Goal: Task Accomplishment & Management: Manage account settings

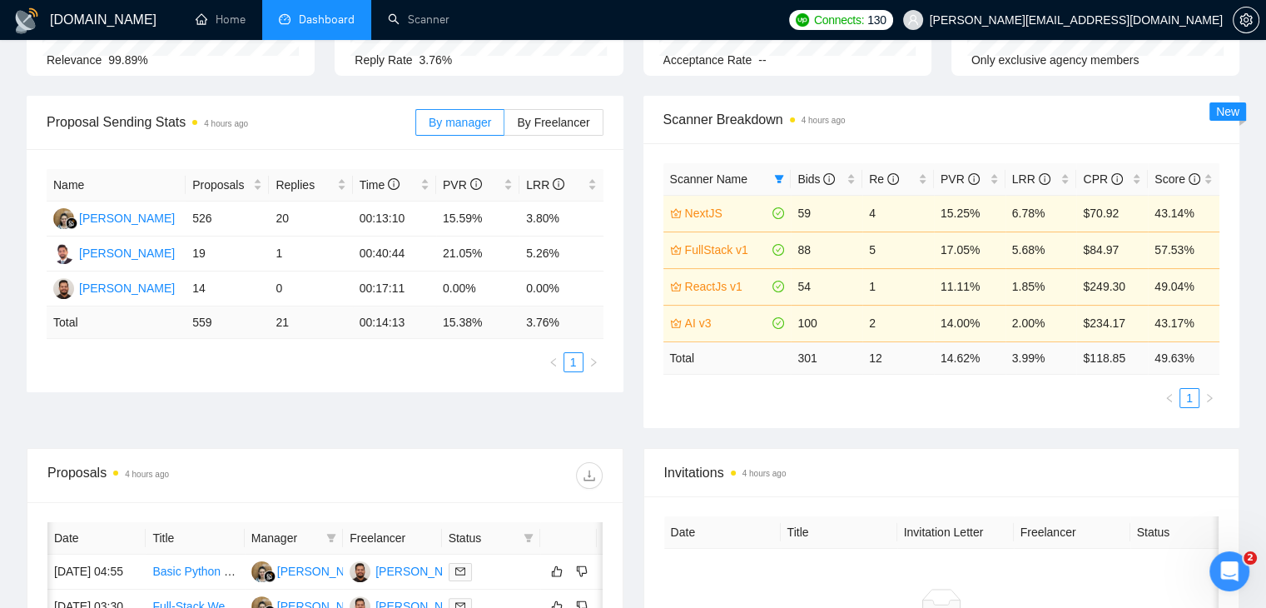
scroll to position [0, 21]
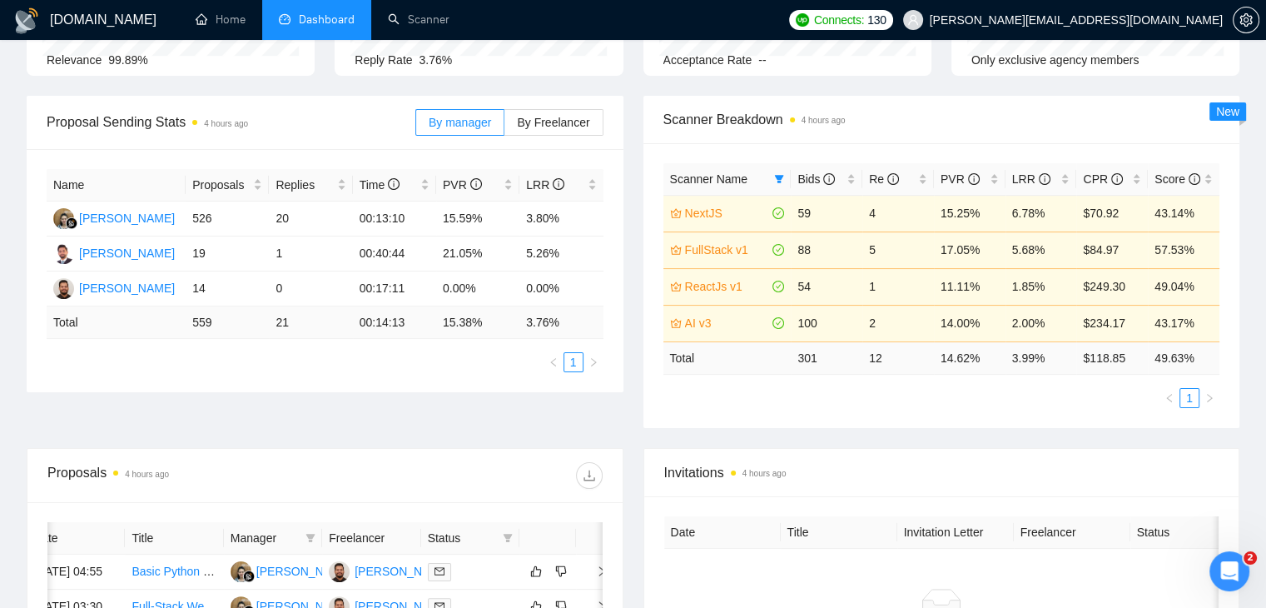
click at [137, 82] on div "Opportunities 2 hours ago 895 Relevance 99.89% Proposals 4 hours ago 559 Reply …" at bounding box center [633, 10] width 1233 height 172
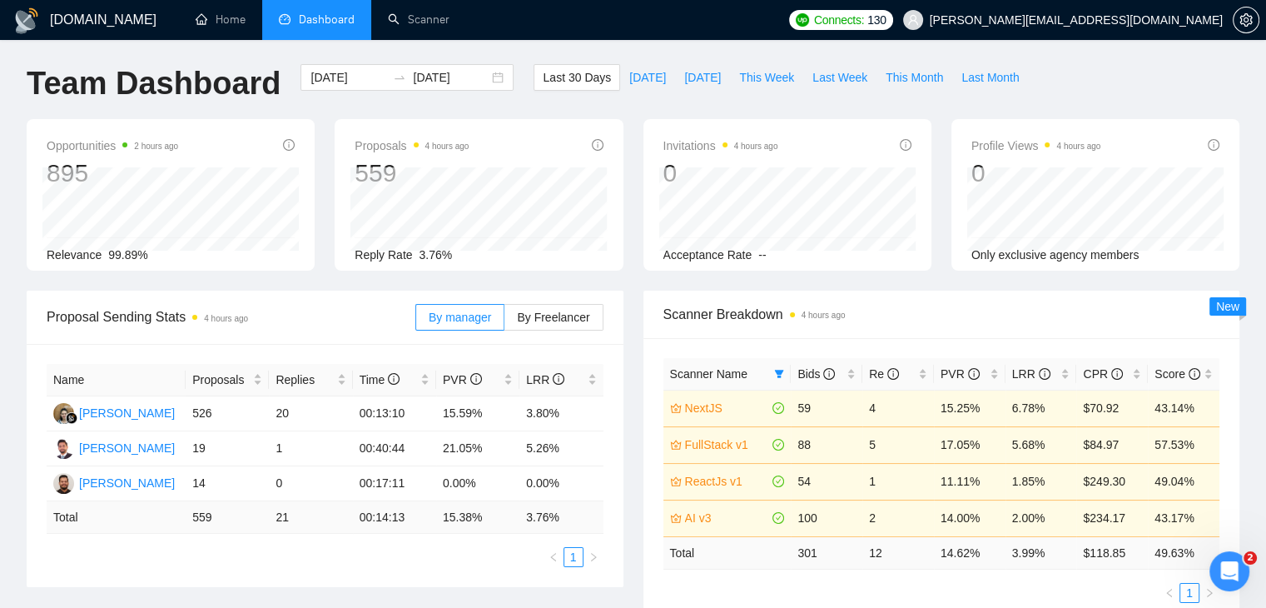
scroll to position [0, 0]
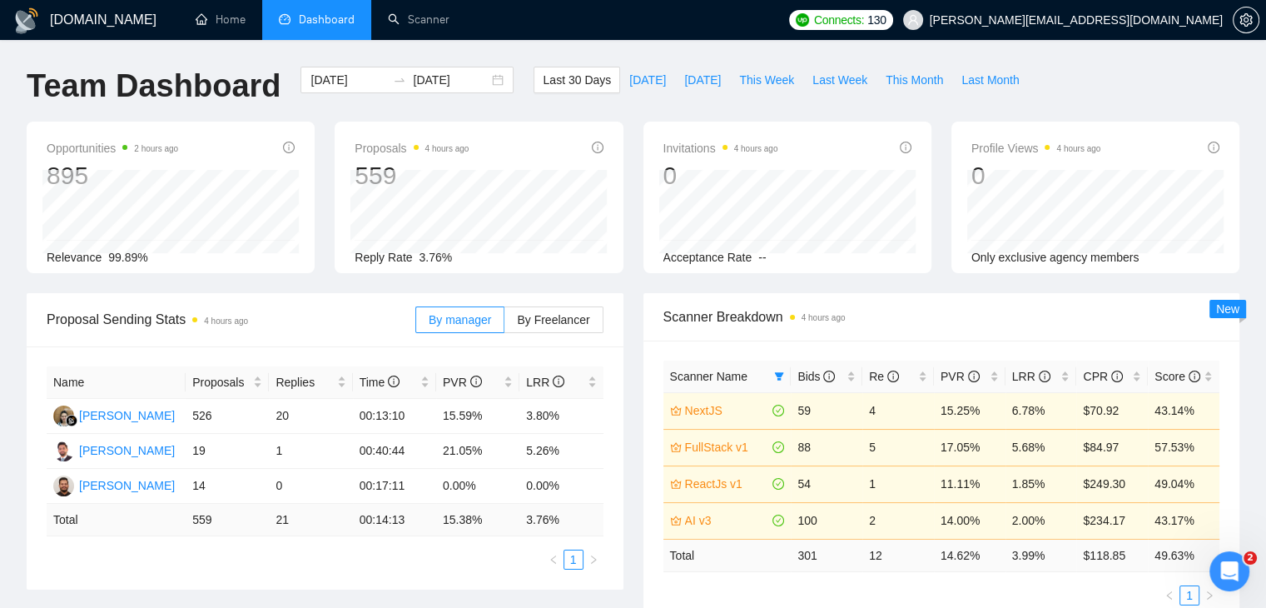
click at [121, 267] on div "Opportunities 2 hours ago 895 2025-09-25 Relevant 35 Relevance 99.89%" at bounding box center [171, 198] width 288 height 152
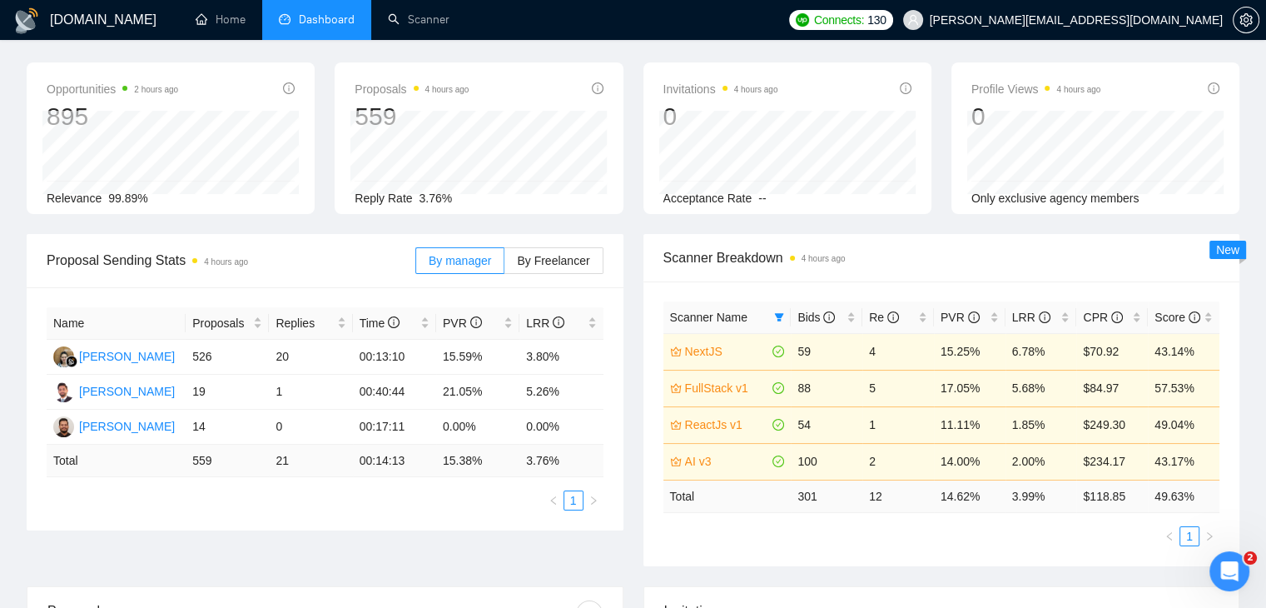
scroll to position [83, 0]
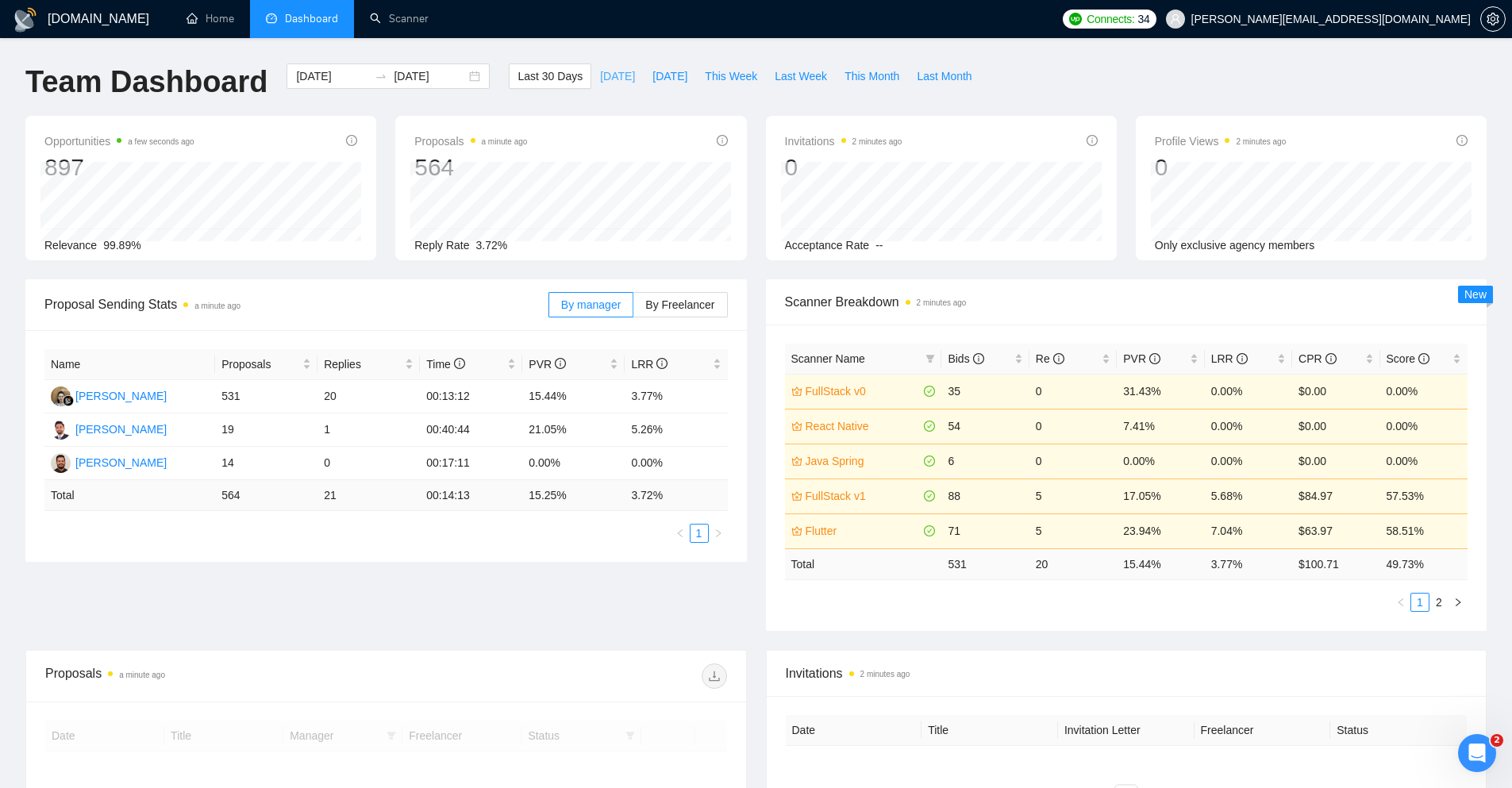
click at [600, 83] on span "[DATE]" at bounding box center [617, 76] width 35 height 17
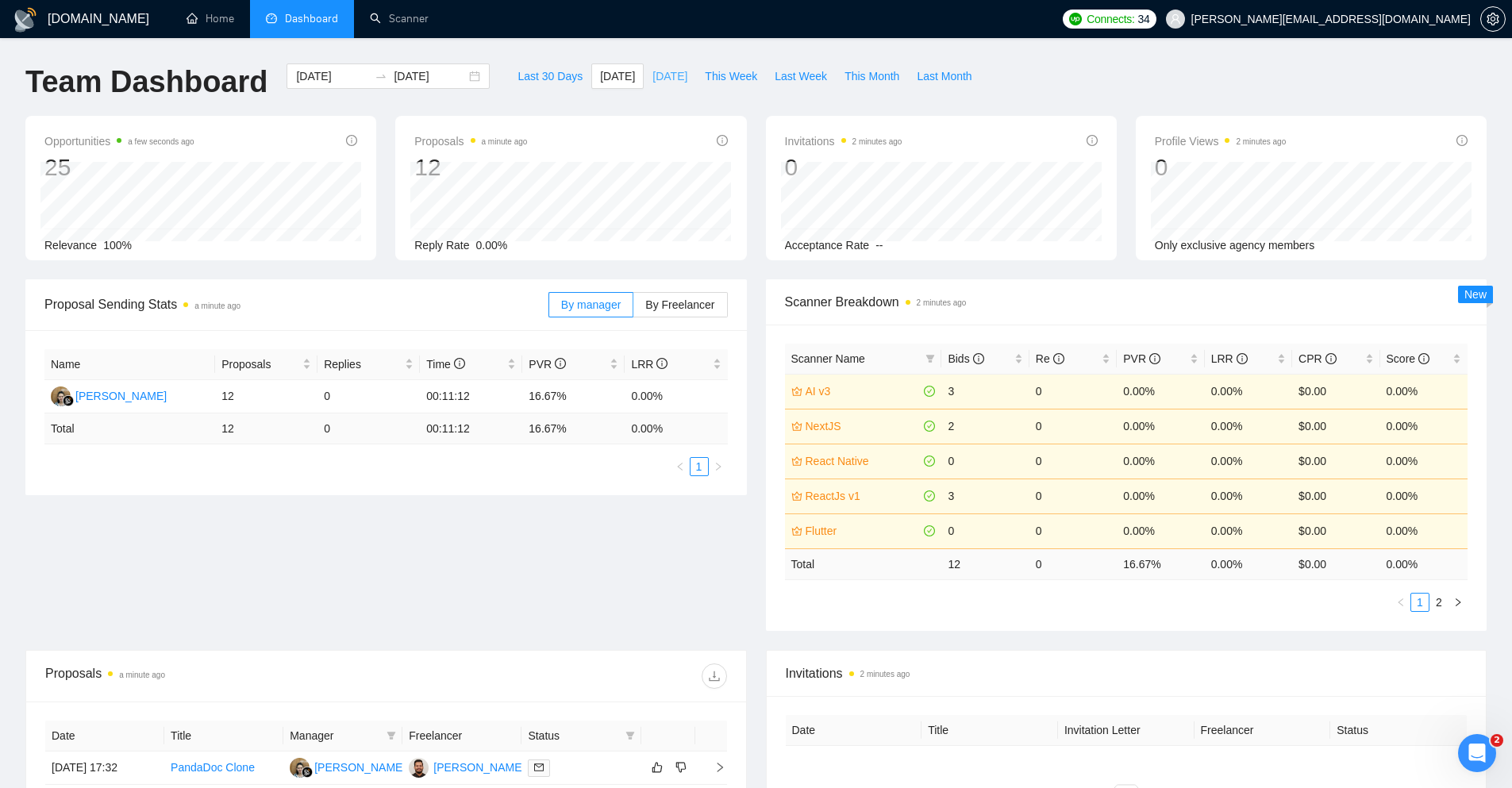
click at [652, 81] on span "[DATE]" at bounding box center [669, 76] width 35 height 17
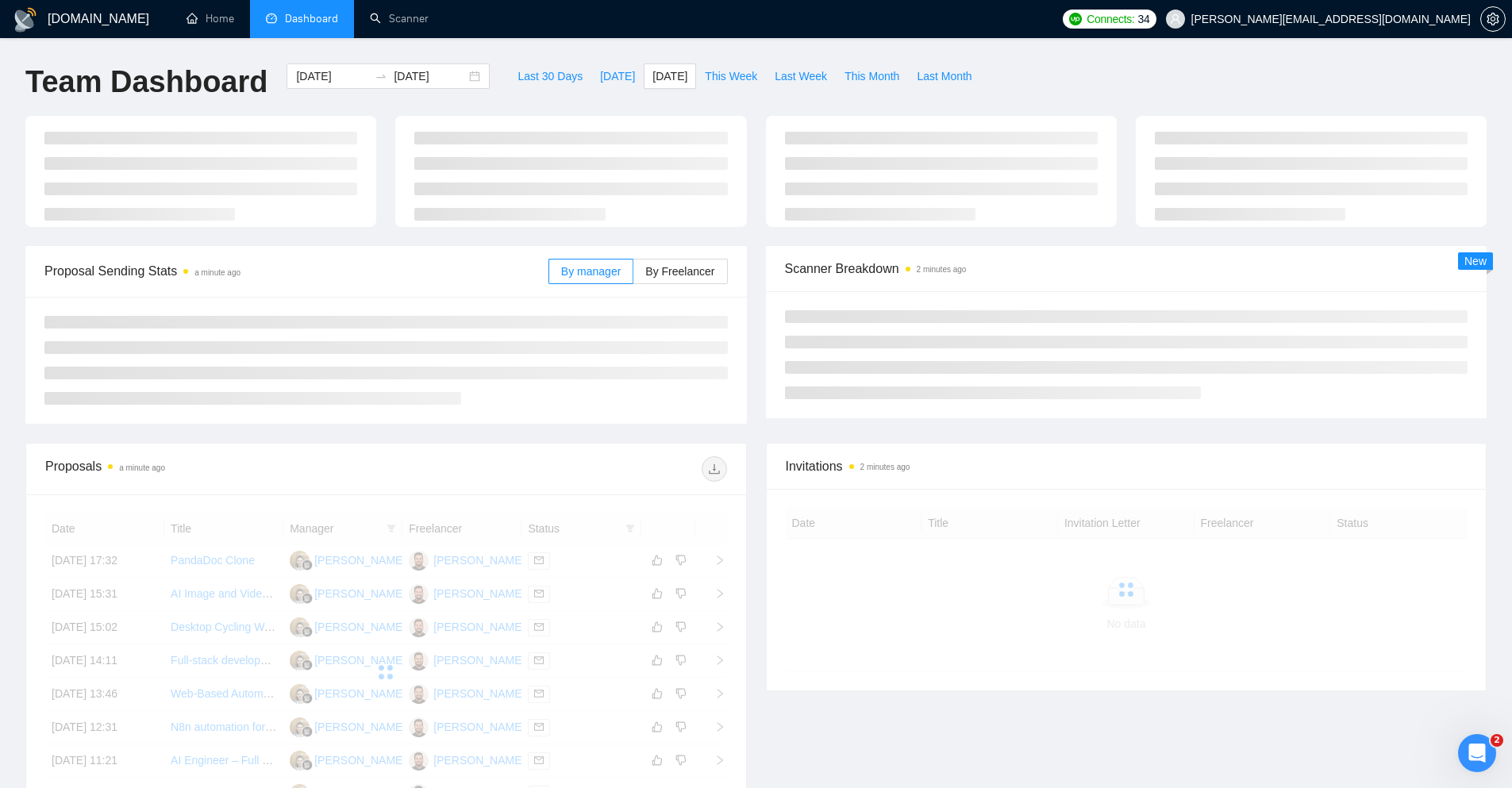
type input "2025-10-12"
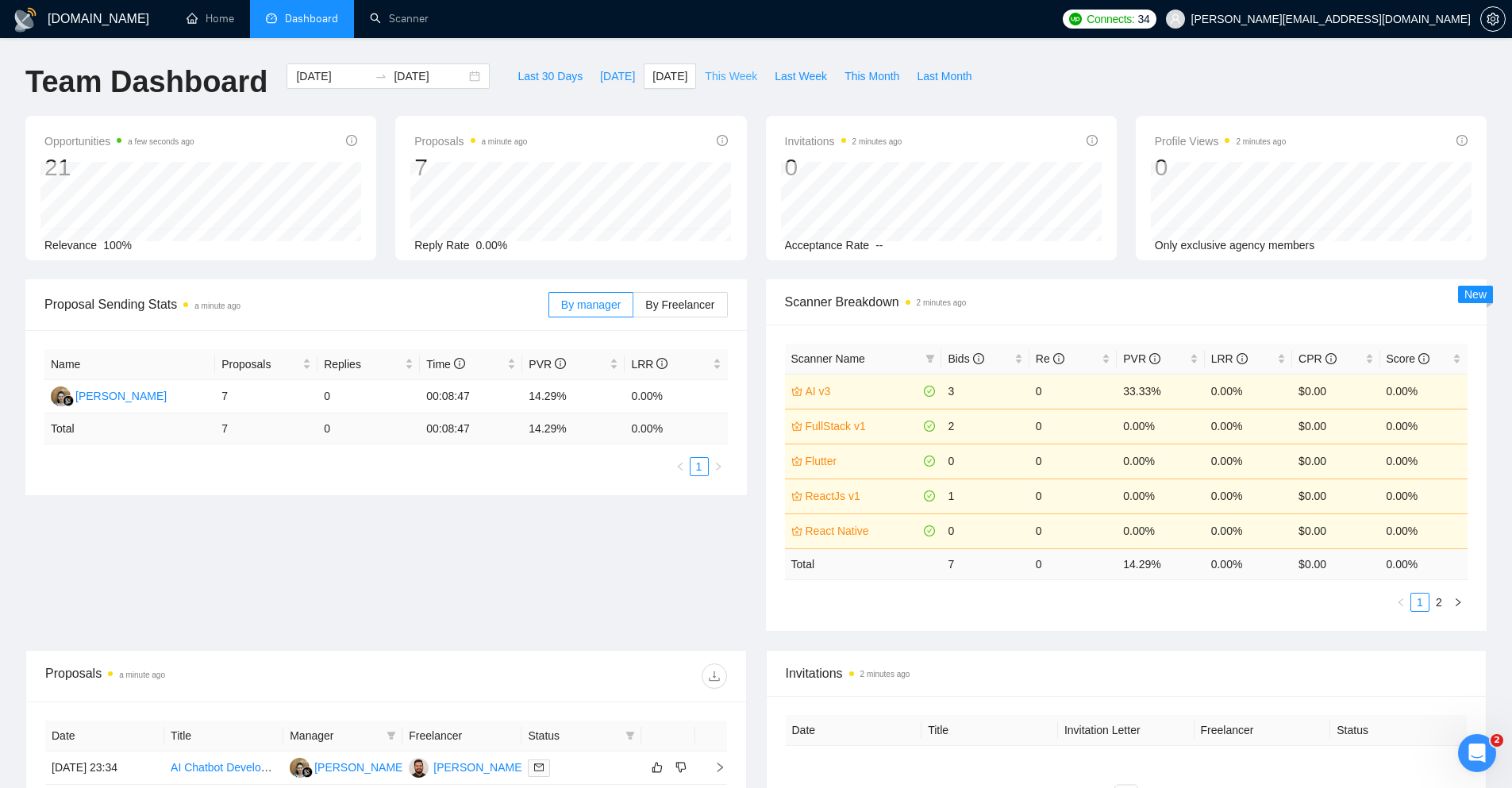
click at [725, 77] on span "This Week" at bounding box center [730, 76] width 52 height 17
type input "[DATE]"
type input "2025-10-19"
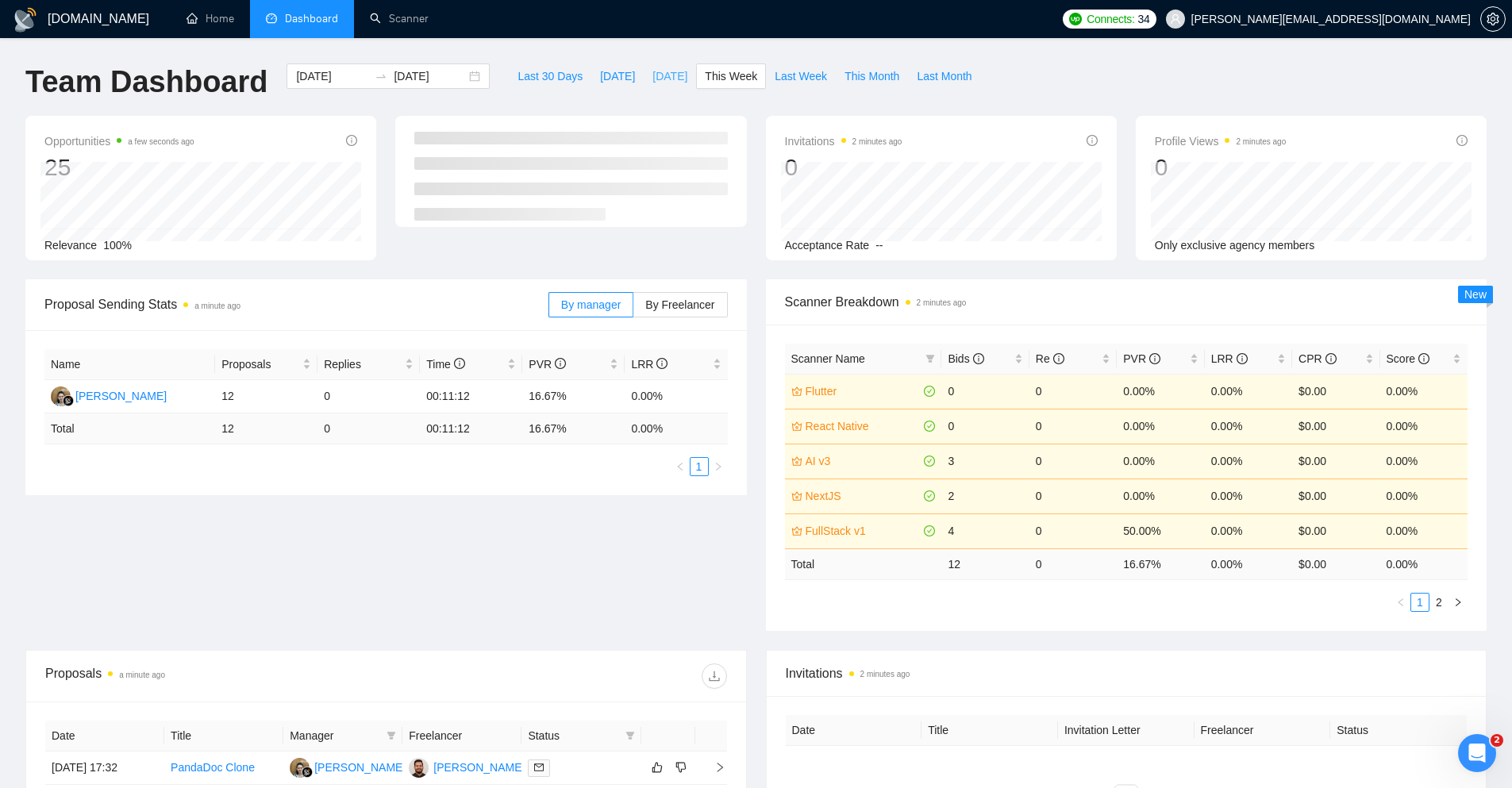
click at [652, 73] on span "[DATE]" at bounding box center [669, 76] width 35 height 17
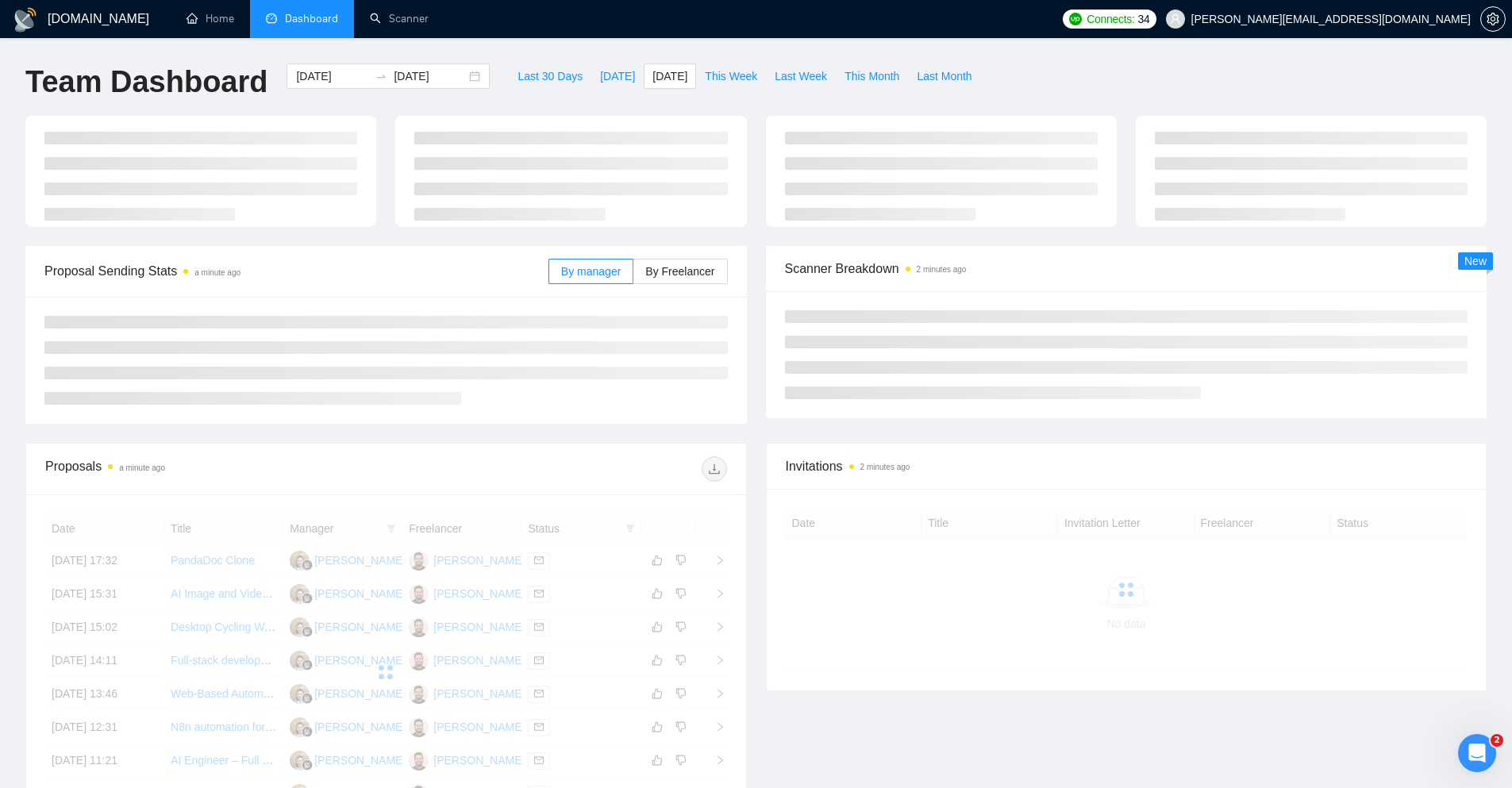
type input "2025-10-12"
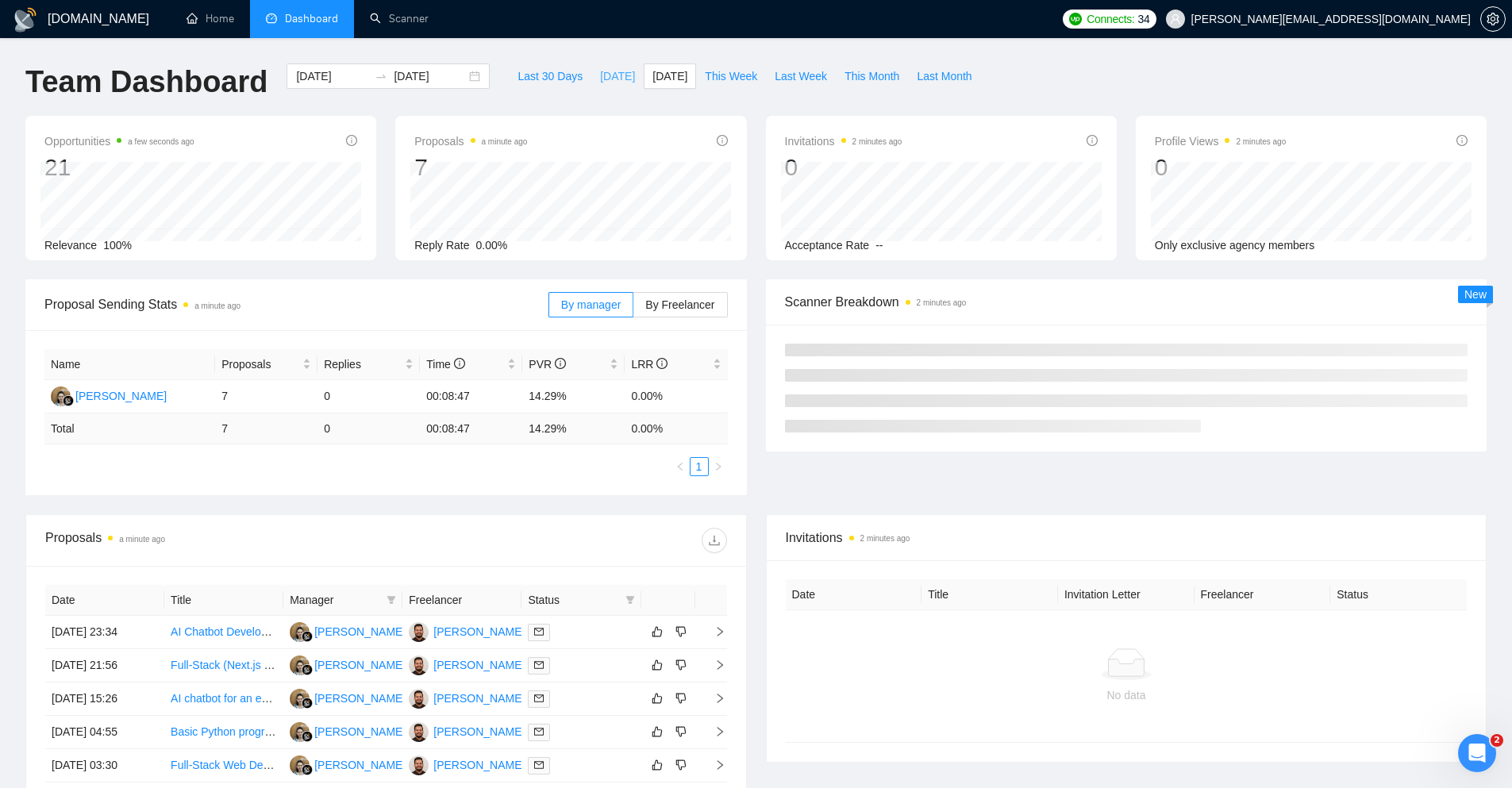
click at [600, 79] on span "[DATE]" at bounding box center [617, 76] width 35 height 17
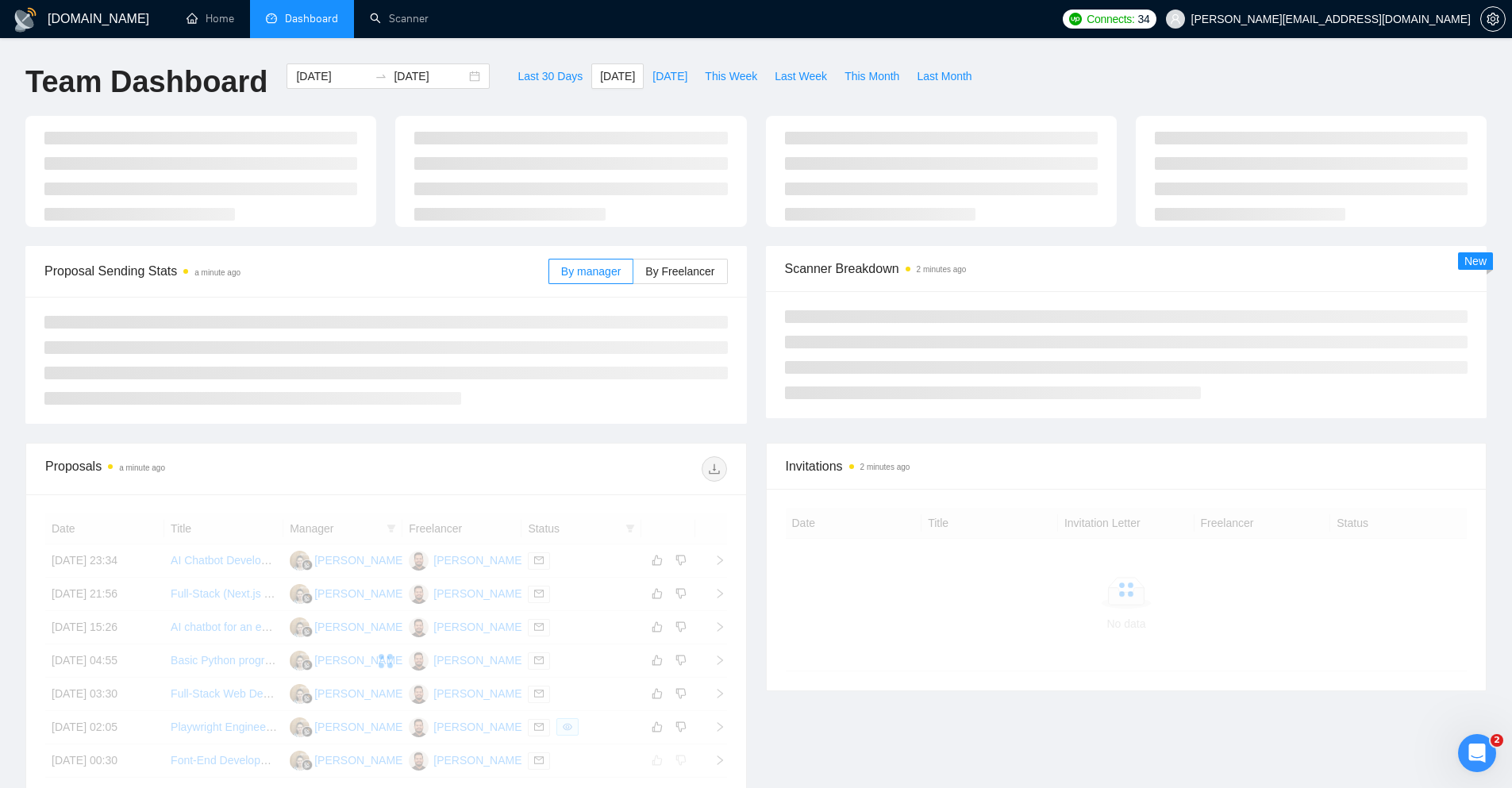
type input "[DATE]"
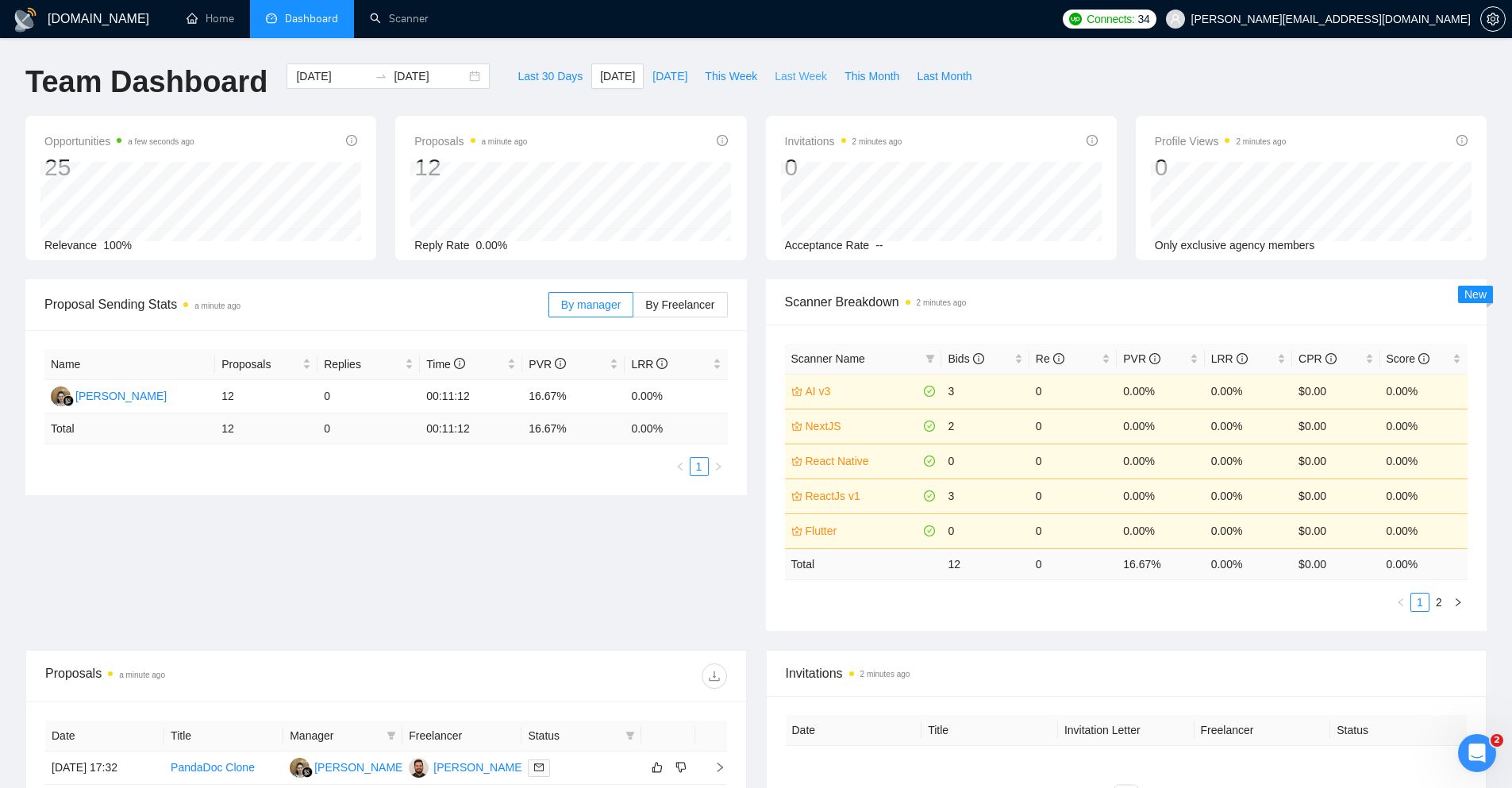
click at [778, 78] on span "Last Week" at bounding box center [801, 76] width 52 height 17
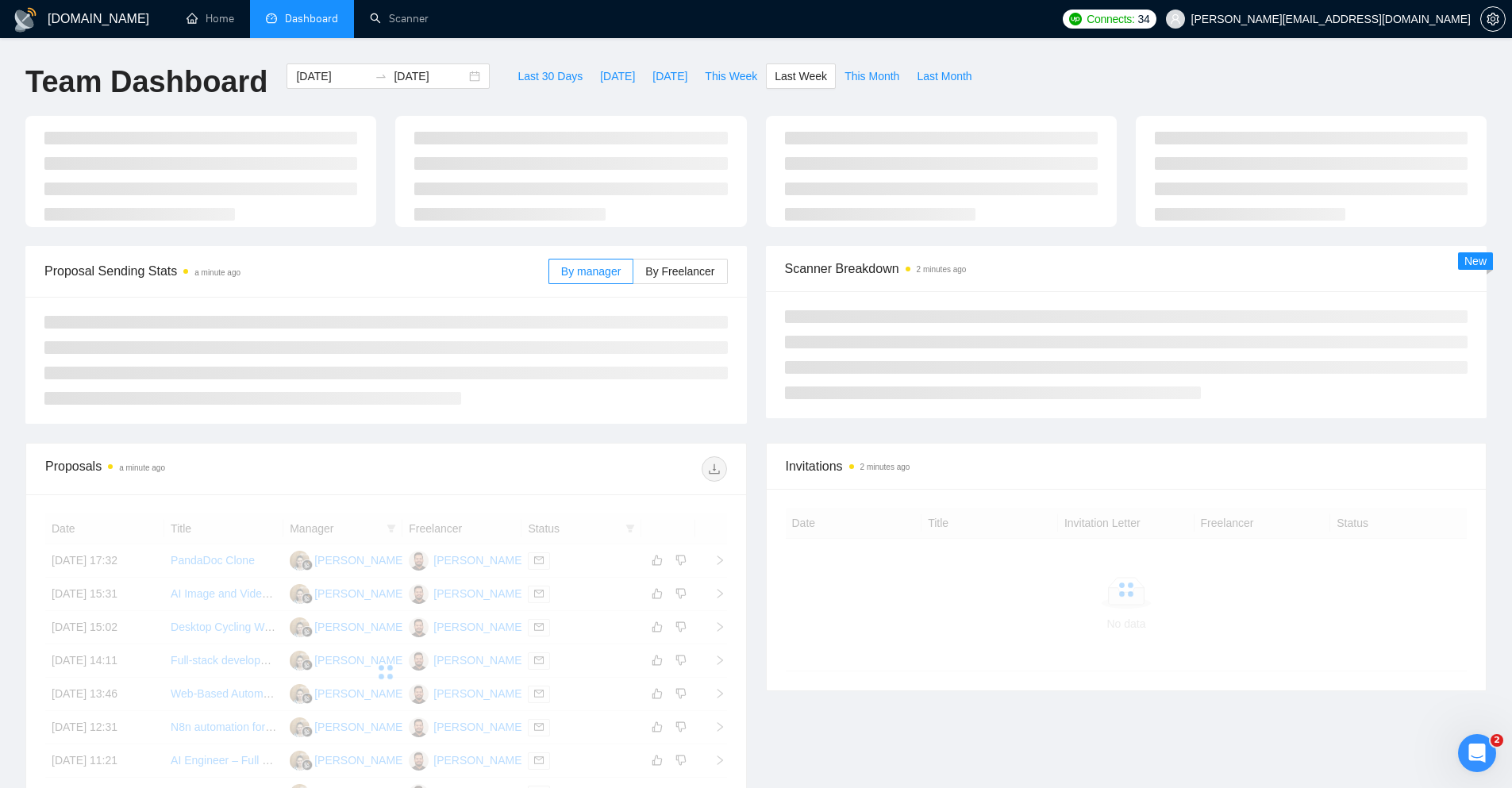
type input "2025-10-06"
type input "2025-10-12"
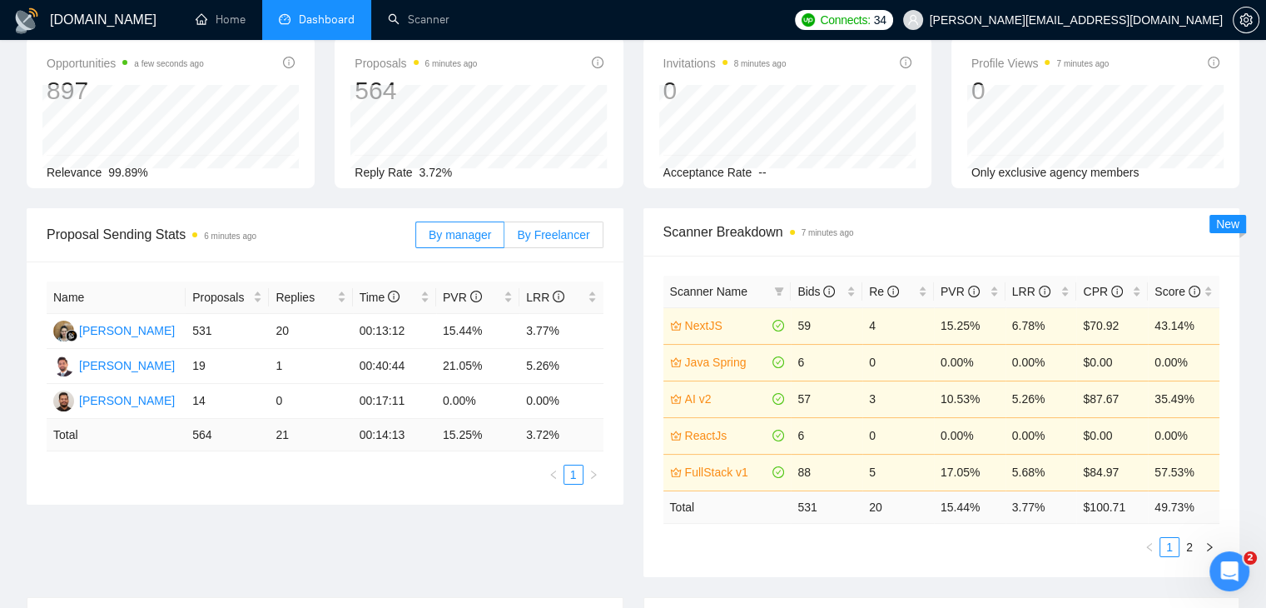
click at [541, 234] on span "By Freelancer" at bounding box center [553, 234] width 72 height 13
click at [505, 239] on input "By Freelancer" at bounding box center [505, 239] width 0 height 0
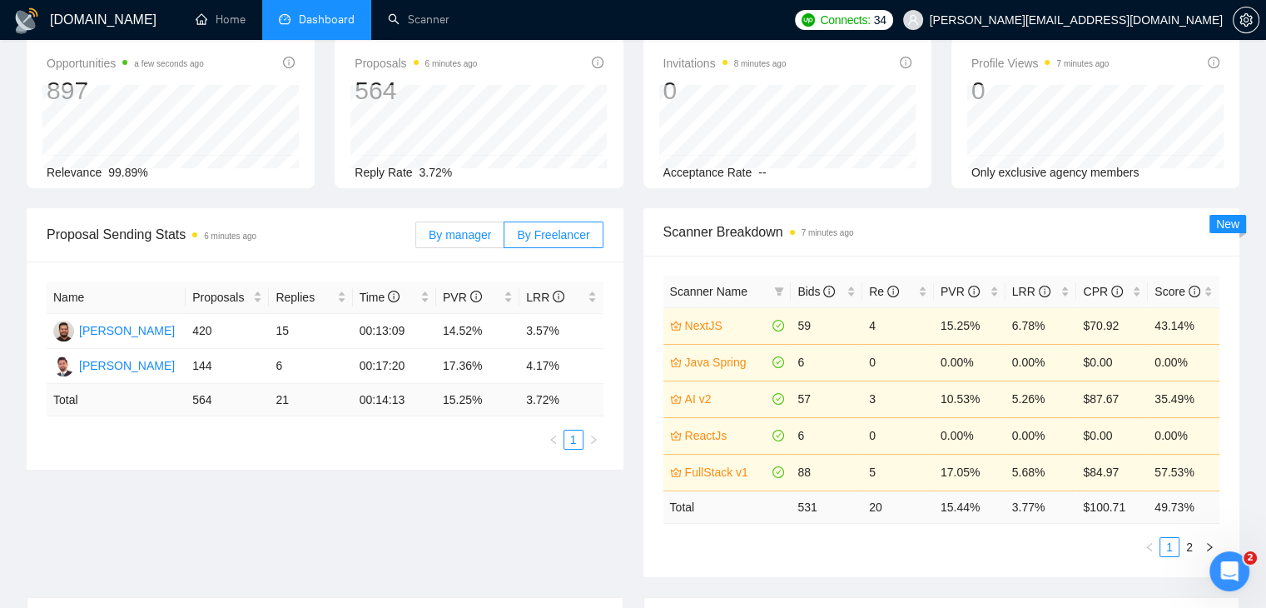
click at [446, 241] on span "By manager" at bounding box center [460, 234] width 62 height 13
click at [416, 239] on input "By manager" at bounding box center [416, 239] width 0 height 0
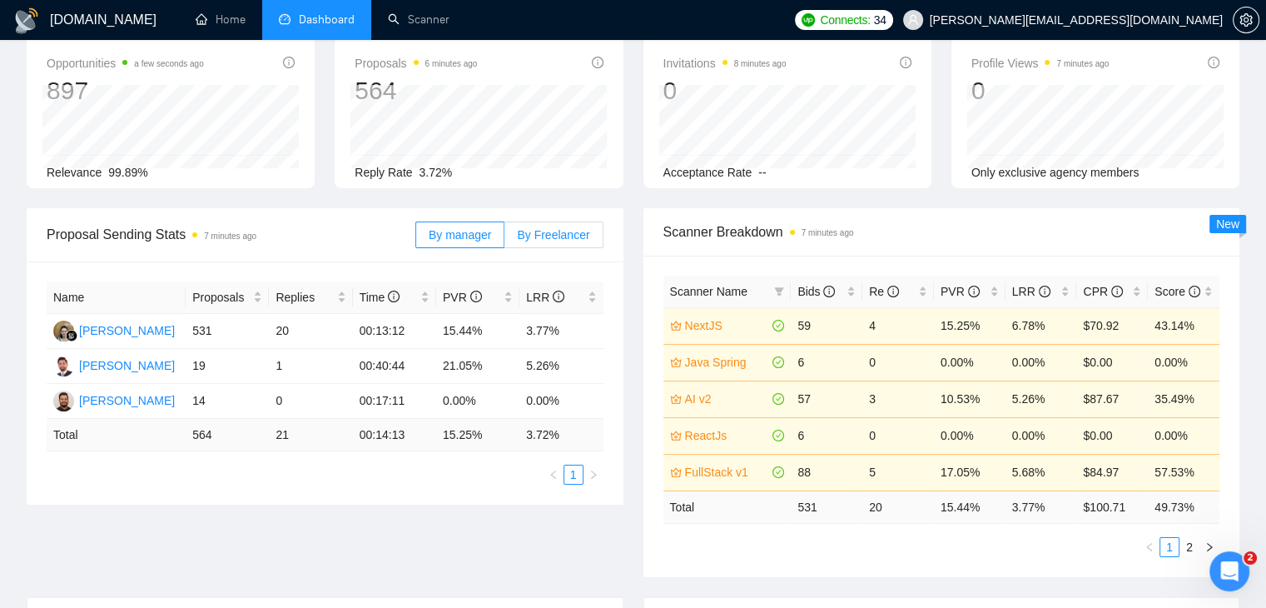
click at [542, 241] on span "By Freelancer" at bounding box center [553, 234] width 72 height 13
click at [505, 239] on input "By Freelancer" at bounding box center [505, 239] width 0 height 0
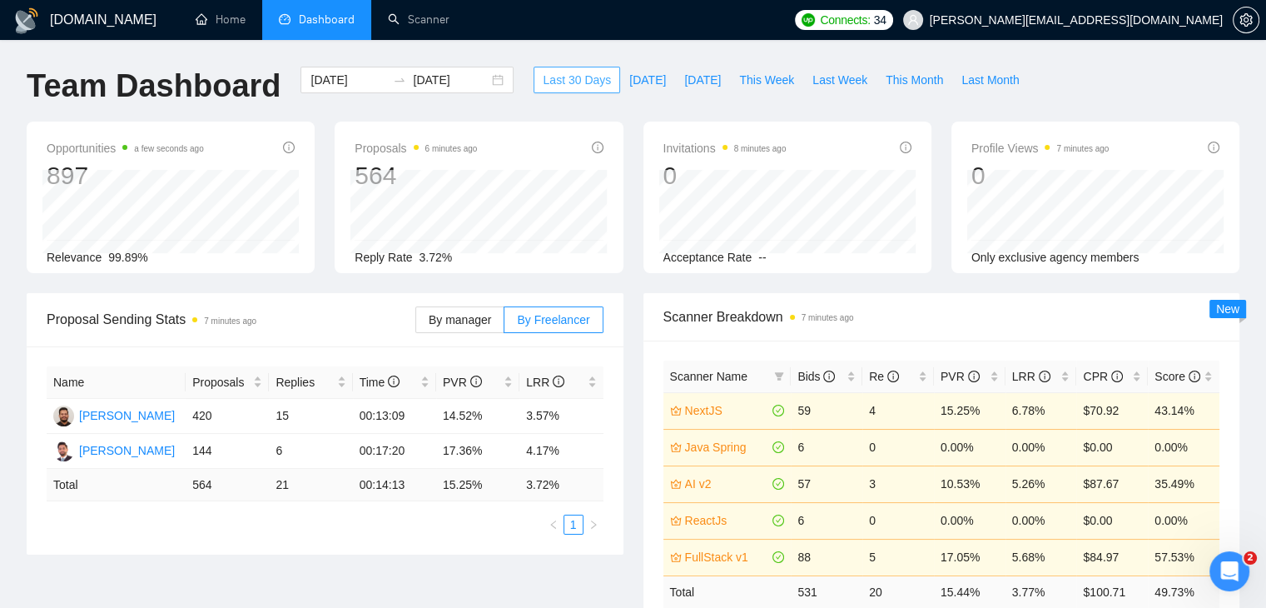
click at [569, 84] on span "Last 30 Days" at bounding box center [577, 80] width 68 height 18
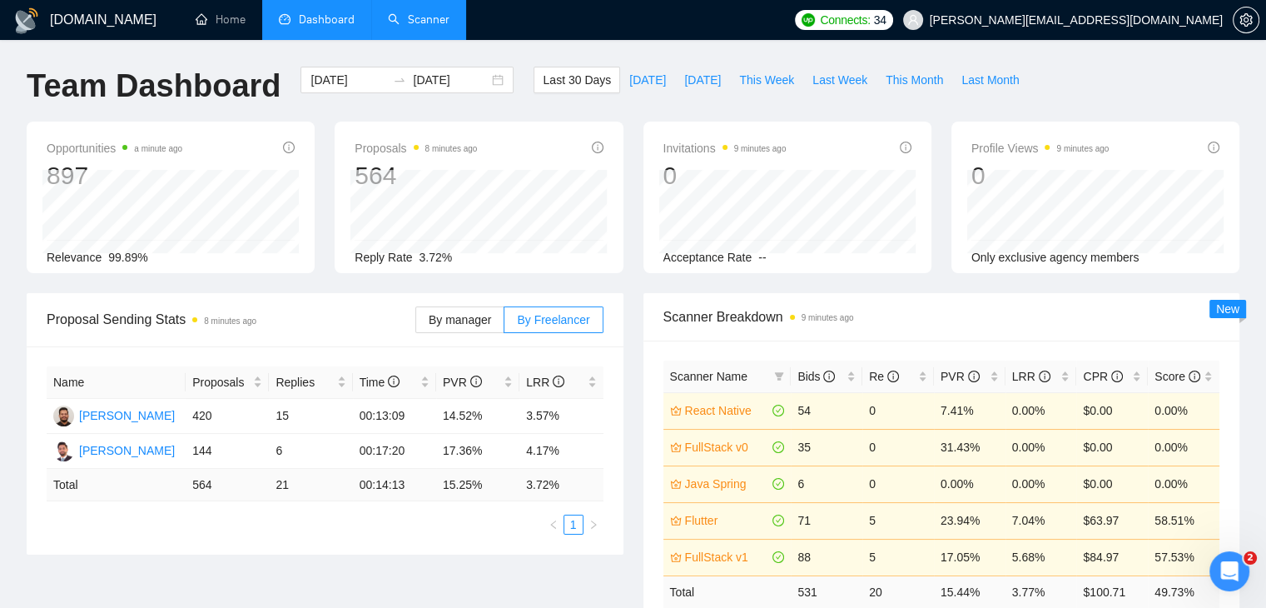
click at [389, 27] on link "Scanner" at bounding box center [419, 19] width 62 height 14
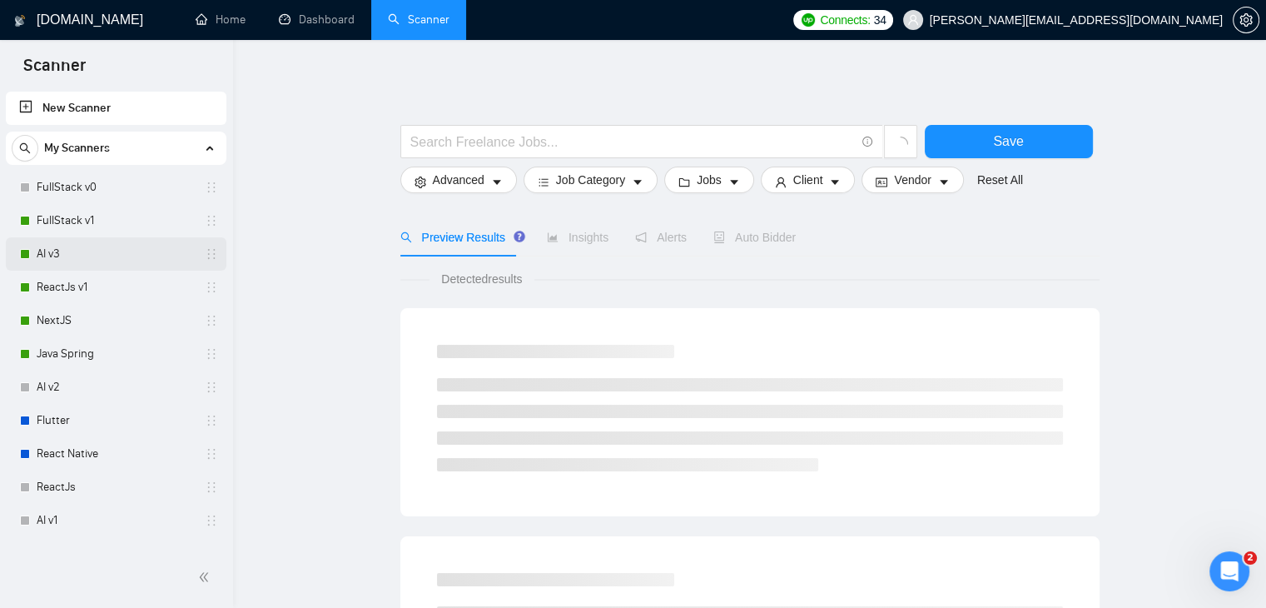
click at [86, 241] on link "AI v3" at bounding box center [116, 253] width 158 height 33
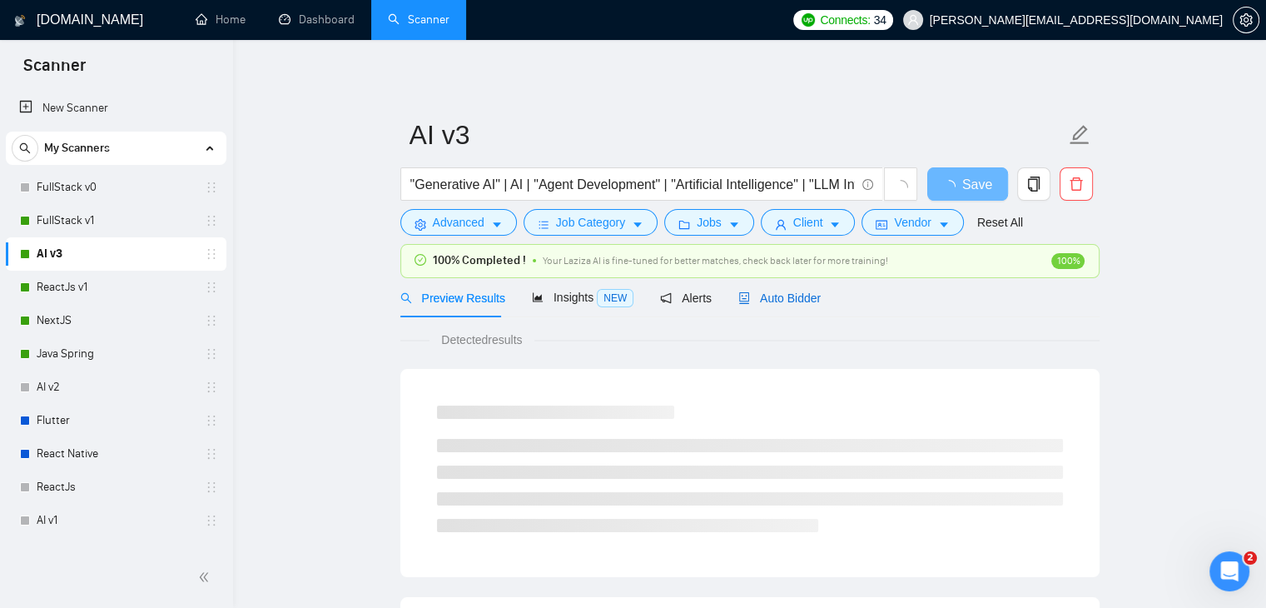
click at [799, 292] on span "Auto Bidder" at bounding box center [779, 297] width 82 height 13
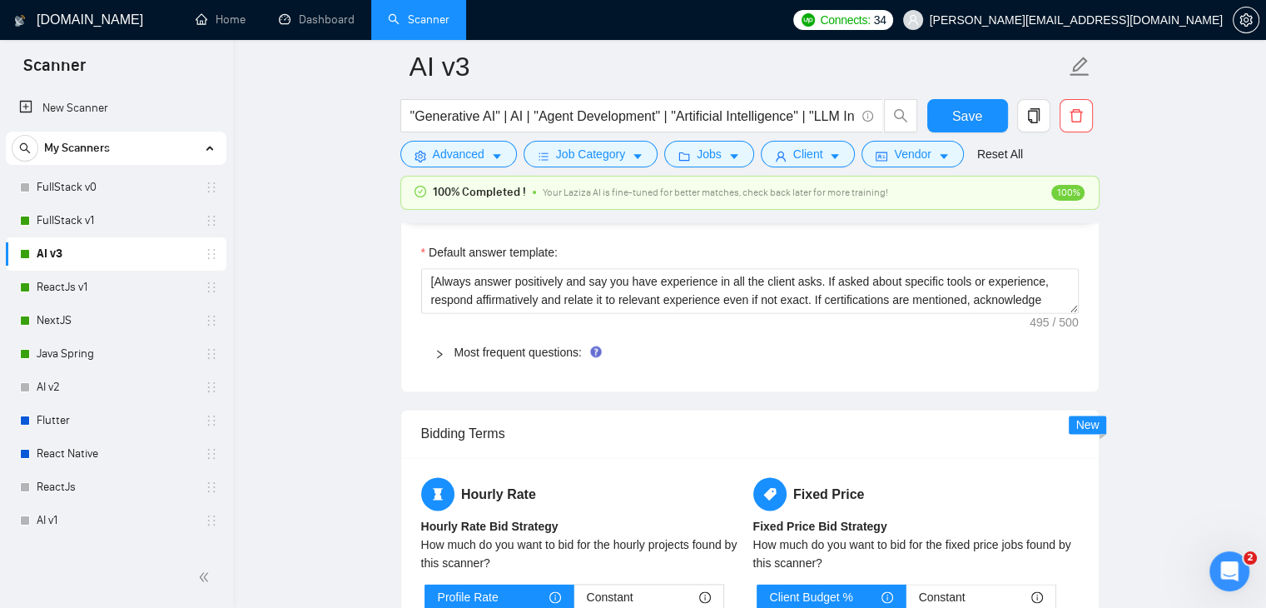
scroll to position [2498, 0]
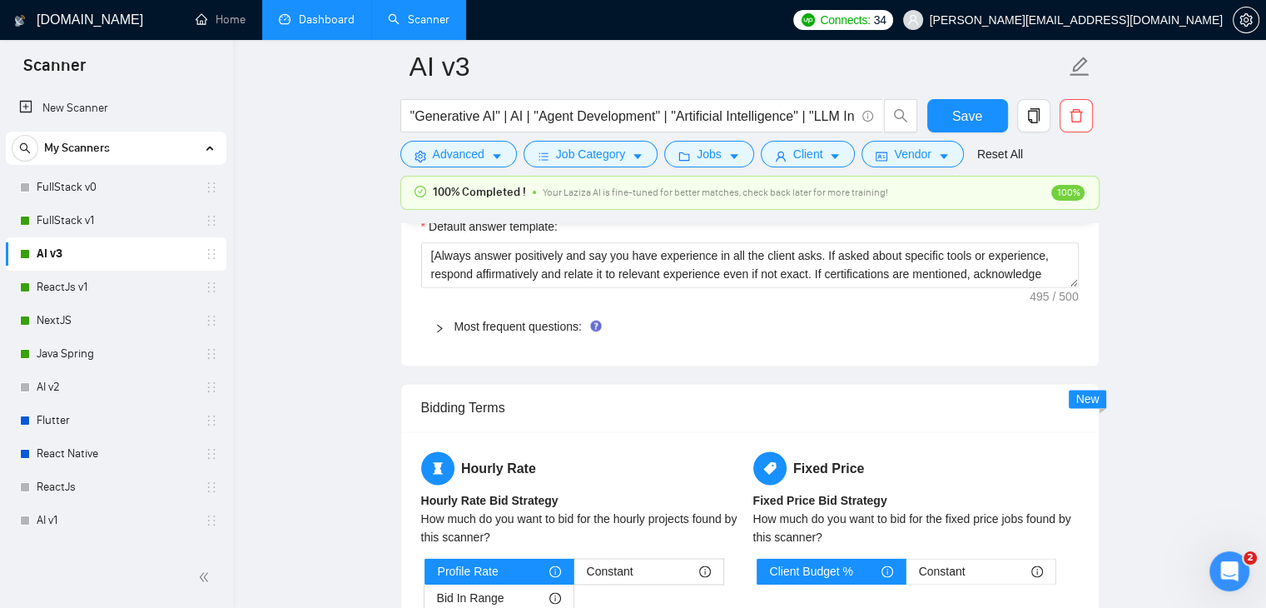
click at [343, 39] on li "Dashboard" at bounding box center [316, 20] width 109 height 40
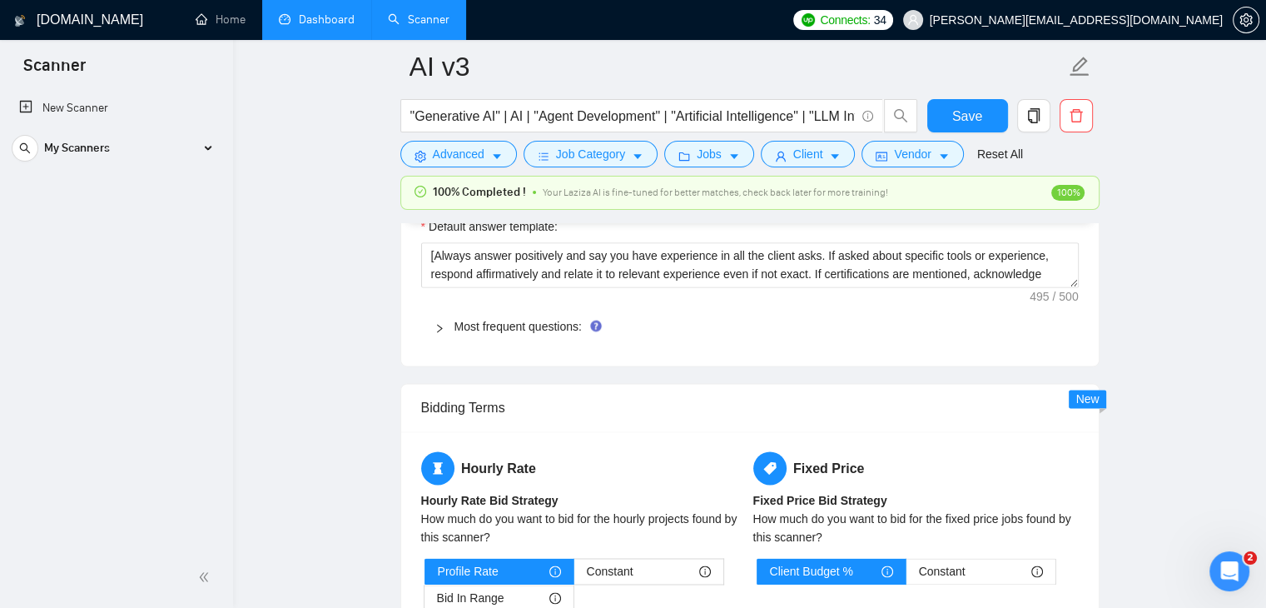
click at [288, 27] on link "Dashboard" at bounding box center [317, 19] width 76 height 14
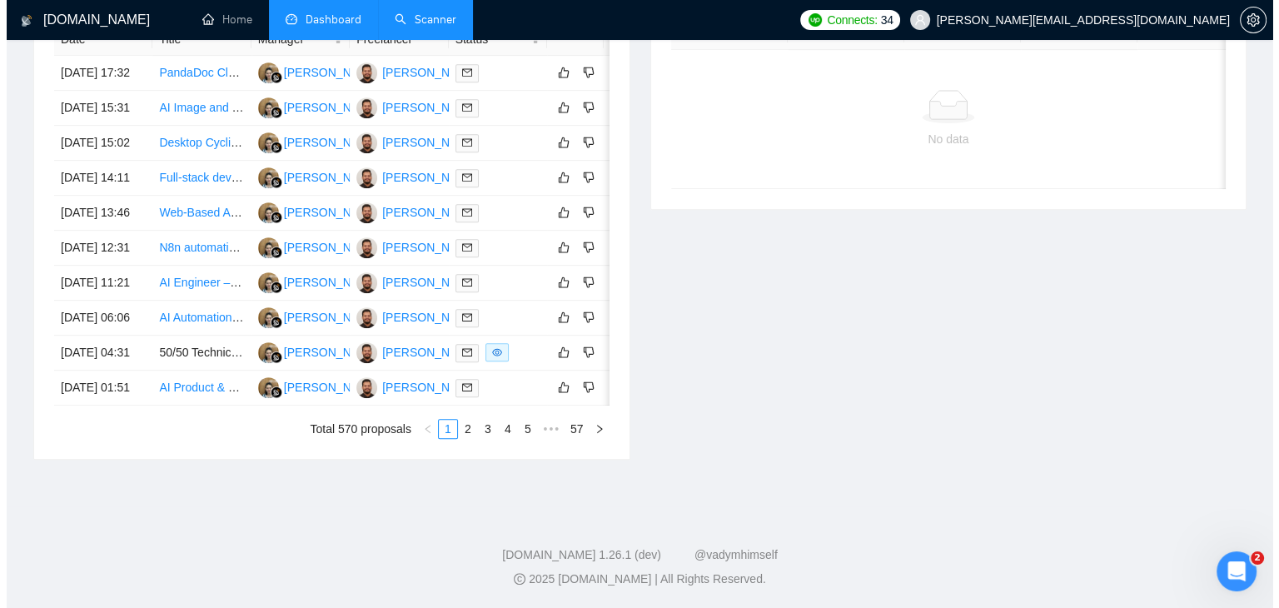
scroll to position [0, 27]
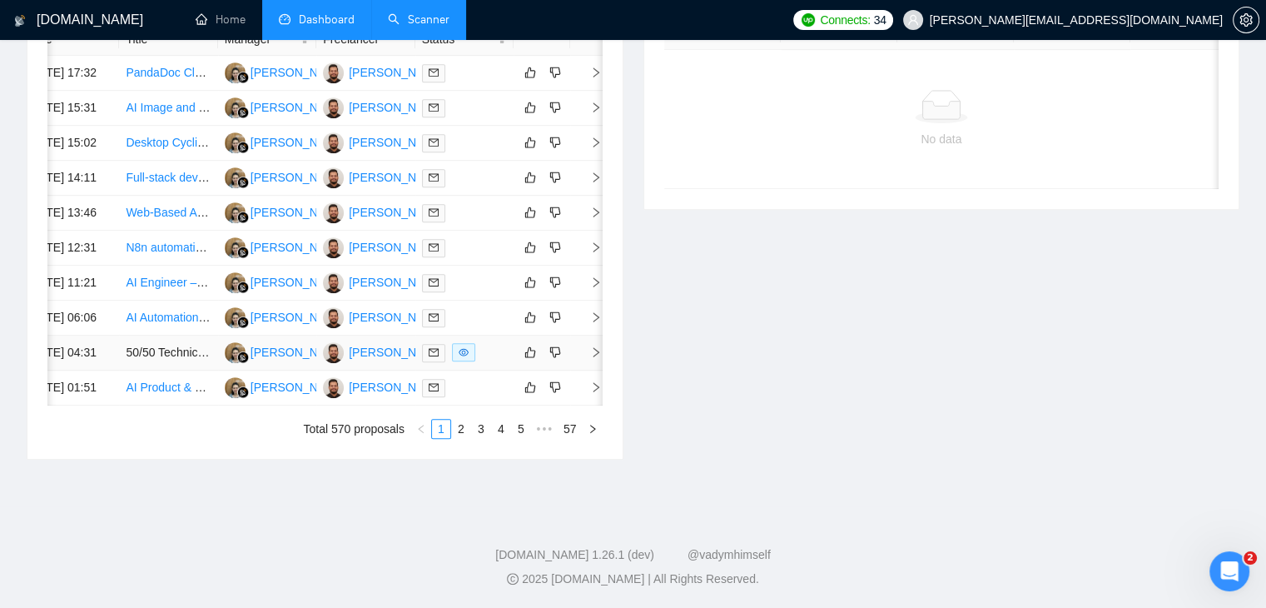
click at [583, 346] on span "right" at bounding box center [589, 352] width 25 height 12
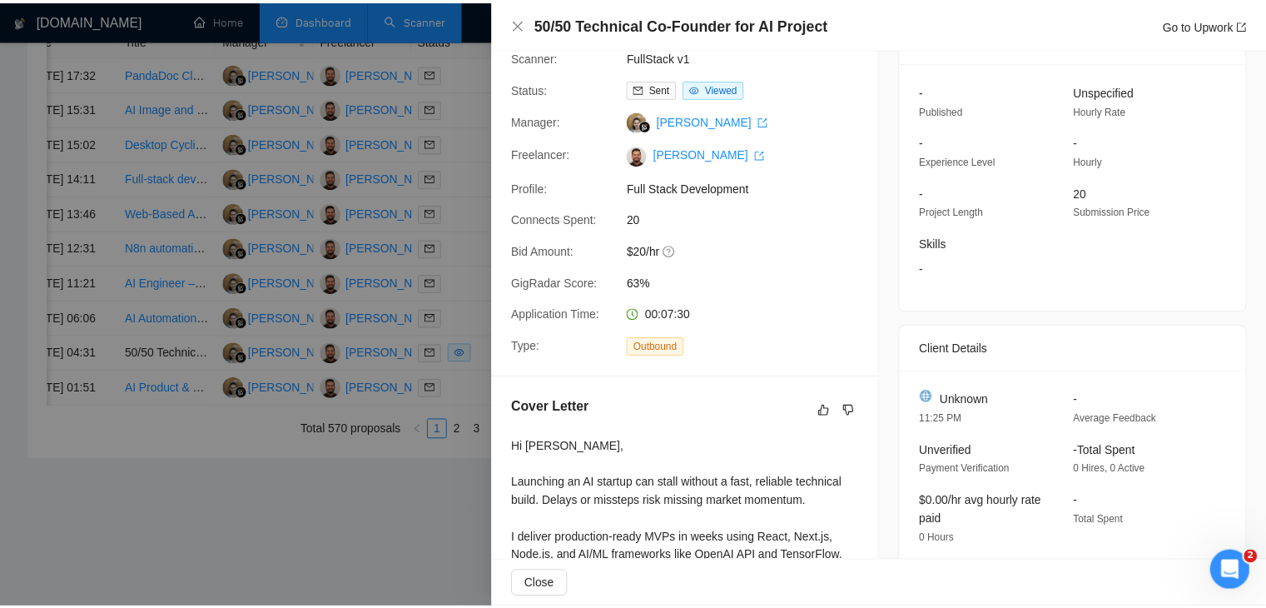
scroll to position [0, 0]
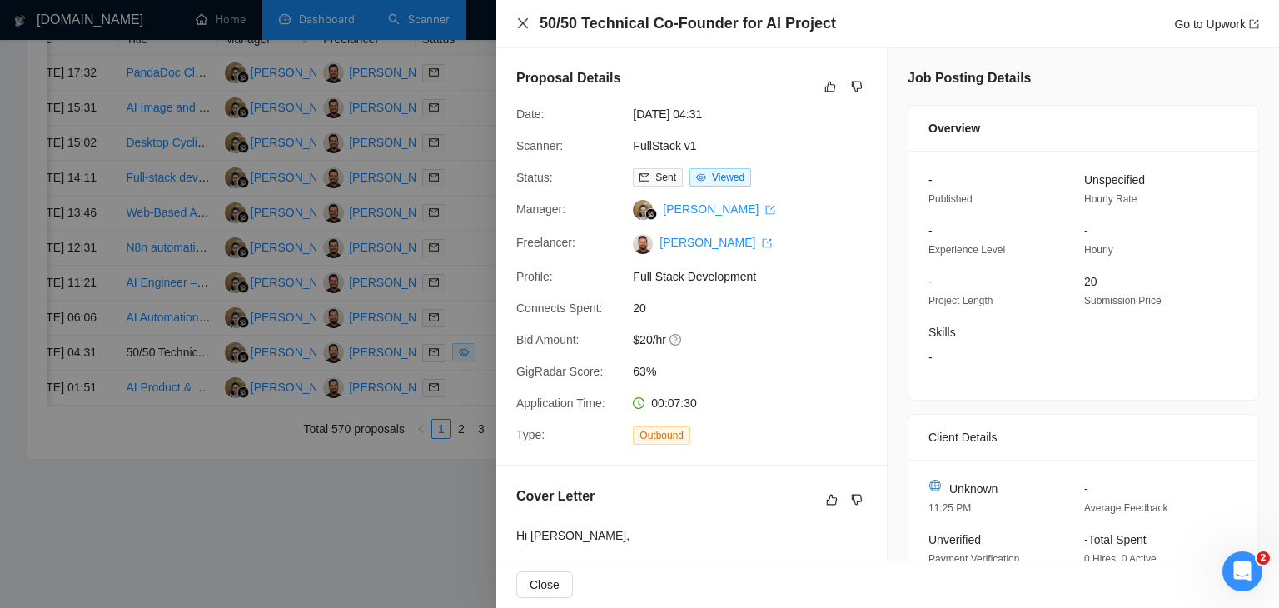
click at [521, 26] on icon "close" at bounding box center [523, 23] width 10 height 10
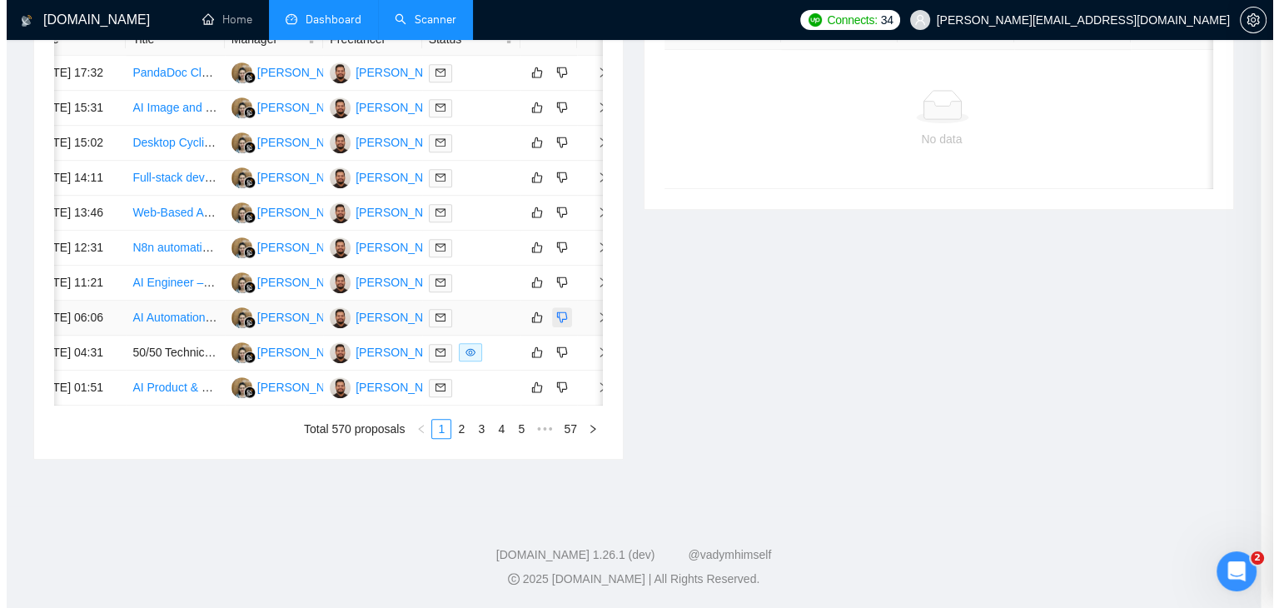
scroll to position [0, 21]
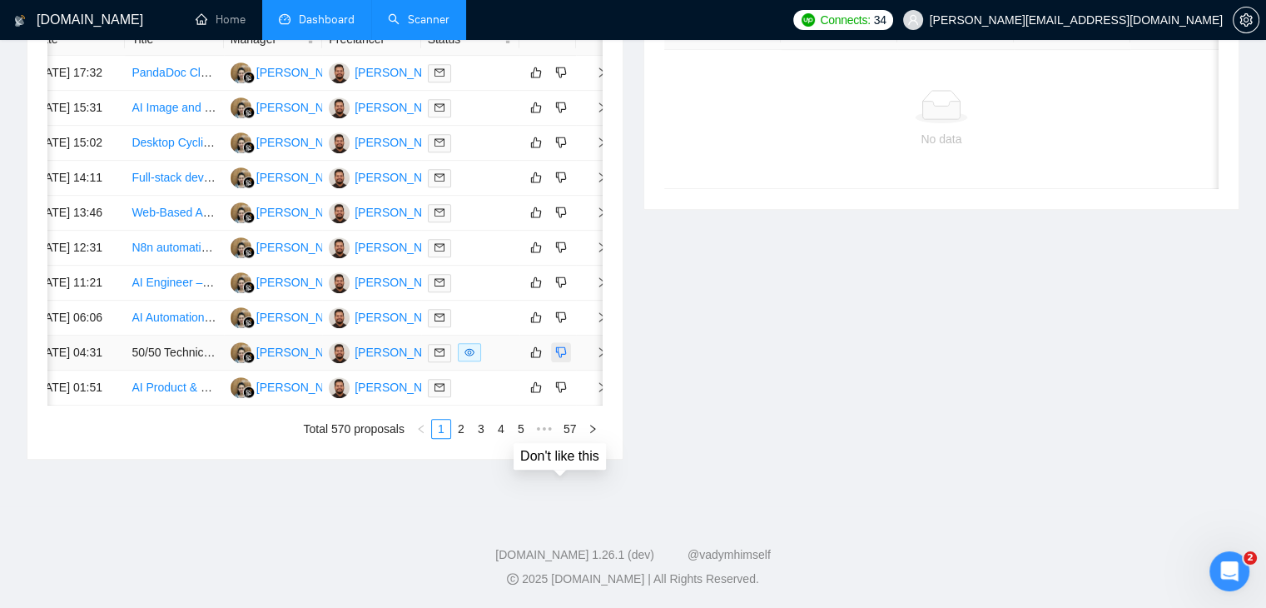
click at [559, 346] on icon "dislike" at bounding box center [561, 352] width 12 height 13
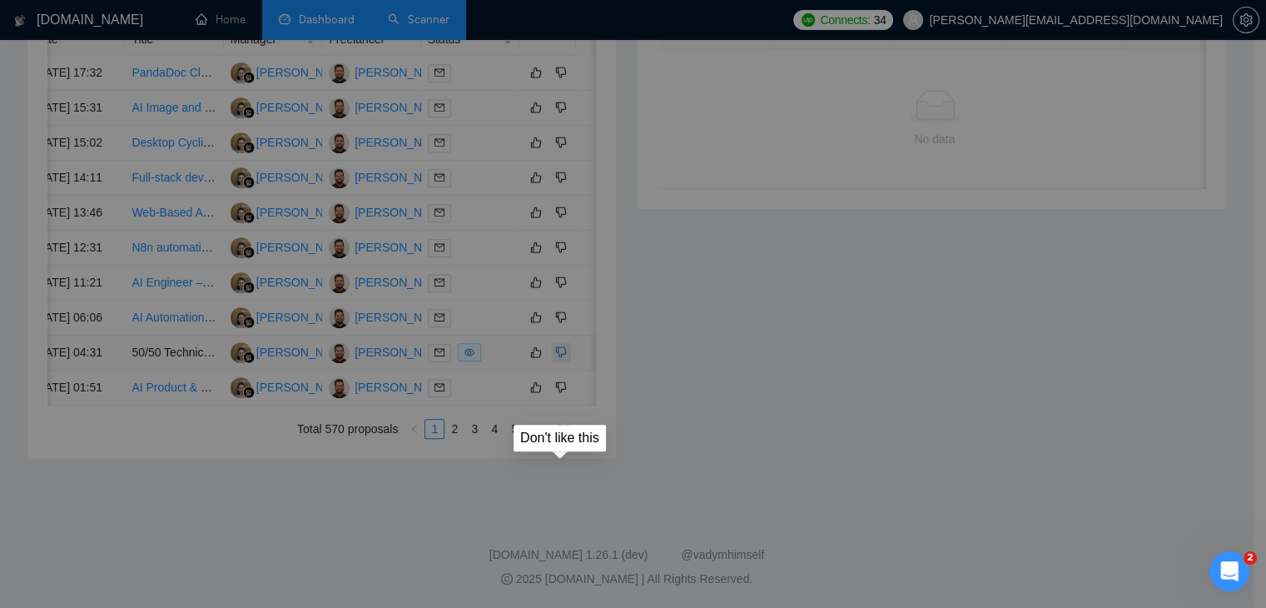
click at [559, 316] on span "This Job Does Not Fit My Skills" at bounding box center [544, 303] width 148 height 37
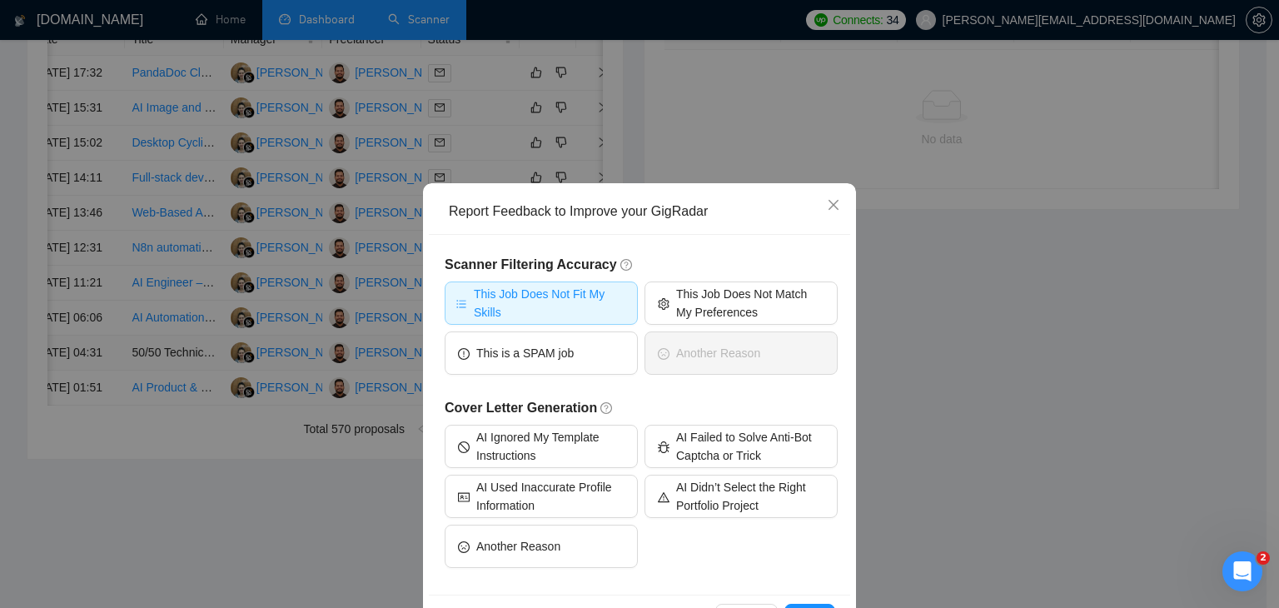
click at [606, 301] on span "This Job Does Not Fit My Skills" at bounding box center [550, 303] width 153 height 37
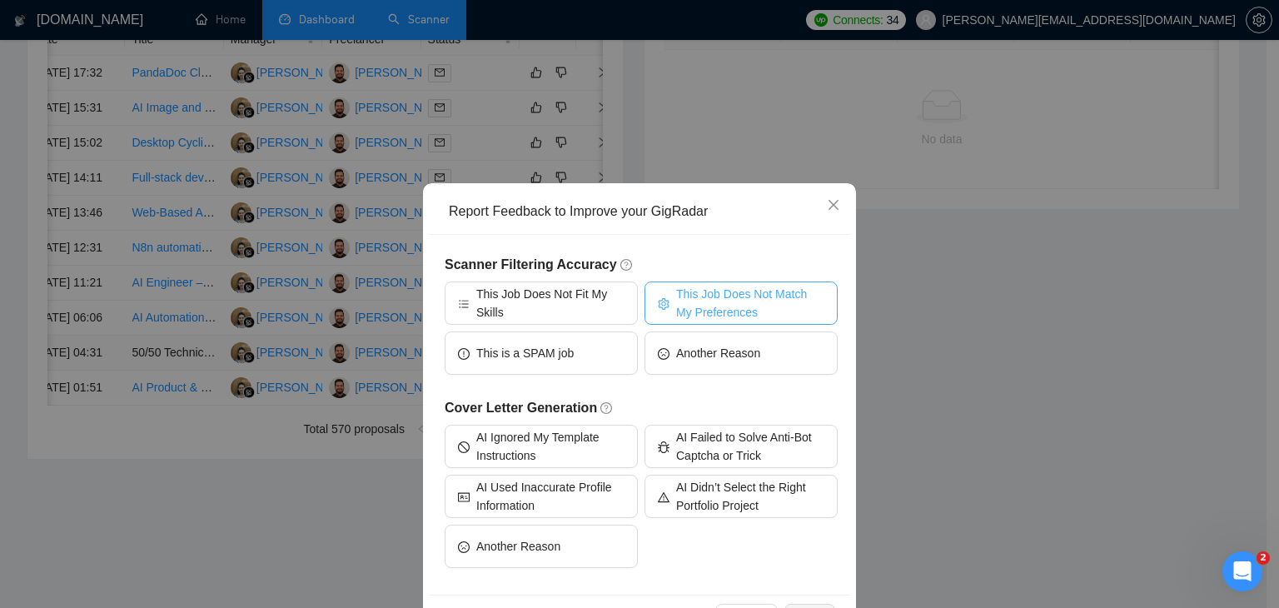
click at [730, 301] on span "This Job Does Not Match My Preferences" at bounding box center [750, 303] width 148 height 37
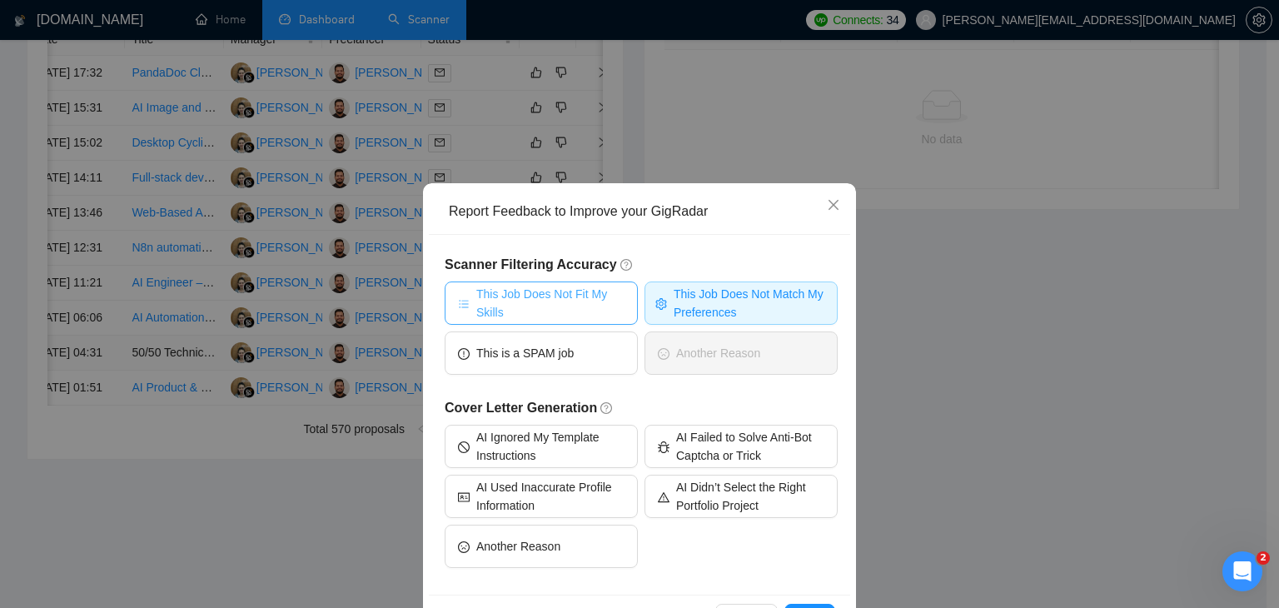
click at [508, 296] on span "This Job Does Not Fit My Skills" at bounding box center [550, 303] width 148 height 37
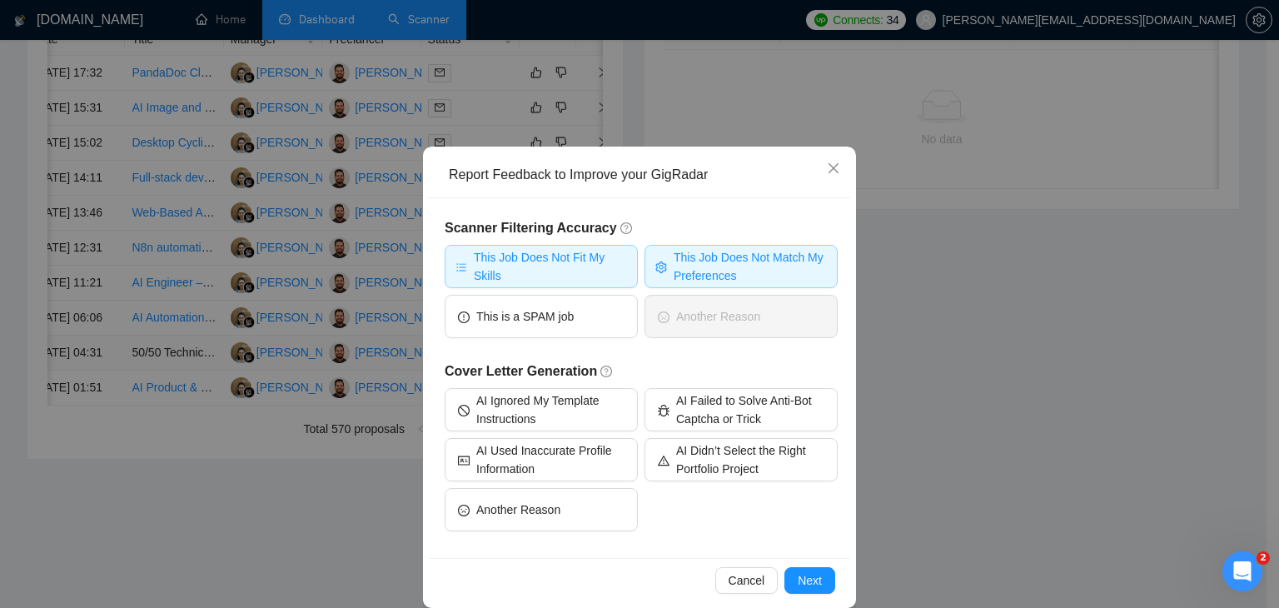
scroll to position [57, 0]
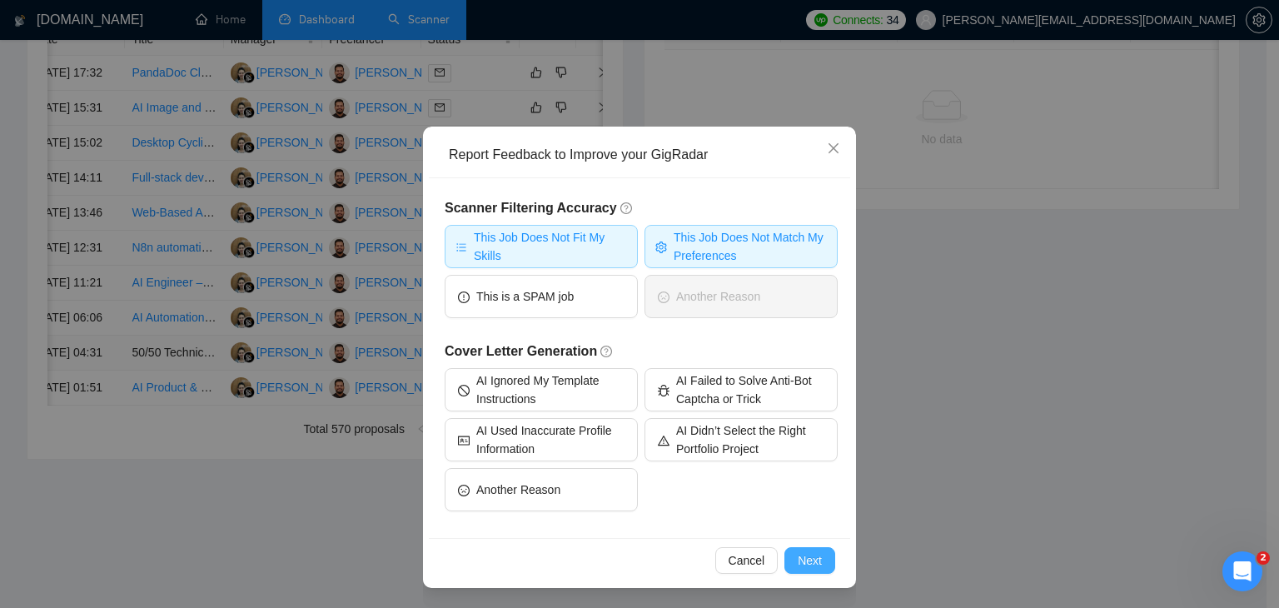
click at [806, 555] on span "Next" at bounding box center [810, 560] width 24 height 18
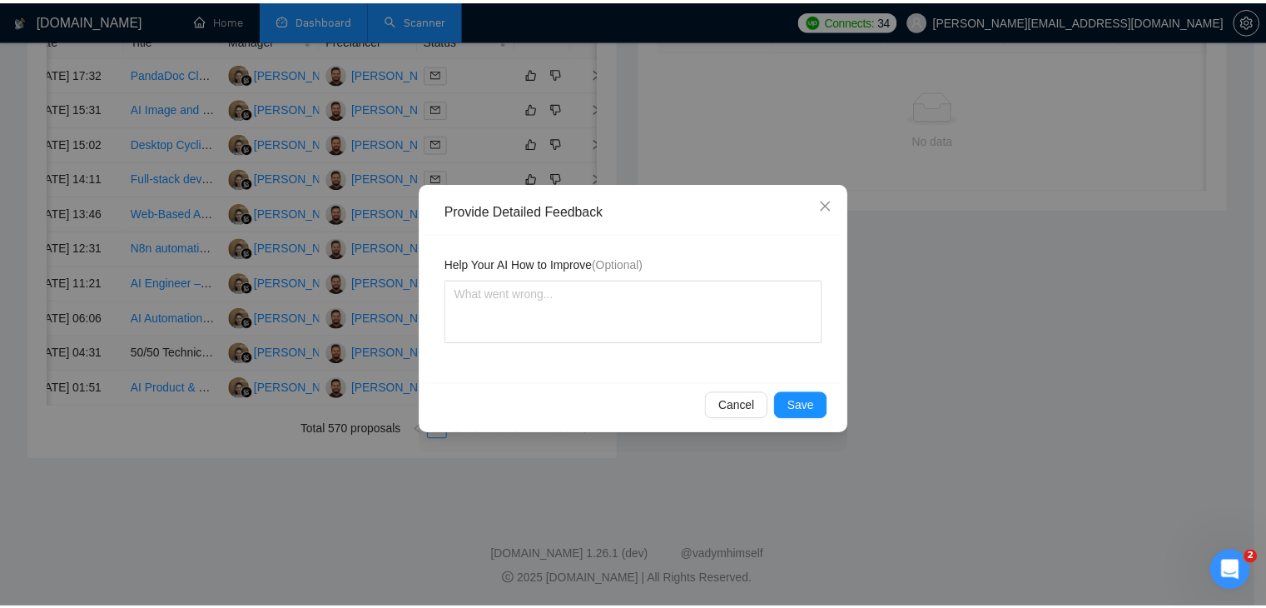
scroll to position [0, 0]
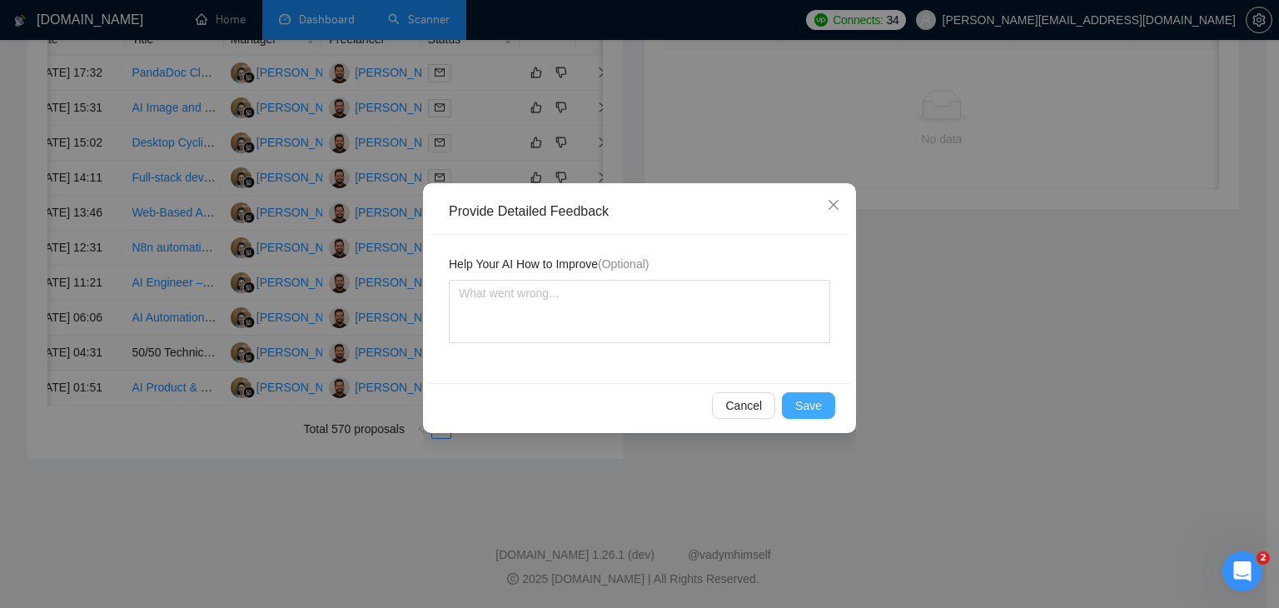
click at [822, 410] on button "Save" at bounding box center [808, 405] width 53 height 27
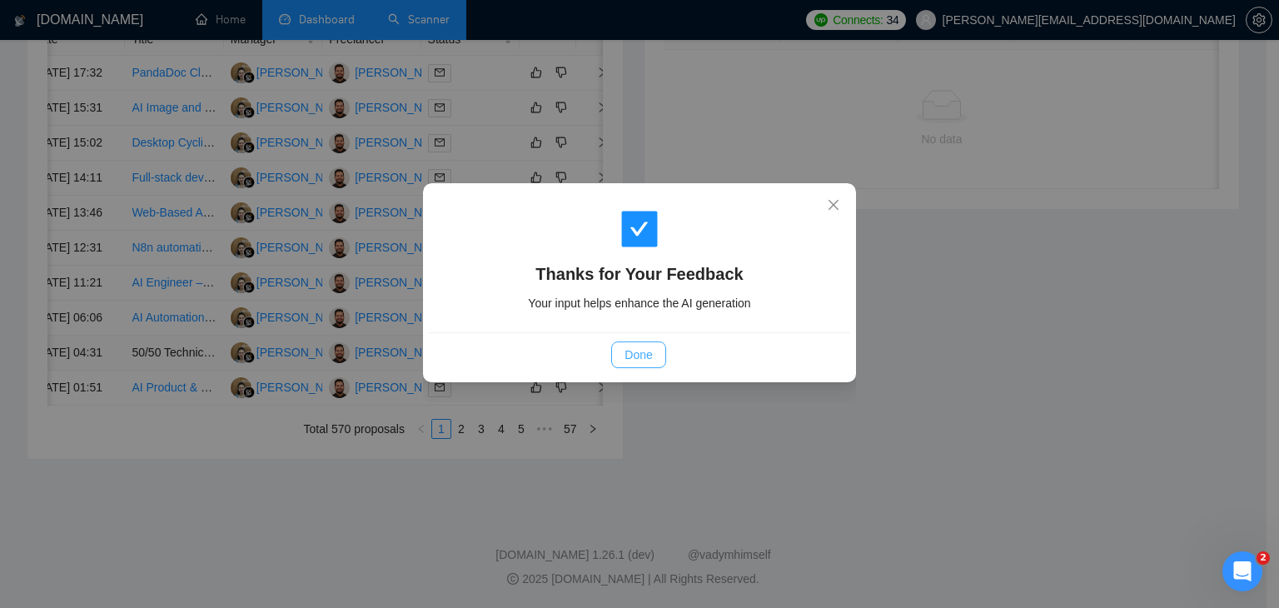
click at [646, 360] on span "Done" at bounding box center [637, 355] width 27 height 18
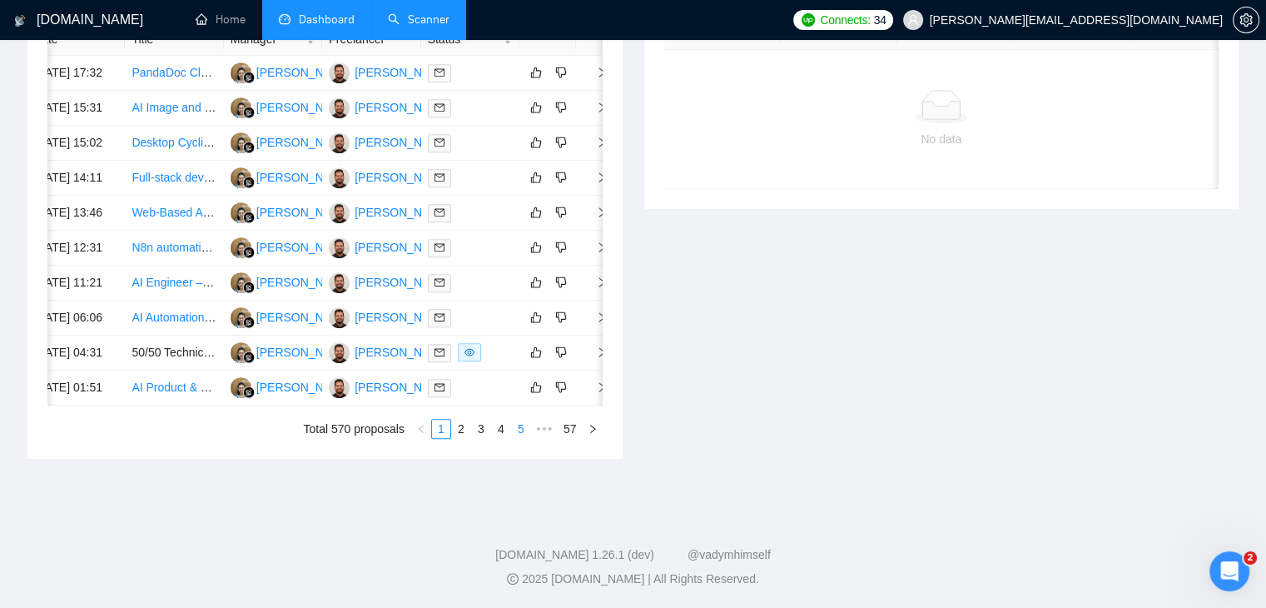
click at [517, 430] on link "5" at bounding box center [521, 429] width 18 height 18
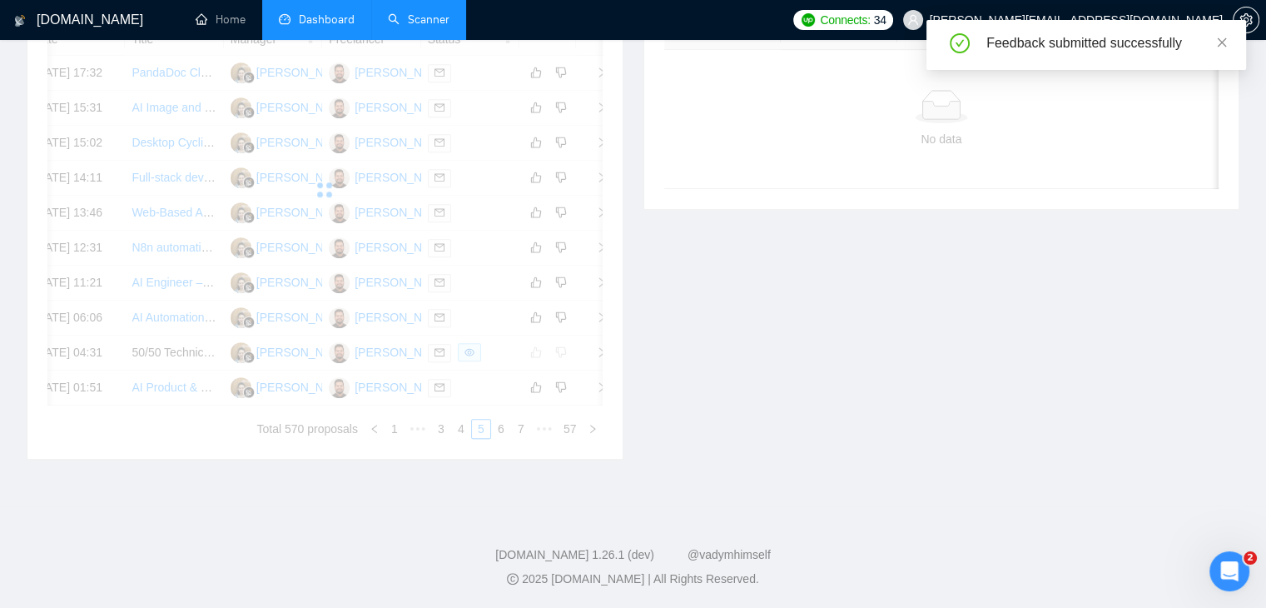
click at [519, 432] on div "Date Title Manager Freelancer Status 13 Oct, 2025 17:32 PandaDoc Clone Endang S…" at bounding box center [324, 230] width 555 height 415
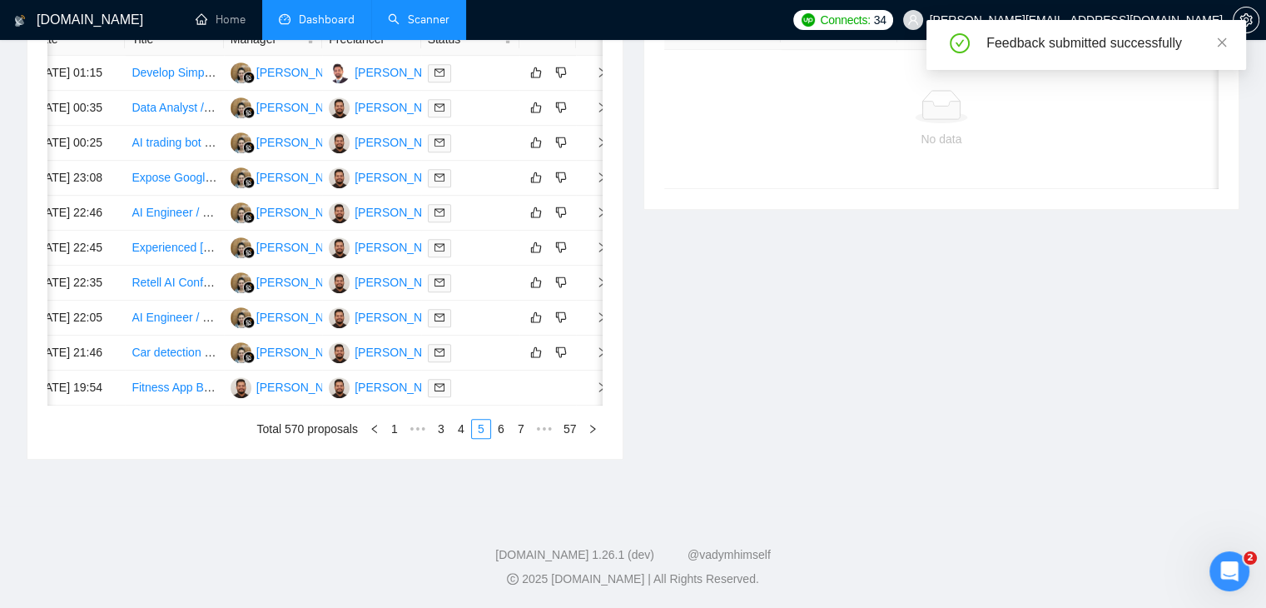
click at [519, 432] on link "7" at bounding box center [521, 429] width 18 height 18
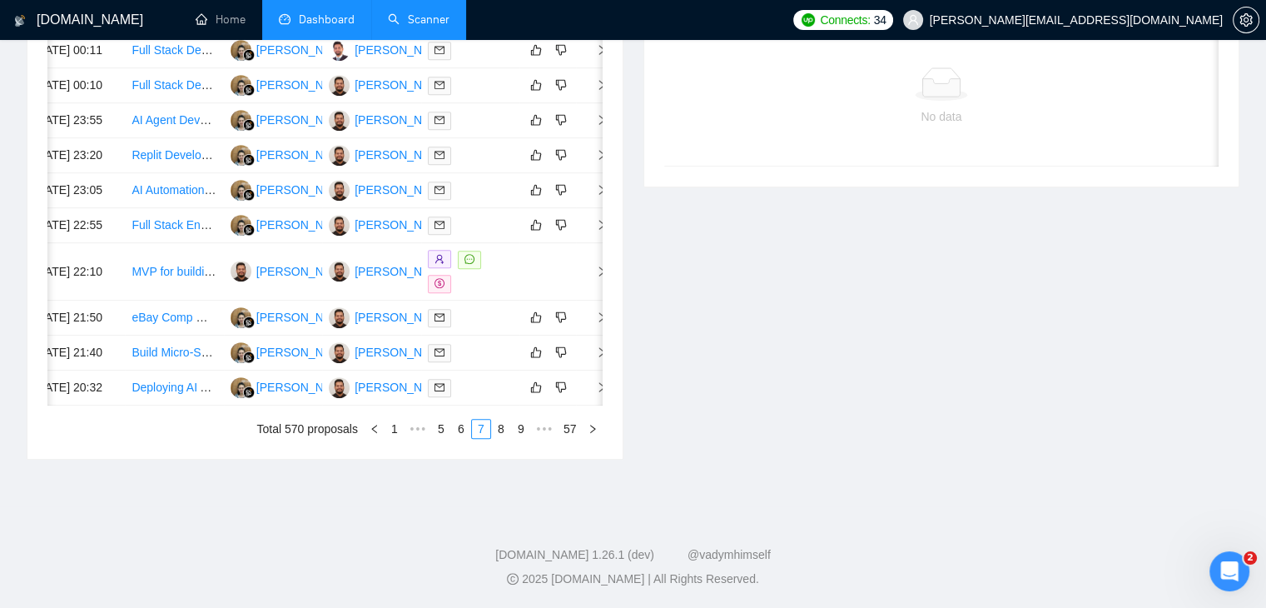
click at [520, 430] on link "9" at bounding box center [521, 429] width 18 height 18
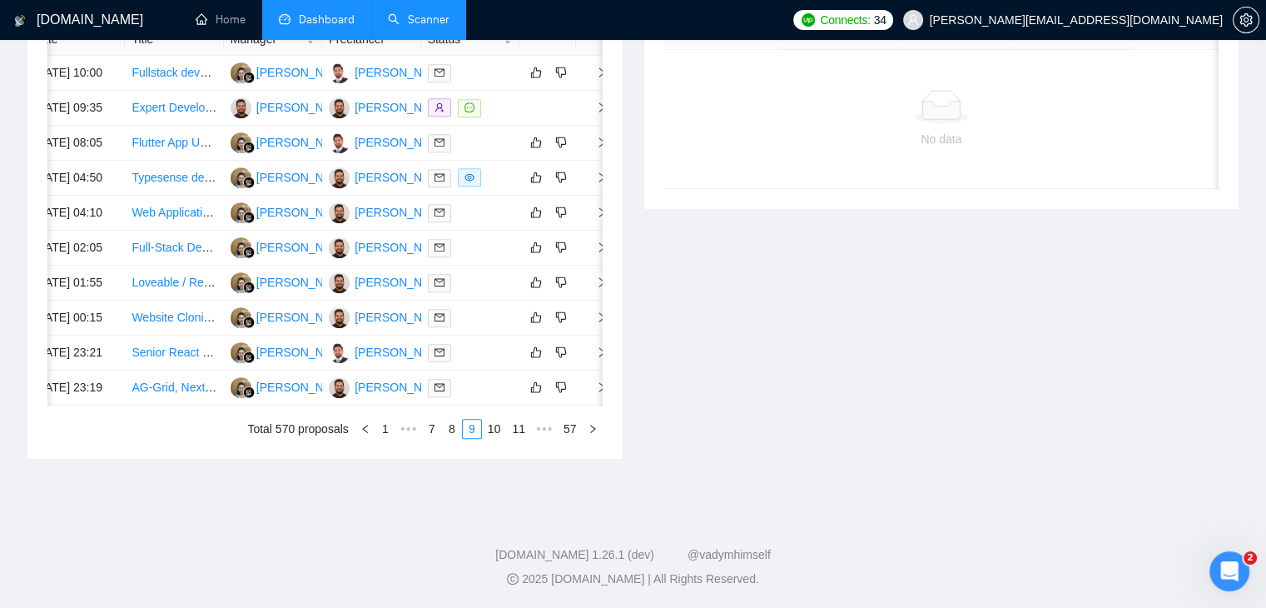
click at [520, 430] on link "11" at bounding box center [518, 429] width 23 height 18
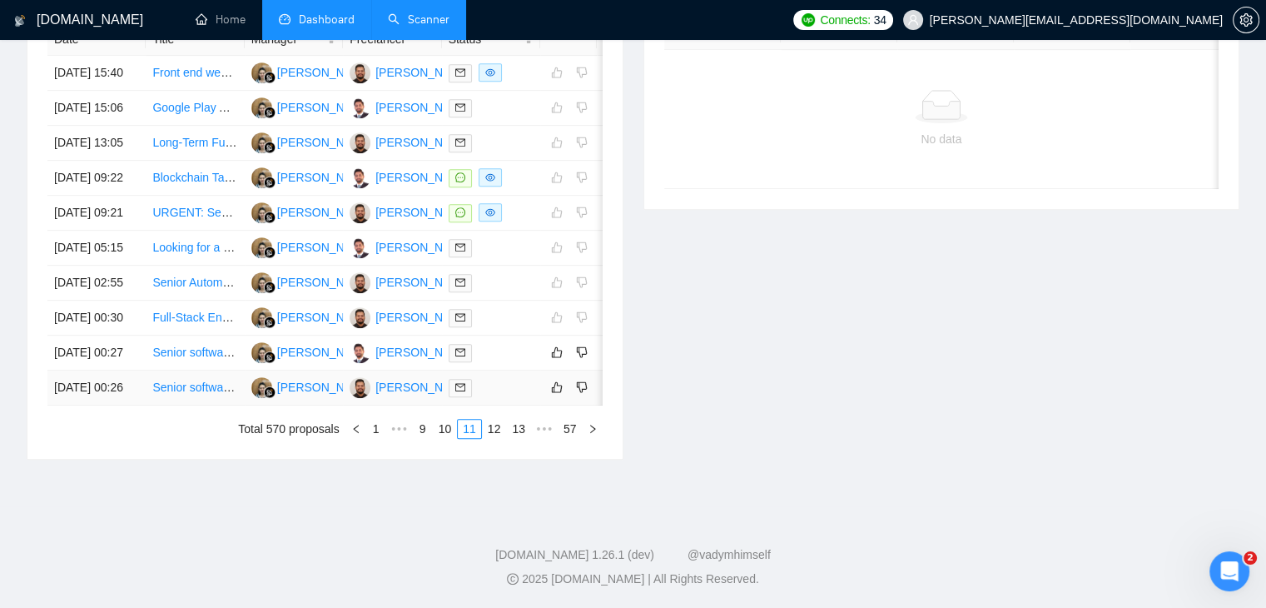
scroll to position [900, 0]
click at [453, 434] on link "10" at bounding box center [445, 429] width 23 height 18
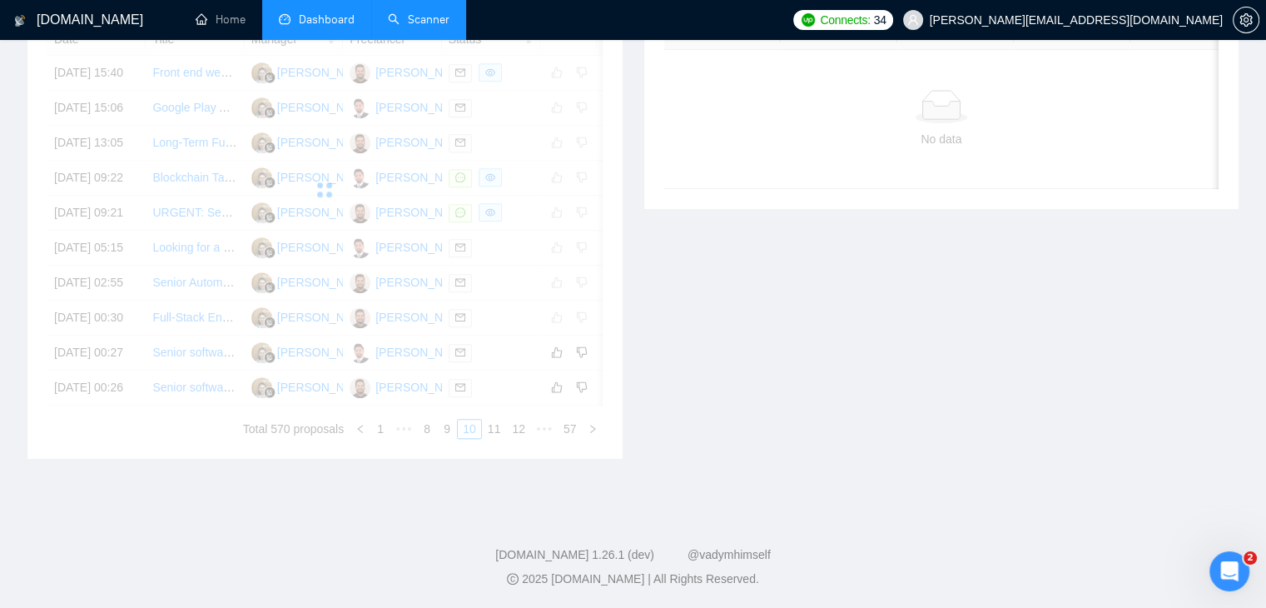
scroll to position [733, 0]
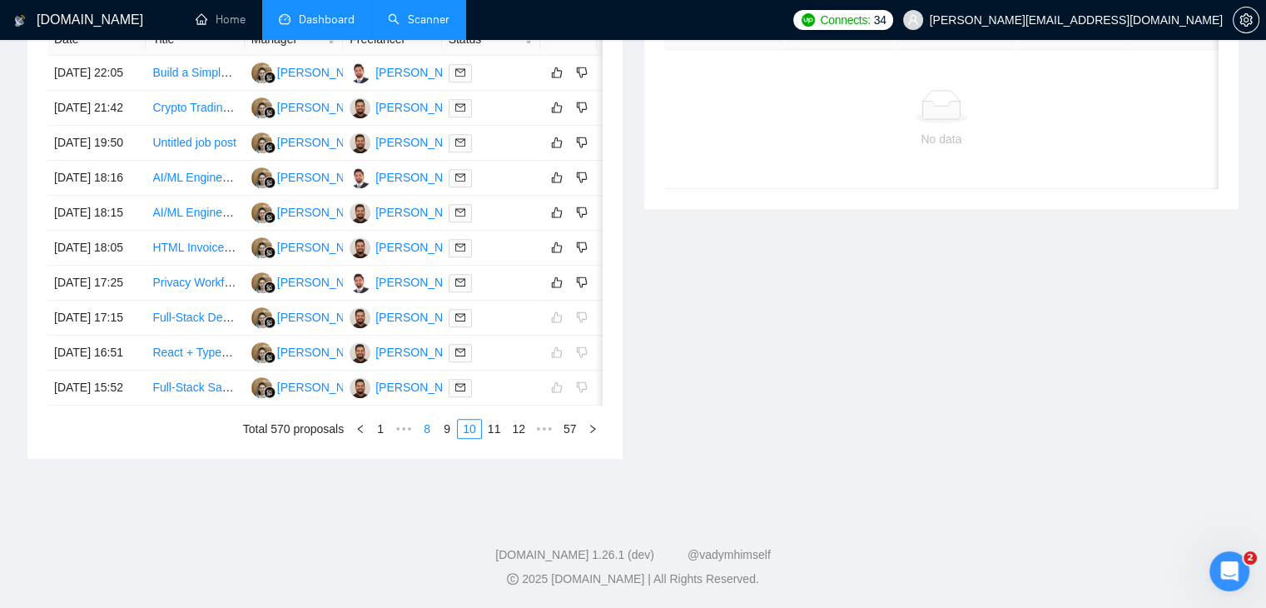
drag, startPoint x: 454, startPoint y: 600, endPoint x: 447, endPoint y: 594, distance: 9.4
click at [452, 438] on link "9" at bounding box center [447, 429] width 18 height 18
click at [385, 437] on link "1" at bounding box center [385, 429] width 18 height 18
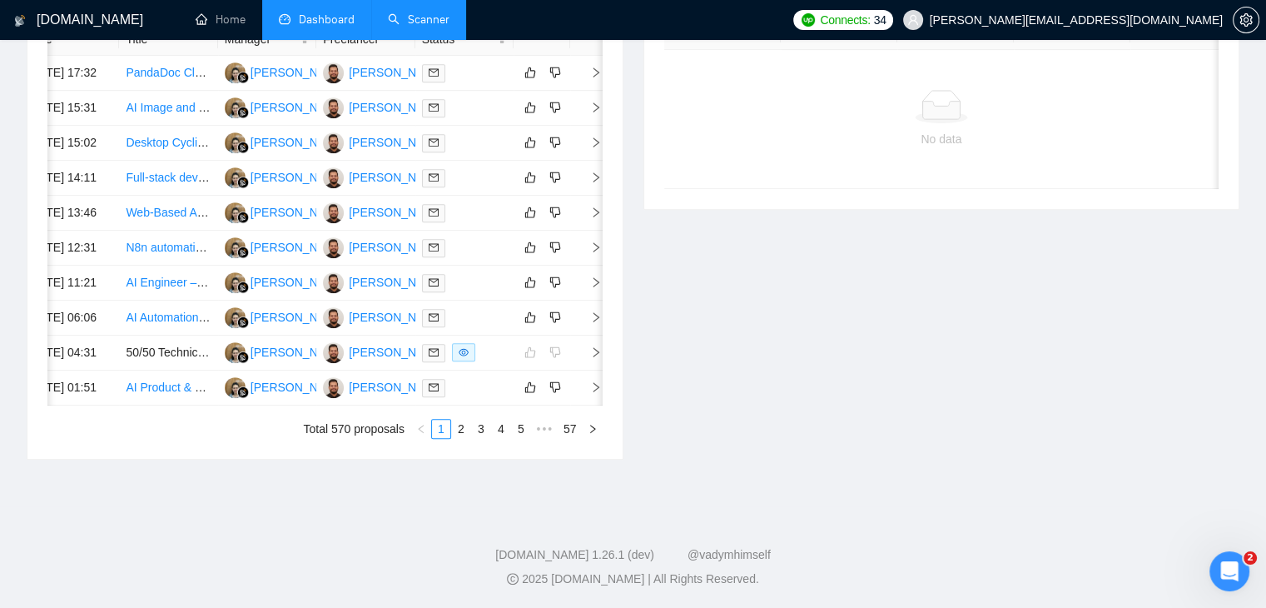
drag, startPoint x: 430, startPoint y: 475, endPoint x: 424, endPoint y: 482, distance: 9.4
click at [424, 405] on div "Date Title Manager Freelancer Status 13 Oct, 2025 17:32 PandaDoc Clone Endang S…" at bounding box center [324, 214] width 555 height 382
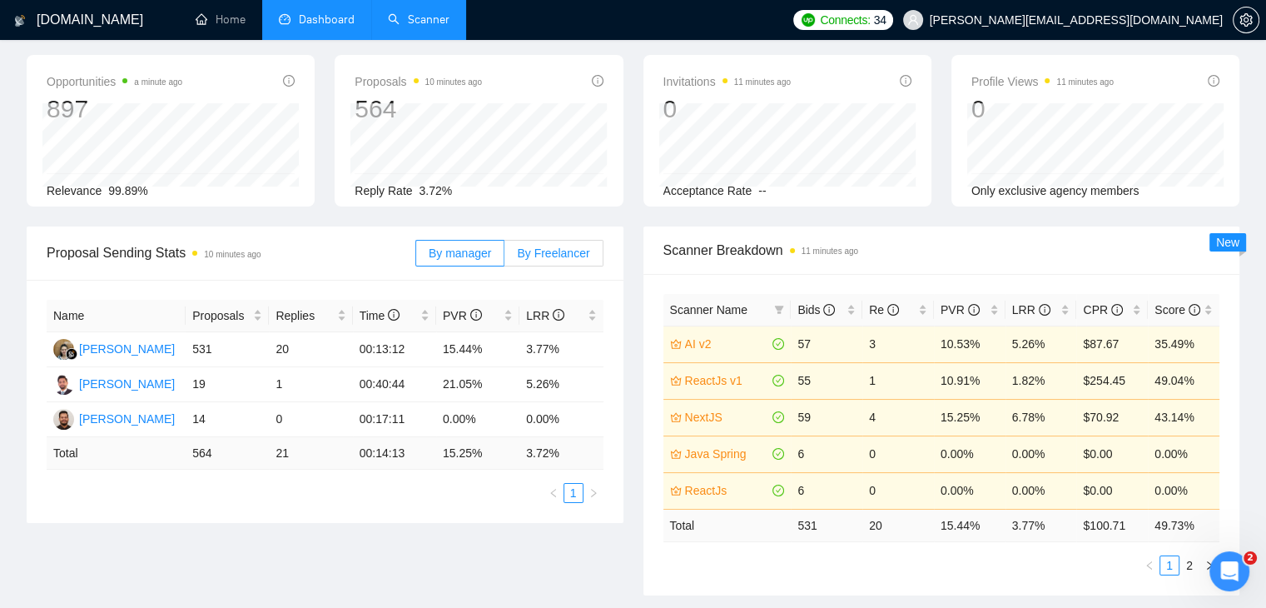
scroll to position [0, 0]
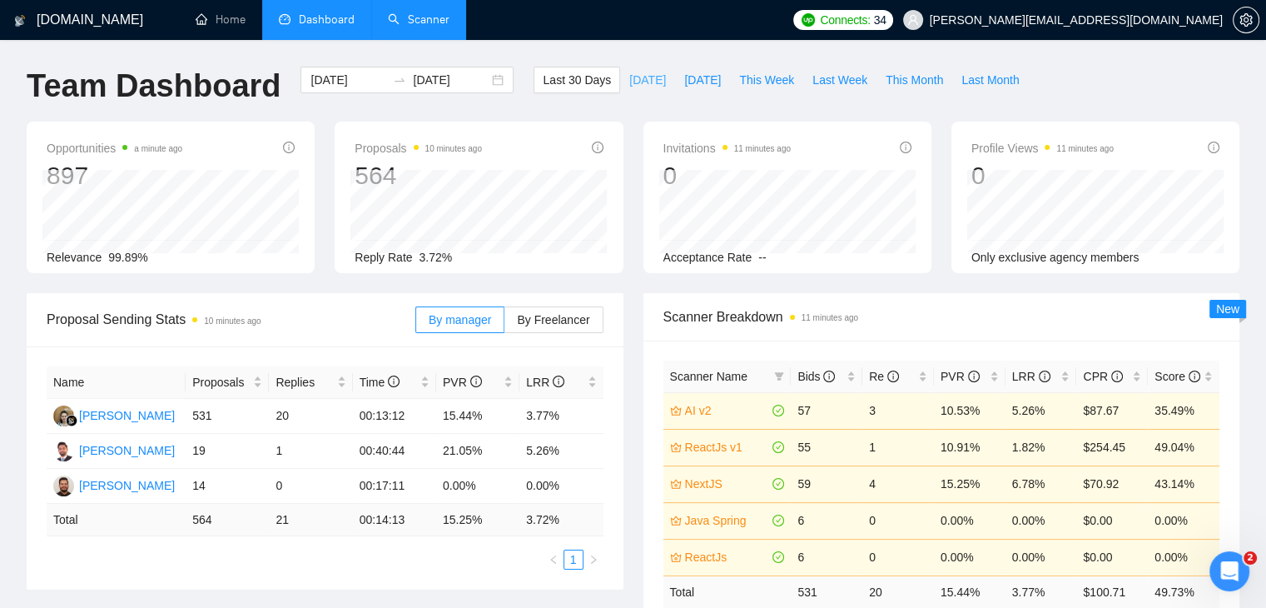
click at [630, 91] on button "[DATE]" at bounding box center [647, 80] width 55 height 27
type input "[DATE]"
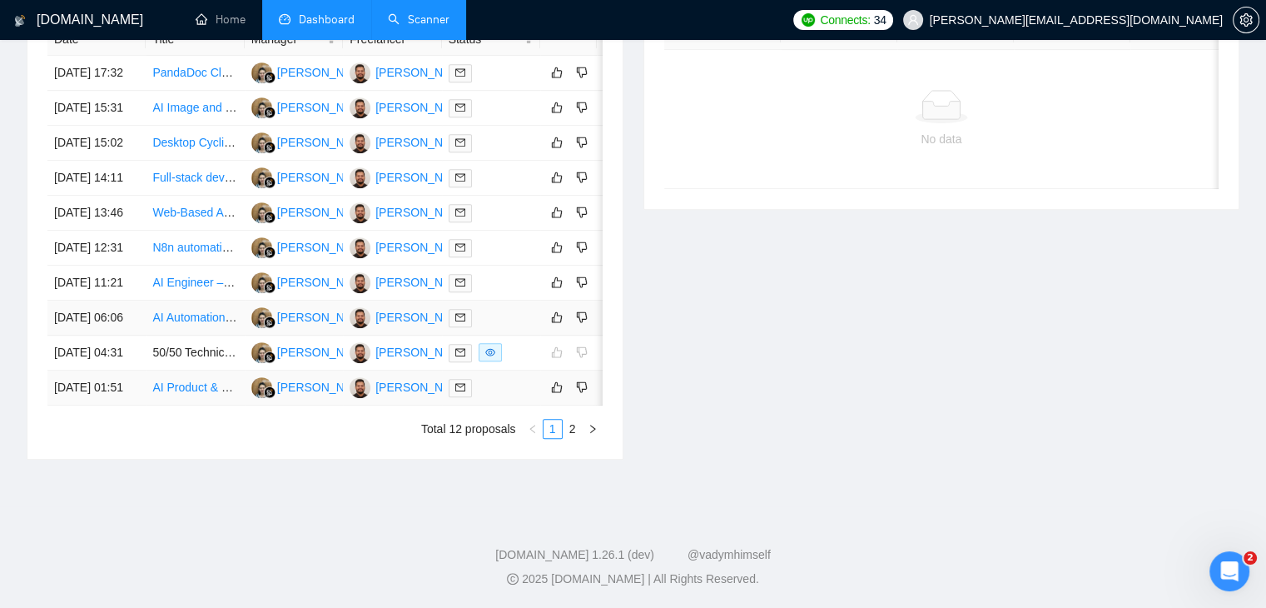
scroll to position [900, 0]
click at [563, 425] on li "2" at bounding box center [573, 429] width 20 height 20
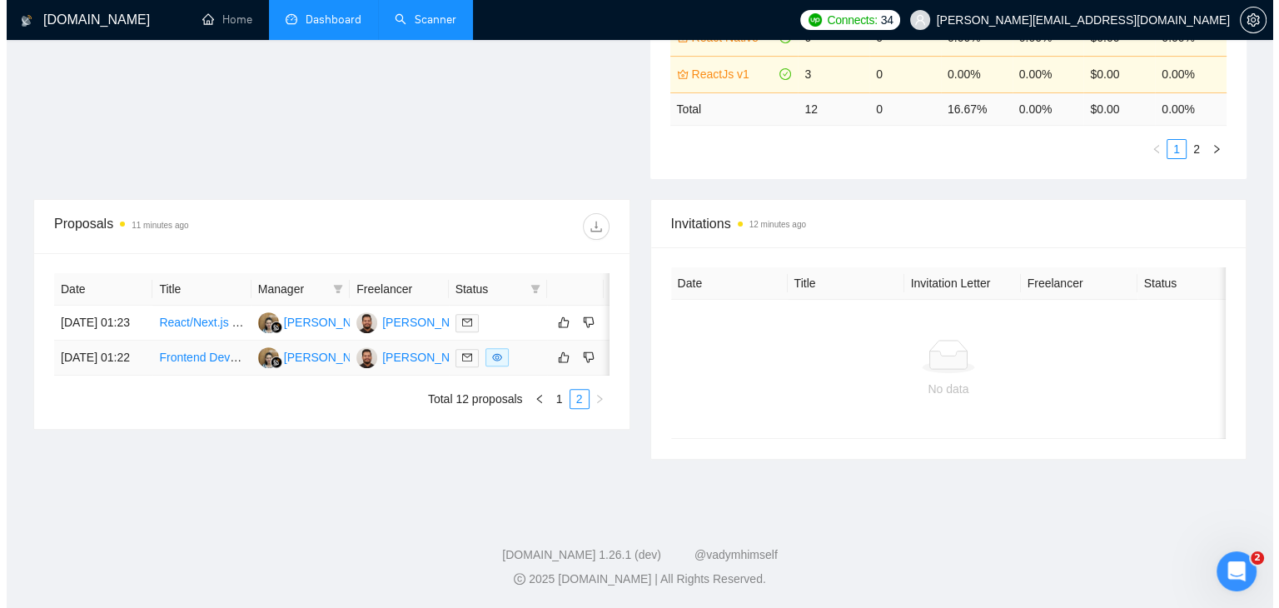
scroll to position [495, 0]
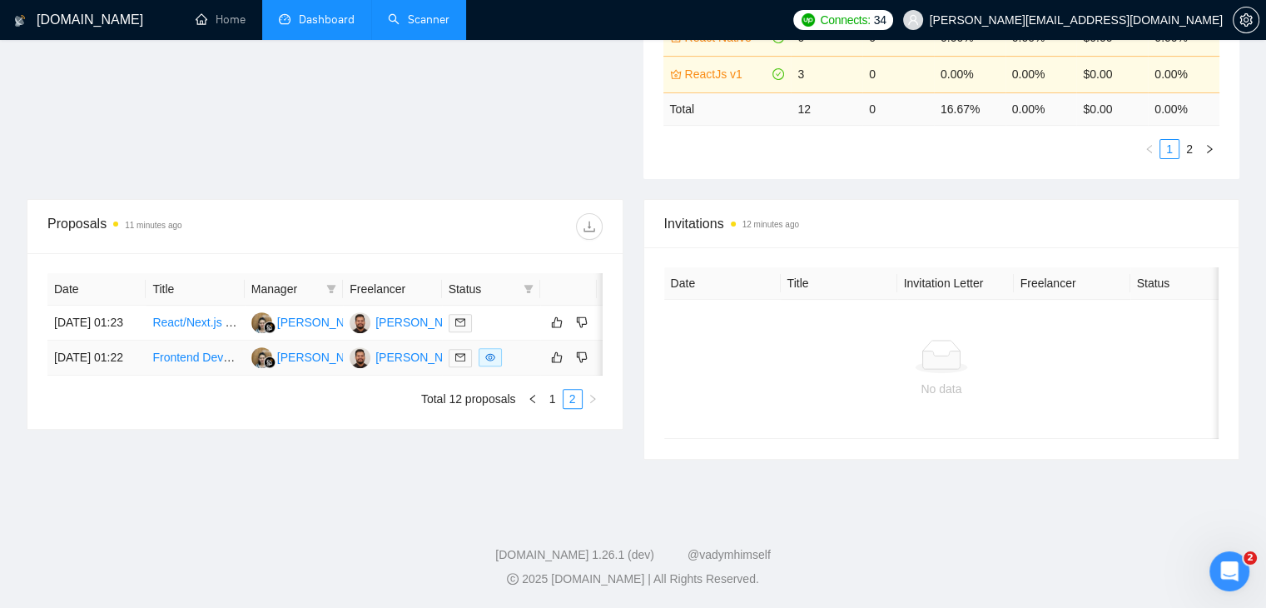
drag, startPoint x: 487, startPoint y: 391, endPoint x: 554, endPoint y: 391, distance: 66.6
click at [554, 375] on tr "13 Oct, 2025 01:22 Frontend Developer for Slack Notes Summarization Tool Endang…" at bounding box center [338, 358] width 583 height 35
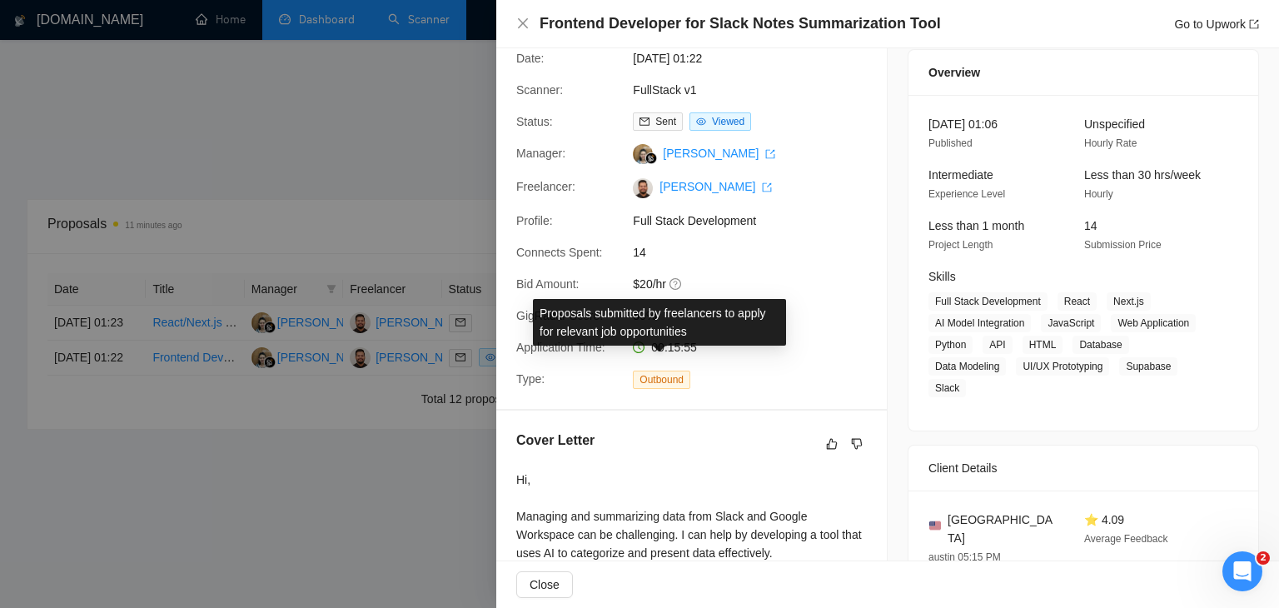
scroll to position [17, 0]
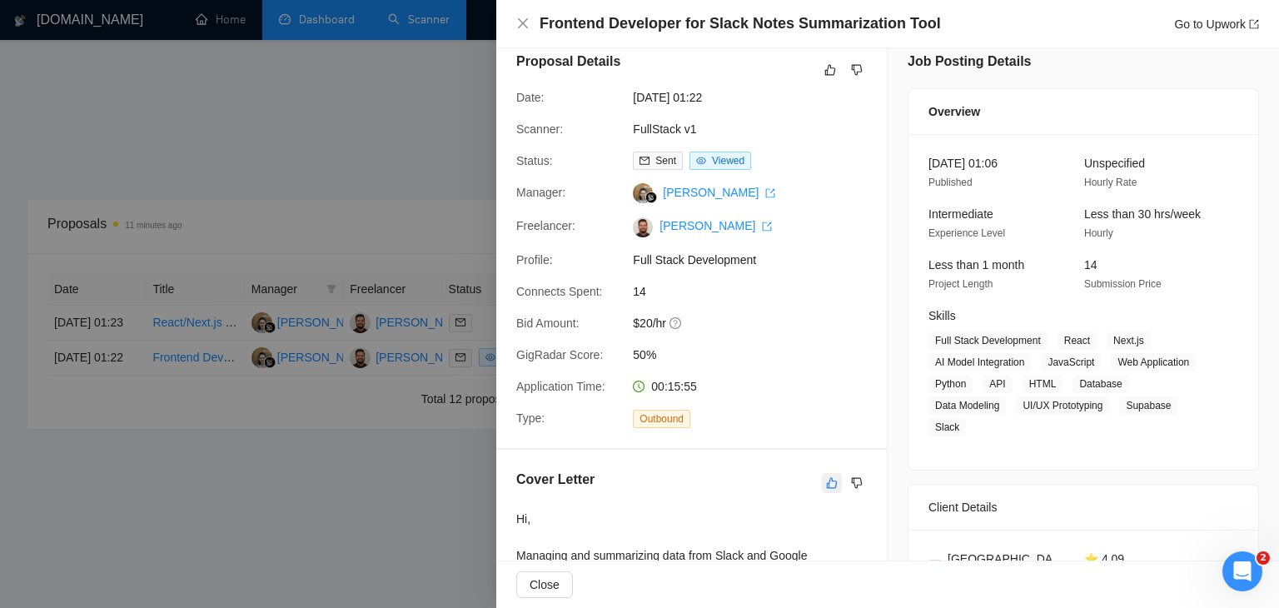
click at [827, 481] on icon "like" at bounding box center [832, 482] width 11 height 11
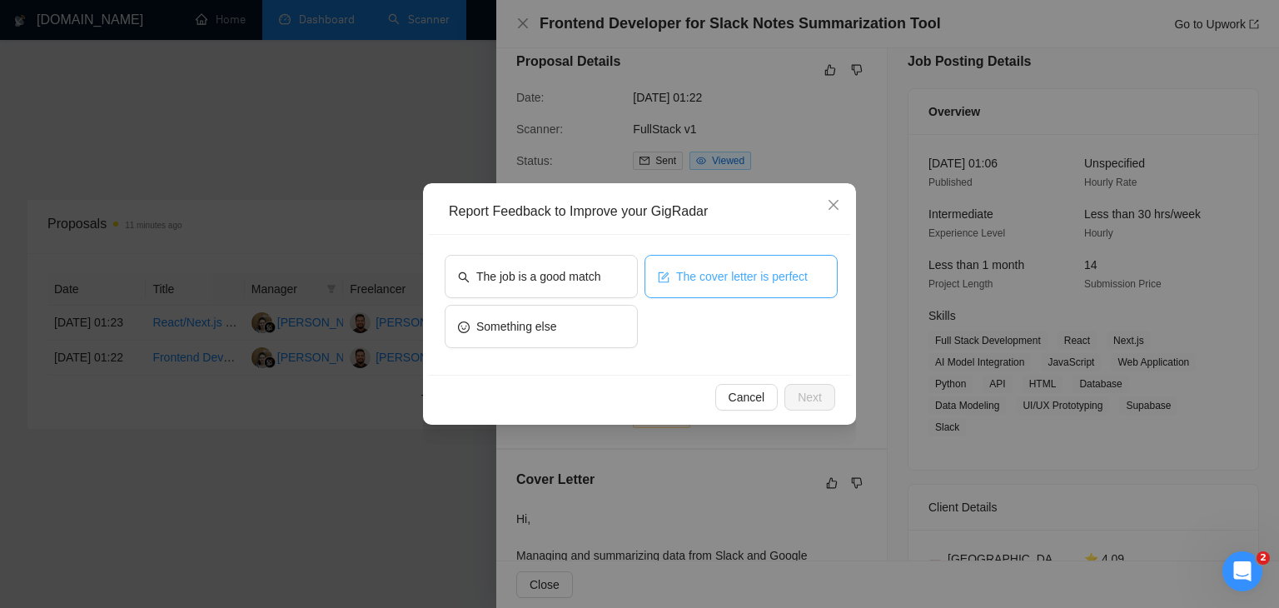
click at [702, 295] on button "The cover letter is perfect" at bounding box center [740, 276] width 193 height 43
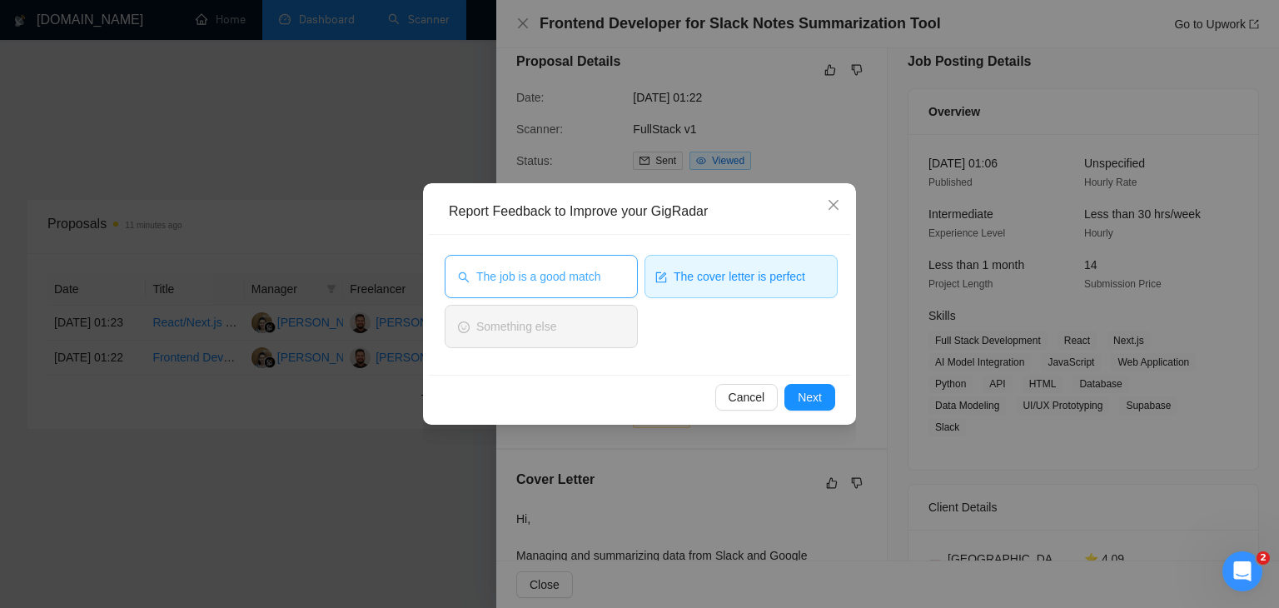
click at [546, 290] on button "The job is a good match" at bounding box center [541, 276] width 193 height 43
click at [805, 391] on span "Next" at bounding box center [810, 397] width 24 height 18
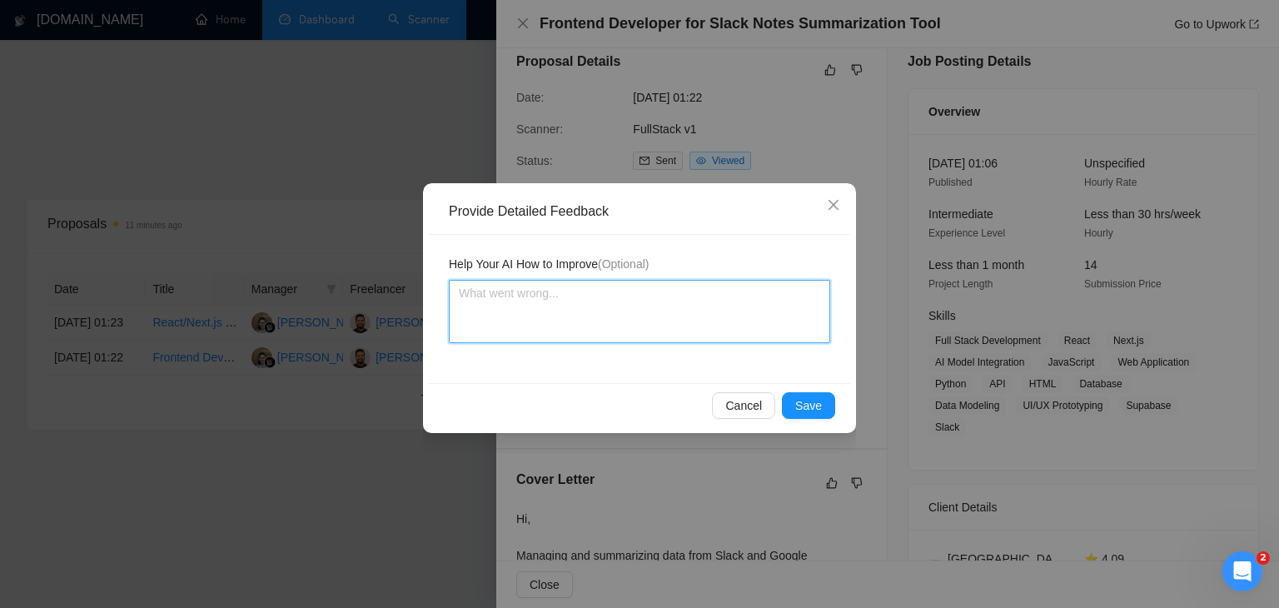
click at [593, 317] on textarea at bounding box center [639, 311] width 381 height 63
type textarea "C"
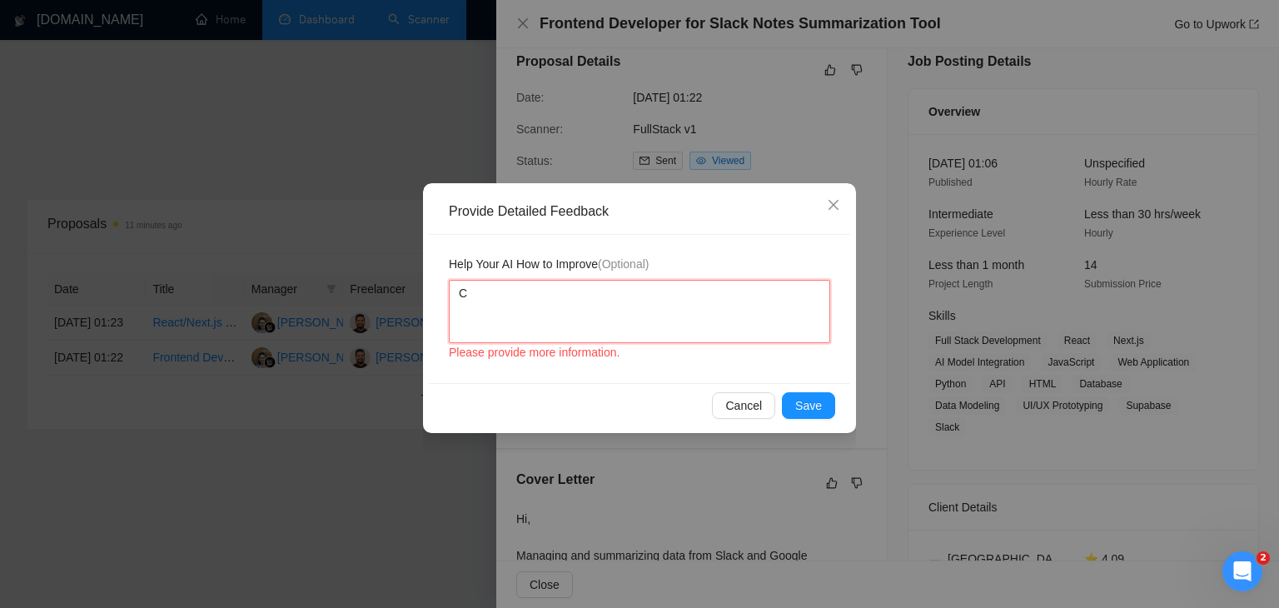
type textarea "Co"
type textarea "Cov"
type textarea "Cove"
type textarea "Cover"
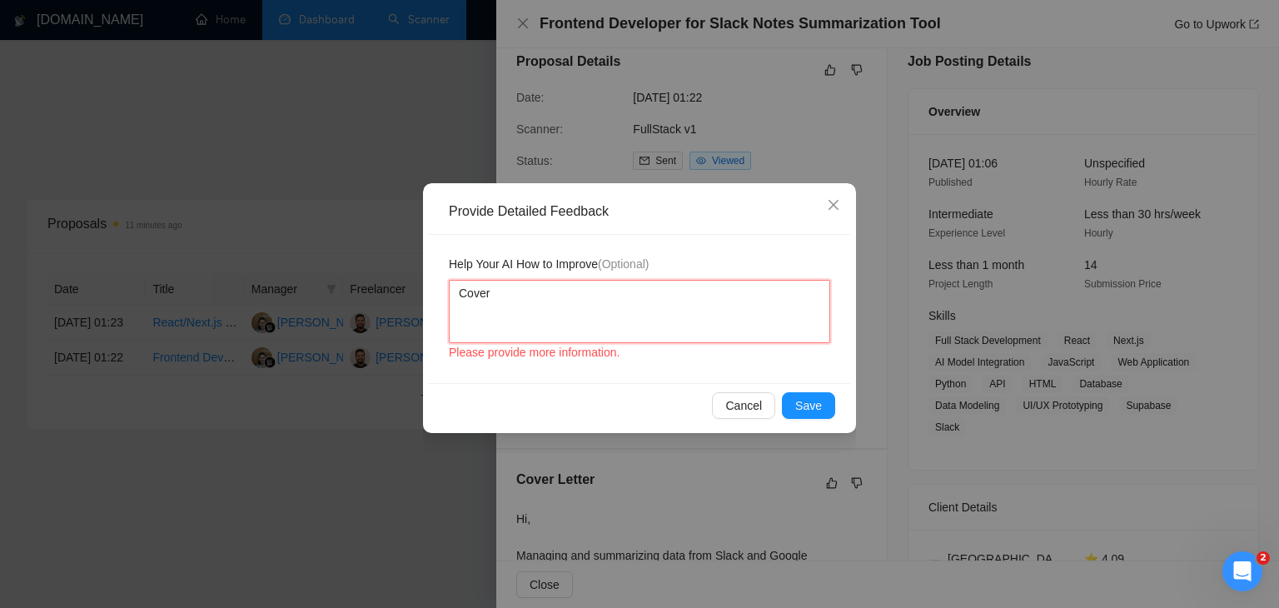
type textarea "Cover l"
type textarea "Cover le"
type textarea "Cover let"
type textarea "Cover lette"
type textarea "Cover letter"
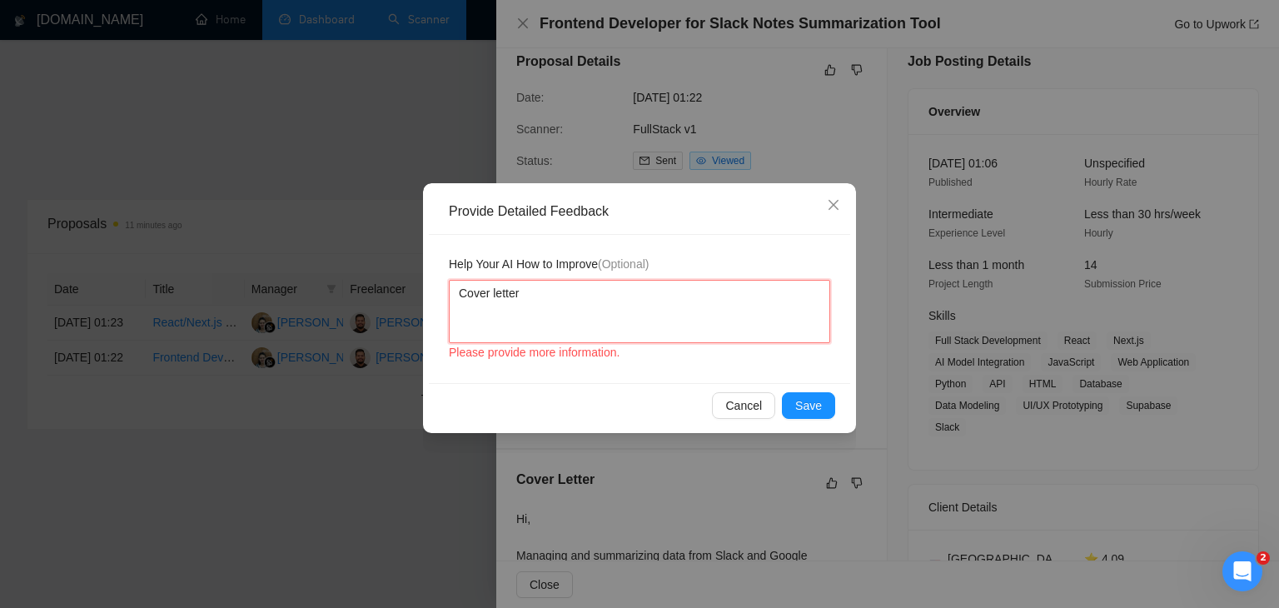
type textarea "Cover letter"
type textarea "Cover letter i"
type textarea "Cover letter is"
type textarea "Cover letter is ac"
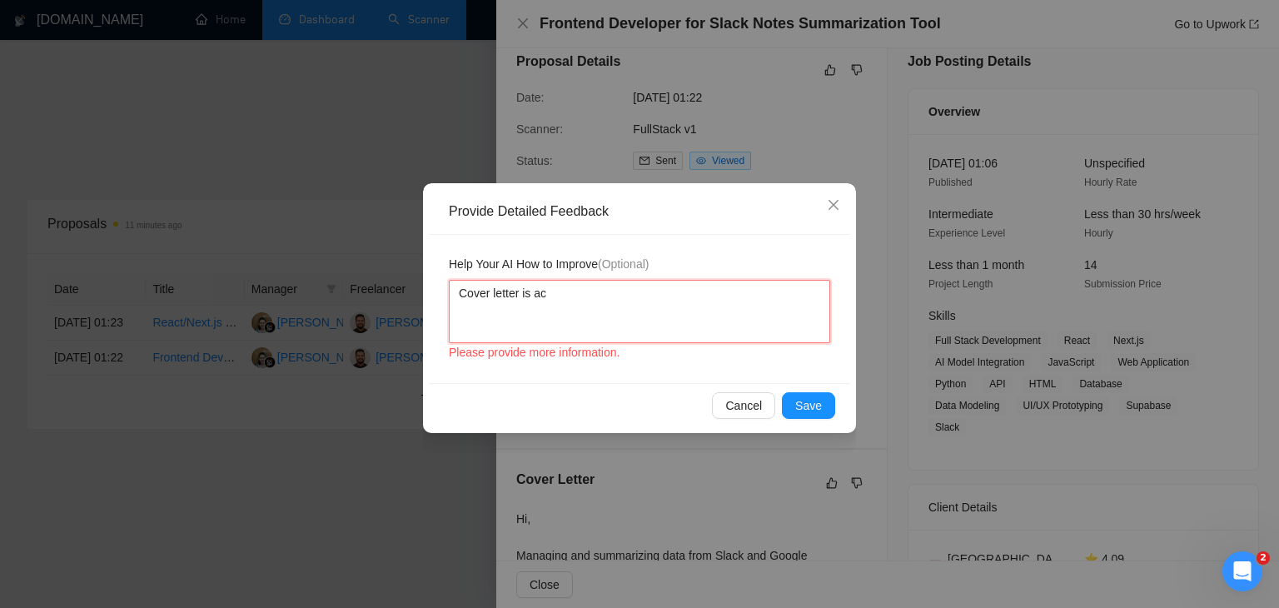
type textarea "Cover letter is acc"
type textarea "Cover letter is acco"
type textarea "Cover letter is accor"
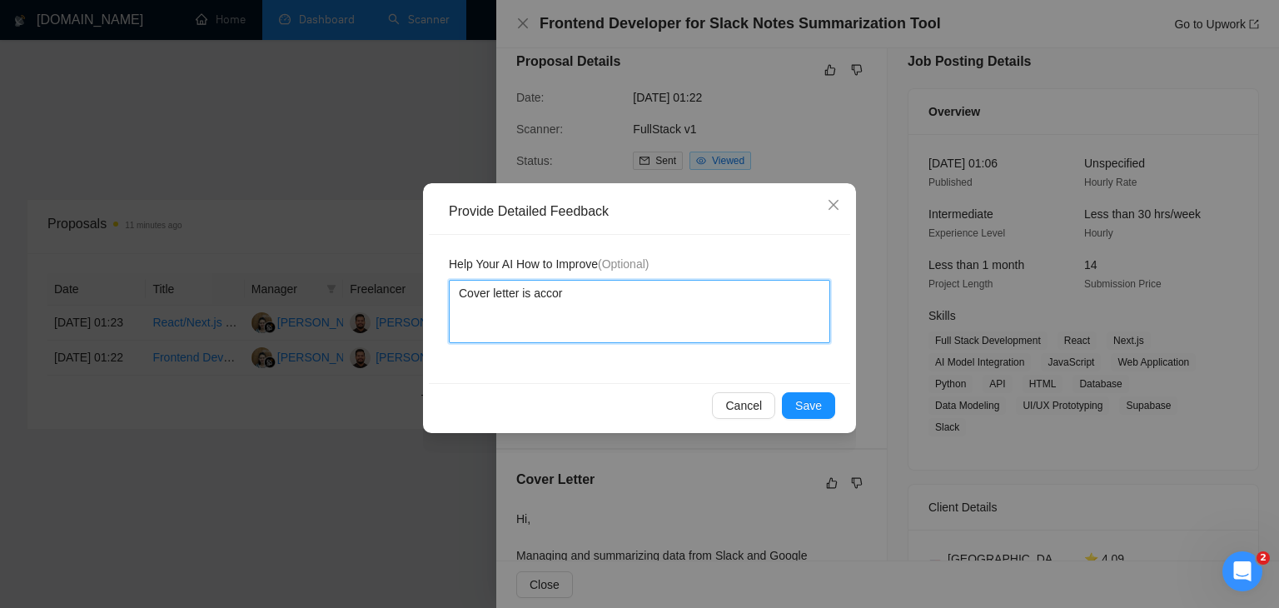
type textarea "Cover letter is accord"
type textarea "Cover letter is accordi"
type textarea "Cover letter is accordin"
type textarea "Cover letter is according"
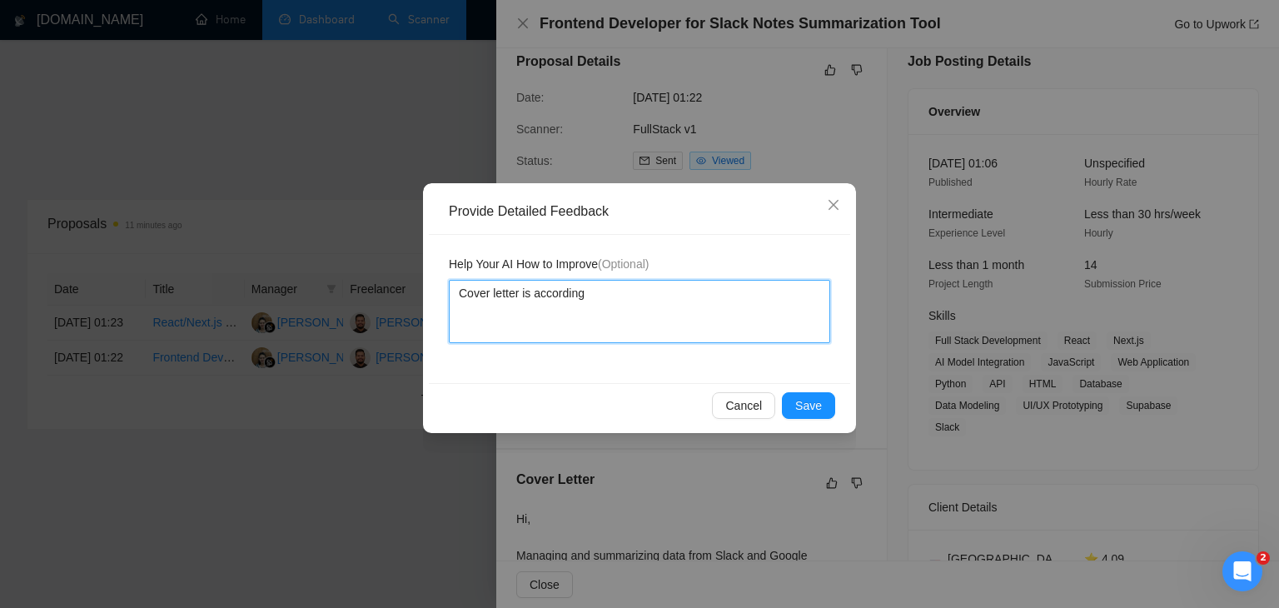
type textarea "Cover letter is according t"
type textarea "Cover letter is according to"
type textarea "Cover letter is according to m"
type textarea "Cover letter is according to my"
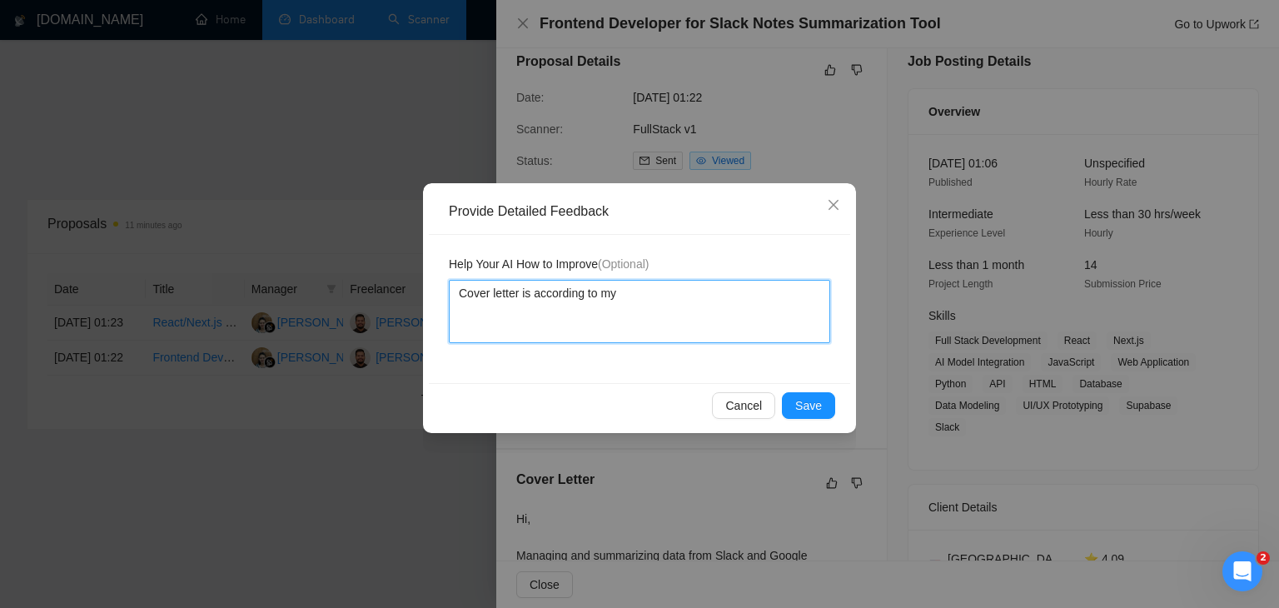
type textarea "Cover letter is according to my"
type textarea "Cover letter is according to my i"
type textarea "Cover letter is according to my in"
type textarea "Cover letter is according to my inst"
type textarea "Cover letter is according to my instr"
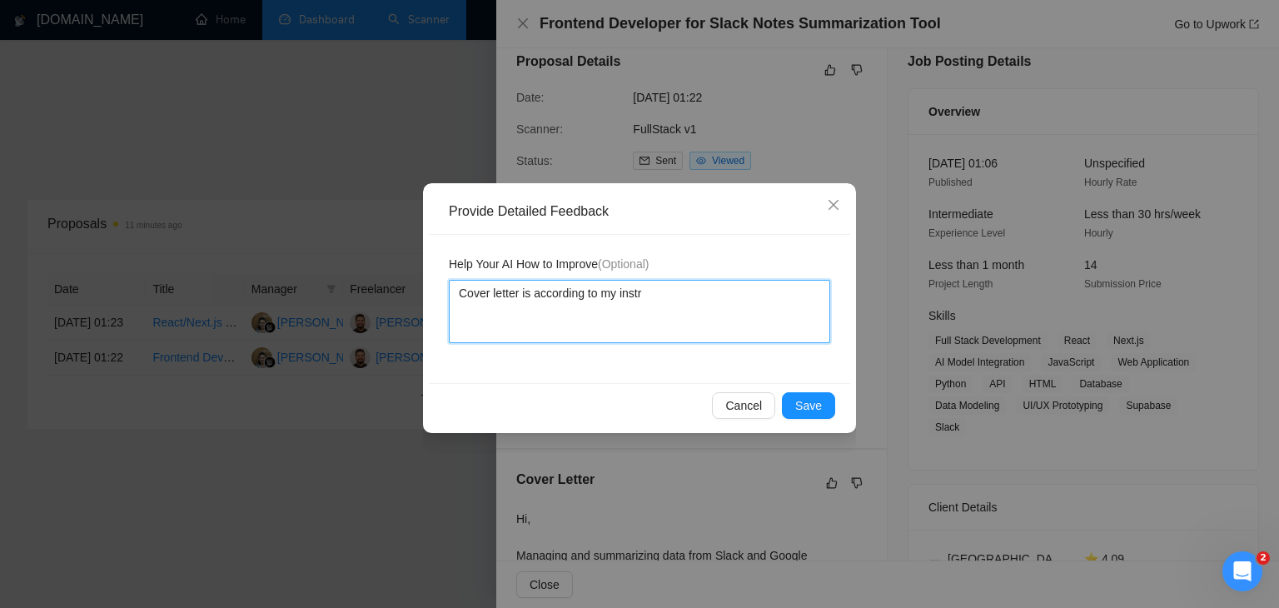
type textarea "Cover letter is according to my instru"
type textarea "Cover letter is according to my instruc"
type textarea "Cover letter is according to my instruct"
type textarea "Cover letter is according to my instructi"
type textarea "Cover letter is according to my instructio"
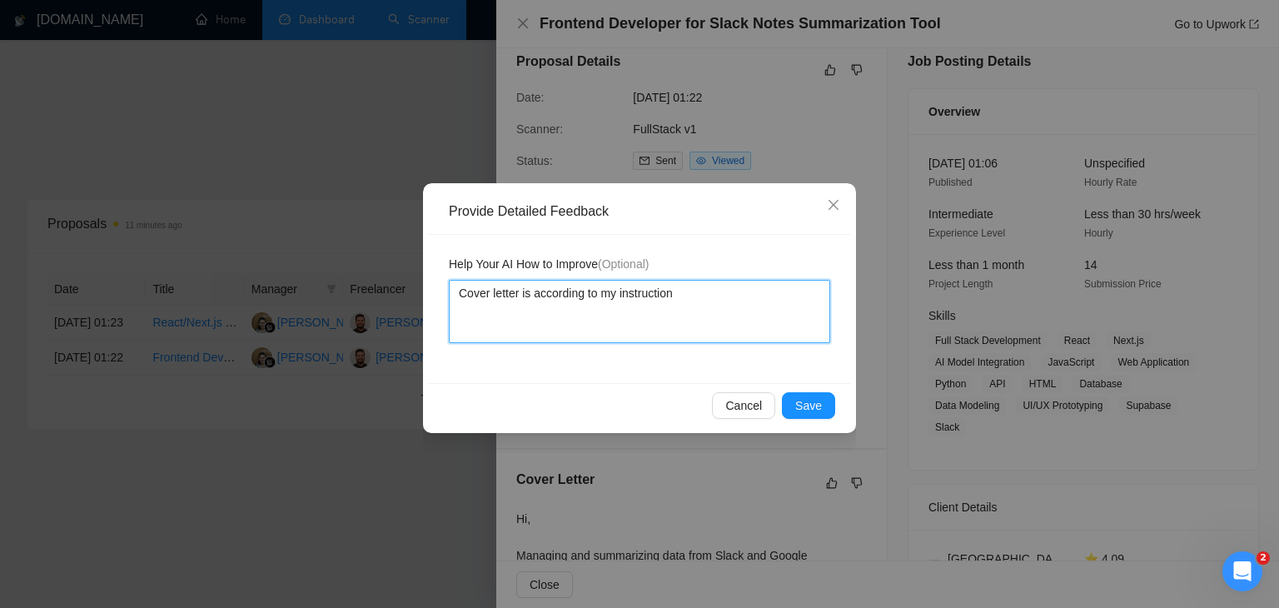
type textarea "Cover letter is according to my instructions"
type textarea "Cover letter is according to my instructions J"
type textarea "Cover letter is according to my instructions Jo"
type textarea "Cover letter is according to my instructions Job"
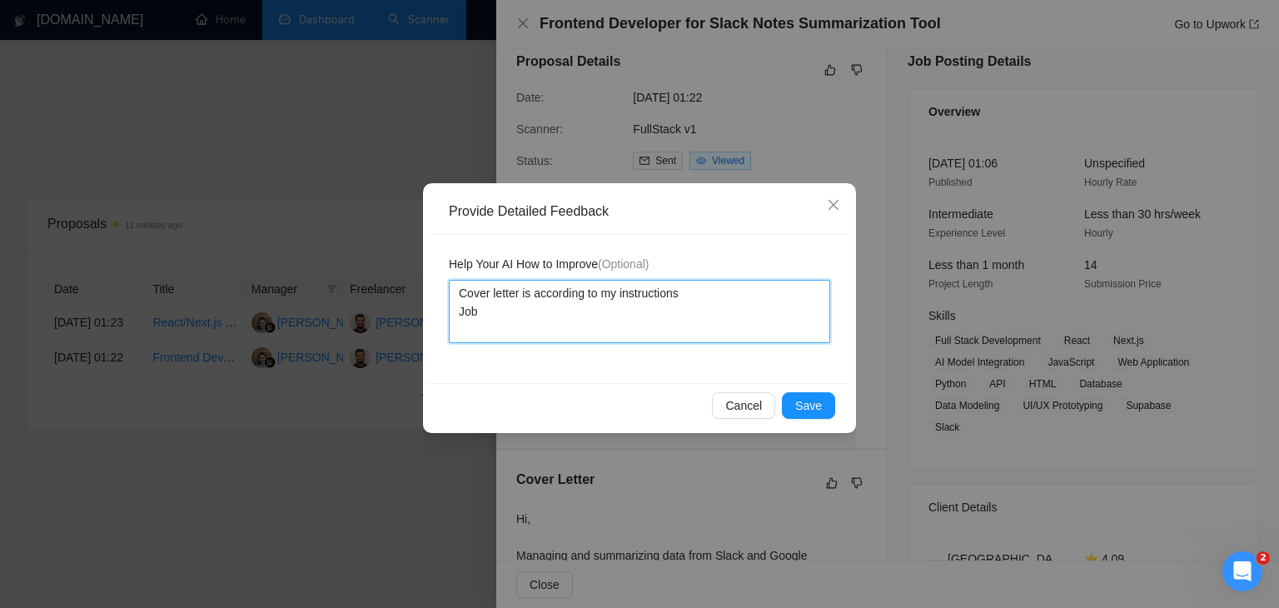
type textarea "Cover letter is according to my instructions Job"
type textarea "Cover letter is according to my instructions Job i"
type textarea "Cover letter is according to my instructions Job is"
type textarea "Cover letter is according to my instructions Job is a"
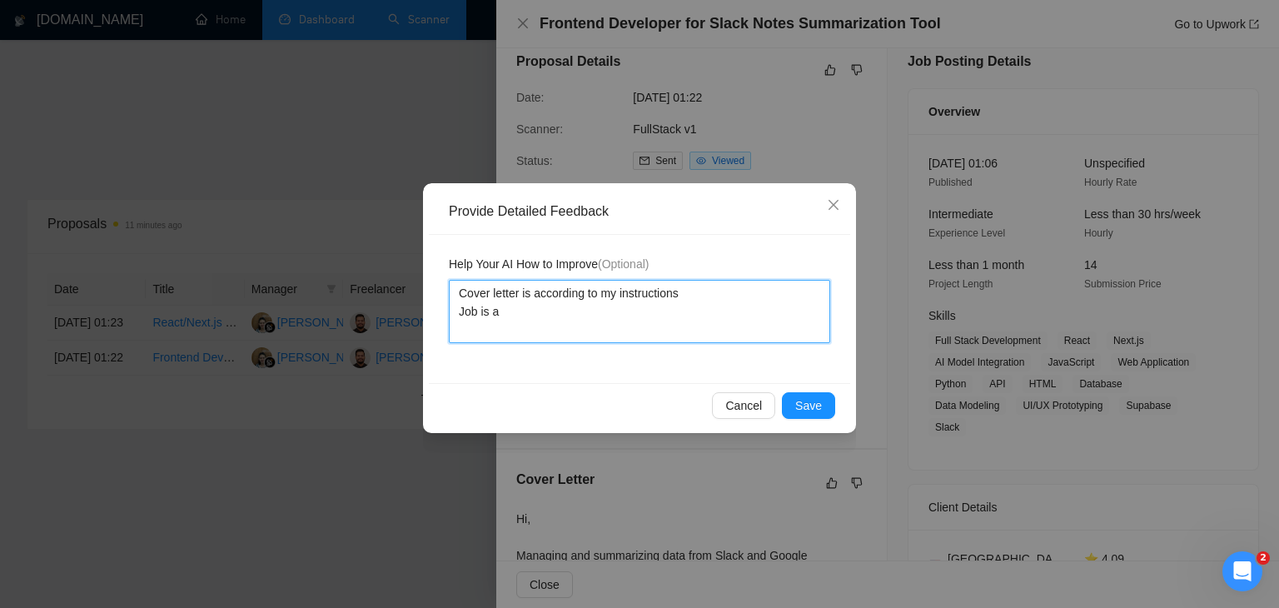
type textarea "Cover letter is according to my instructions Job is al"
type textarea "Cover letter is according to my instructions Job is als"
type textarea "Cover letter is according to my instructions Job is also"
type textarea "Cover letter is according to my instructions Job is also a"
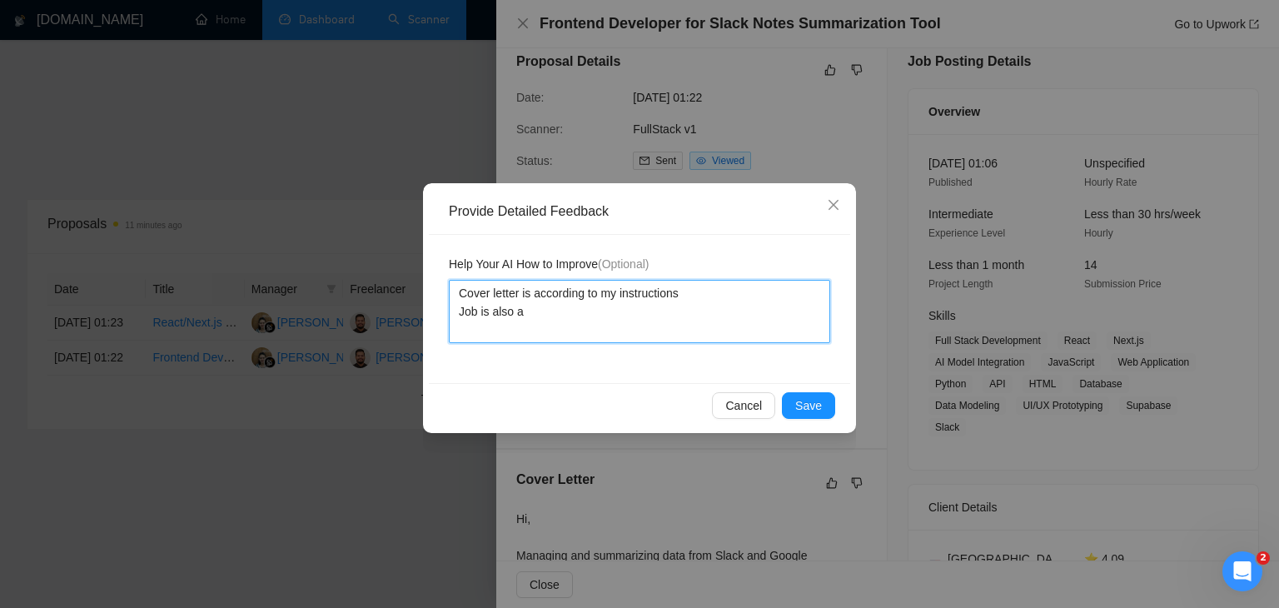
type textarea "Cover letter is according to my instructions Job is also a"
type textarea "Cover letter is according to my instructions Job is also a v"
type textarea "Cover letter is according to my instructions Job is also a ve"
type textarea "Cover letter is according to my instructions Job is also a ver"
type textarea "Cover letter is according to my instructions Job is also a very"
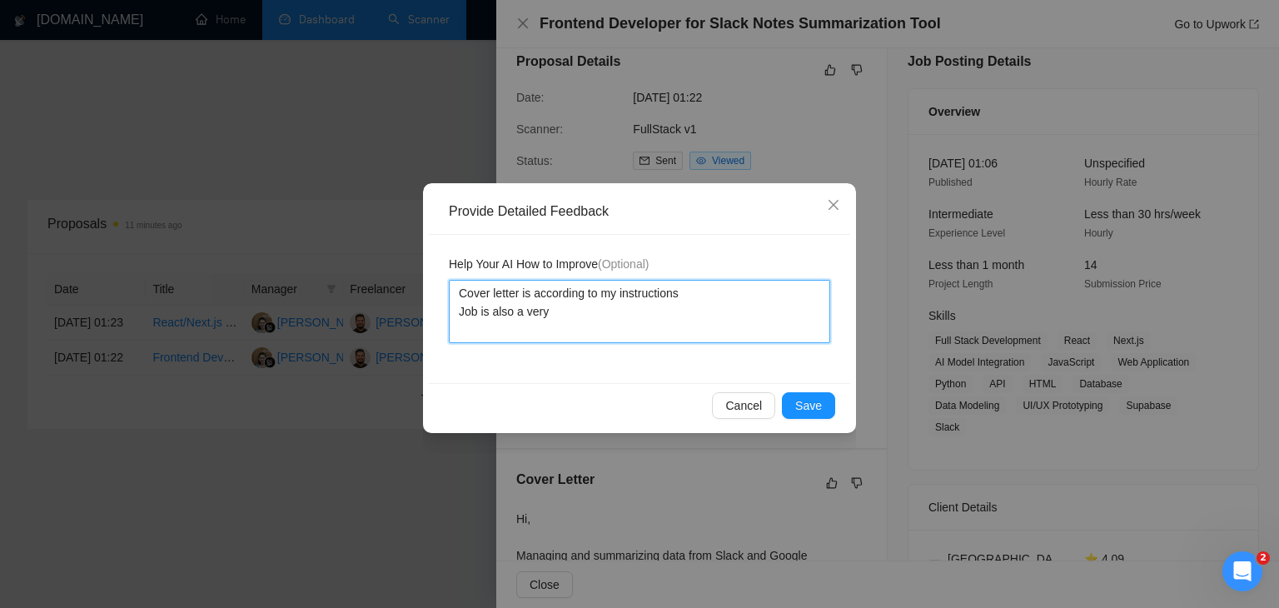
type textarea "Cover letter is according to my instructions Job is also a very"
type textarea "Cover letter is according to my instructions Job is also a very g"
type textarea "Cover letter is according to my instructions Job is also a very go"
type textarea "Cover letter is according to my instructions Job is also a very goo"
type textarea "Cover letter is according to my instructions Job is also a very good"
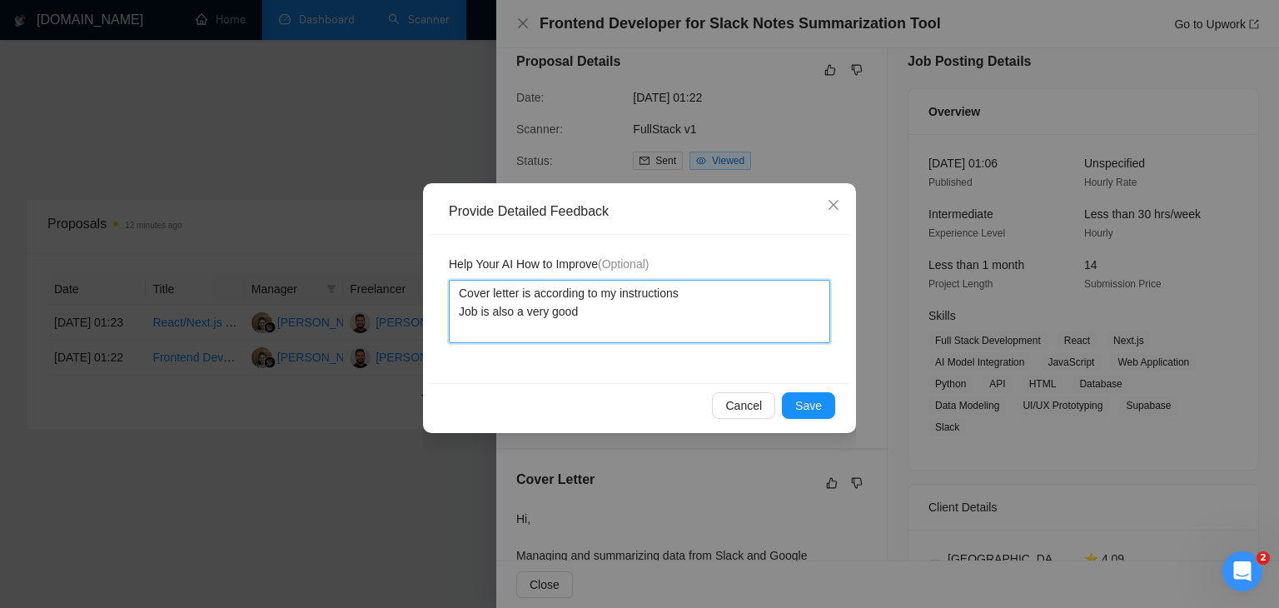
type textarea "Cover letter is according to my instructions Job is also a very good"
type textarea "Cover letter is according to my instructions Job is also a very good m"
type textarea "Cover letter is according to my instructions Job is also a very good ma"
type textarea "Cover letter is according to my instructions Job is also a very good mat"
type textarea "Cover letter is according to my instructions Job is also a very good matc"
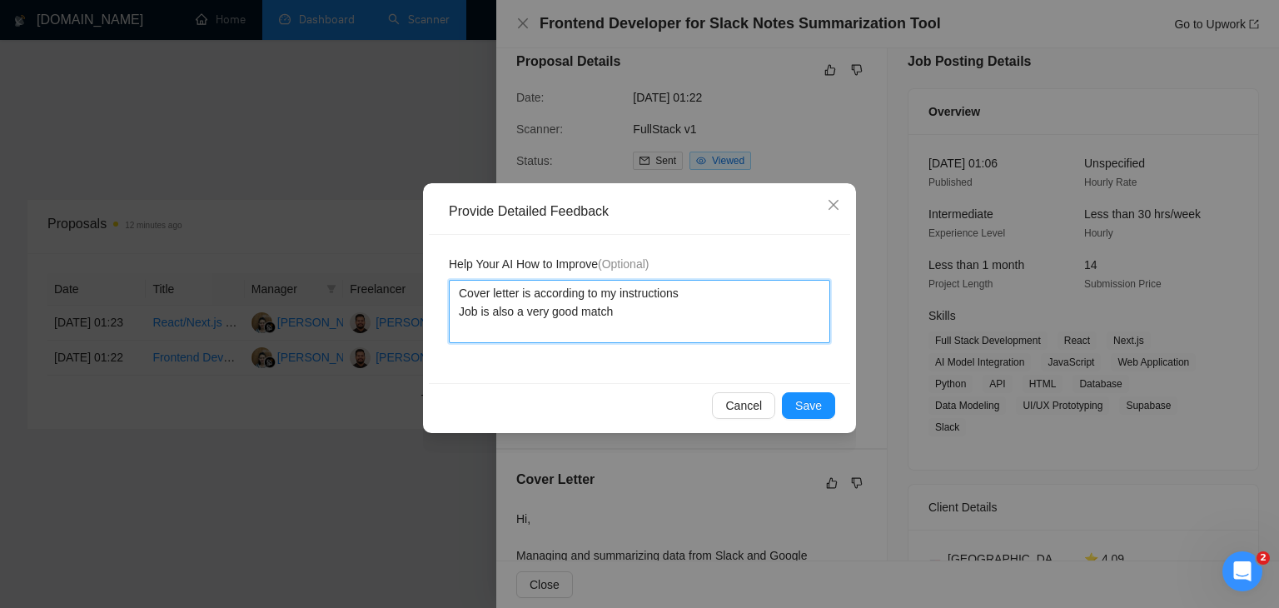
click at [544, 301] on textarea "Cover letter is according to my instructions Job is also a very good match" at bounding box center [639, 311] width 381 height 63
click at [573, 309] on textarea "Cover letter is according to my instructions Job is also a very good match" at bounding box center [639, 311] width 381 height 63
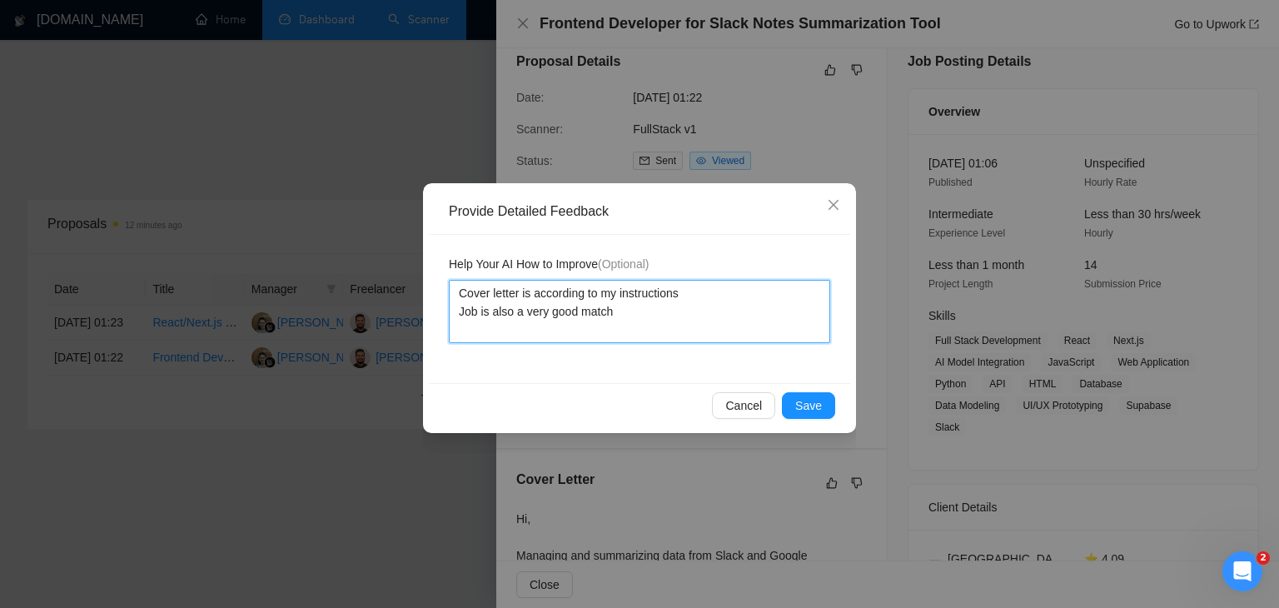
click at [573, 309] on textarea "Cover letter is according to my instructions Job is also a very good match" at bounding box center [639, 311] width 381 height 63
click at [596, 313] on textarea "Cover letter is according to my instructions Job is also a very good match" at bounding box center [639, 311] width 381 height 63
click at [626, 316] on textarea "Cover letter is according to my instructions Job is also a very good match" at bounding box center [639, 311] width 381 height 63
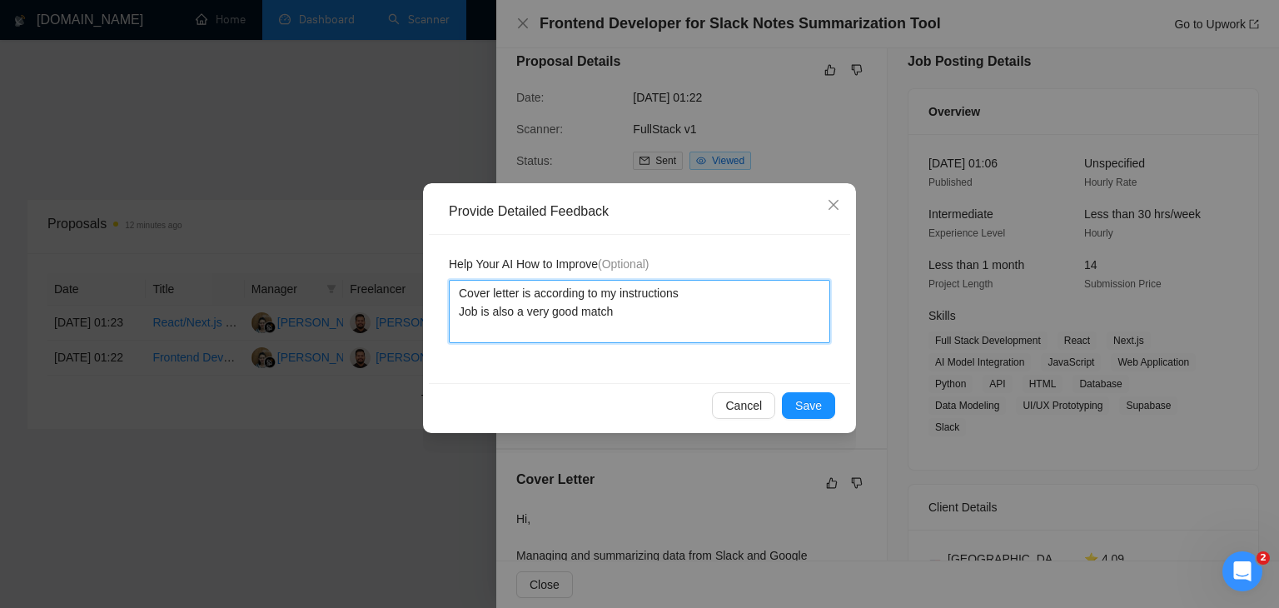
drag, startPoint x: 622, startPoint y: 316, endPoint x: 450, endPoint y: 294, distance: 172.9
click at [450, 294] on textarea "Cover letter is according to my instructions Job is also a very good match" at bounding box center [639, 311] width 381 height 63
click at [562, 325] on textarea "Cover letter is according to my instructions Job is also a very good match" at bounding box center [639, 311] width 381 height 63
type textarea "Cover letter is according to my instructions Job is also a very good match"
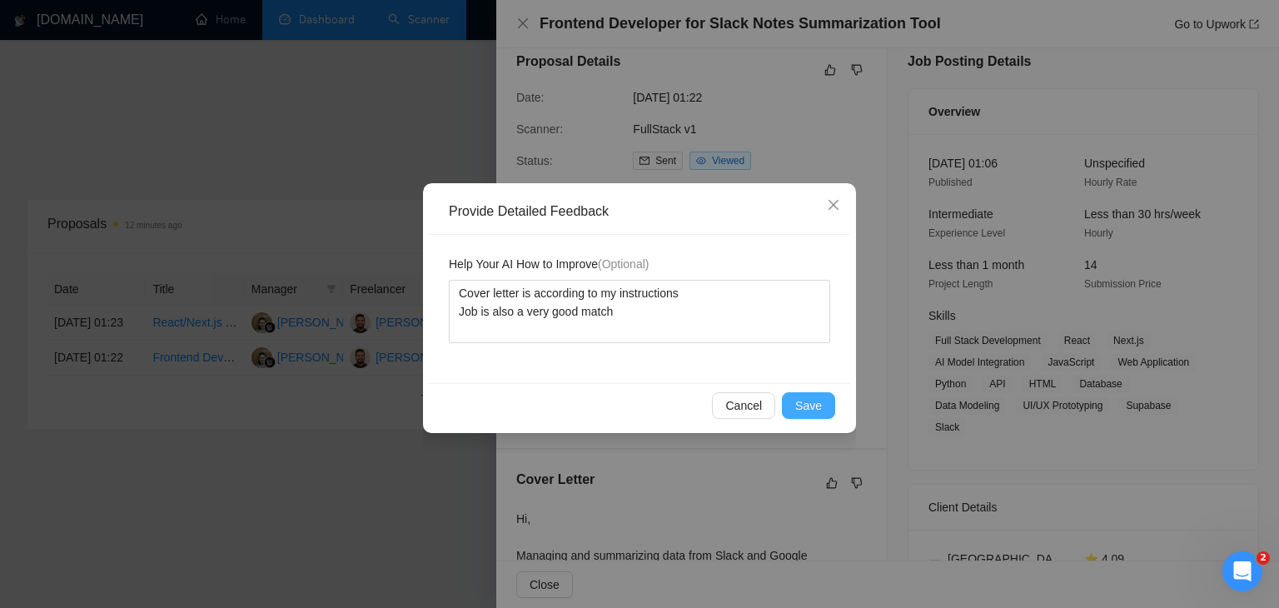
click at [818, 406] on span "Save" at bounding box center [808, 405] width 27 height 18
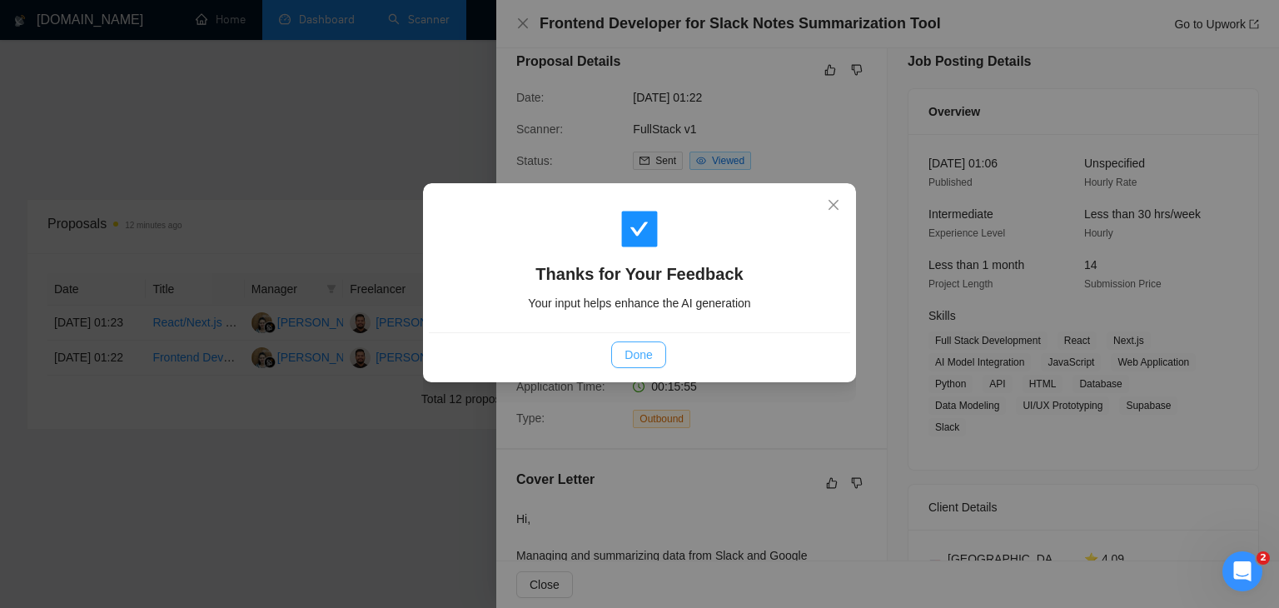
click at [643, 356] on span "Done" at bounding box center [637, 355] width 27 height 18
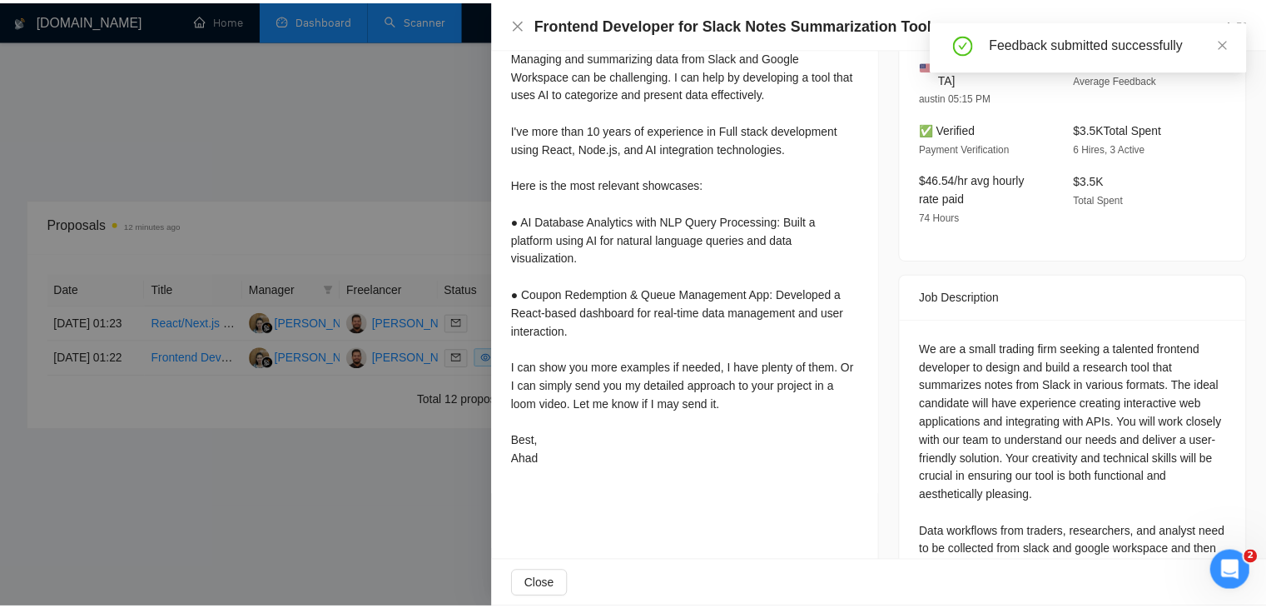
scroll to position [599, 0]
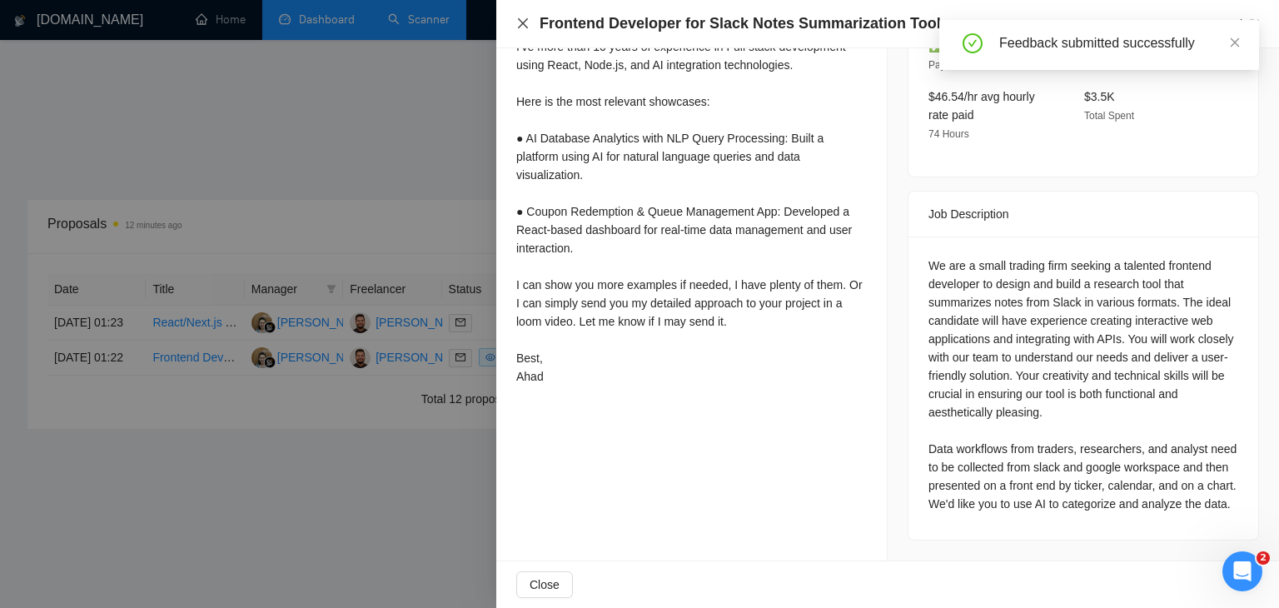
click at [520, 25] on icon "close" at bounding box center [522, 23] width 13 height 13
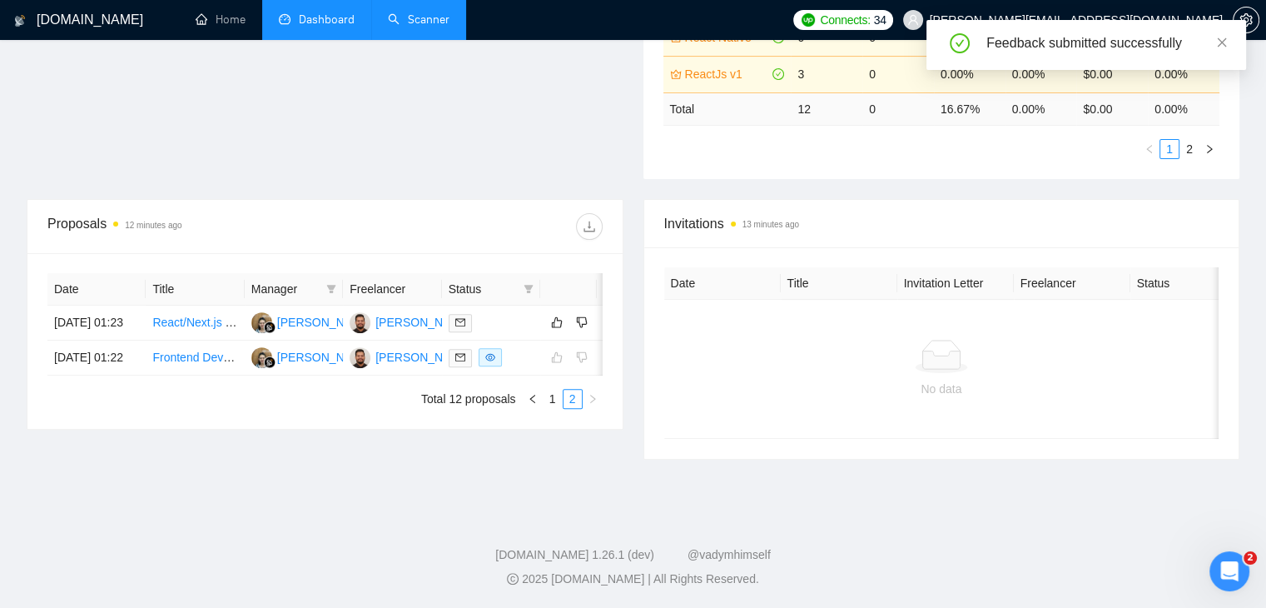
scroll to position [0, 27]
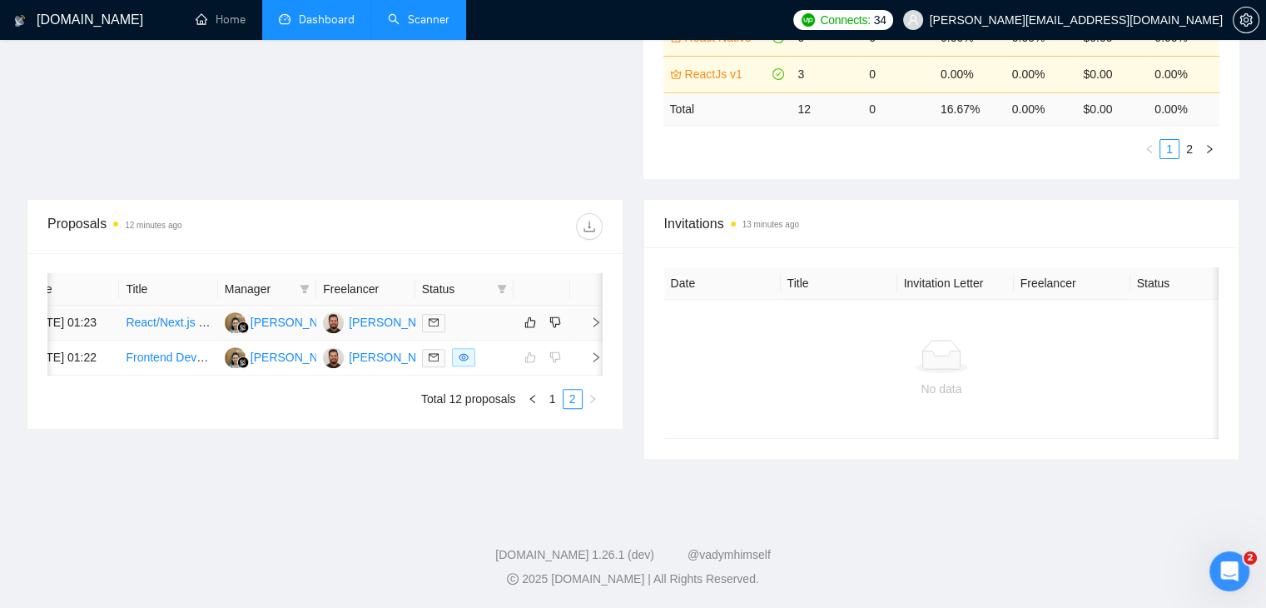
click at [589, 316] on span "right" at bounding box center [589, 322] width 25 height 12
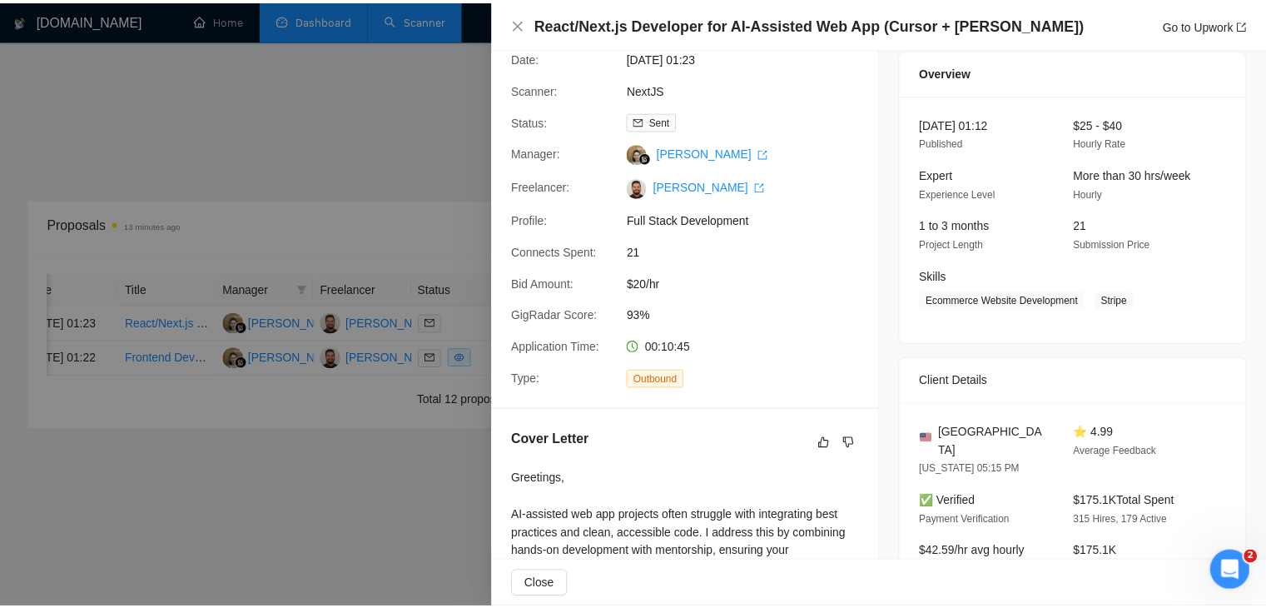
scroll to position [83, 0]
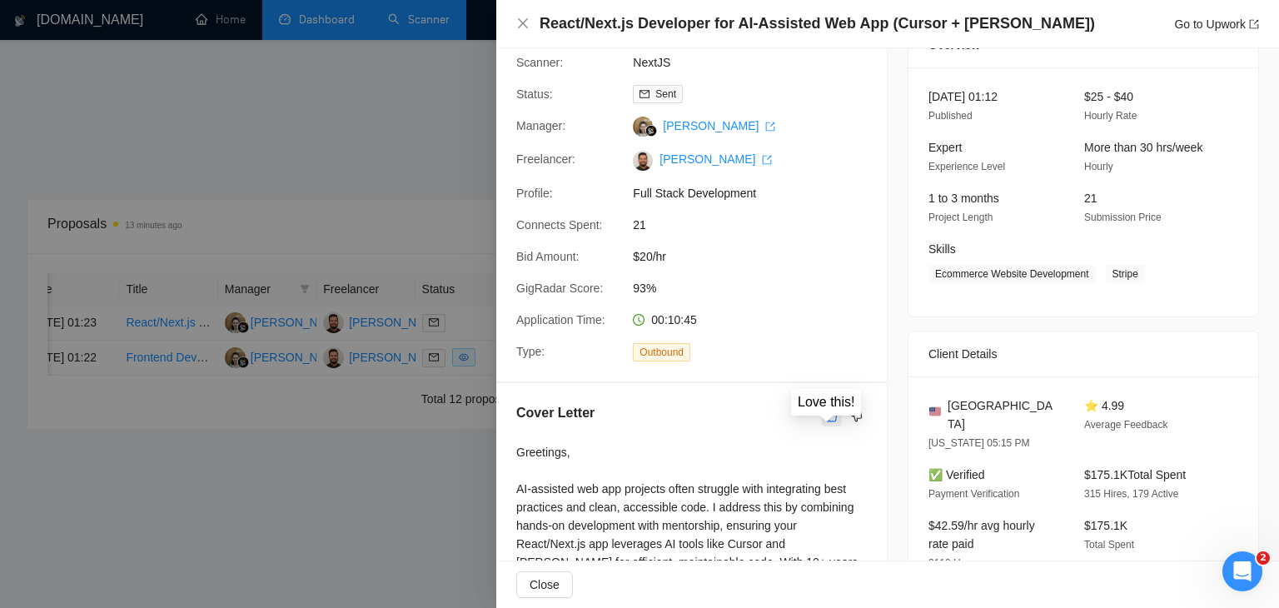
click at [826, 418] on icon "like" at bounding box center [832, 416] width 12 height 13
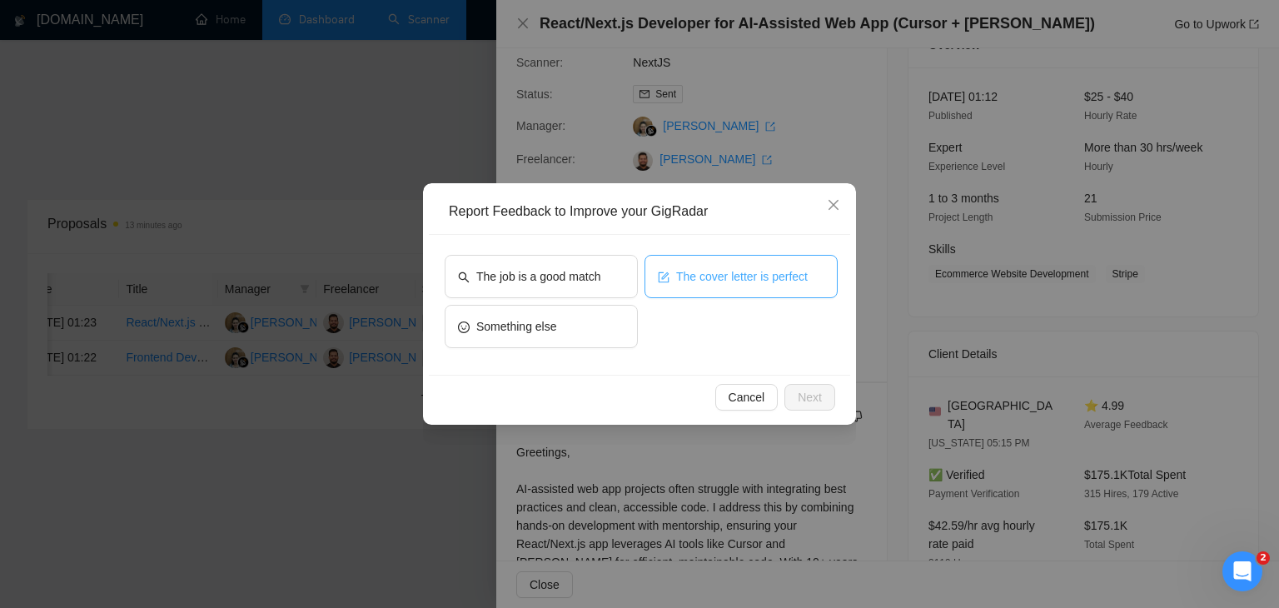
click at [662, 281] on icon "form" at bounding box center [664, 277] width 12 height 12
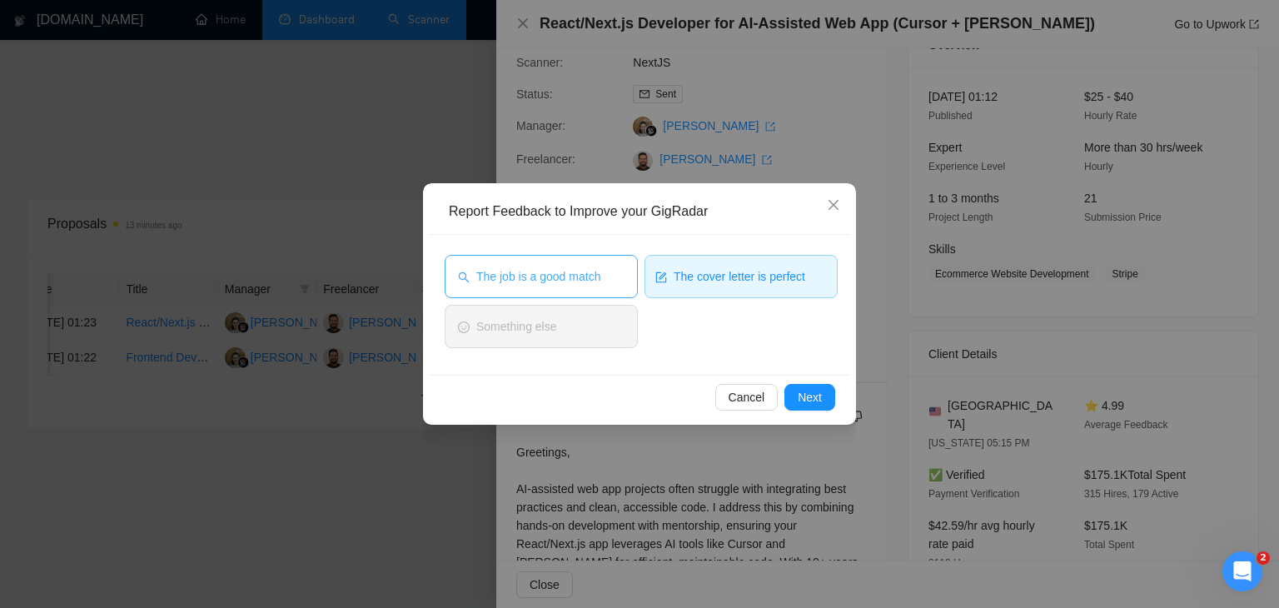
click at [594, 279] on span "The job is a good match" at bounding box center [538, 276] width 124 height 18
click at [809, 400] on span "Next" at bounding box center [810, 397] width 24 height 18
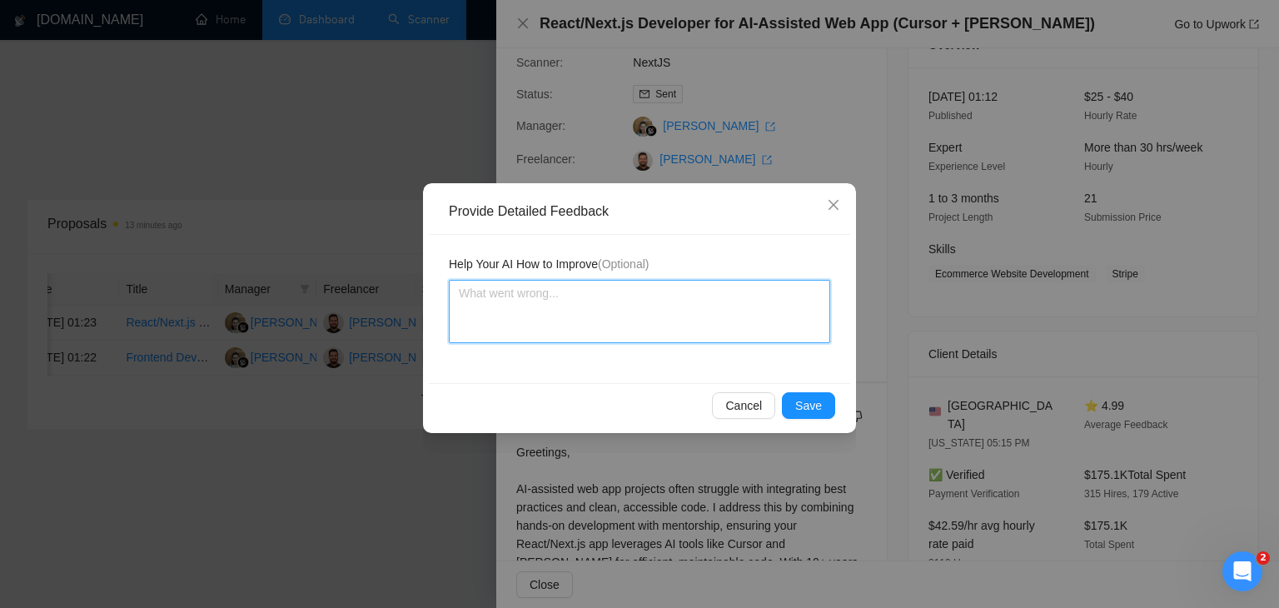
click at [589, 303] on textarea at bounding box center [639, 311] width 381 height 63
paste textarea "Cover letter is according to my instructions Job is also a very good match"
type textarea "Cover letter is according to my instructions Job is also a very good match"
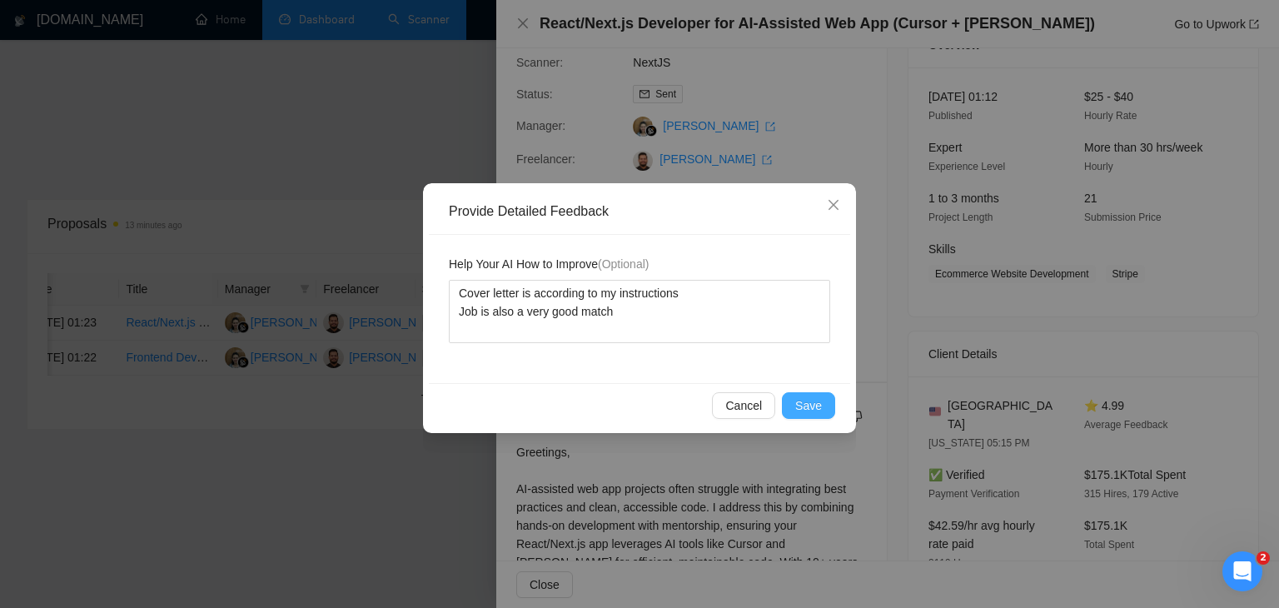
click at [823, 396] on button "Save" at bounding box center [808, 405] width 53 height 27
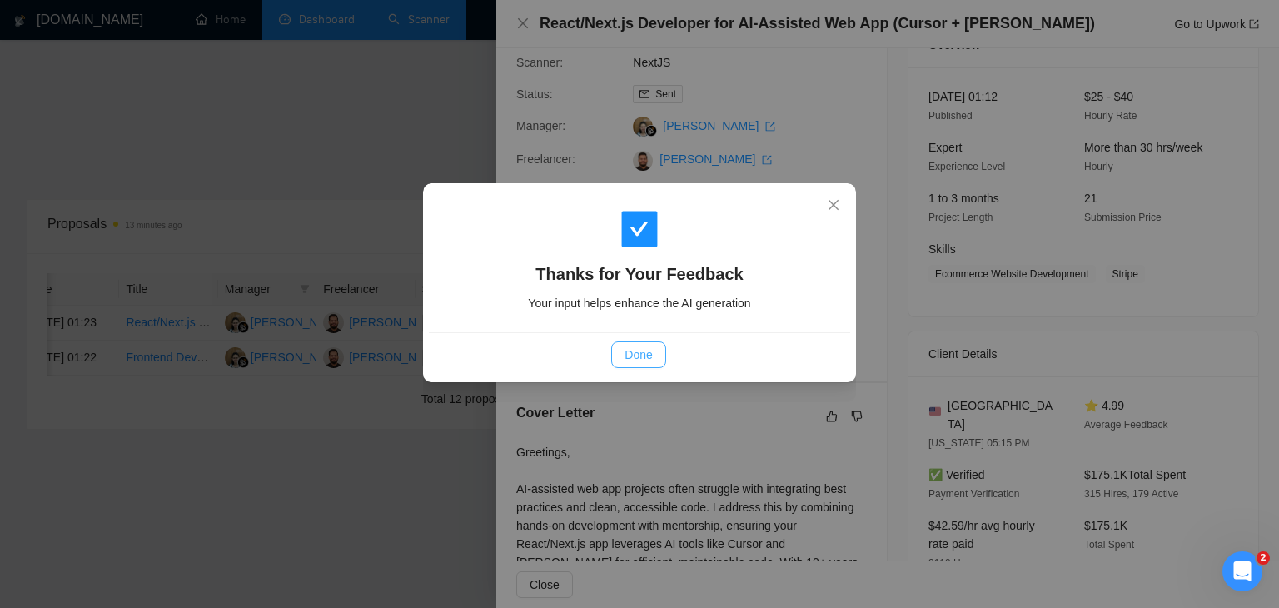
click at [635, 350] on span "Done" at bounding box center [637, 355] width 27 height 18
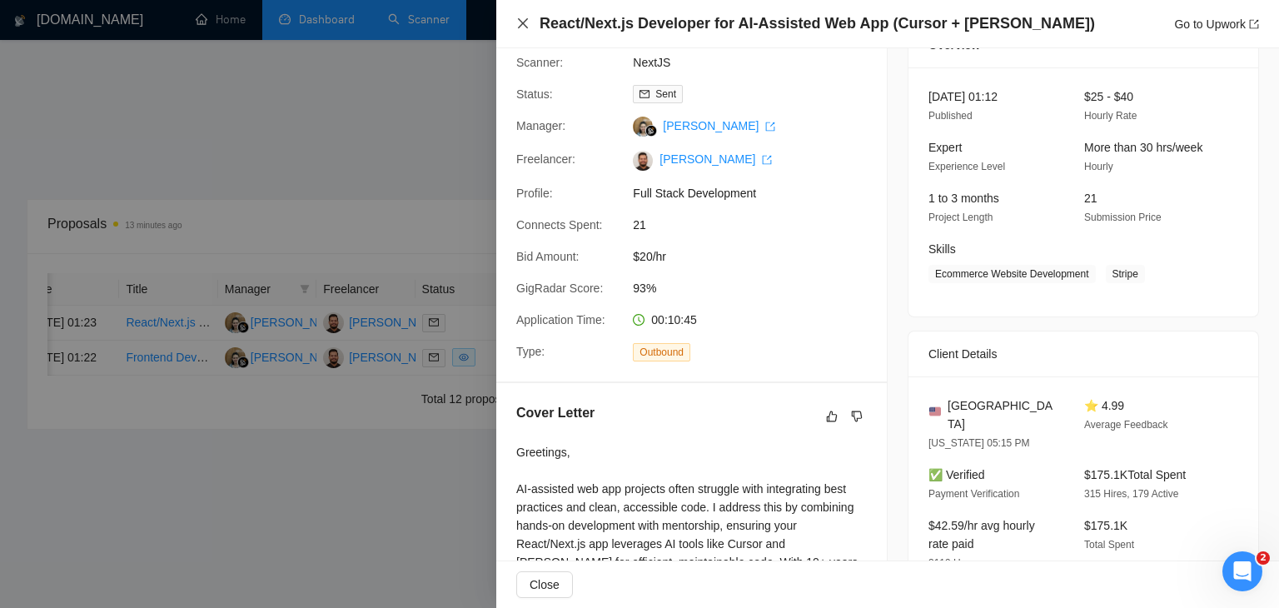
click at [520, 27] on icon "close" at bounding box center [523, 23] width 10 height 10
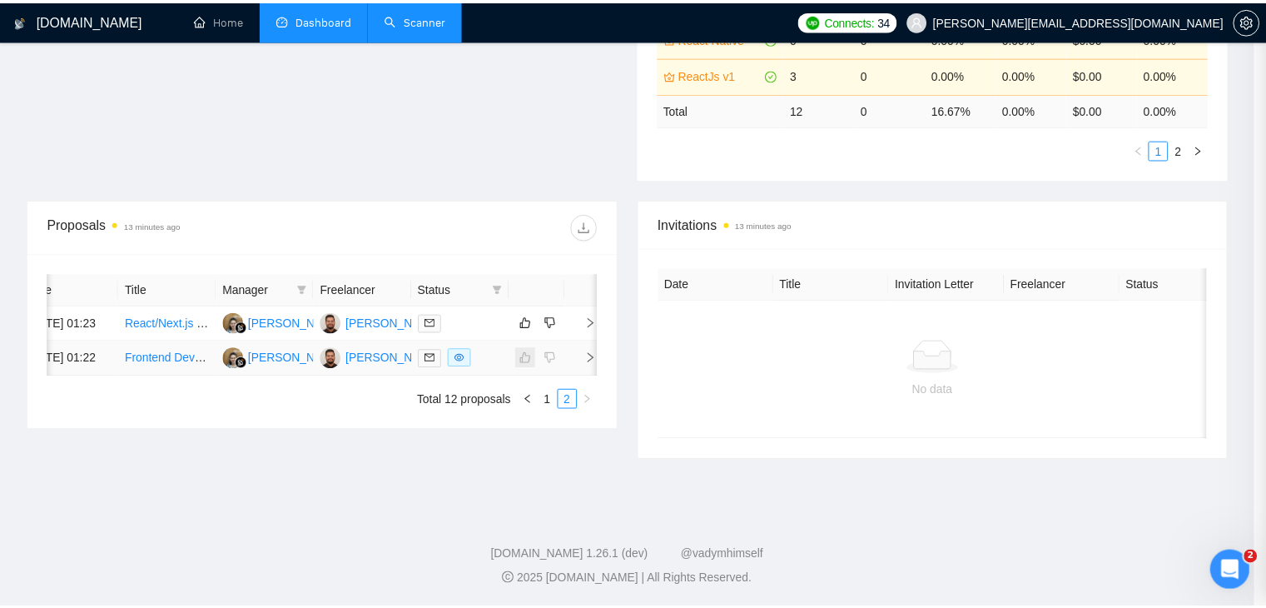
scroll to position [0, 21]
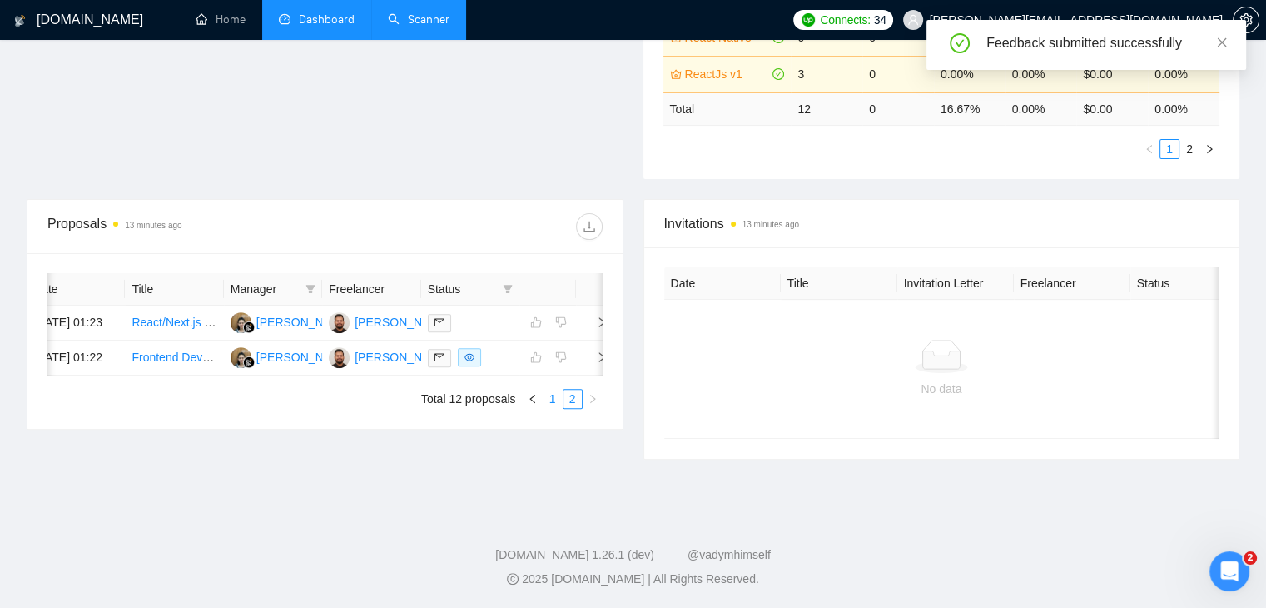
click at [556, 408] on link "1" at bounding box center [553, 399] width 18 height 18
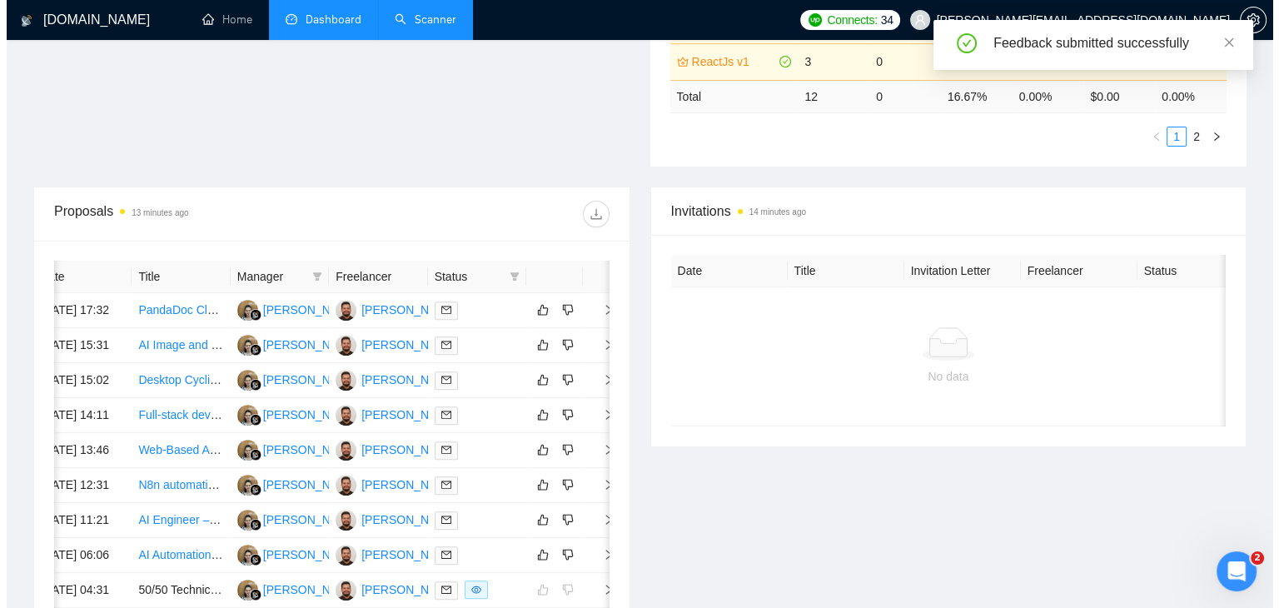
scroll to position [900, 0]
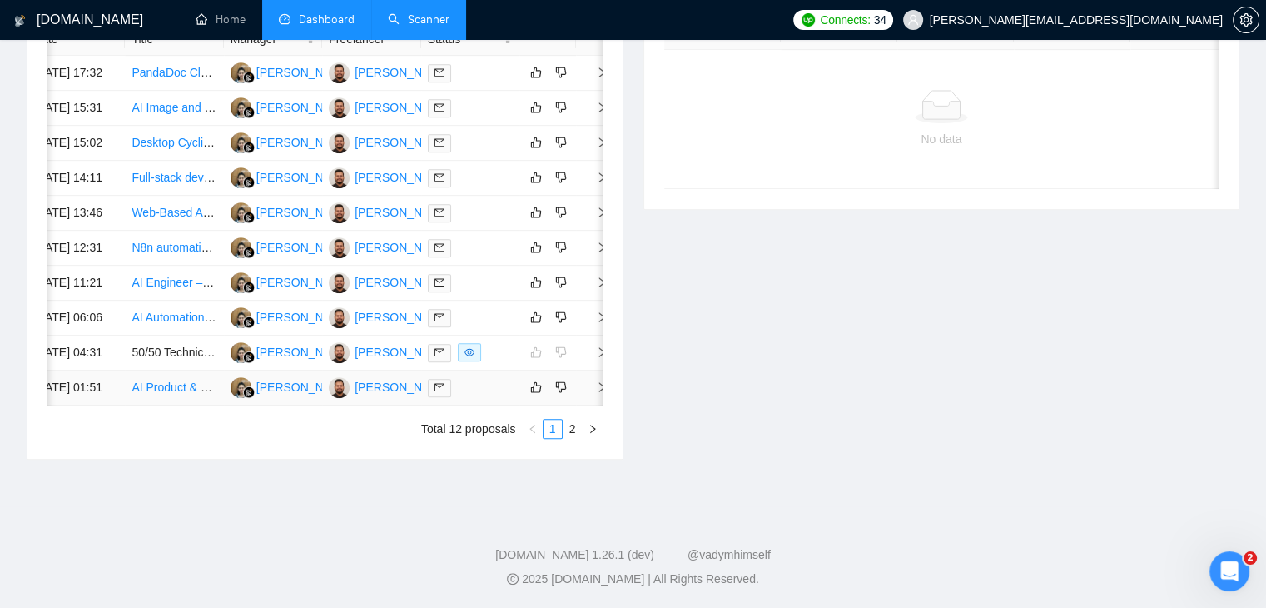
click at [596, 381] on icon "right" at bounding box center [602, 387] width 12 height 12
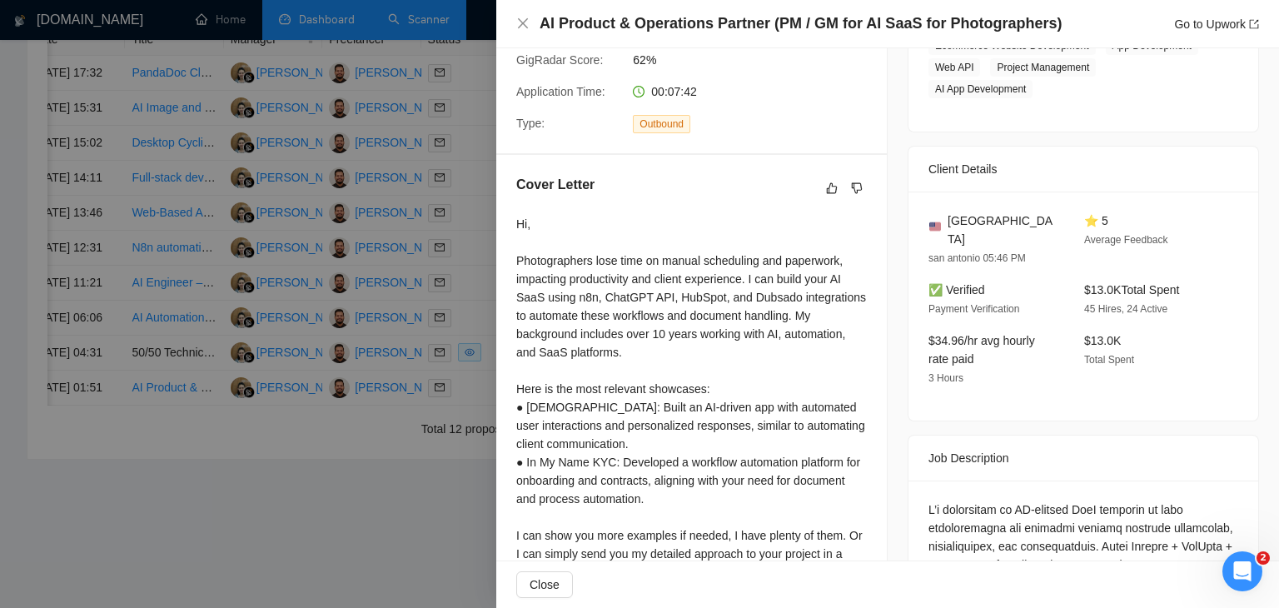
scroll to position [250, 0]
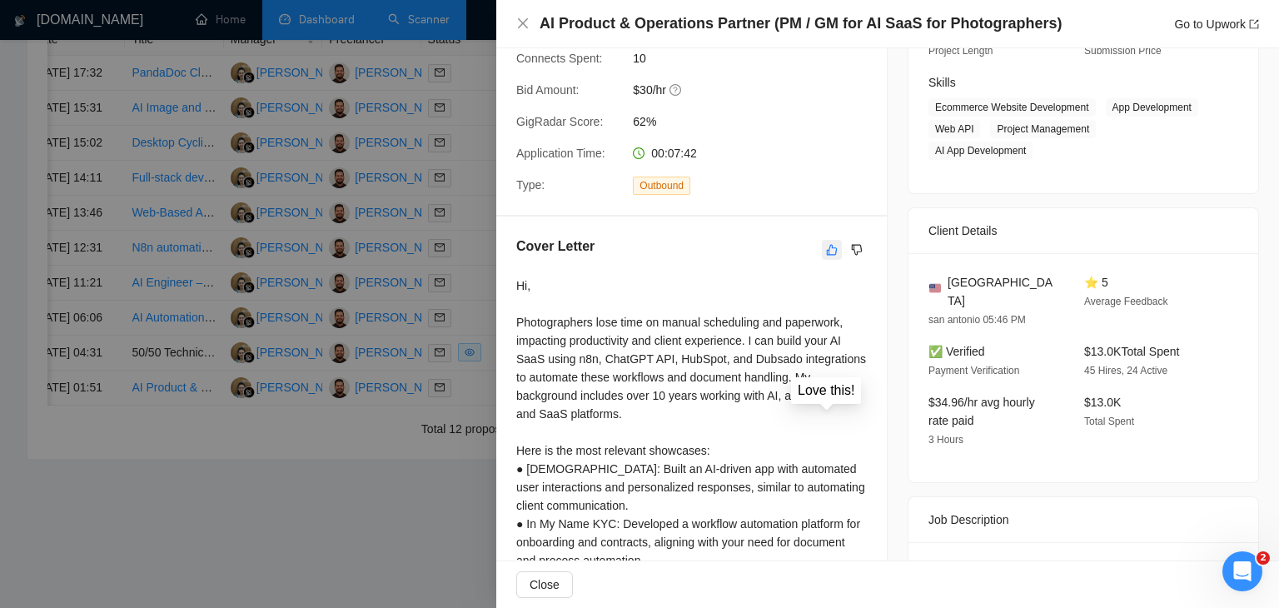
click at [826, 254] on icon "like" at bounding box center [832, 249] width 12 height 13
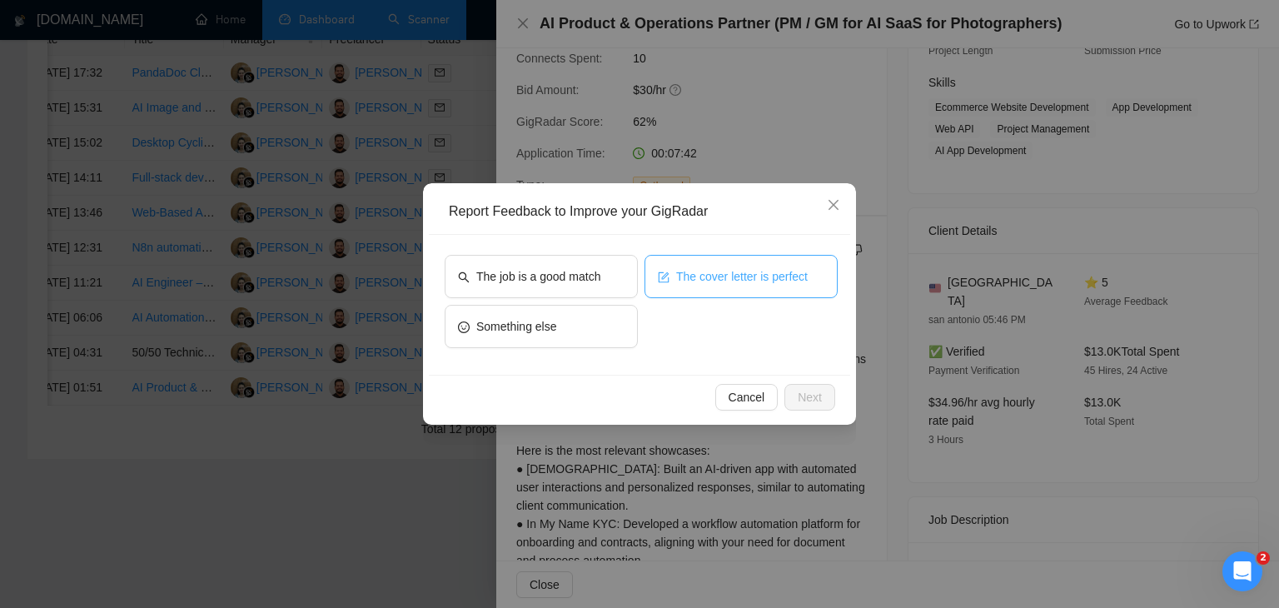
click at [672, 269] on button "The cover letter is perfect" at bounding box center [740, 276] width 193 height 43
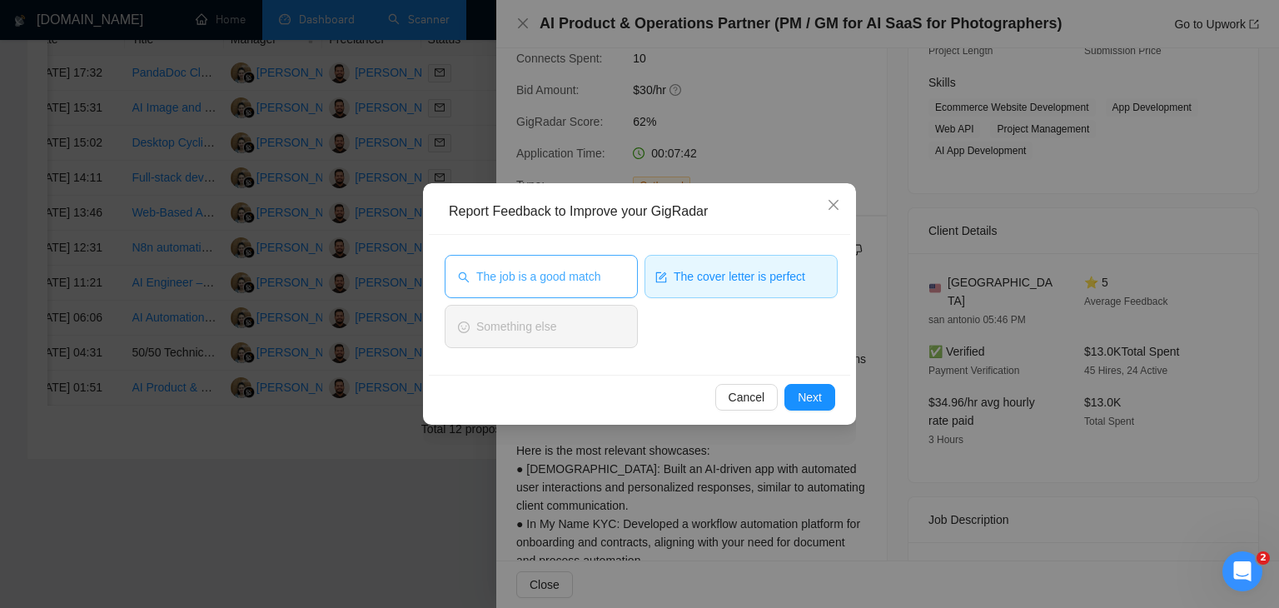
click at [586, 267] on span "The job is a good match" at bounding box center [538, 276] width 124 height 18
click at [812, 396] on span "Next" at bounding box center [810, 397] width 24 height 18
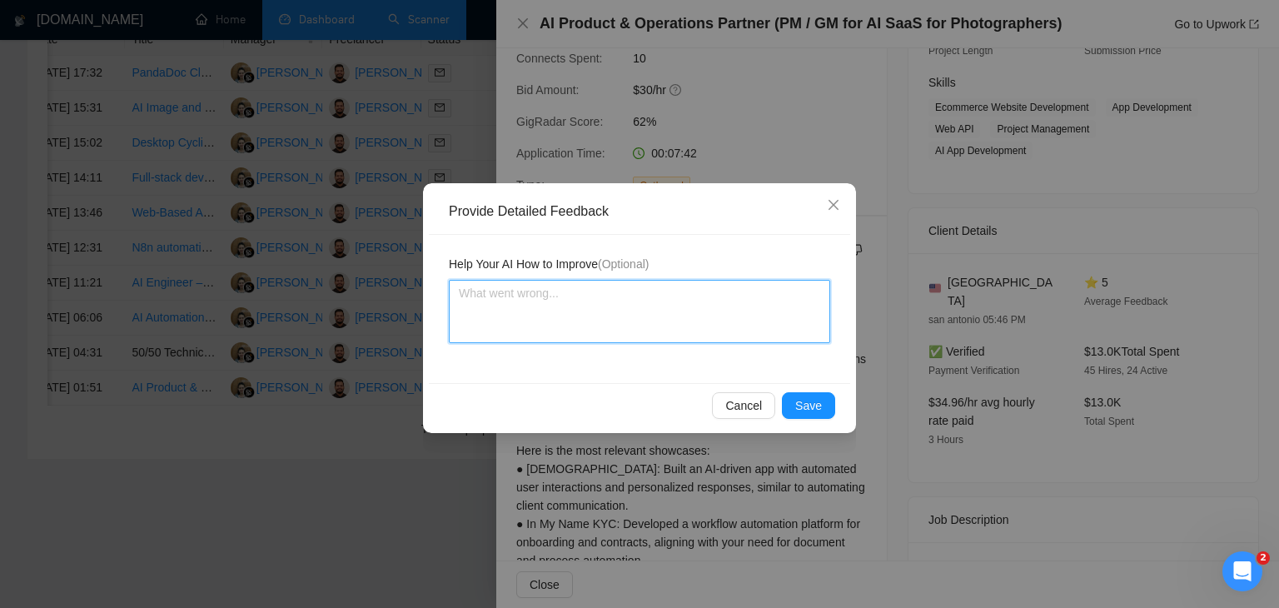
click at [623, 311] on textarea at bounding box center [639, 311] width 381 height 63
paste textarea "Cover letter is according to my instructions Job is also a very good match"
type textarea "Cover letter is according to my instructions Job is also a very good match"
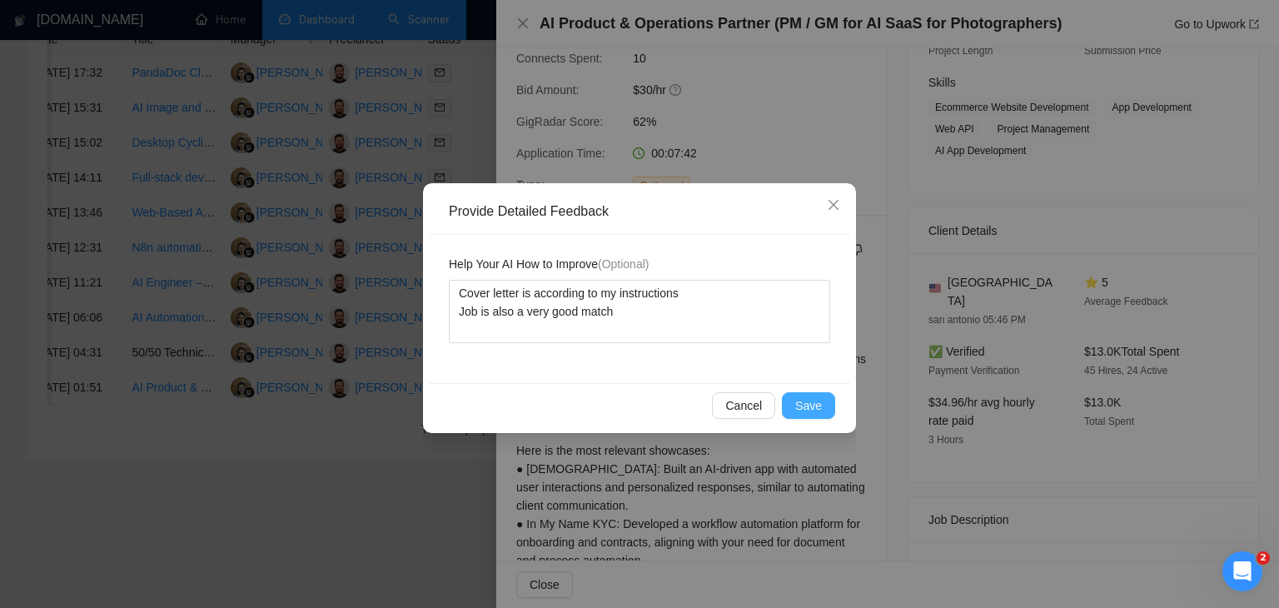
click at [803, 400] on span "Save" at bounding box center [808, 405] width 27 height 18
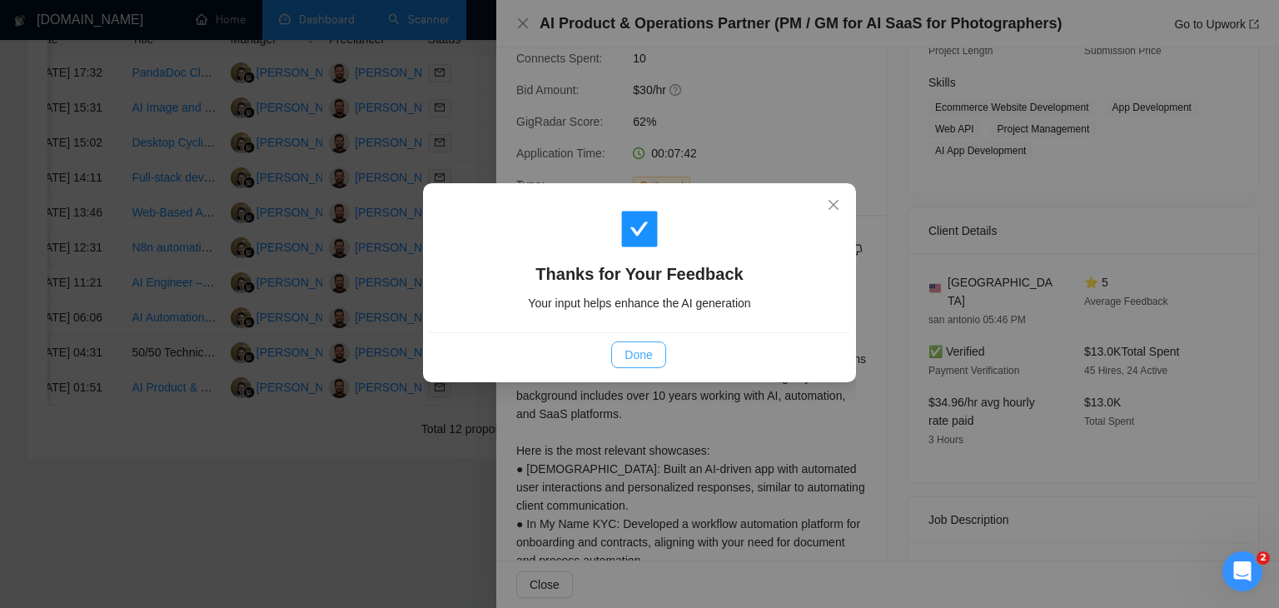
click at [636, 355] on span "Done" at bounding box center [637, 355] width 27 height 18
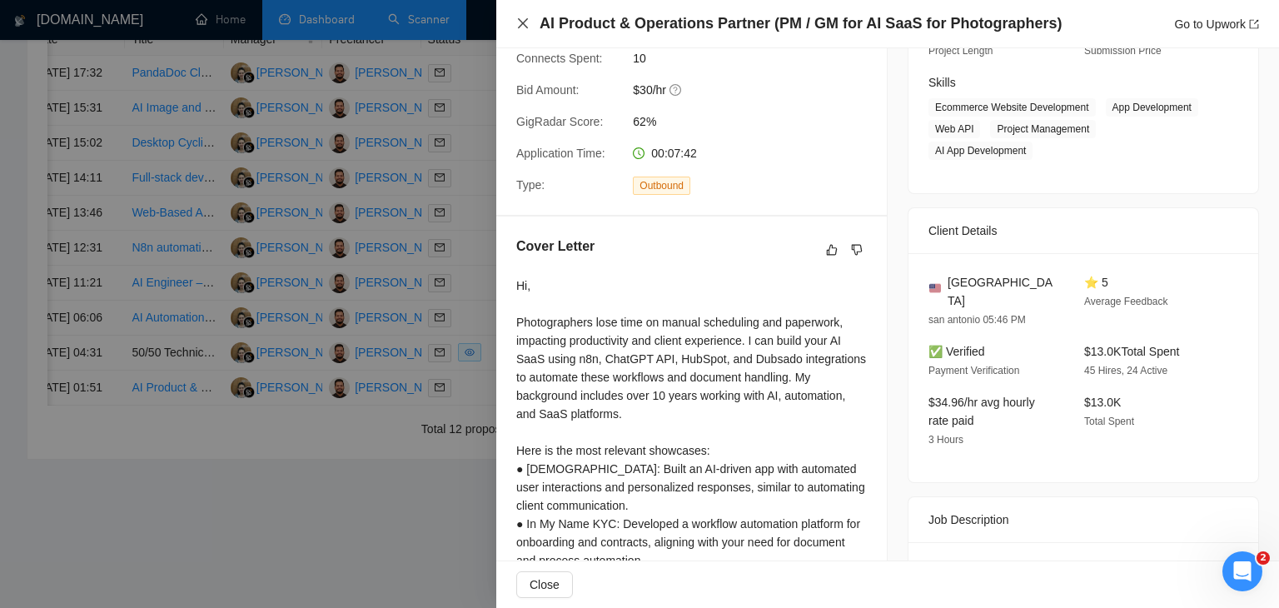
click at [520, 20] on icon "close" at bounding box center [522, 23] width 13 height 13
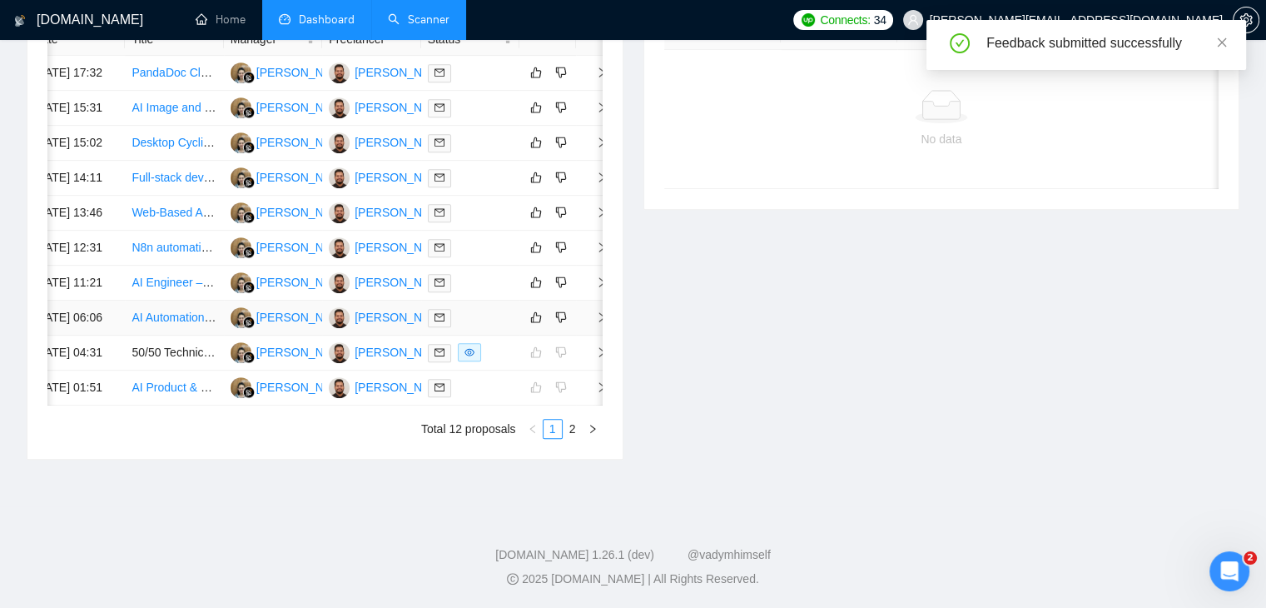
click at [599, 301] on td at bounding box center [592, 318] width 33 height 35
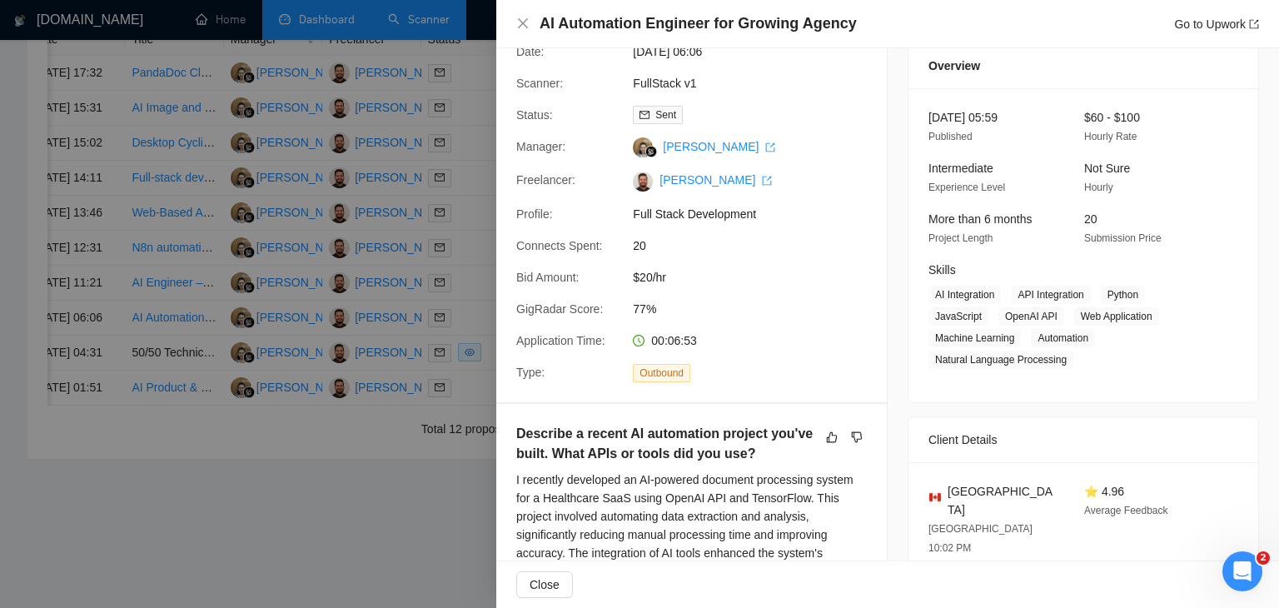
scroll to position [0, 0]
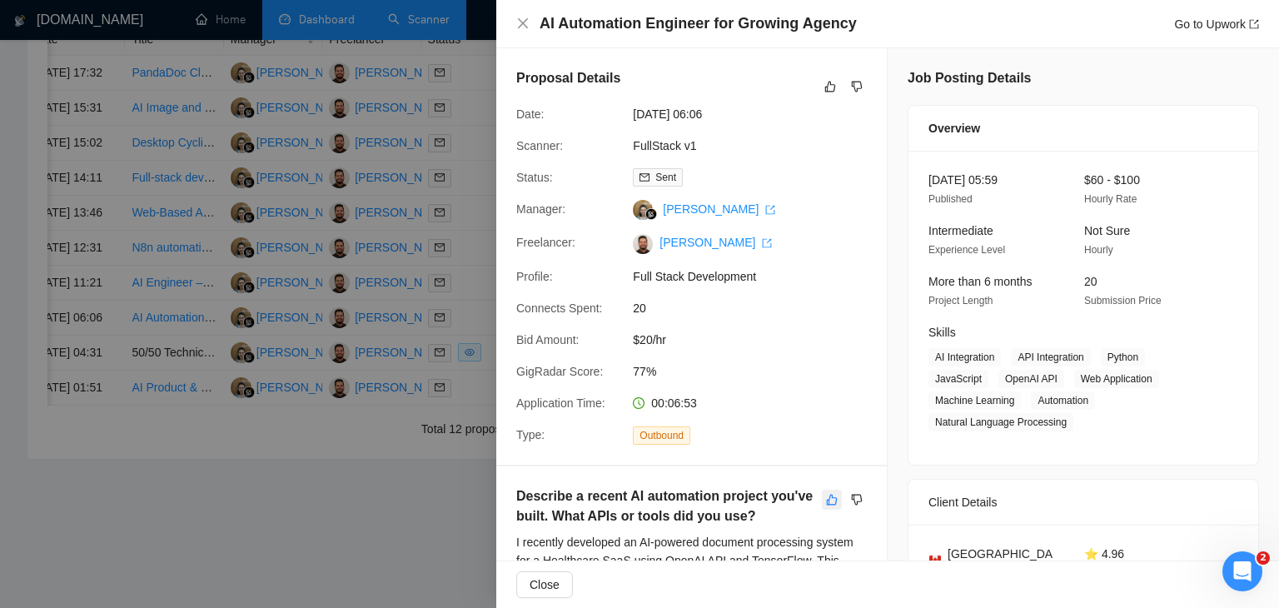
click at [827, 506] on icon "like" at bounding box center [832, 499] width 12 height 13
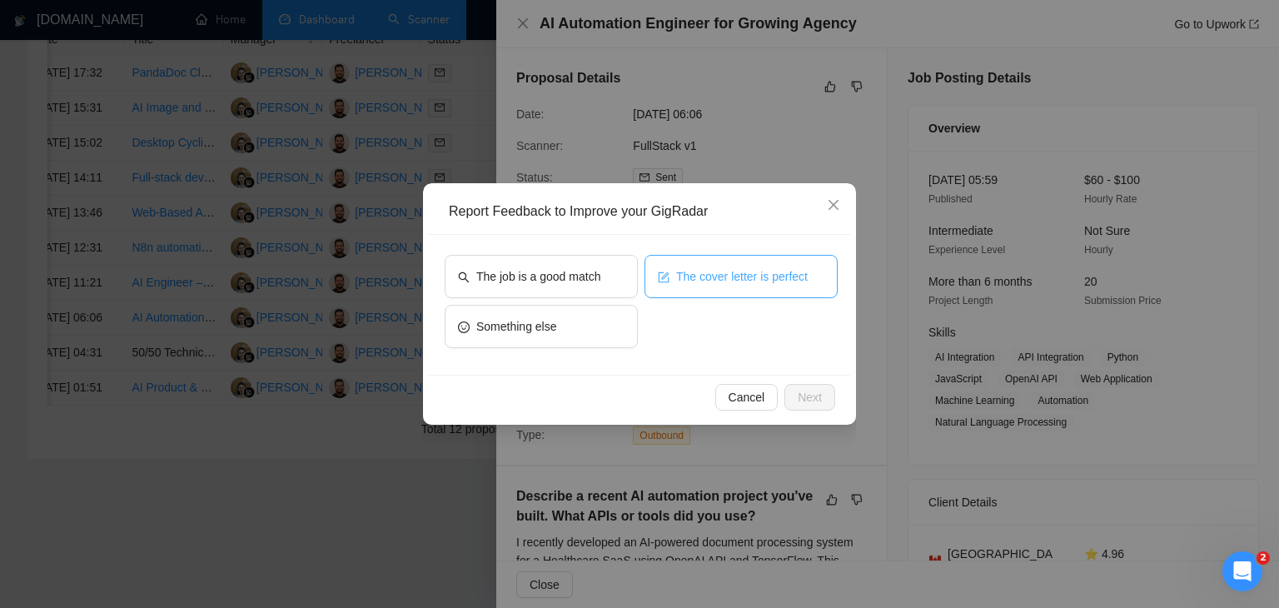
click at [666, 270] on span "form" at bounding box center [664, 276] width 12 height 12
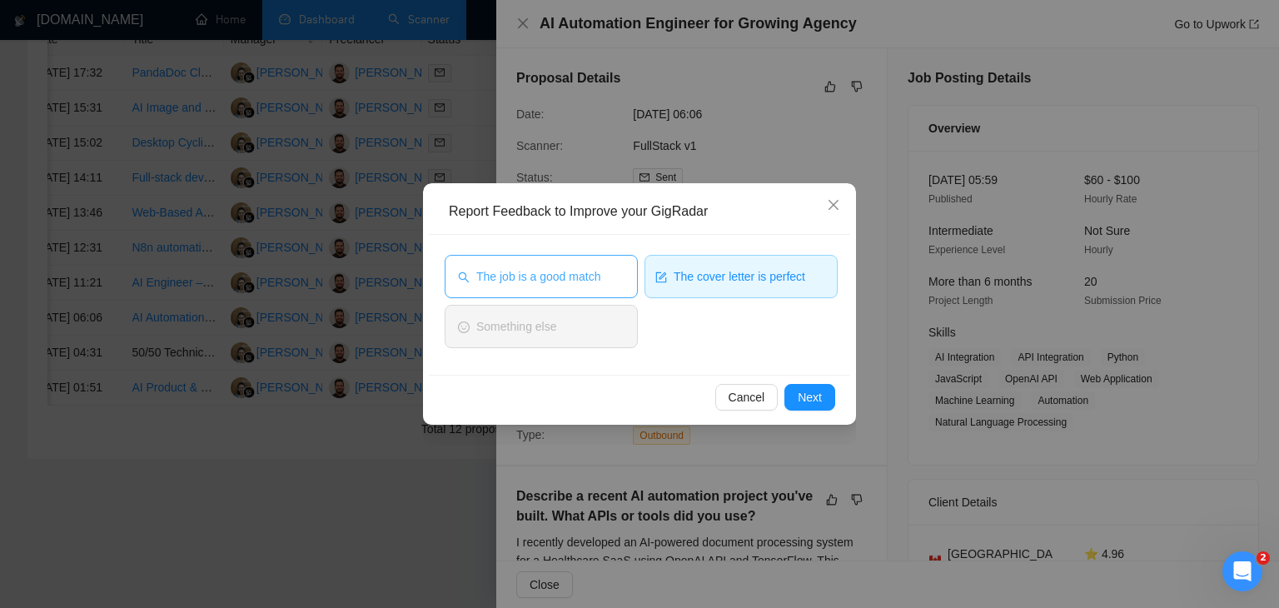
click at [570, 258] on button "The job is a good match" at bounding box center [541, 276] width 193 height 43
click at [808, 385] on button "Next" at bounding box center [809, 397] width 51 height 27
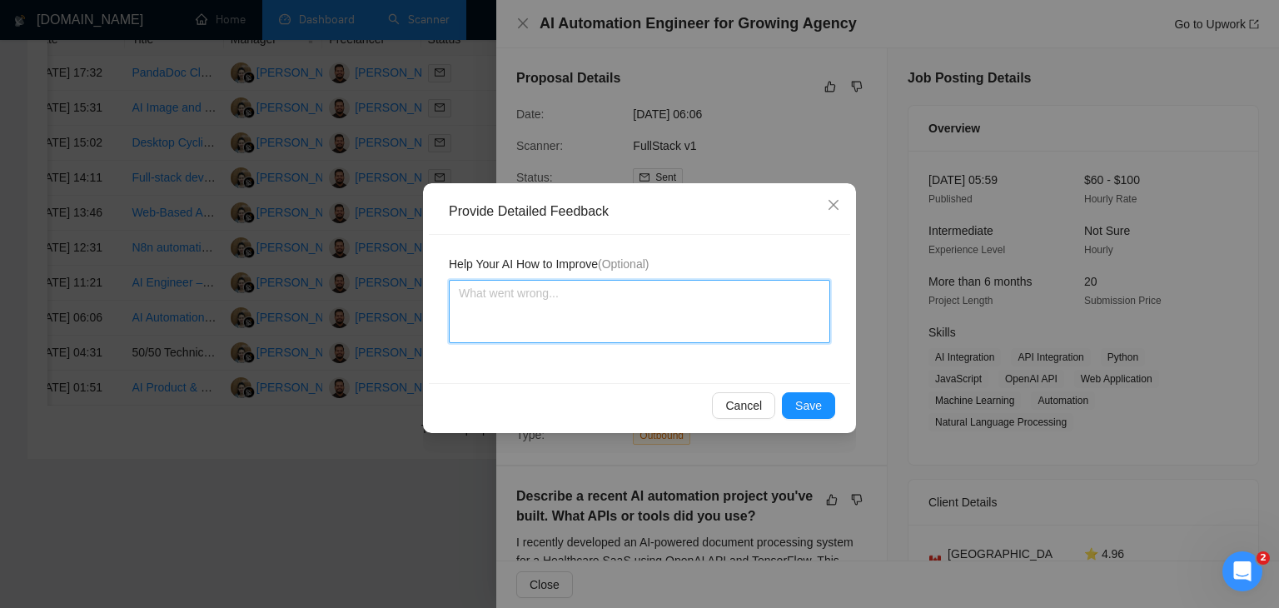
click at [623, 336] on textarea at bounding box center [639, 311] width 381 height 63
paste textarea "Cover letter is according to my instructions Job is also a very good match"
type textarea "Cover letter is according to my instructions Job is also a very good match"
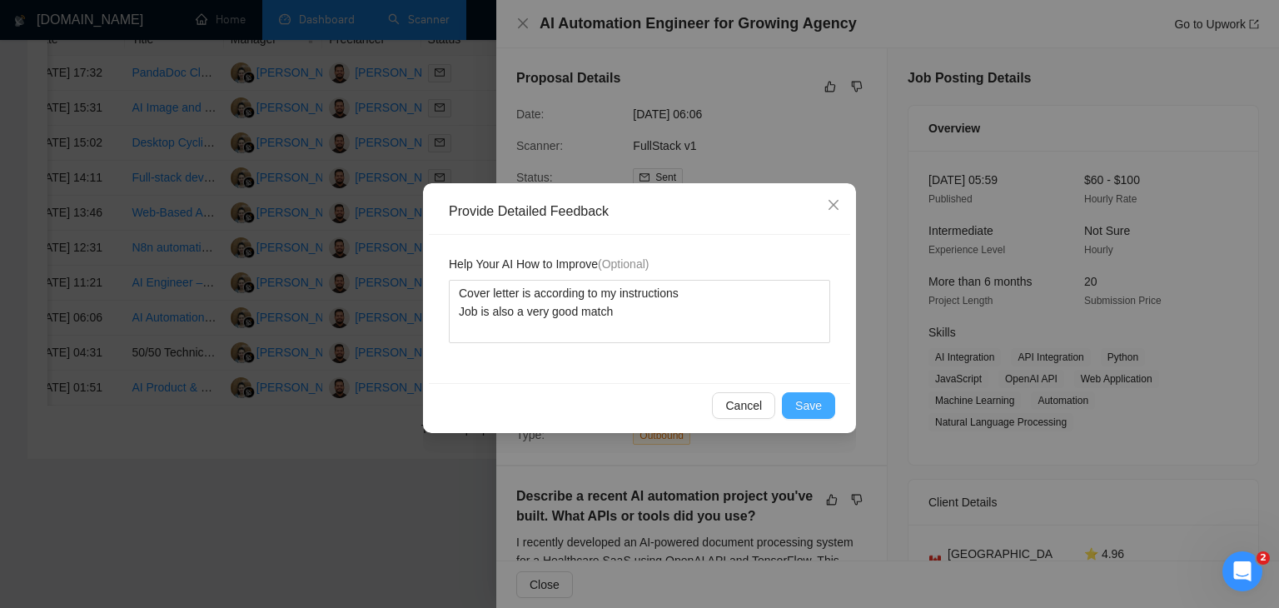
click at [815, 406] on span "Save" at bounding box center [808, 405] width 27 height 18
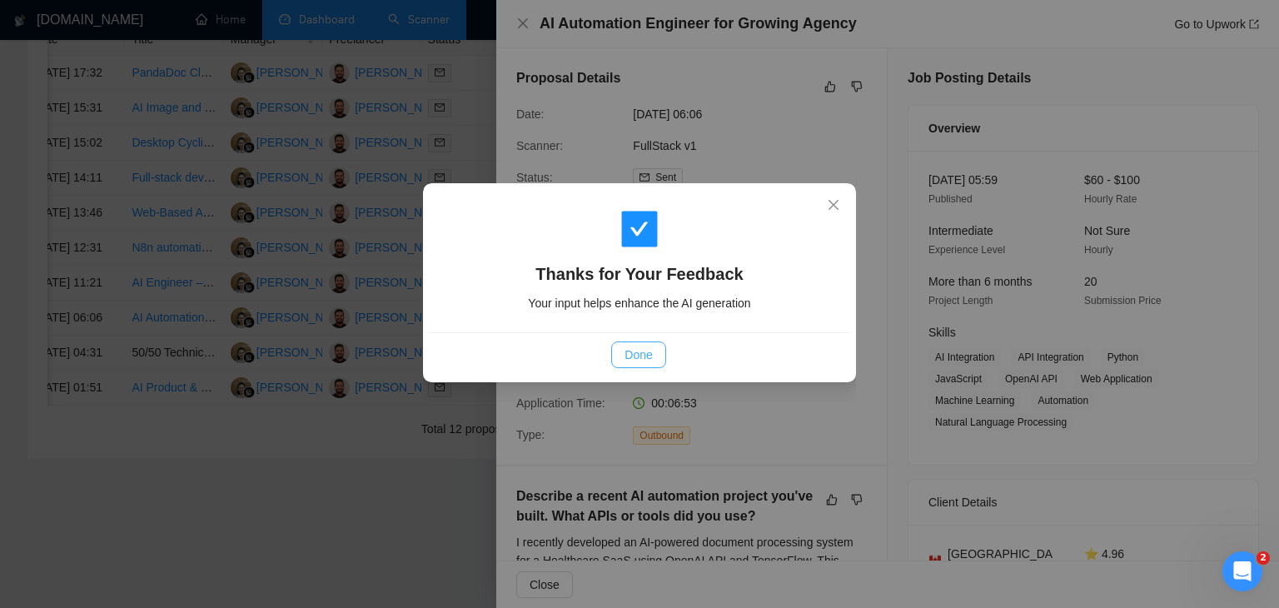
click at [636, 359] on span "Done" at bounding box center [637, 355] width 27 height 18
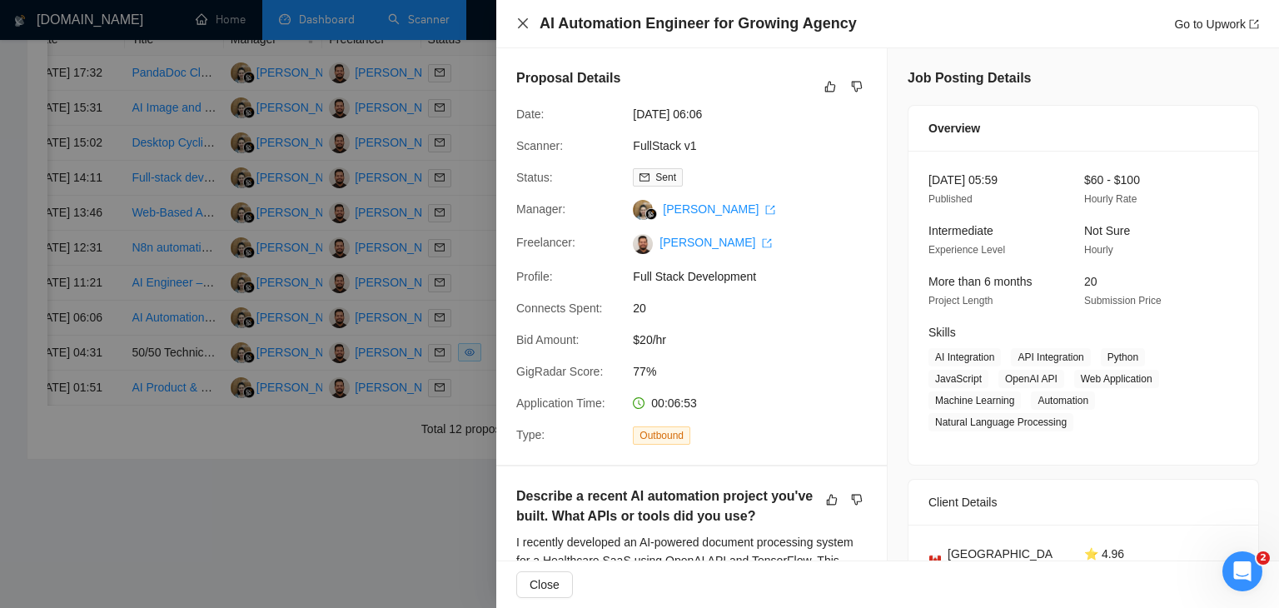
click at [519, 27] on icon "close" at bounding box center [522, 23] width 13 height 13
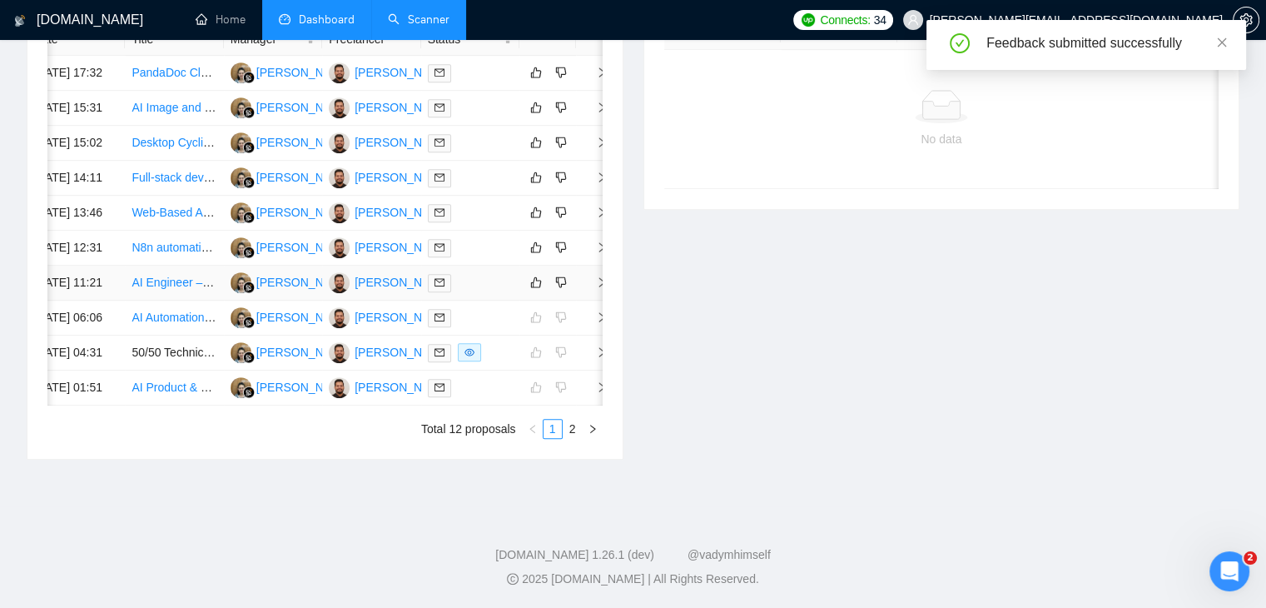
click at [599, 276] on icon "right" at bounding box center [602, 282] width 12 height 12
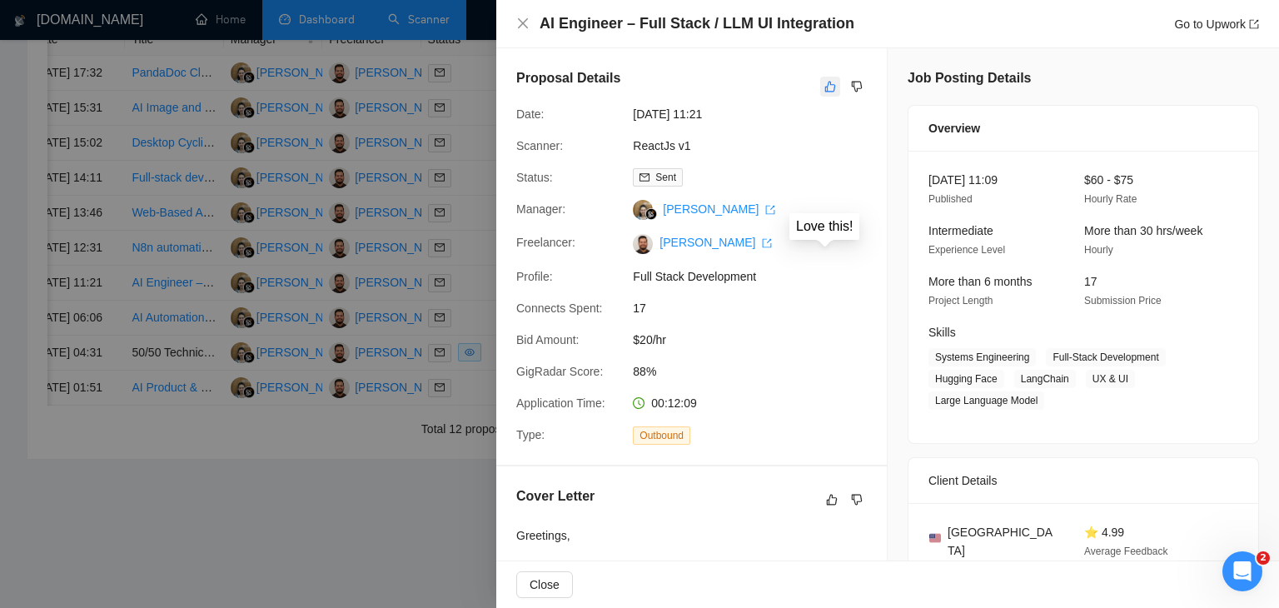
click at [820, 93] on button "button" at bounding box center [830, 87] width 20 height 20
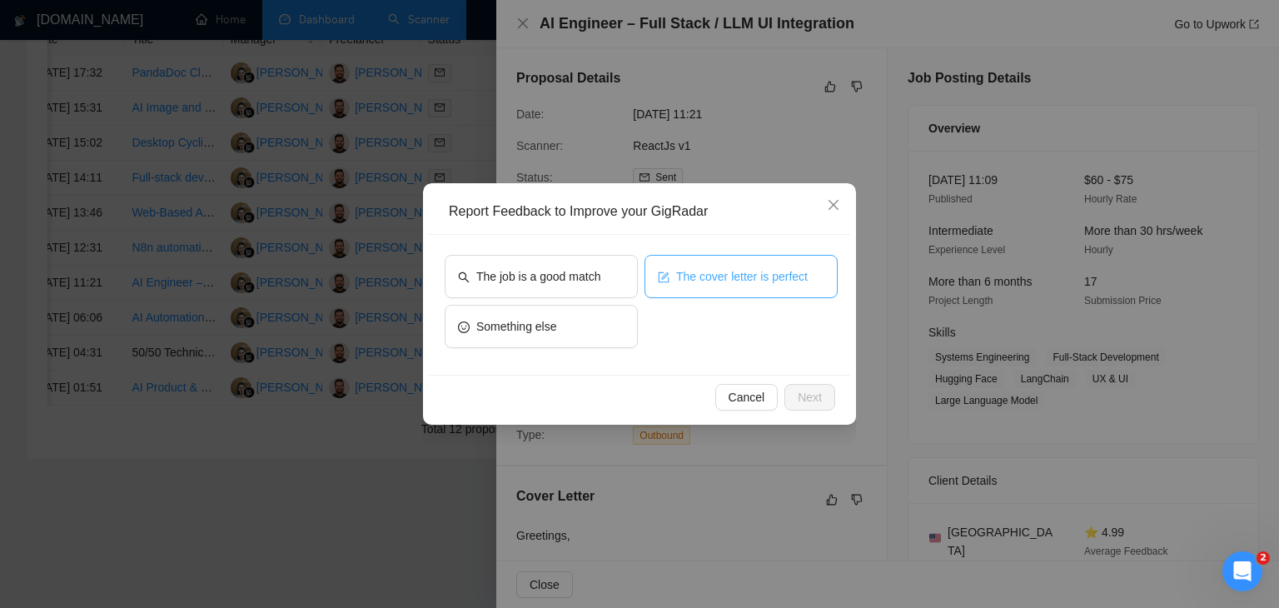
click at [700, 293] on button "The cover letter is perfect" at bounding box center [740, 276] width 193 height 43
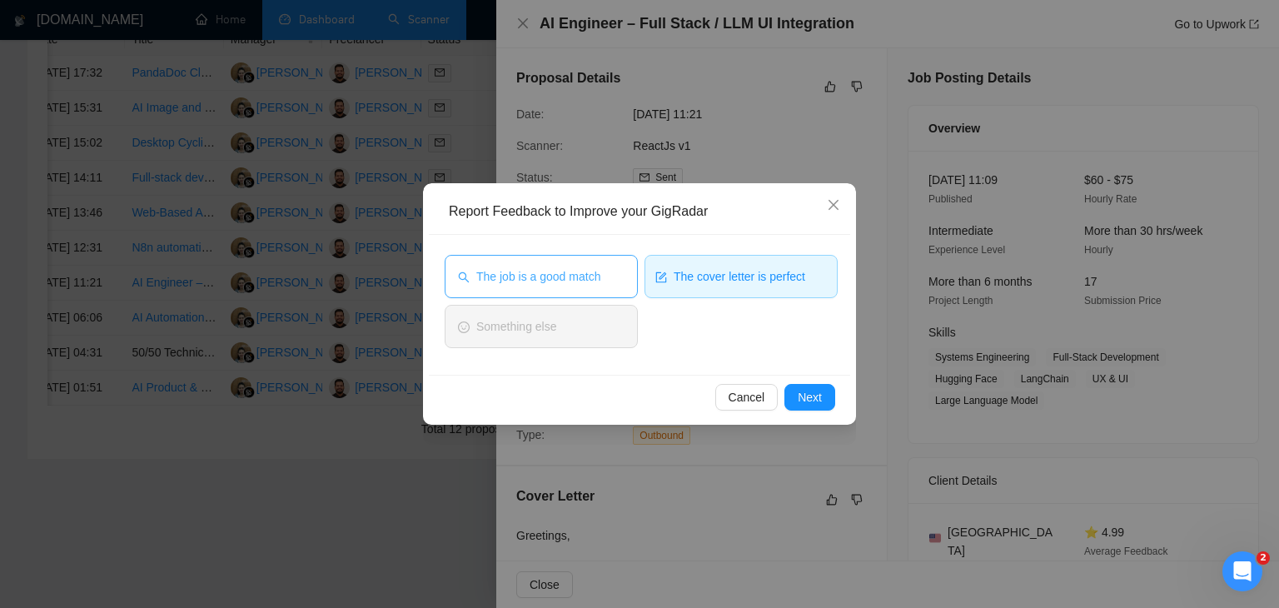
click at [583, 277] on span "The job is a good match" at bounding box center [538, 276] width 124 height 18
click at [813, 400] on span "Next" at bounding box center [810, 397] width 24 height 18
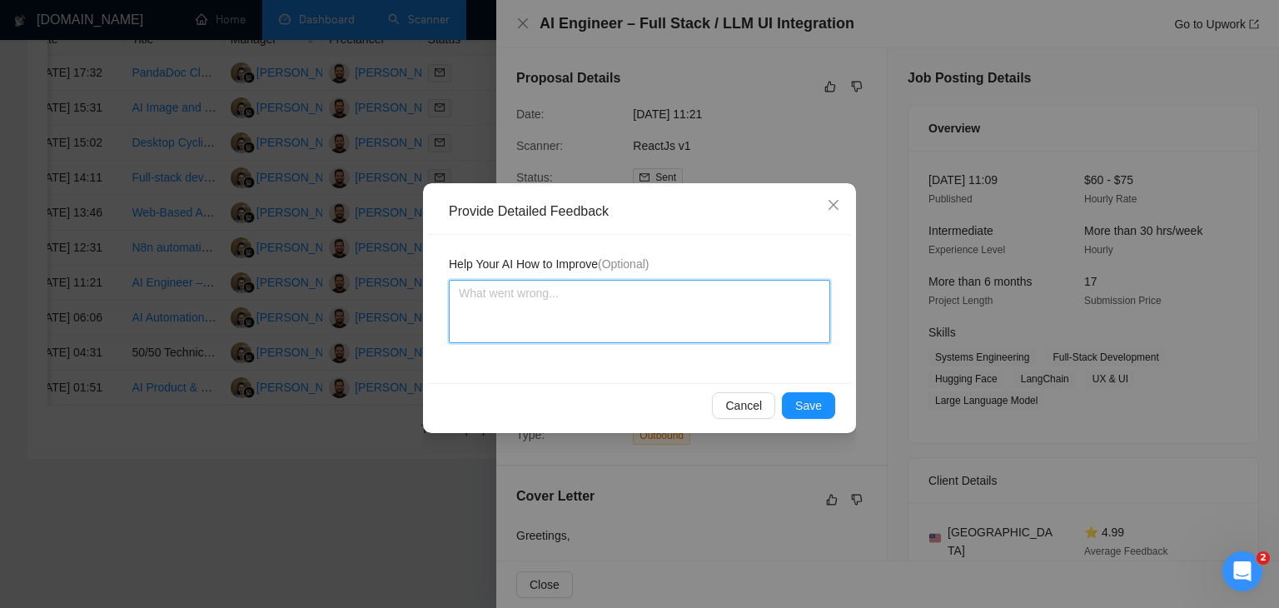
click at [620, 321] on textarea at bounding box center [639, 311] width 381 height 63
paste textarea "Cover letter is according to my instructions Job is also a very good match"
type textarea "Cover letter is according to my instructions Job is also a very good match"
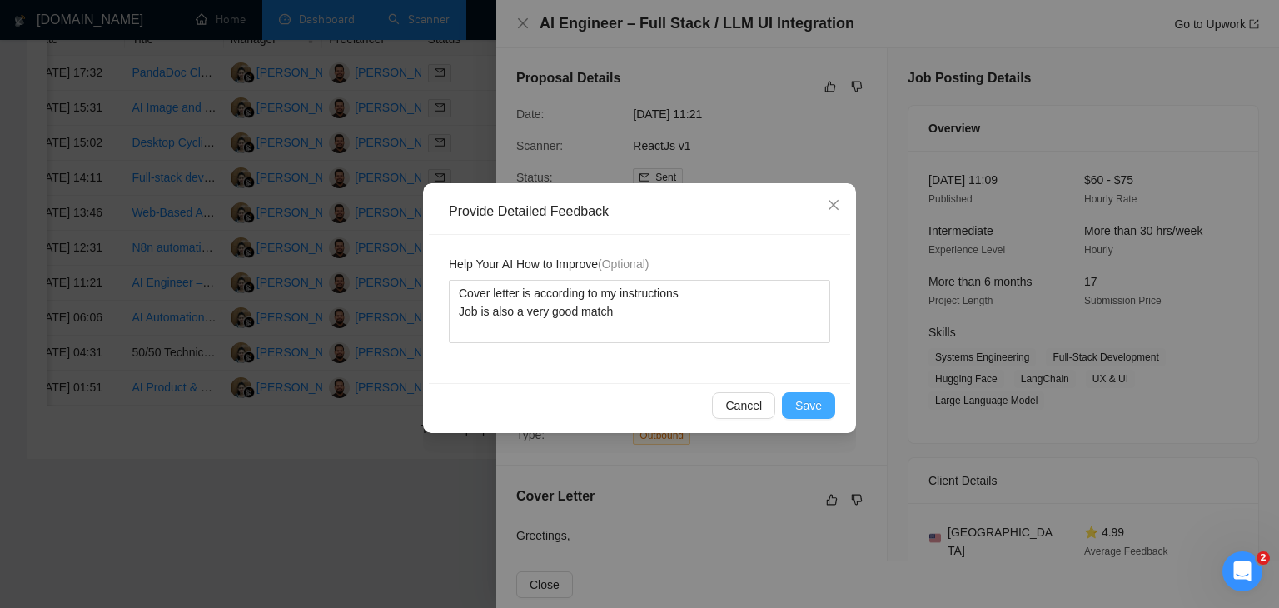
click at [813, 397] on span "Save" at bounding box center [808, 405] width 27 height 18
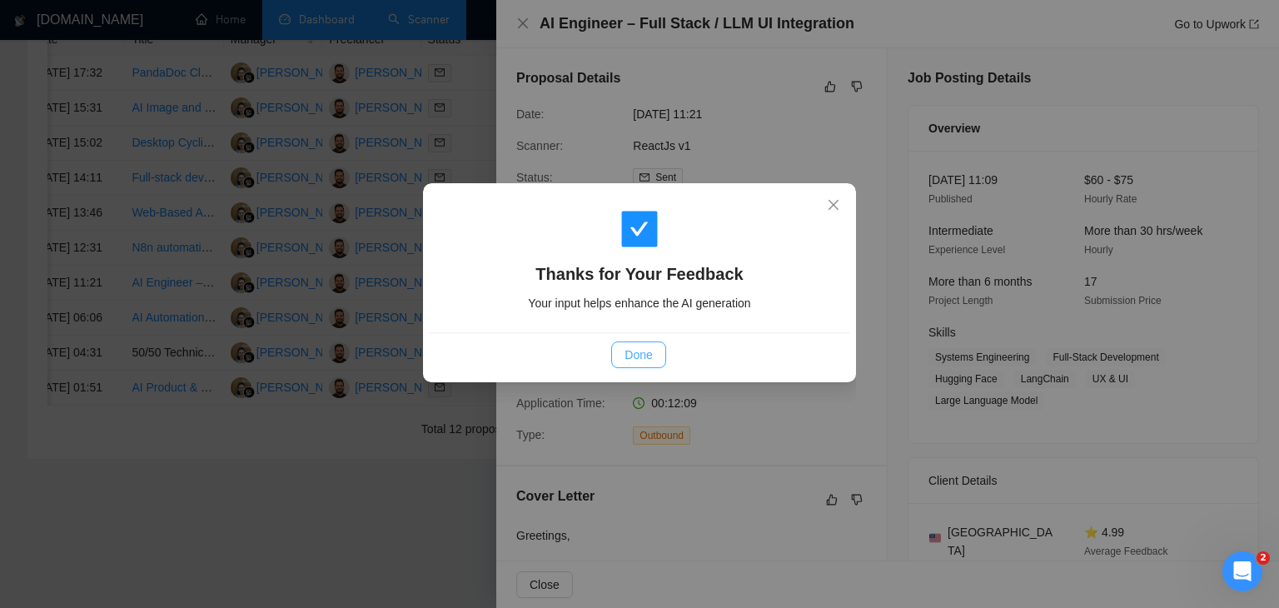
click at [650, 356] on span "Done" at bounding box center [637, 355] width 27 height 18
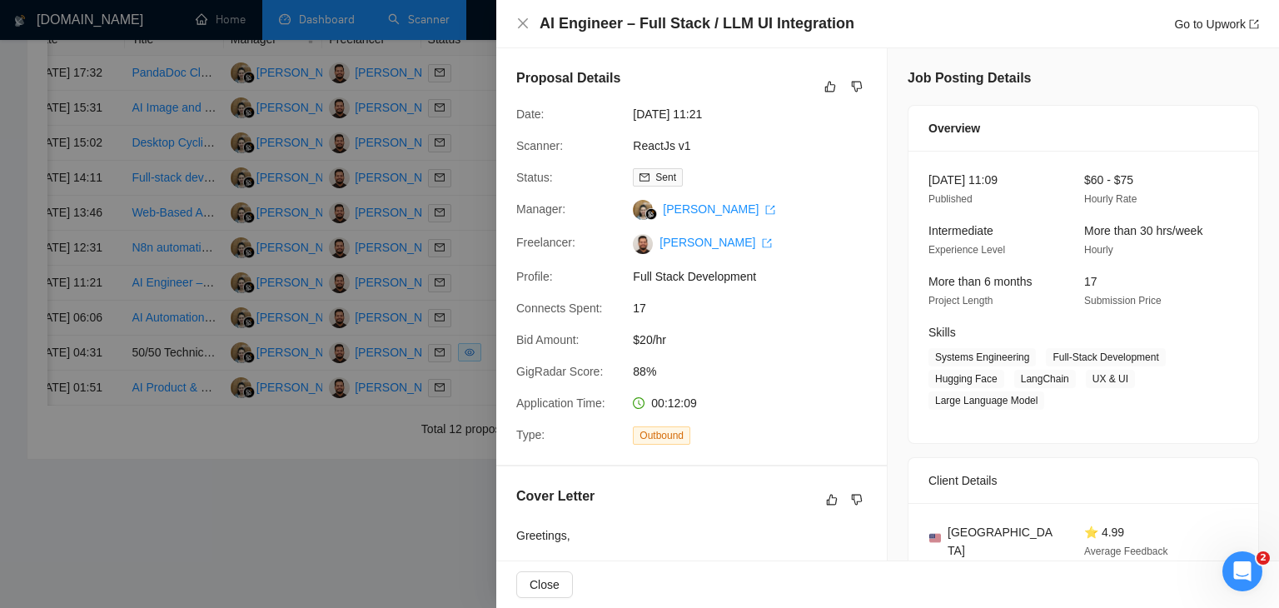
click at [520, 32] on div "AI Engineer – Full Stack / LLM UI Integration Go to Upwork" at bounding box center [887, 23] width 743 height 21
click at [522, 25] on icon "close" at bounding box center [523, 23] width 10 height 10
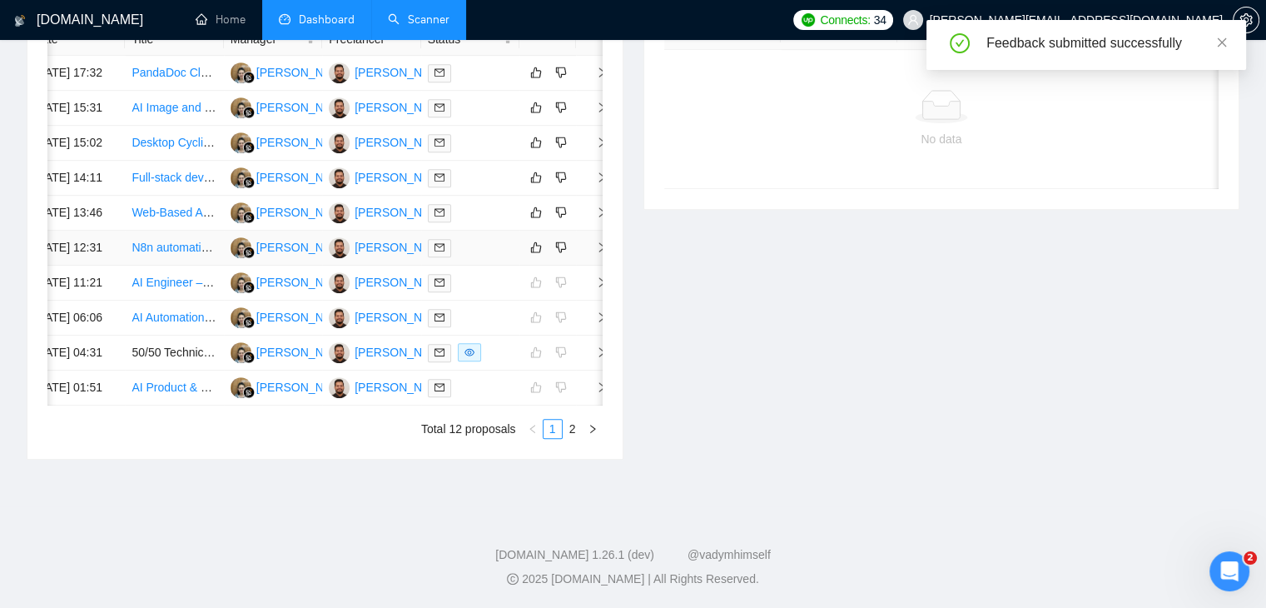
click at [593, 241] on span "right" at bounding box center [595, 247] width 25 height 12
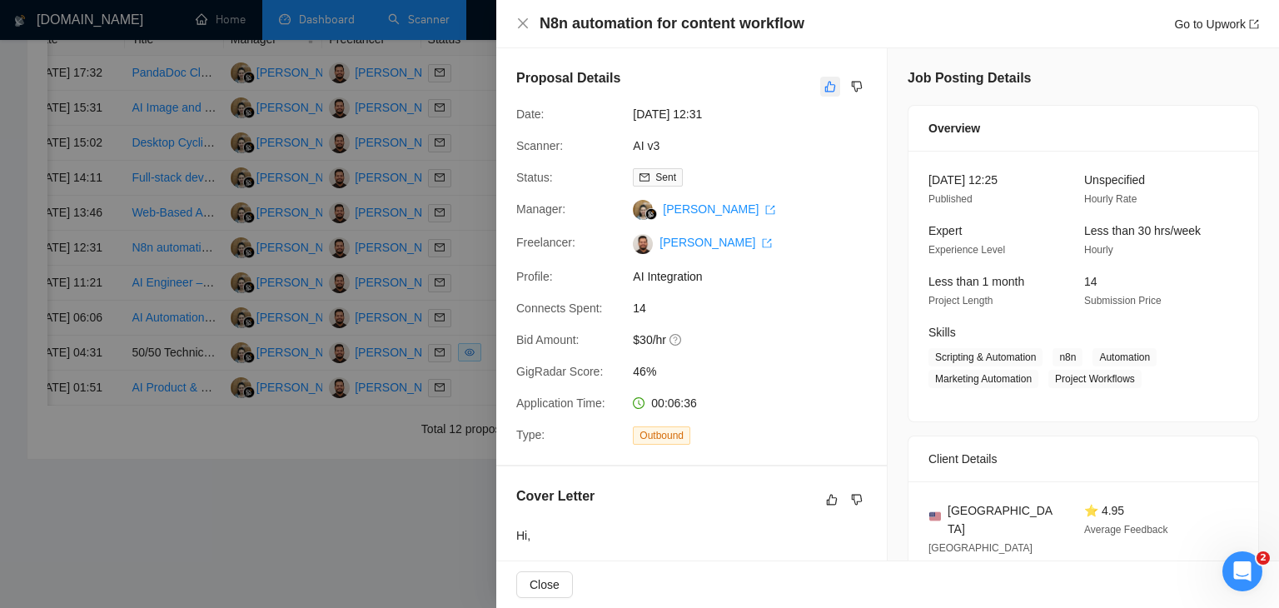
click at [820, 84] on button "button" at bounding box center [830, 87] width 20 height 20
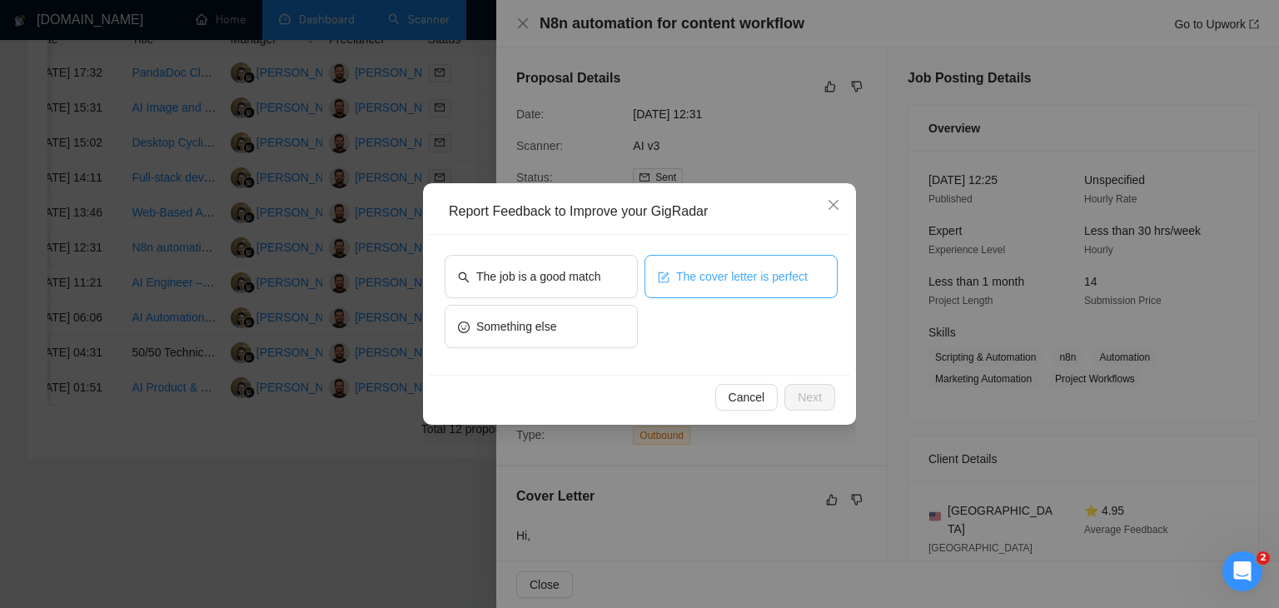
click at [714, 277] on span "The cover letter is perfect" at bounding box center [742, 276] width 132 height 18
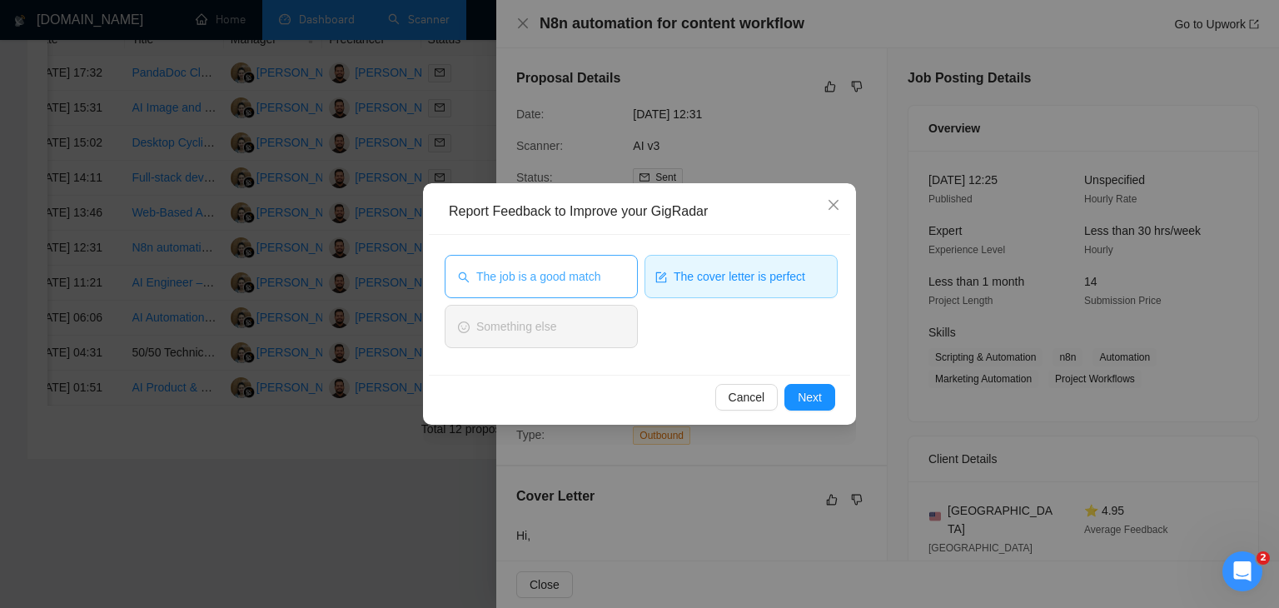
click at [602, 284] on button "The job is a good match" at bounding box center [541, 276] width 193 height 43
click at [805, 404] on span "Next" at bounding box center [810, 397] width 24 height 18
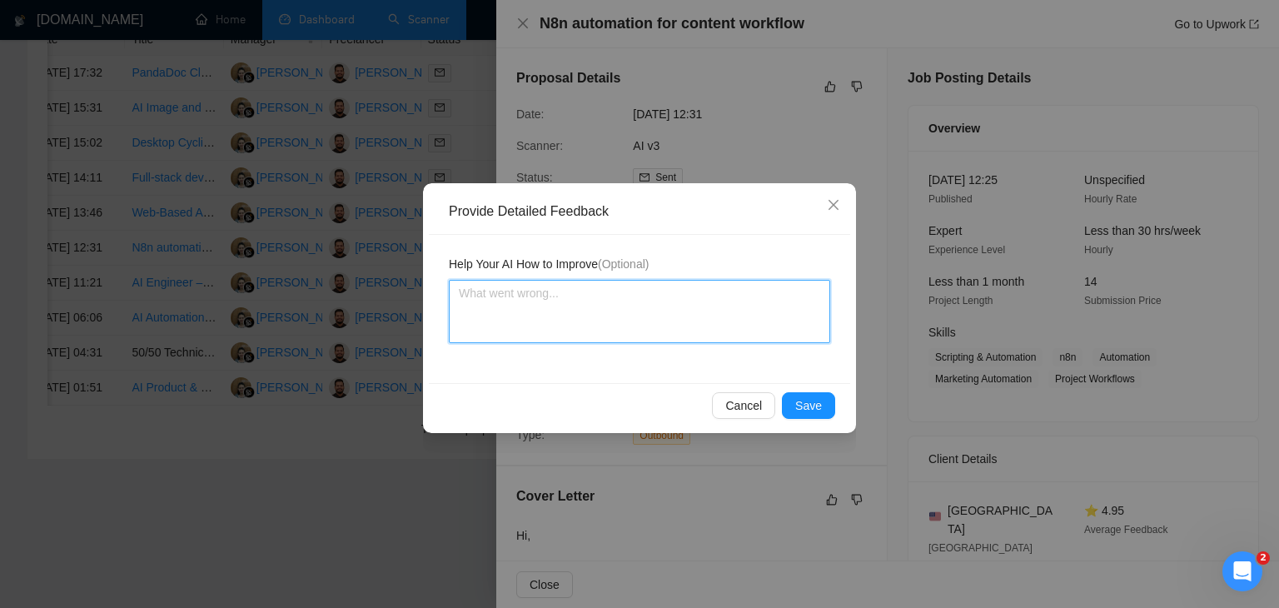
click at [573, 301] on textarea at bounding box center [639, 311] width 381 height 63
paste textarea "Cover letter is according to my instructions Job is also a very good match"
type textarea "Cover letter is according to my instructions Job is also a very good match"
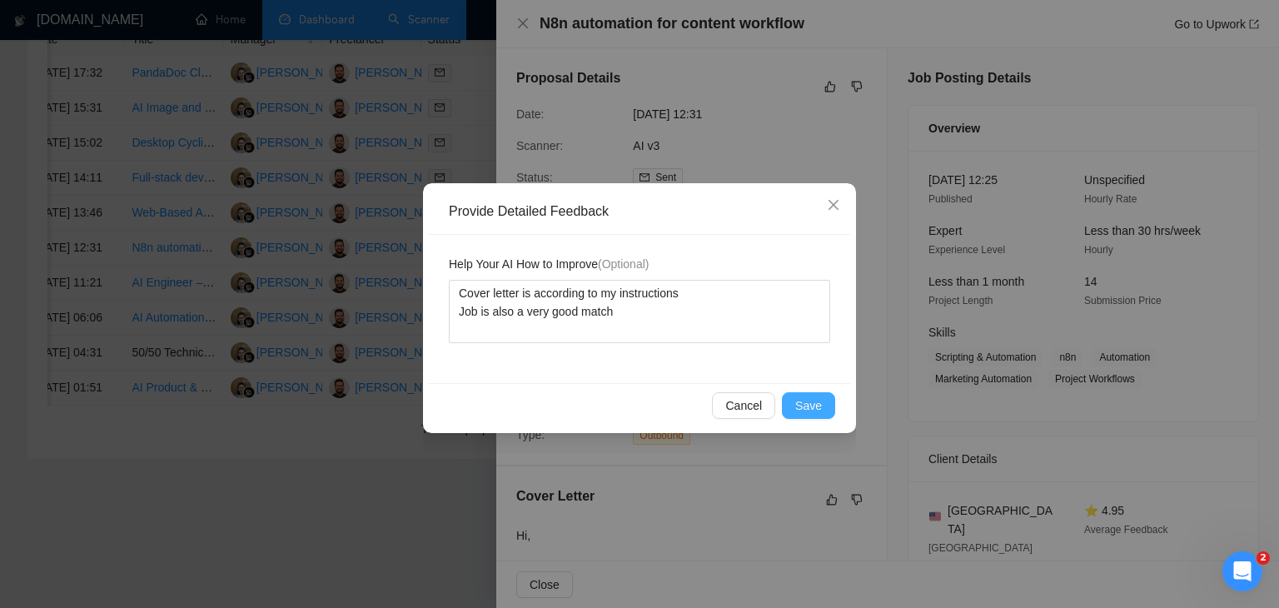
click at [823, 407] on button "Save" at bounding box center [808, 405] width 53 height 27
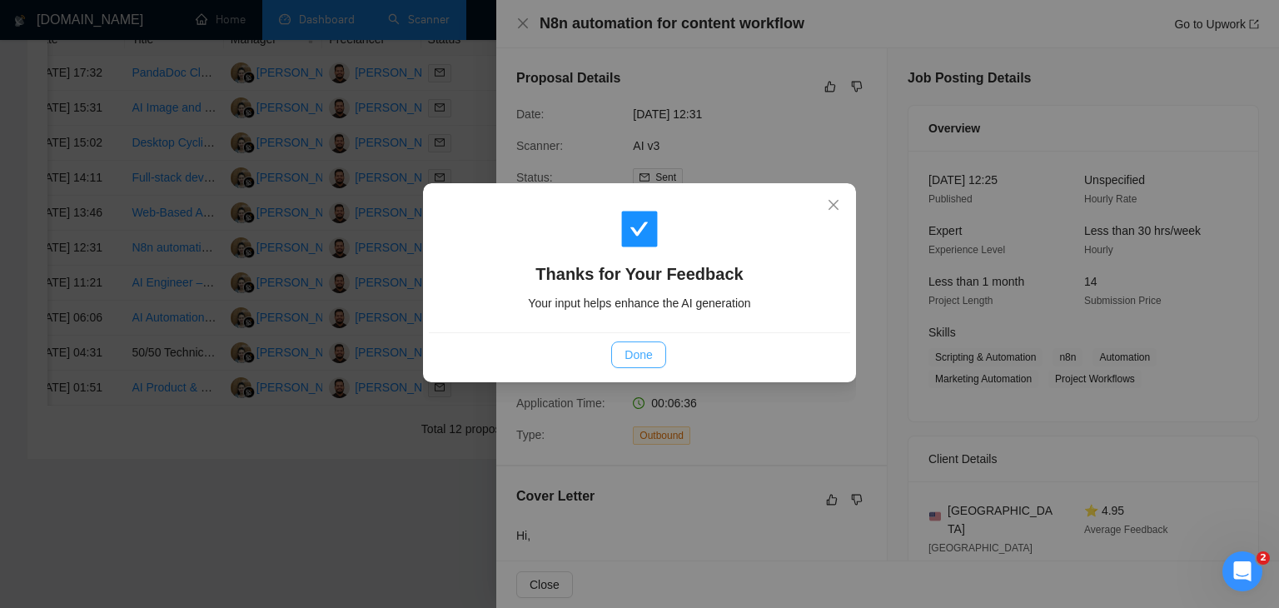
click at [663, 352] on button "Done" at bounding box center [638, 354] width 54 height 27
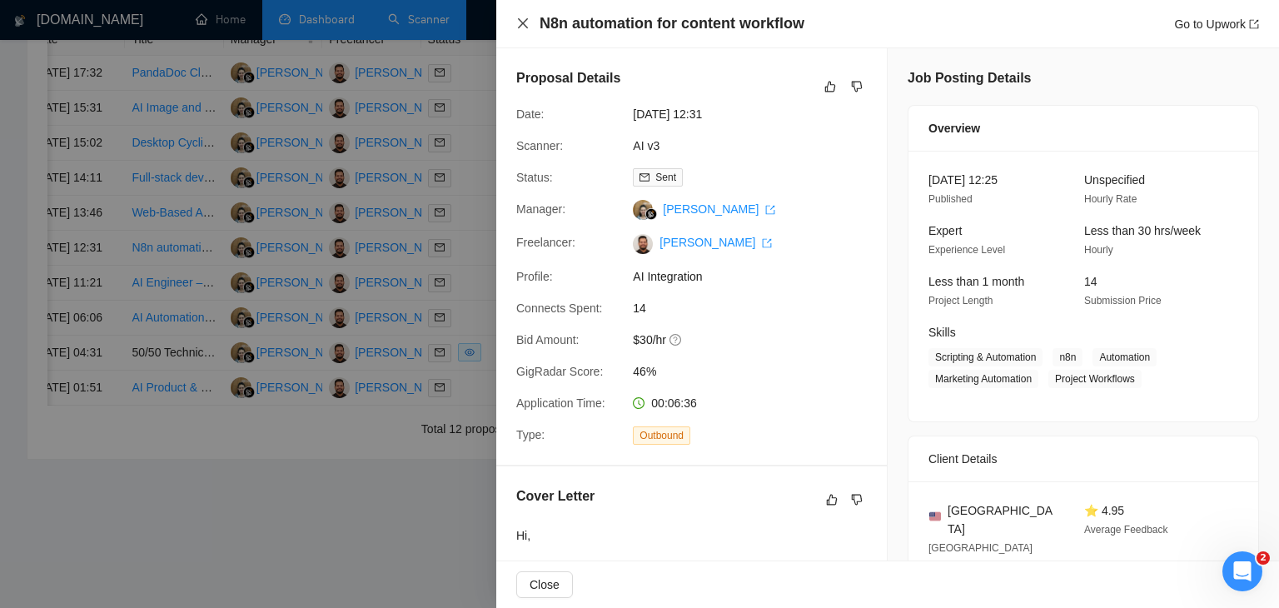
click at [526, 21] on icon "close" at bounding box center [523, 23] width 10 height 10
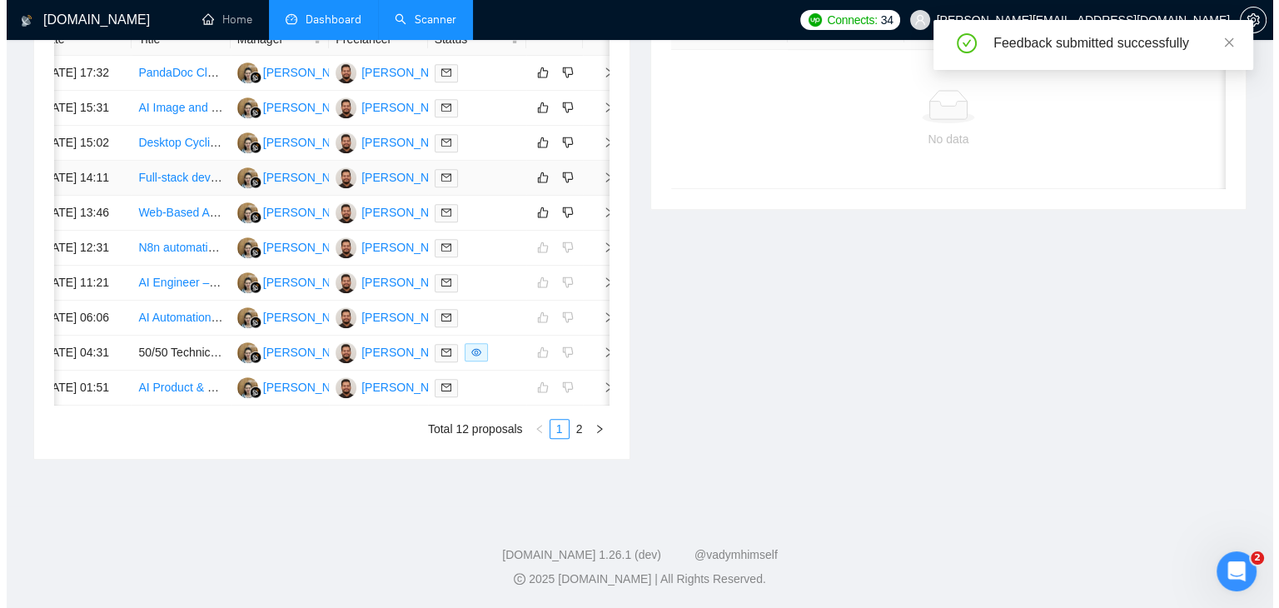
scroll to position [733, 0]
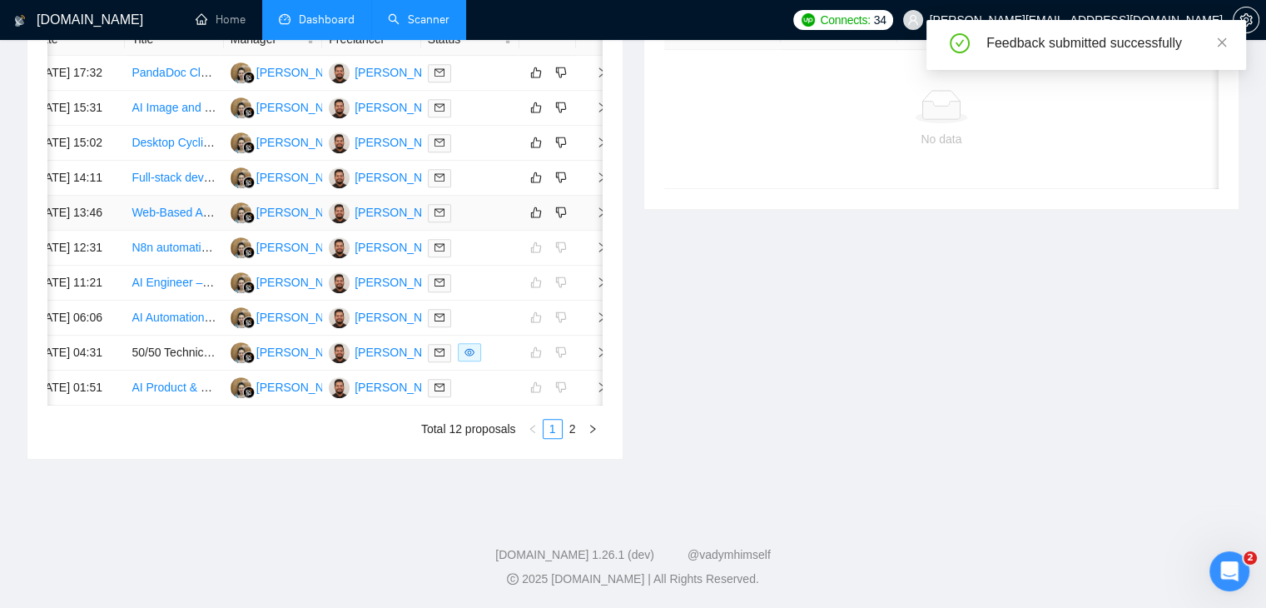
click at [589, 231] on td at bounding box center [592, 213] width 33 height 35
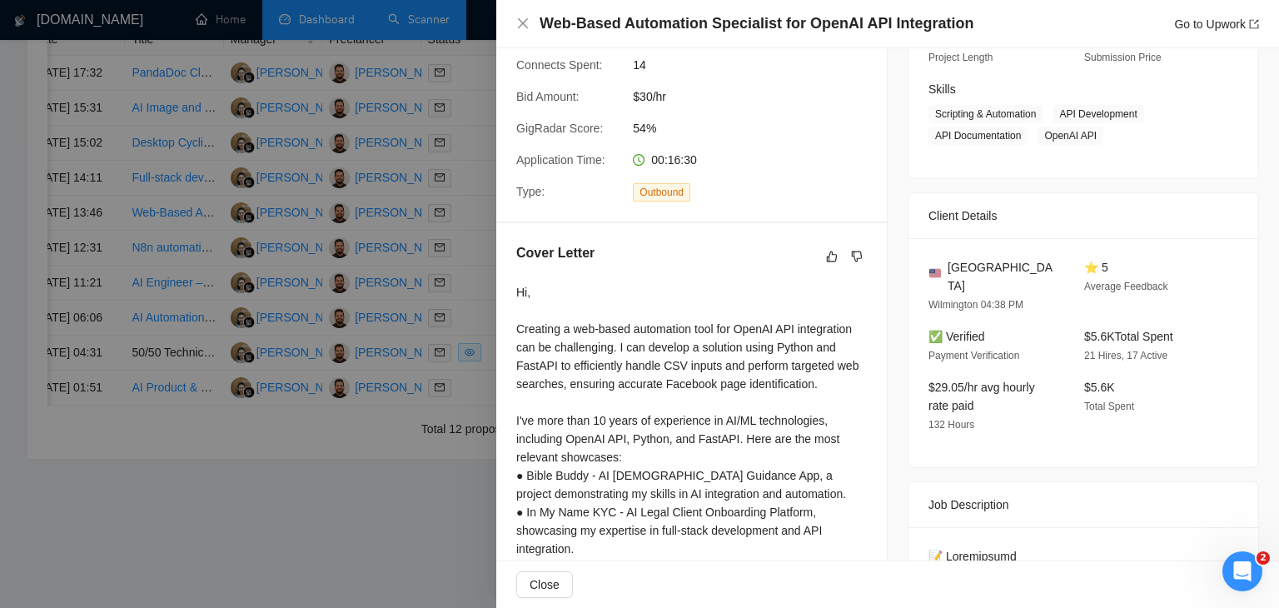
scroll to position [333, 0]
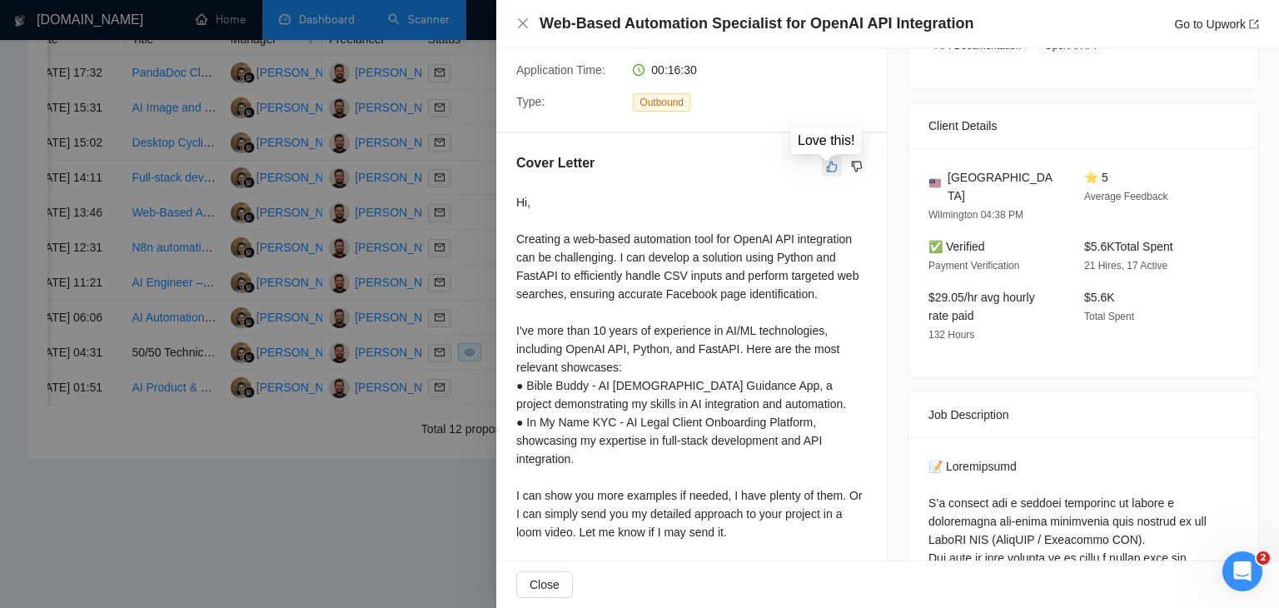
click at [826, 167] on icon "like" at bounding box center [832, 166] width 12 height 13
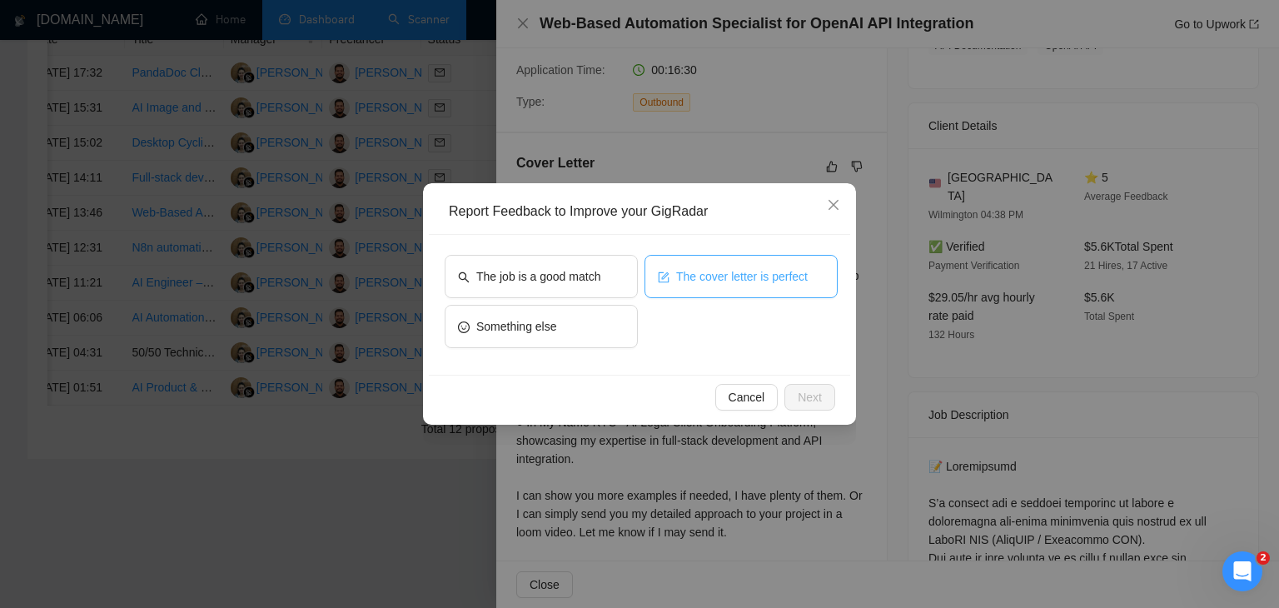
click at [699, 271] on span "The cover letter is perfect" at bounding box center [742, 276] width 132 height 18
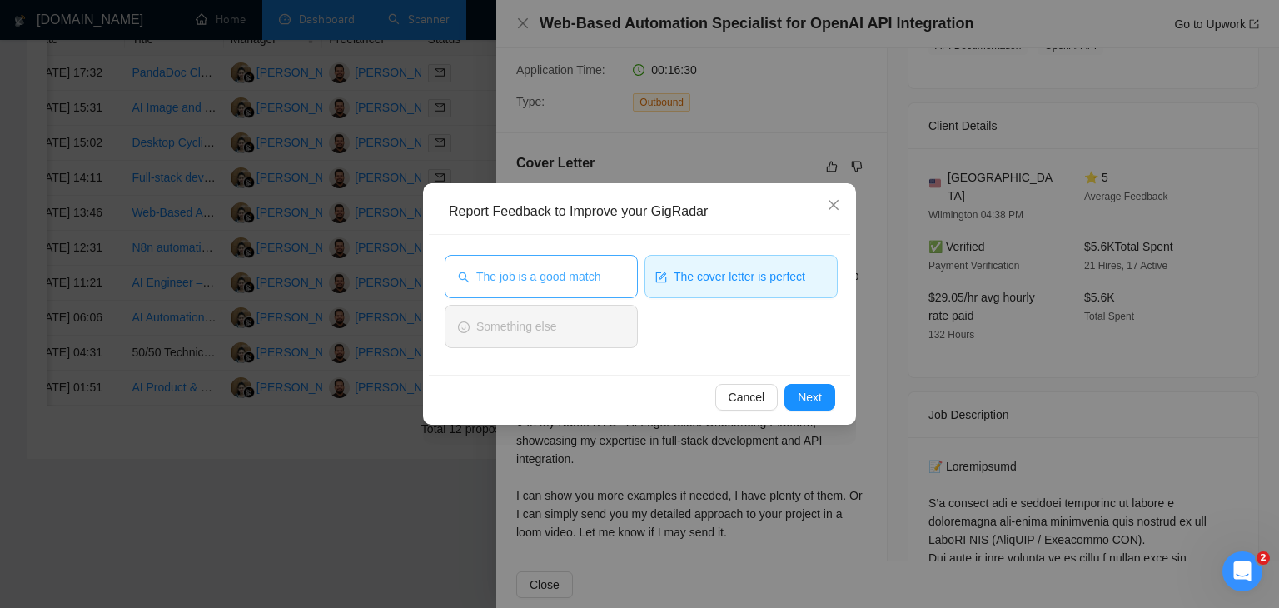
click at [602, 278] on button "The job is a good match" at bounding box center [541, 276] width 193 height 43
click at [808, 389] on span "Next" at bounding box center [810, 397] width 24 height 18
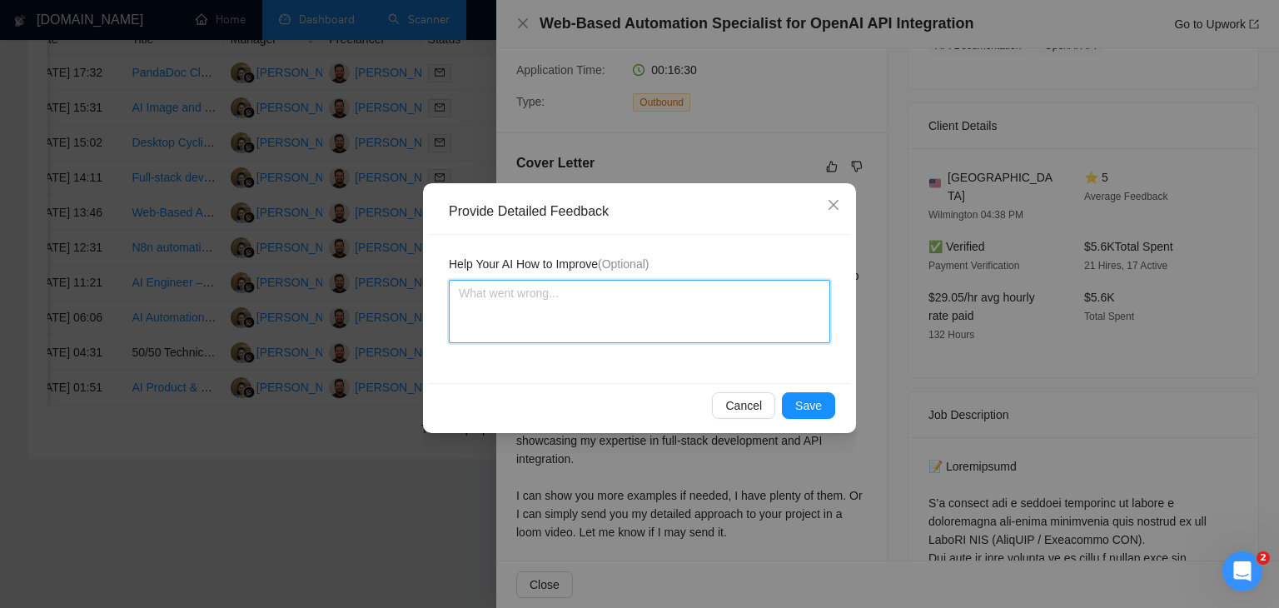
click at [569, 306] on textarea at bounding box center [639, 311] width 381 height 63
paste textarea "Cover letter is according to my instructions Job is also a very good match"
type textarea "Cover letter is according to my instructions Job is also a very good match"
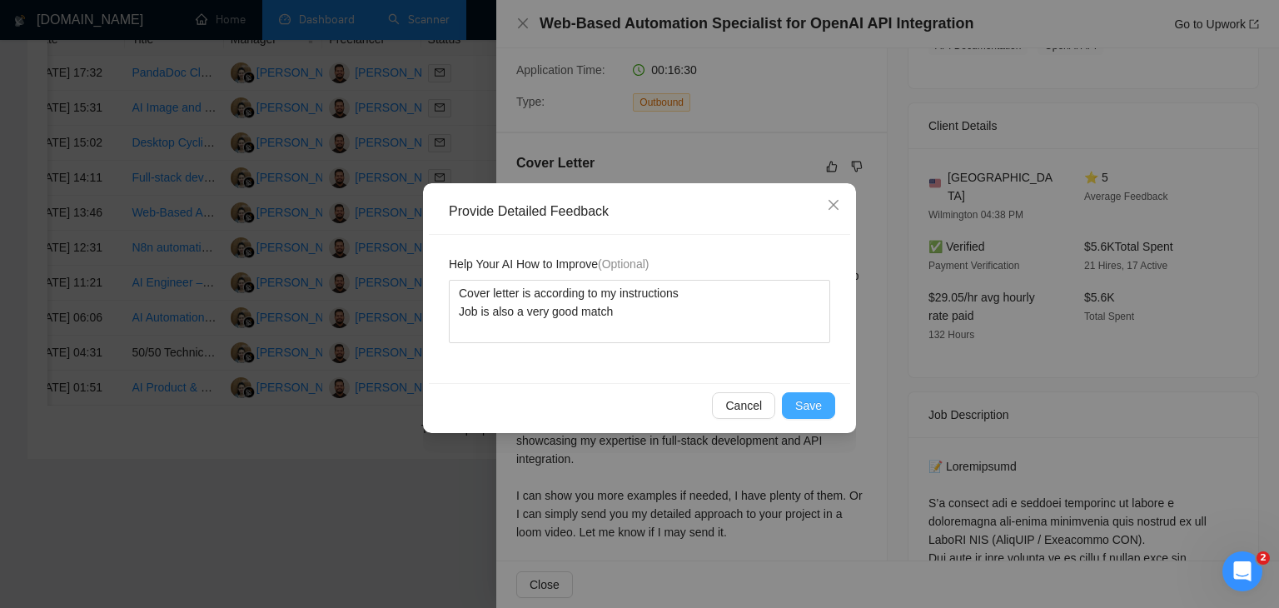
click at [811, 404] on span "Save" at bounding box center [808, 405] width 27 height 18
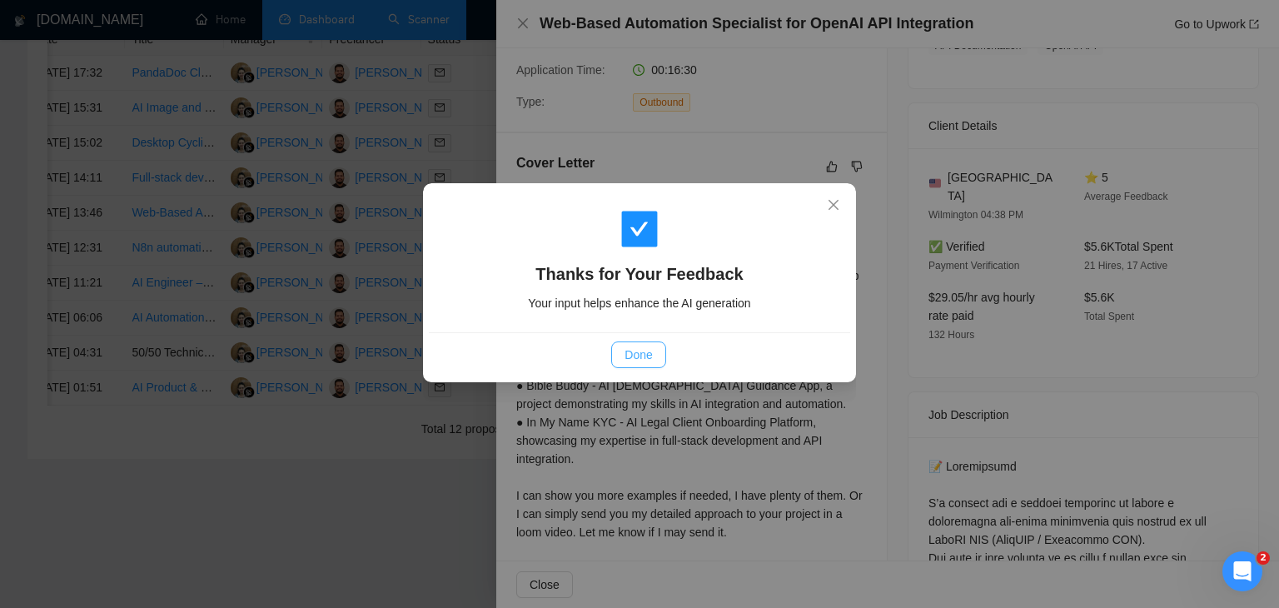
click at [641, 358] on span "Done" at bounding box center [637, 355] width 27 height 18
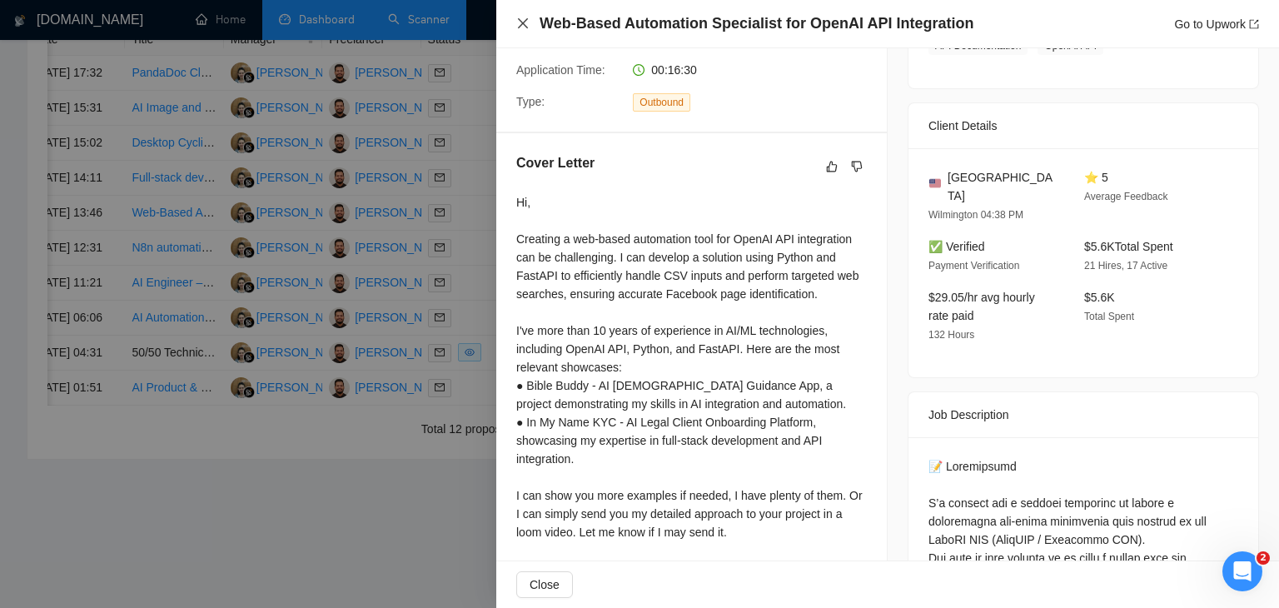
click at [523, 21] on icon "close" at bounding box center [522, 23] width 13 height 13
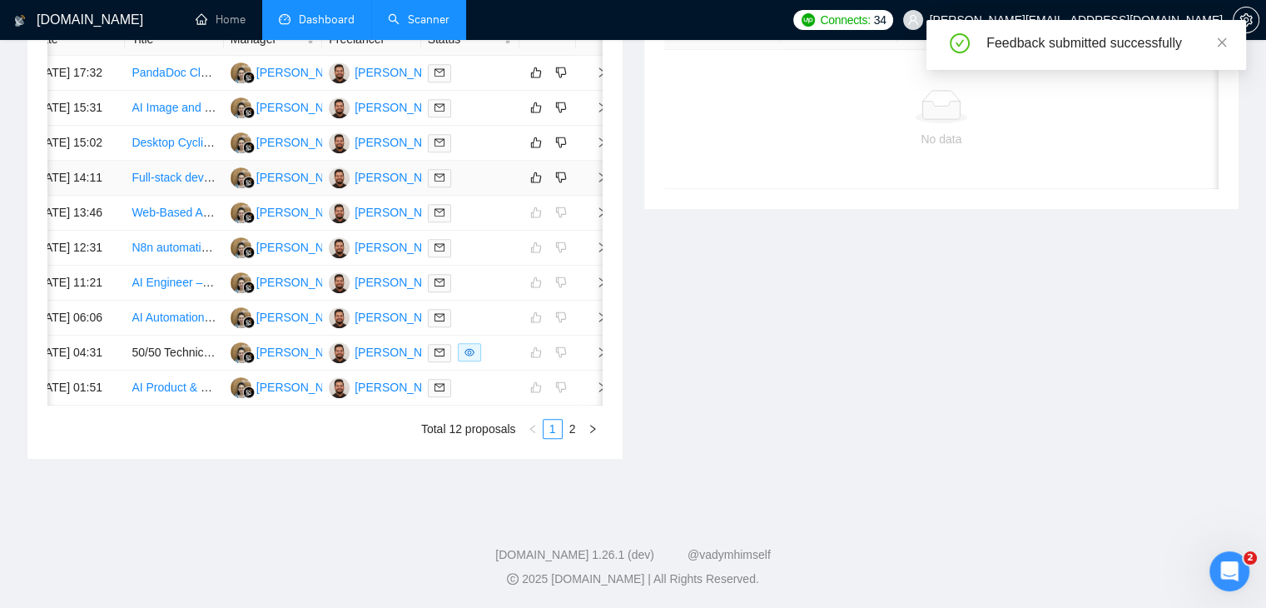
click at [593, 196] on td at bounding box center [592, 178] width 33 height 35
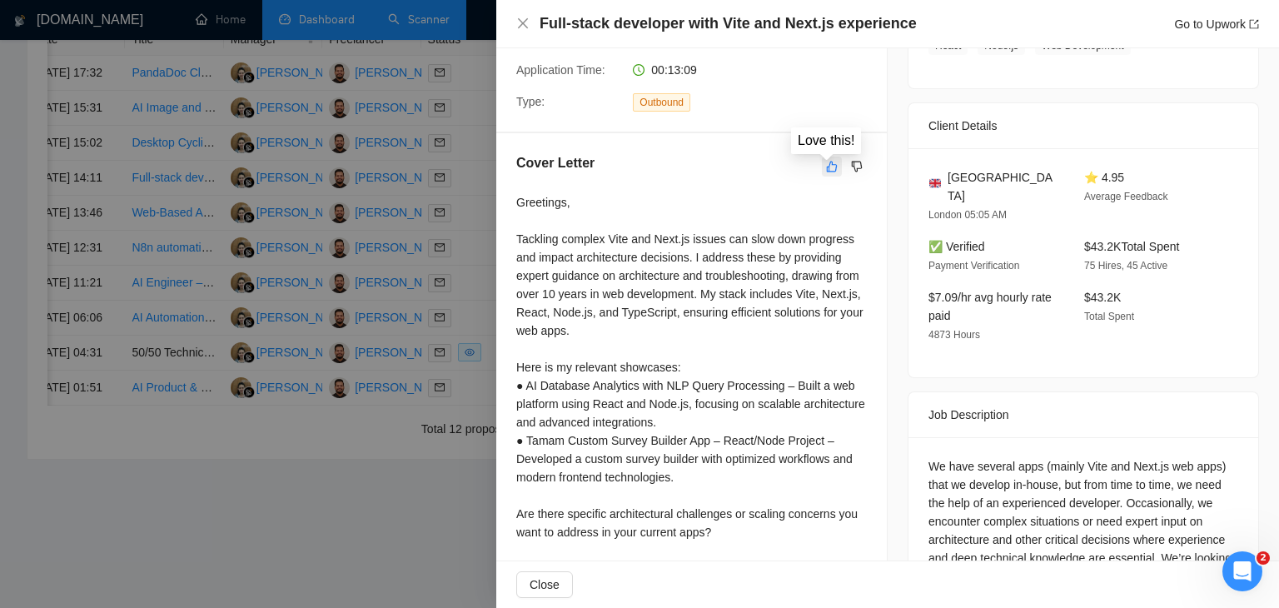
click at [822, 172] on button "button" at bounding box center [832, 167] width 20 height 20
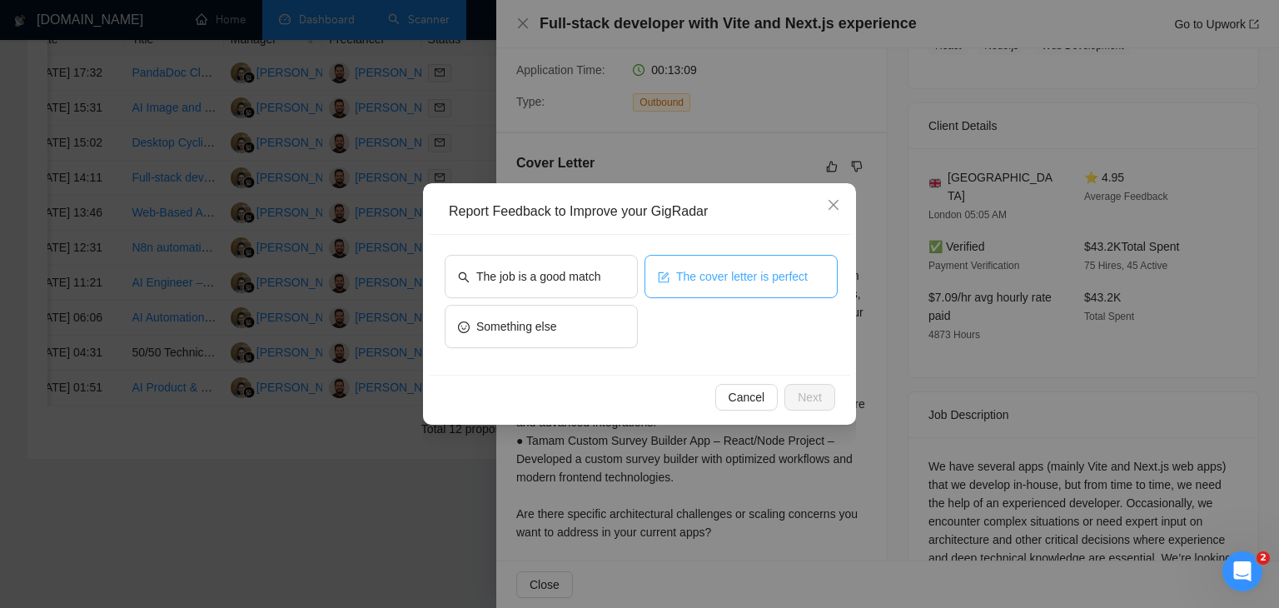
click at [679, 275] on span "The cover letter is perfect" at bounding box center [742, 276] width 132 height 18
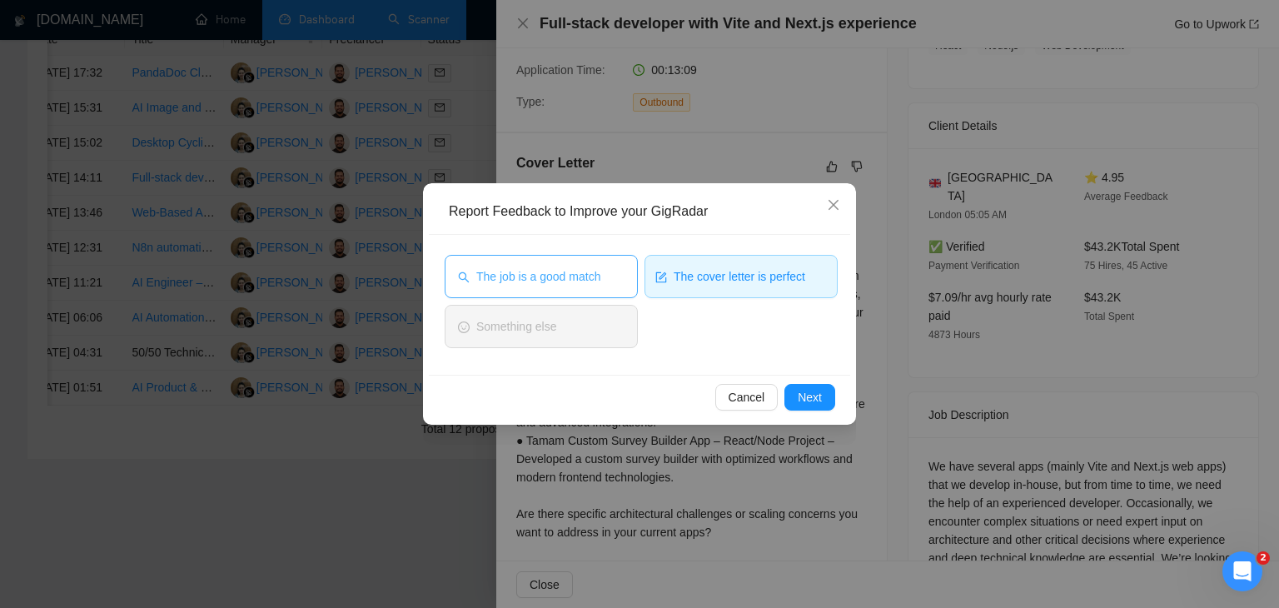
click at [612, 275] on button "The job is a good match" at bounding box center [541, 276] width 193 height 43
click at [811, 392] on span "Next" at bounding box center [810, 397] width 24 height 18
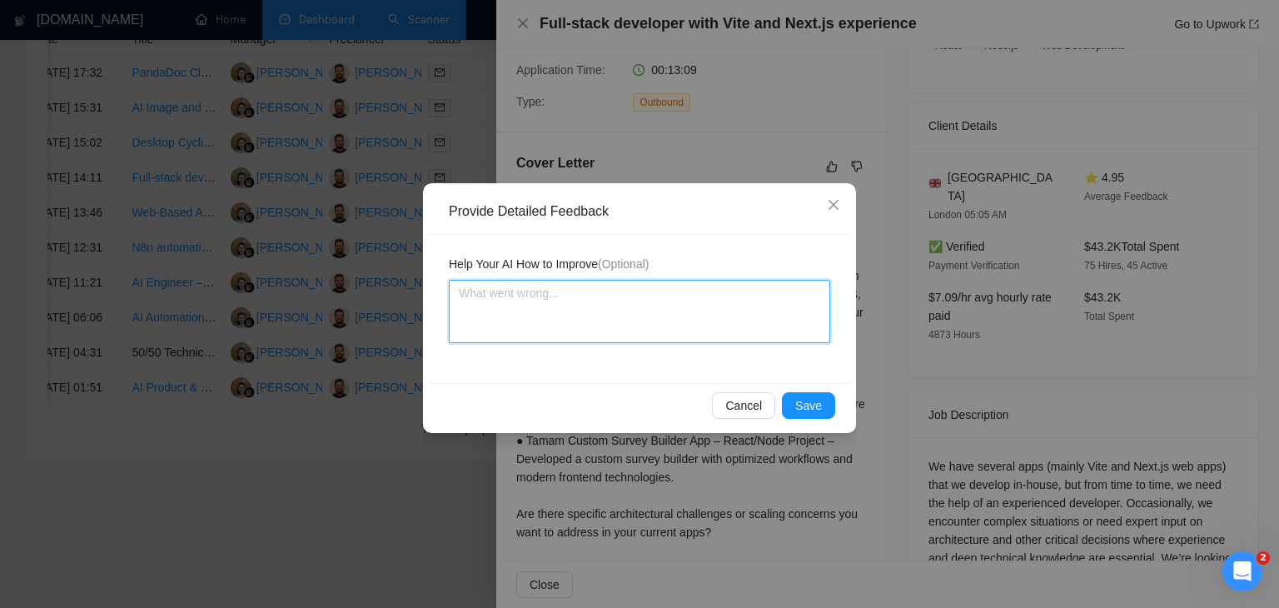
click at [569, 314] on textarea at bounding box center [639, 311] width 381 height 63
paste textarea "Cover letter is according to my instructions Job is also a very good match"
type textarea "Cover letter is according to my instructions Job is also a very good match"
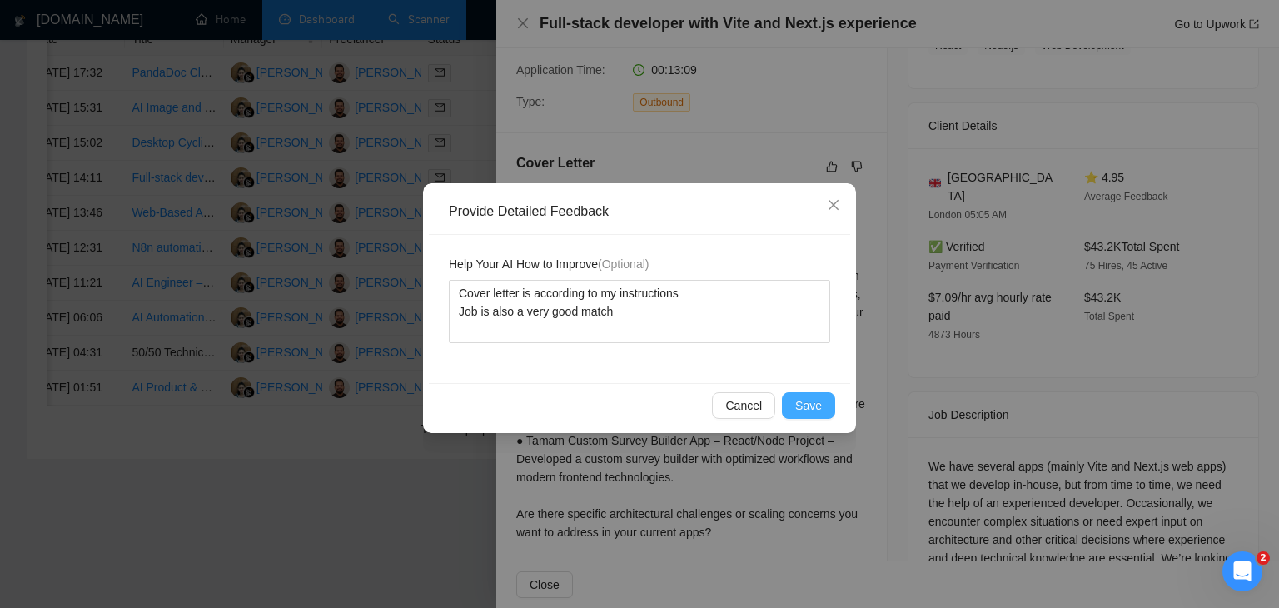
click at [812, 405] on span "Save" at bounding box center [808, 405] width 27 height 18
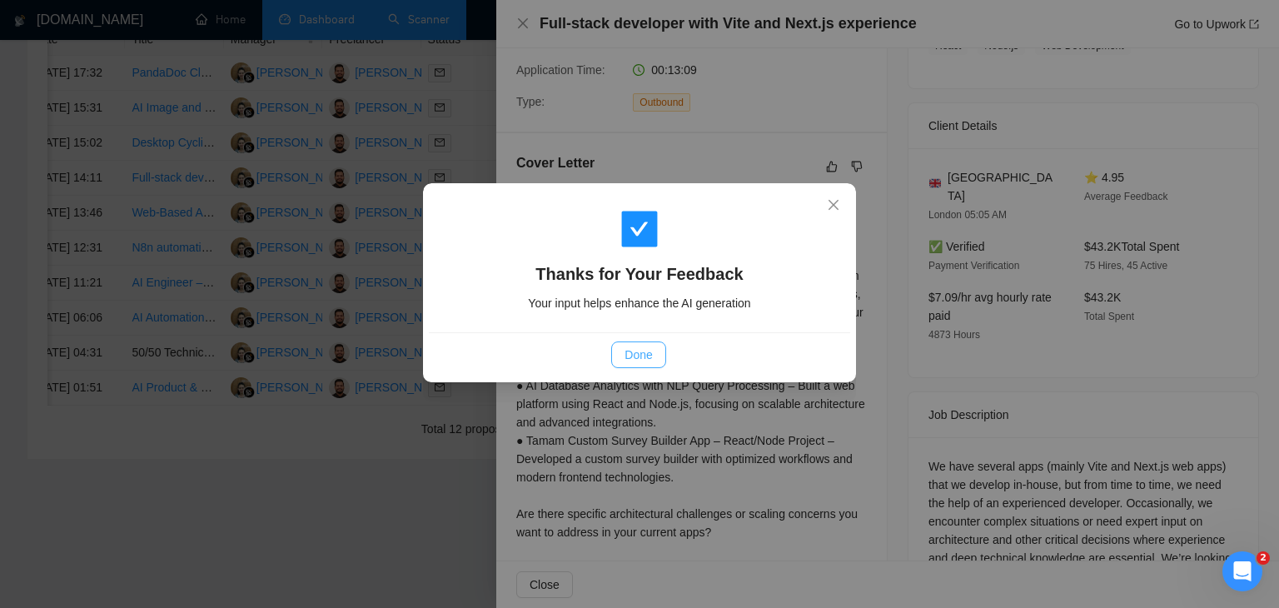
click at [633, 352] on span "Done" at bounding box center [637, 355] width 27 height 18
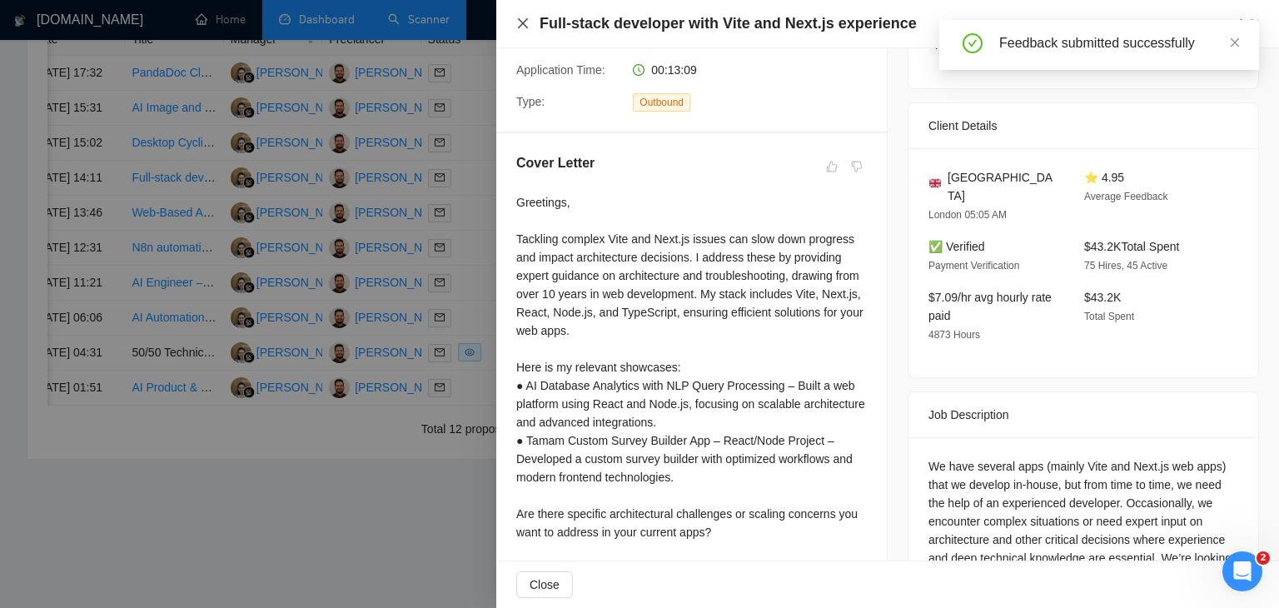
click at [528, 23] on icon "close" at bounding box center [522, 23] width 13 height 13
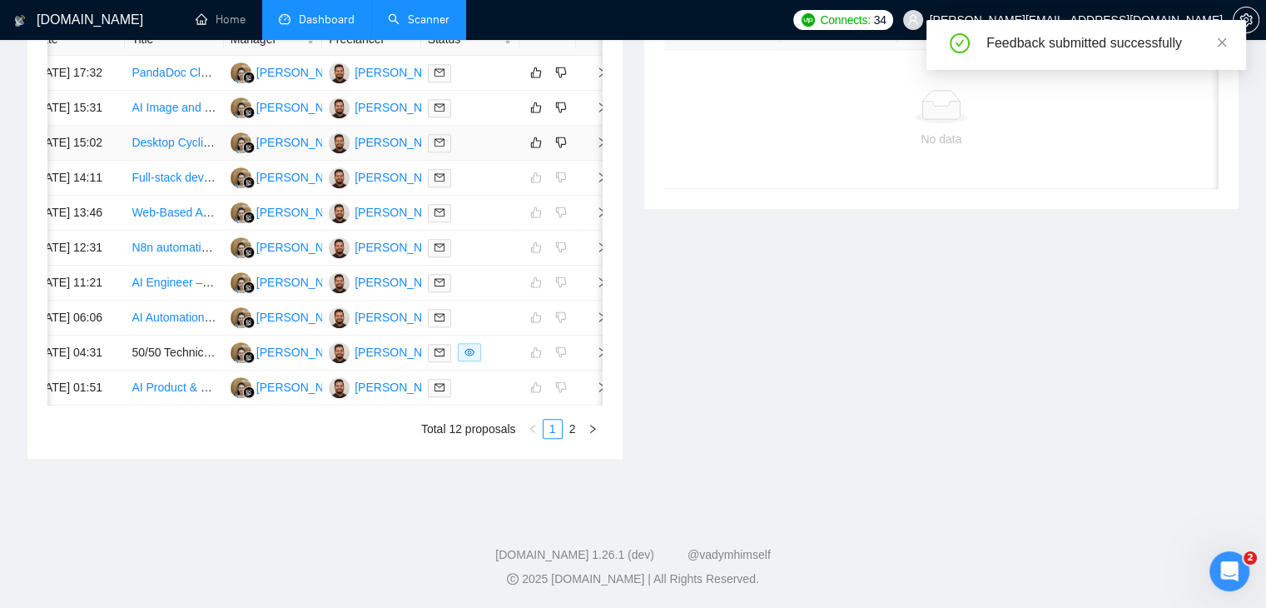
click at [593, 148] on span "right" at bounding box center [595, 143] width 25 height 12
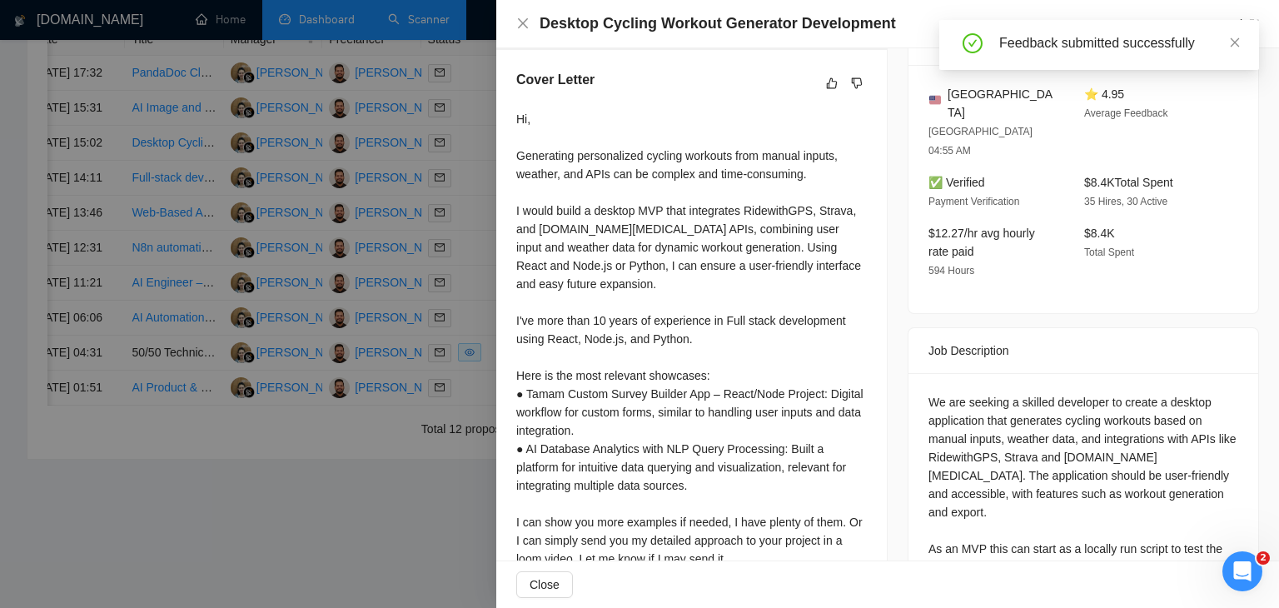
scroll to position [498, 0]
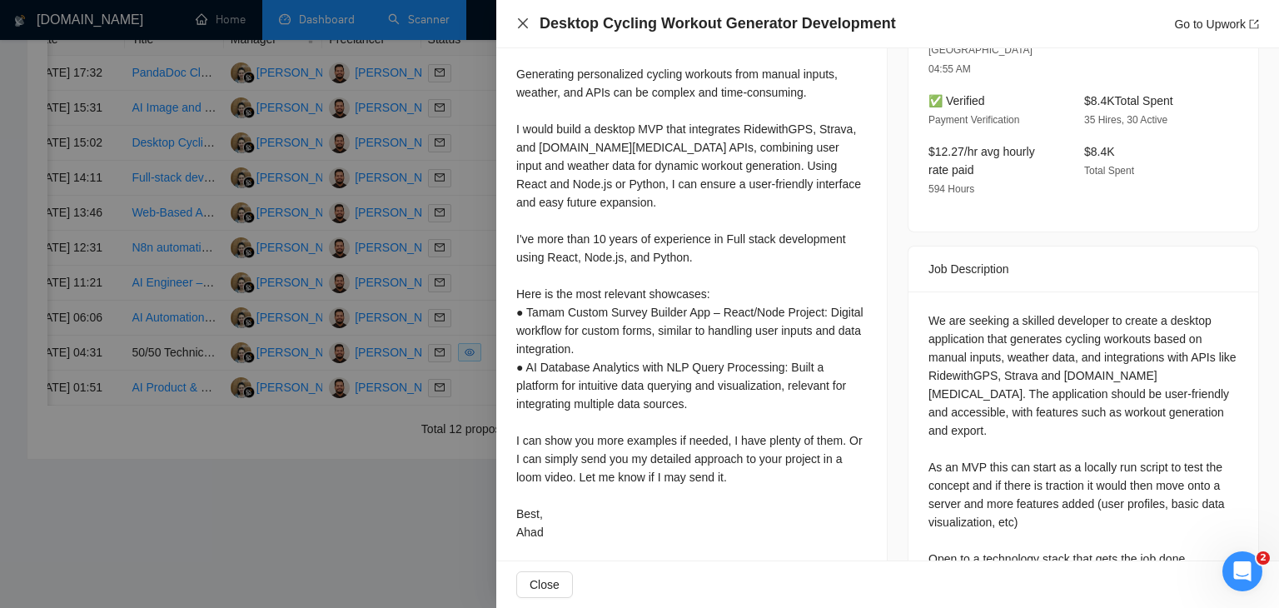
click at [516, 27] on icon "close" at bounding box center [522, 23] width 13 height 13
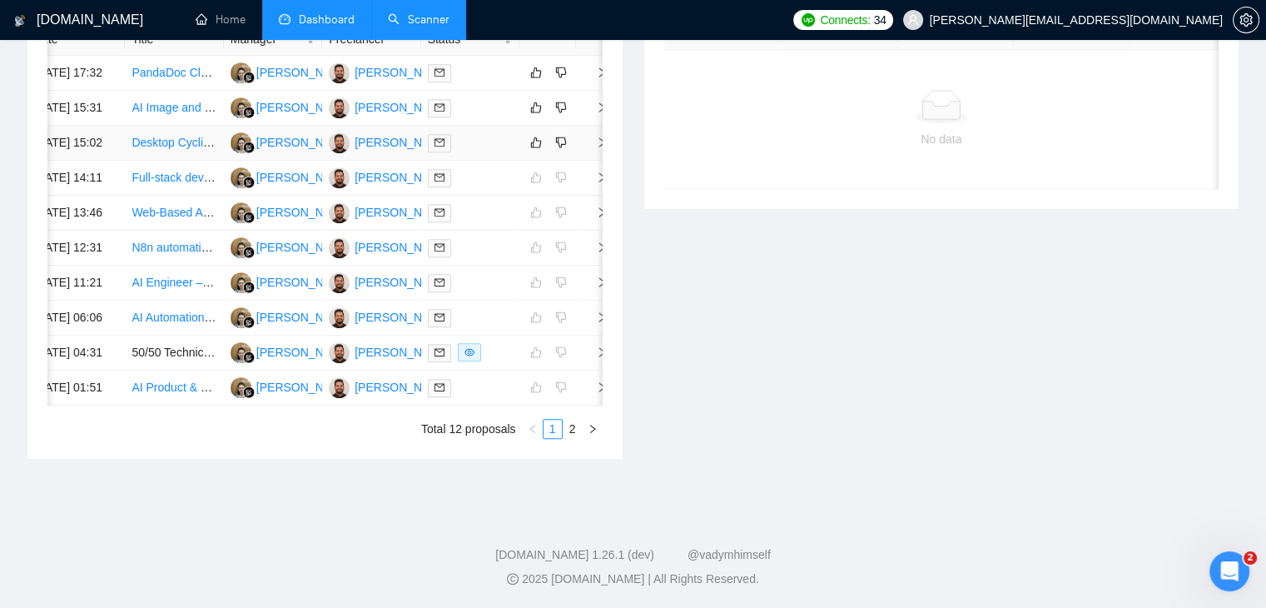
click at [589, 148] on span "right" at bounding box center [595, 143] width 25 height 12
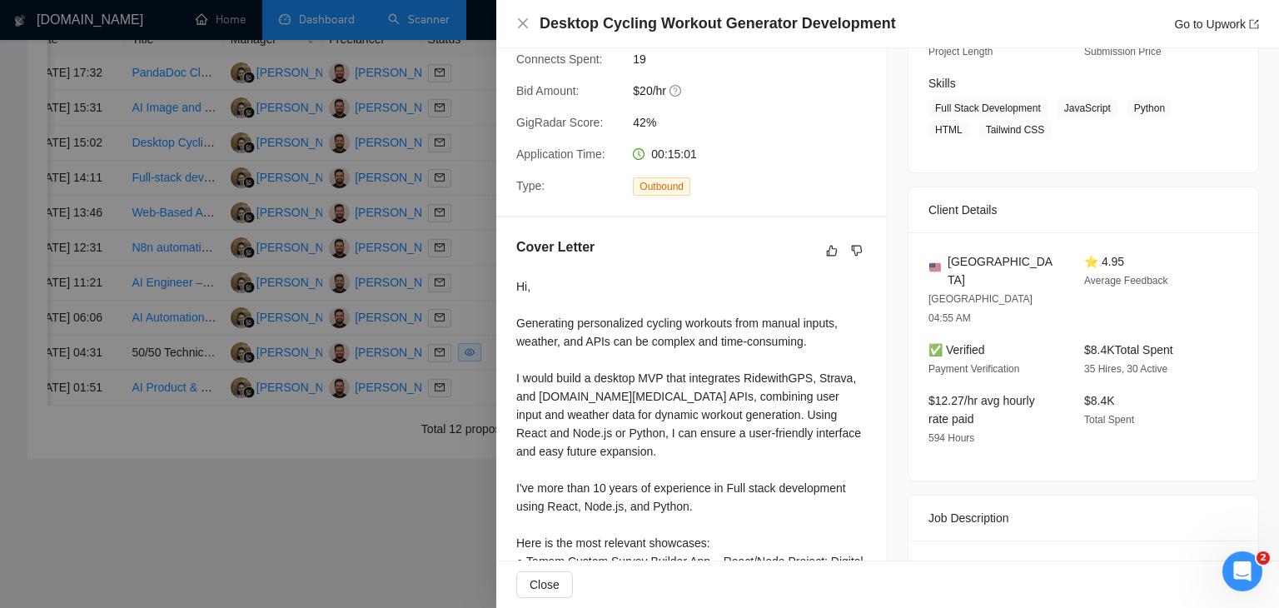
scroll to position [166, 0]
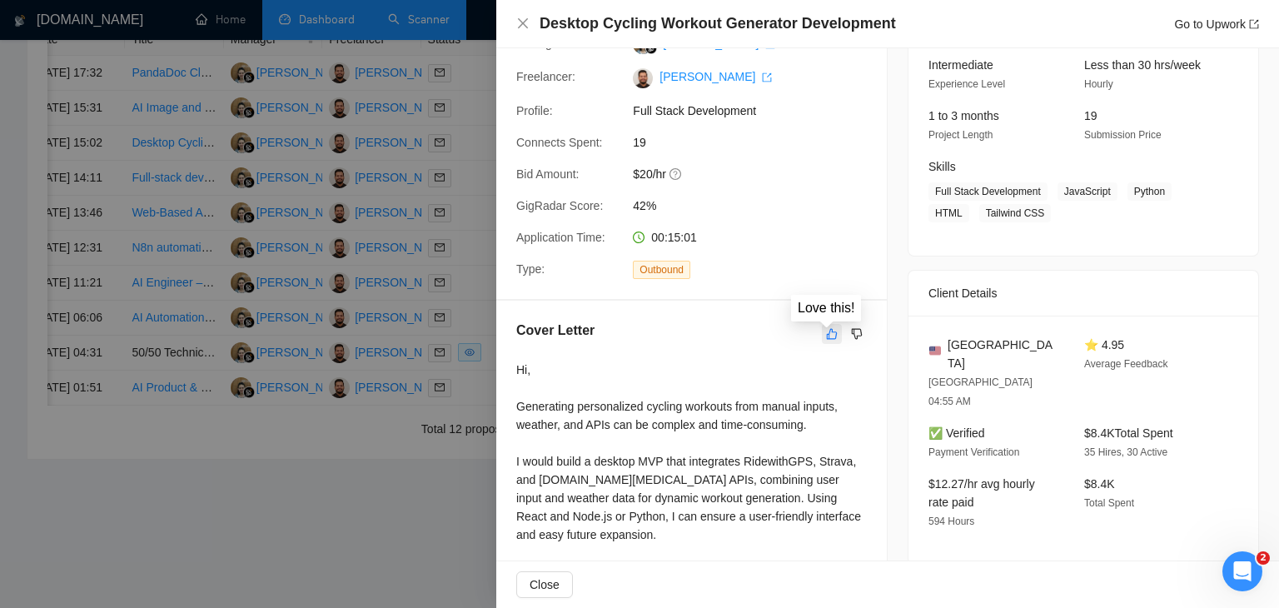
click at [822, 337] on button "button" at bounding box center [832, 334] width 20 height 20
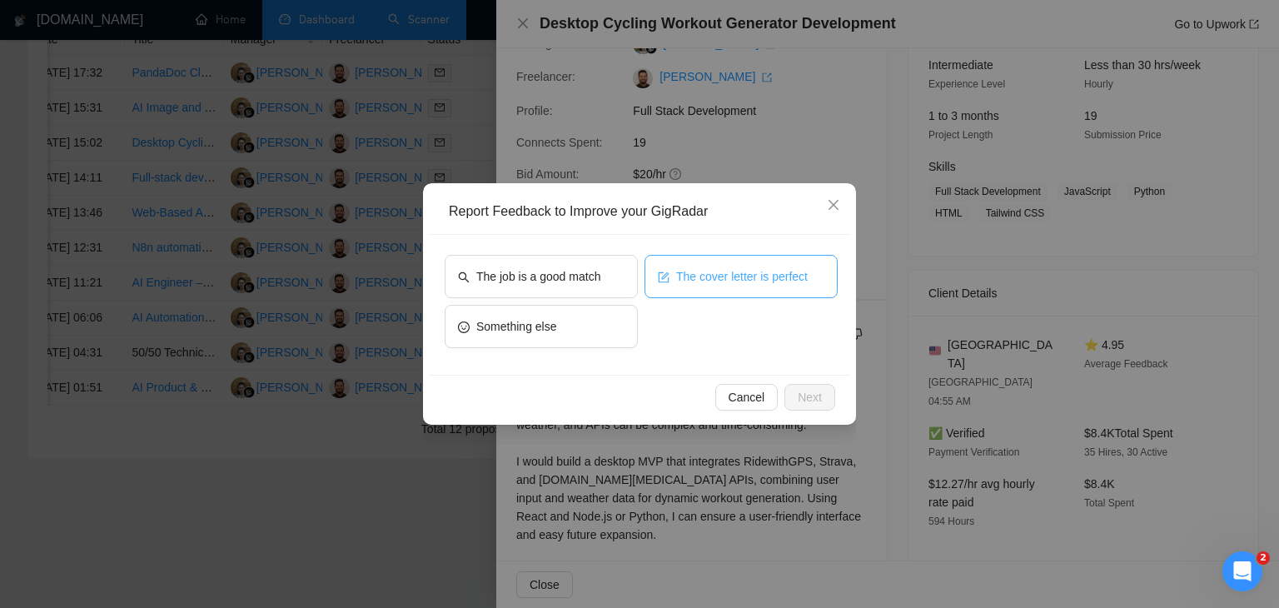
click at [697, 280] on span "The cover letter is perfect" at bounding box center [742, 276] width 132 height 18
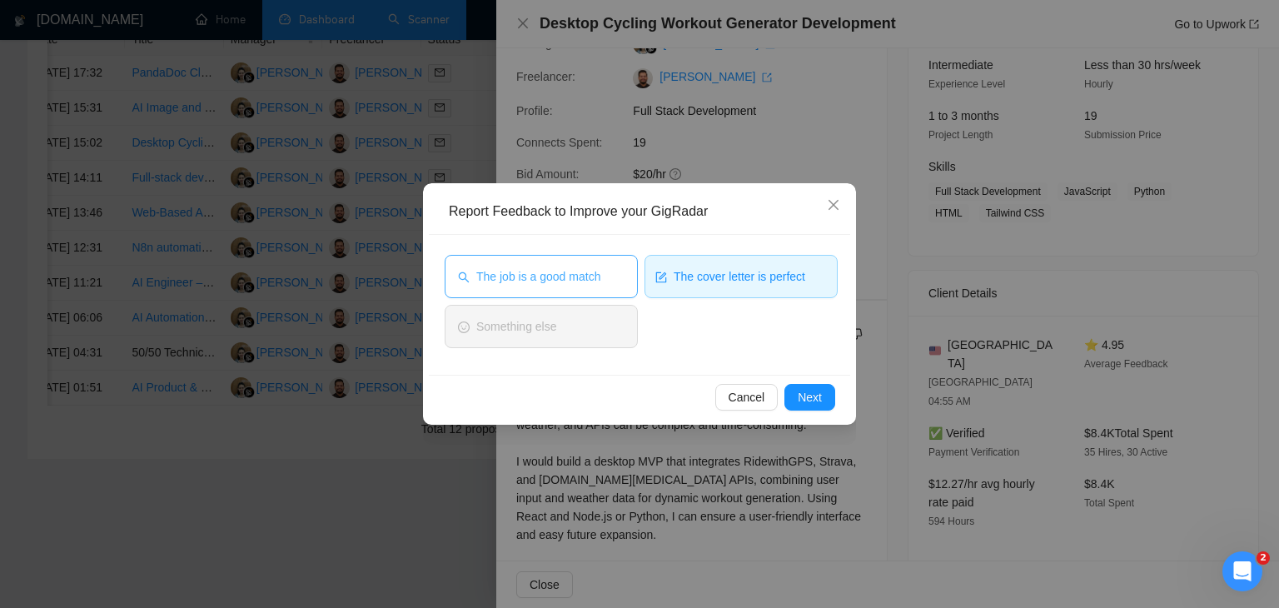
click at [488, 271] on span "The job is a good match" at bounding box center [538, 276] width 124 height 18
click at [823, 400] on button "Next" at bounding box center [809, 397] width 51 height 27
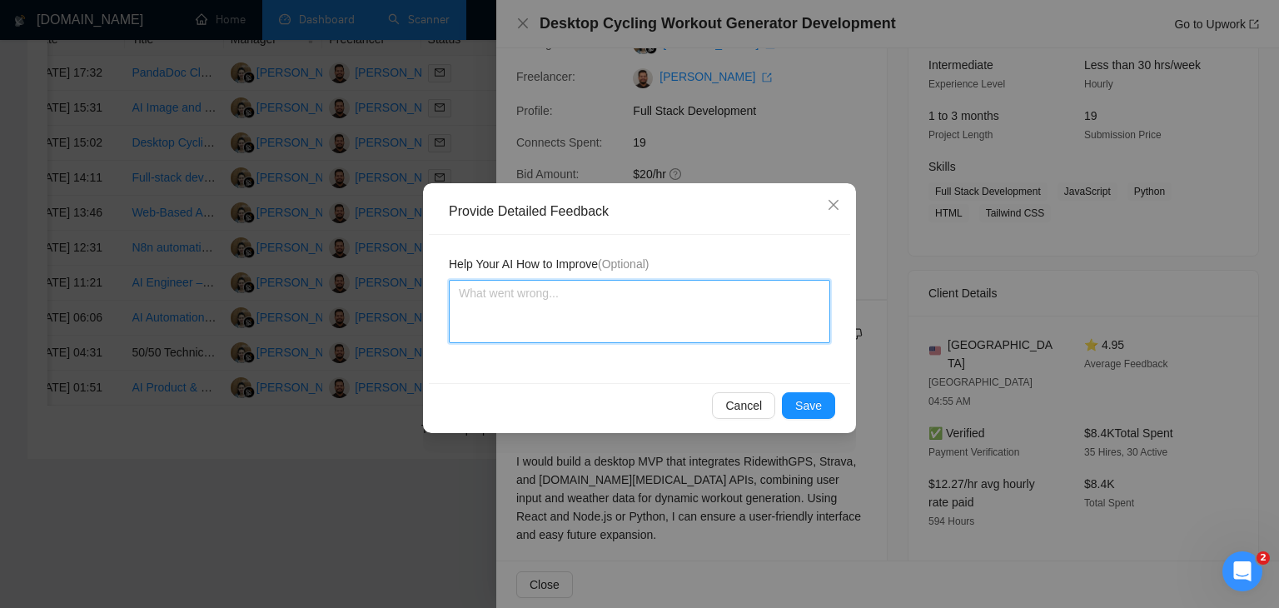
click at [579, 314] on textarea at bounding box center [639, 311] width 381 height 63
paste textarea "Cover letter is according to my instructions Job is also a very good match"
click at [607, 320] on textarea "Cover letter is according to my instructions Job is also a very good match" at bounding box center [639, 311] width 381 height 63
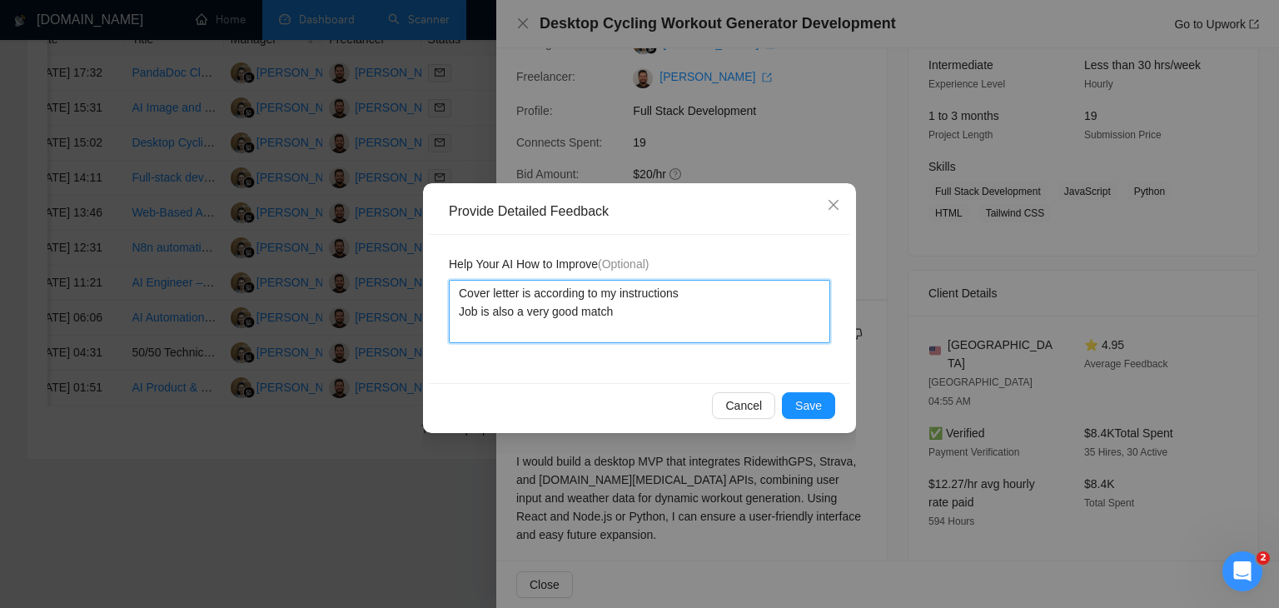
click at [607, 320] on textarea "Cover letter is according to my instructions Job is also a very good match" at bounding box center [639, 311] width 381 height 63
click at [613, 316] on textarea "Cover letter is according to my instructions Job is also a very good match" at bounding box center [639, 311] width 381 height 63
drag, startPoint x: 613, startPoint y: 316, endPoint x: 450, endPoint y: 294, distance: 164.6
click at [450, 294] on textarea "Cover letter is according to my instructions Job is also a very good match" at bounding box center [639, 311] width 381 height 63
click at [629, 318] on textarea "Cover letter is according to my instructions Job is also a very good match" at bounding box center [639, 311] width 381 height 63
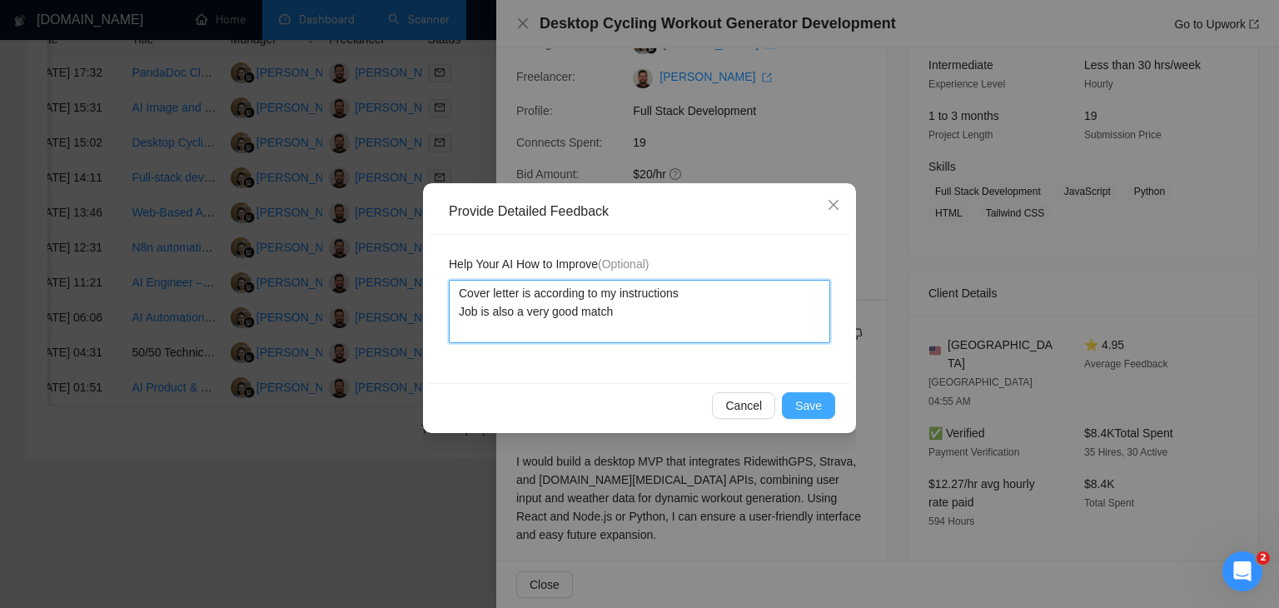
type textarea "Cover letter is according to my instructions Job is also a very good match"
click at [802, 403] on span "Save" at bounding box center [808, 405] width 27 height 18
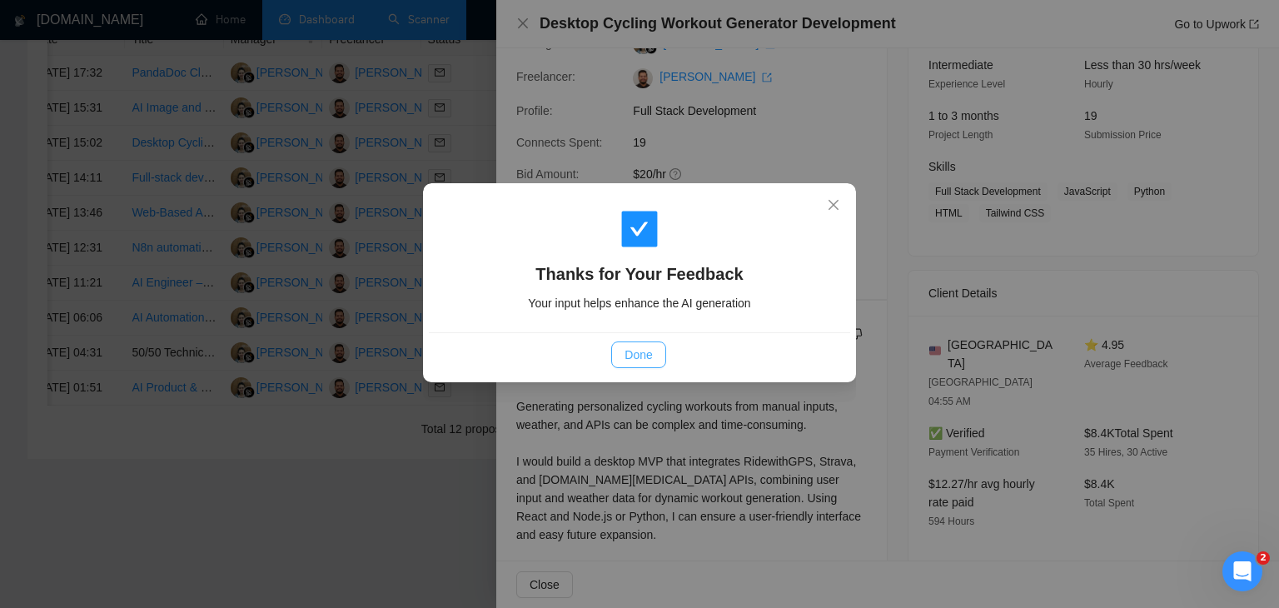
click at [631, 357] on span "Done" at bounding box center [637, 355] width 27 height 18
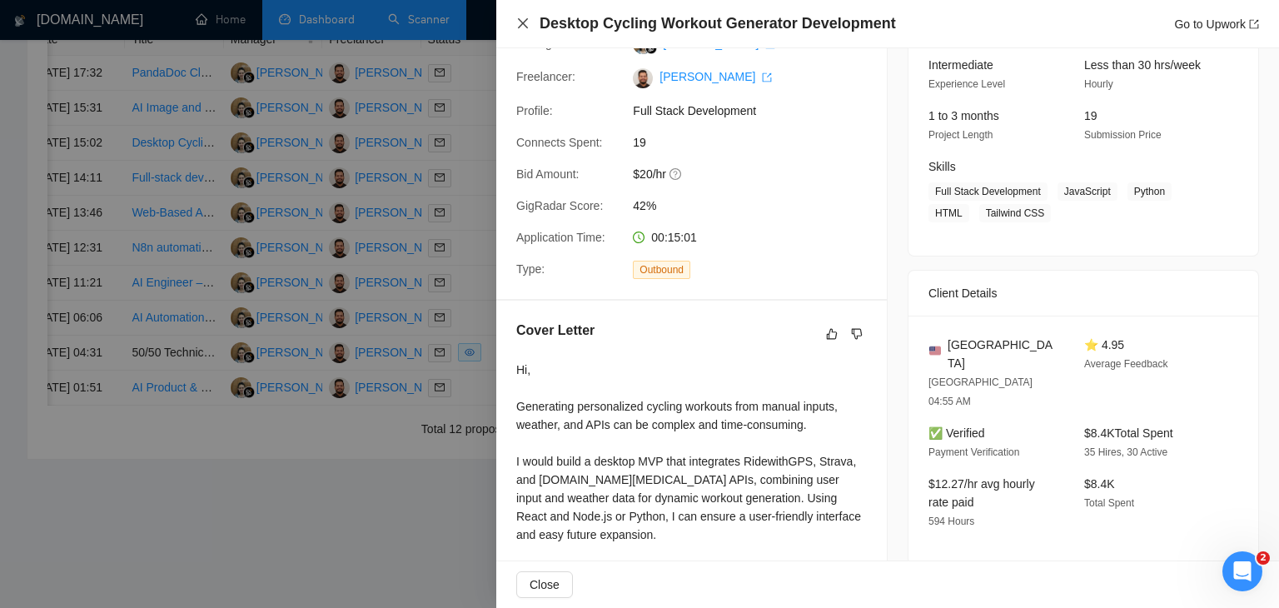
click at [520, 26] on icon "close" at bounding box center [522, 23] width 13 height 13
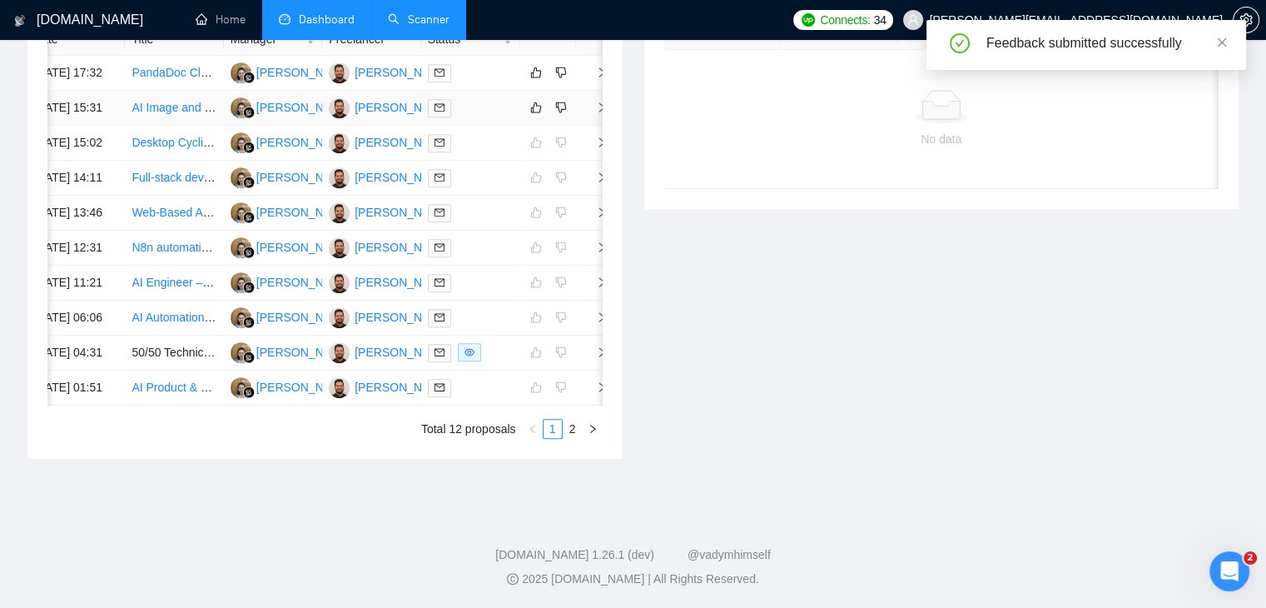
click at [598, 113] on icon "right" at bounding box center [602, 108] width 12 height 12
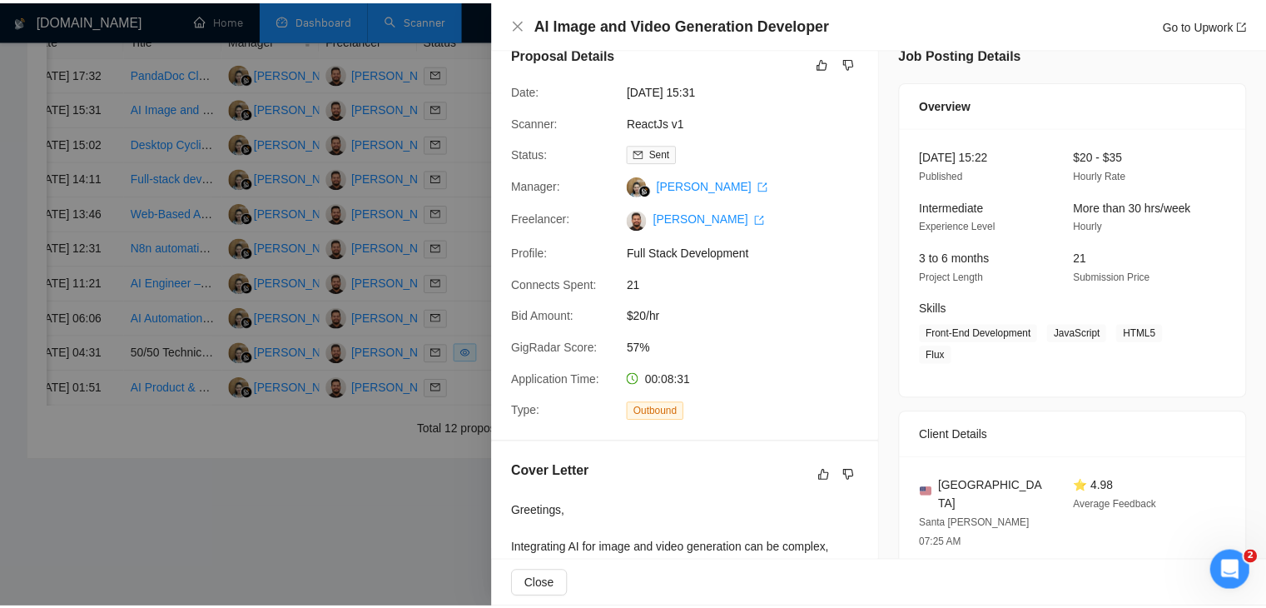
scroll to position [0, 0]
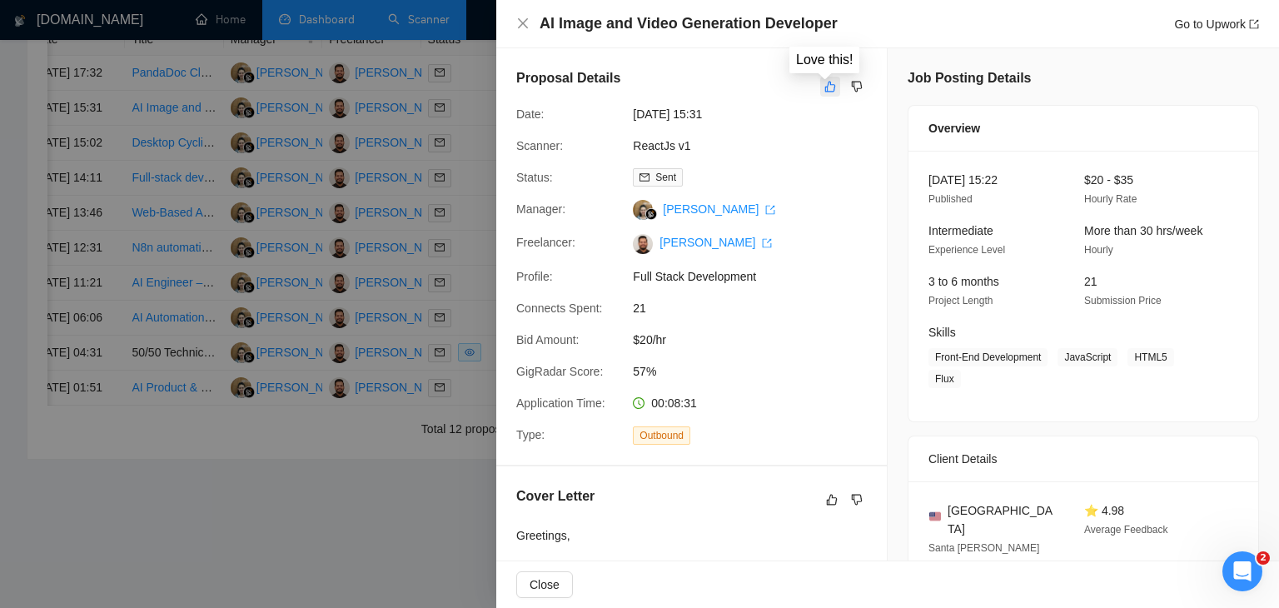
click at [824, 87] on icon "like" at bounding box center [830, 86] width 12 height 13
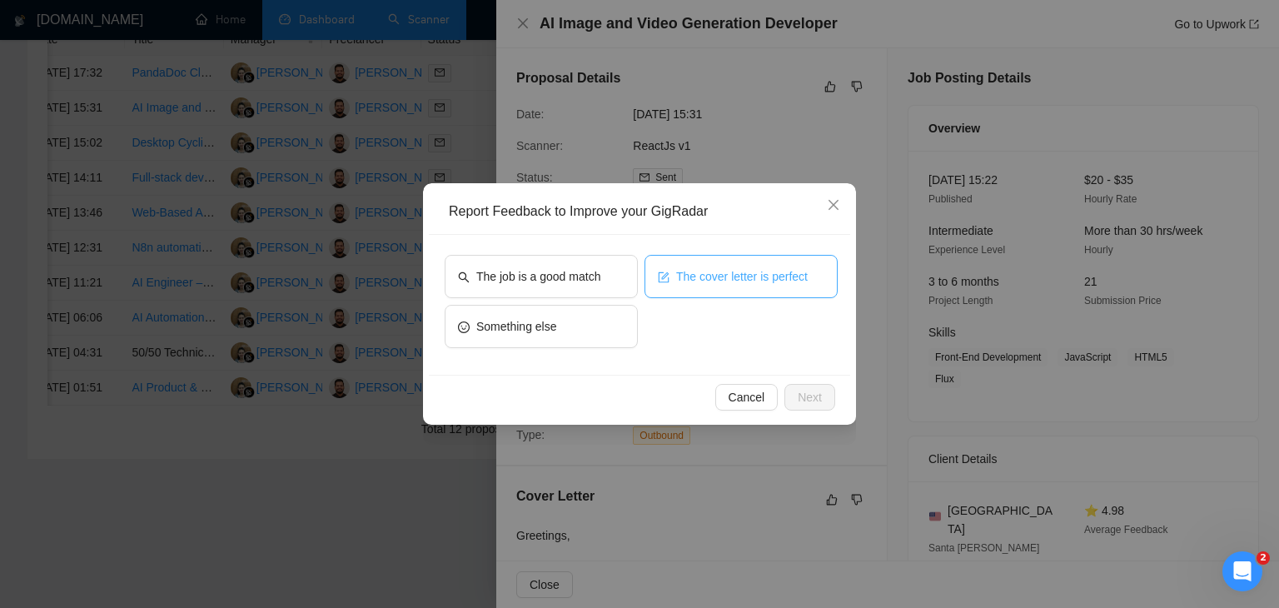
click at [684, 267] on span "The cover letter is perfect" at bounding box center [742, 276] width 132 height 18
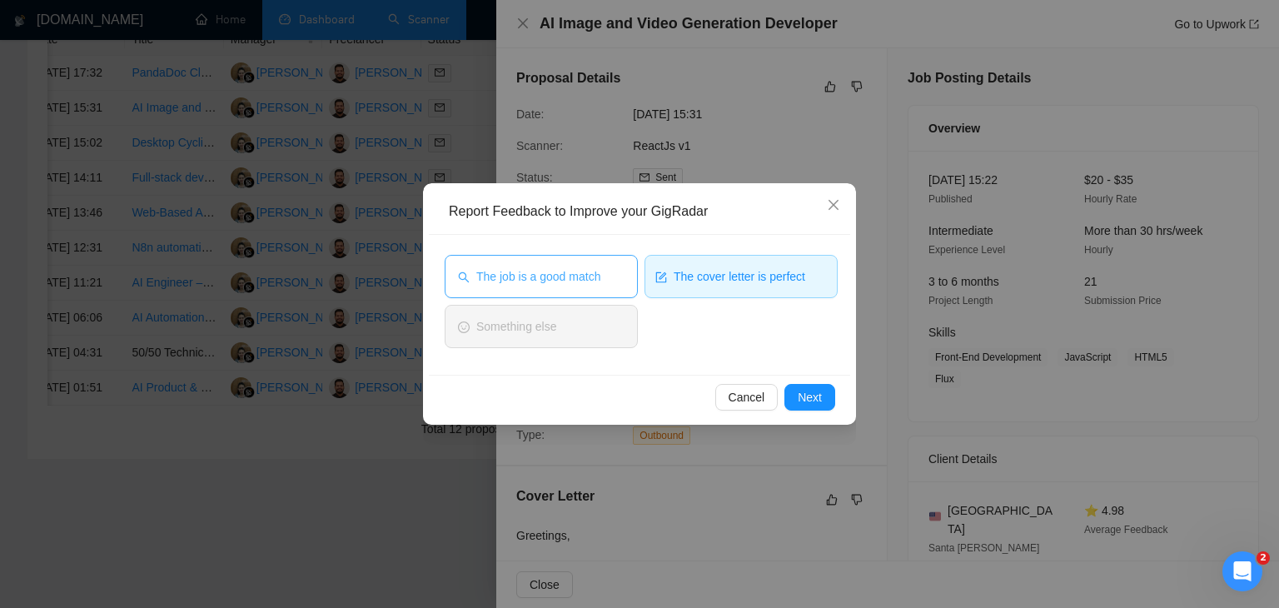
click at [596, 285] on span "The job is a good match" at bounding box center [538, 276] width 124 height 18
click at [832, 400] on button "Next" at bounding box center [809, 397] width 51 height 27
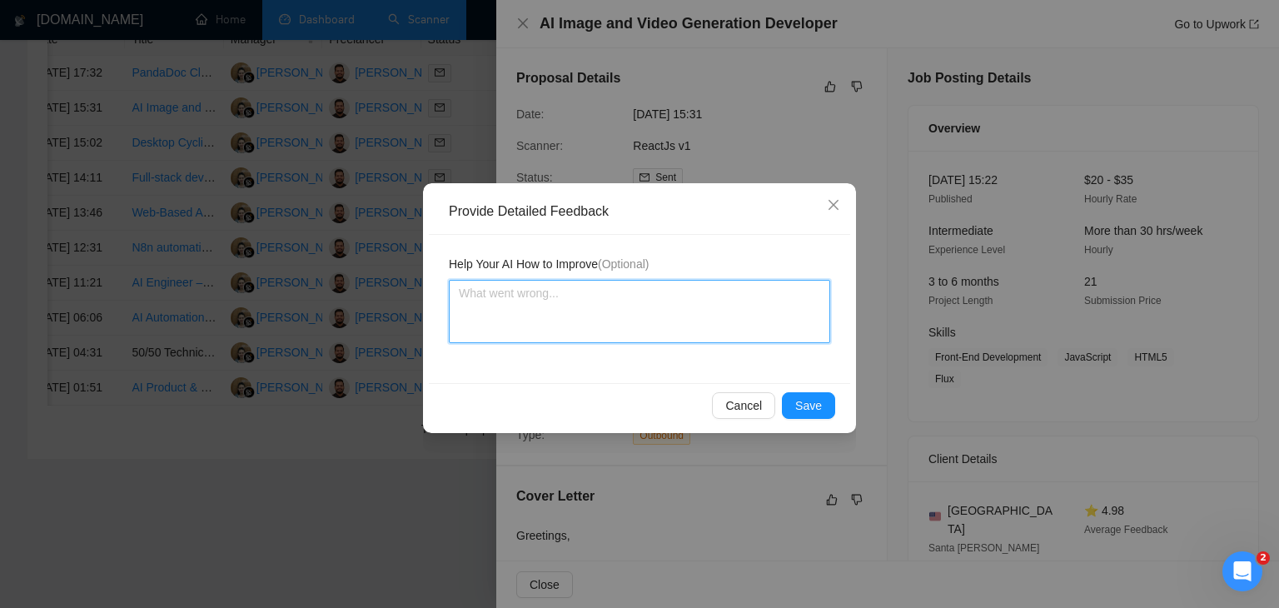
click at [569, 303] on textarea at bounding box center [639, 311] width 381 height 63
paste textarea "Cover letter is according to my instructions Job is also a very good match"
type textarea "Cover letter is according to my instructions Job is also a very good match"
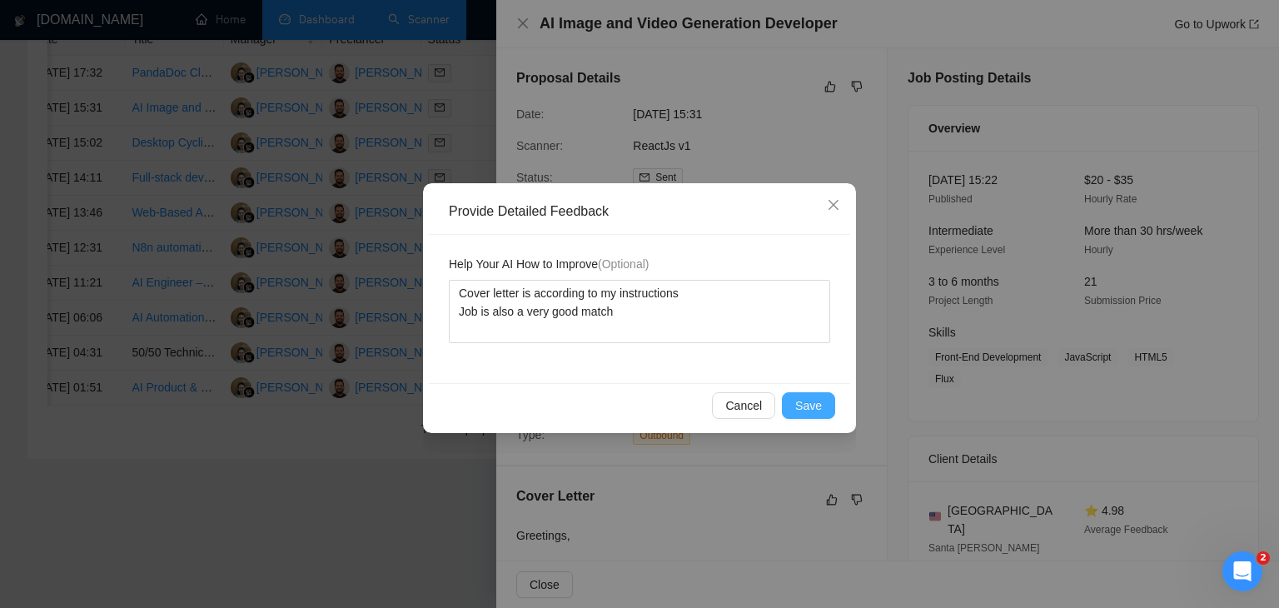
click at [801, 397] on span "Save" at bounding box center [808, 405] width 27 height 18
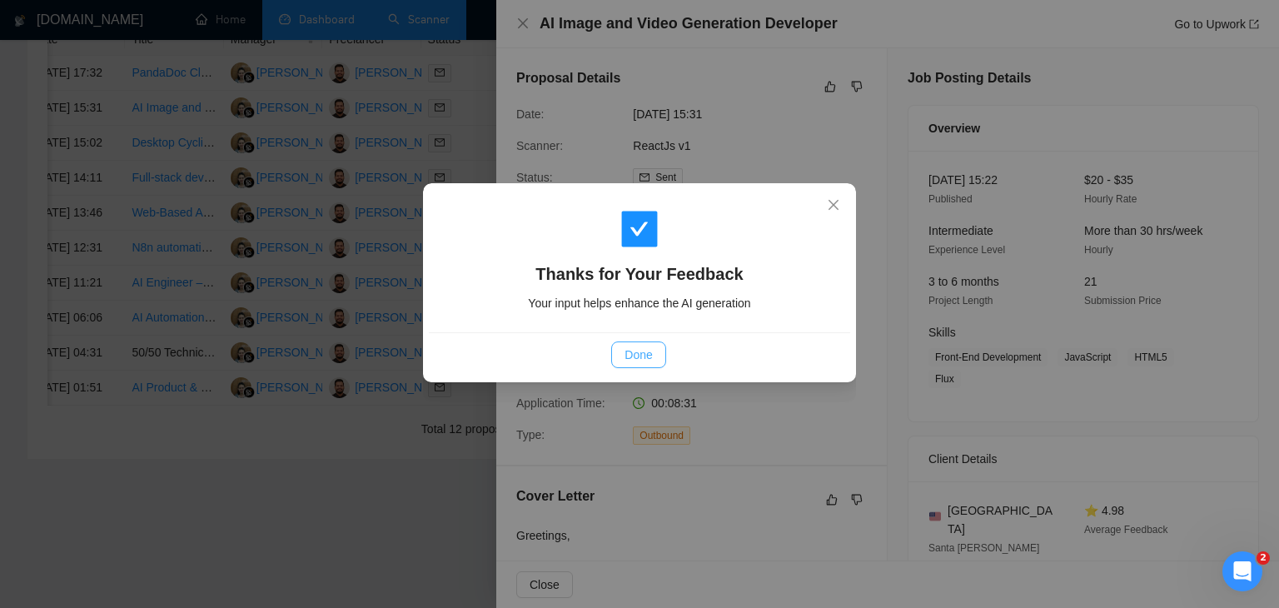
click at [644, 353] on span "Done" at bounding box center [637, 355] width 27 height 18
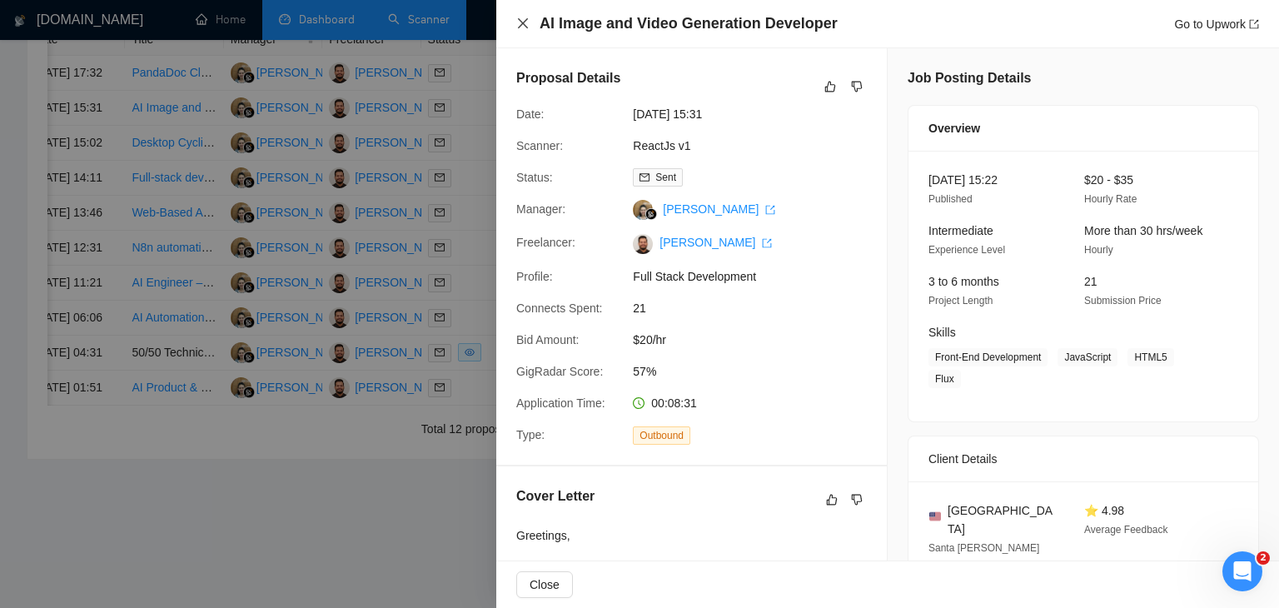
click at [517, 27] on icon "close" at bounding box center [522, 23] width 13 height 13
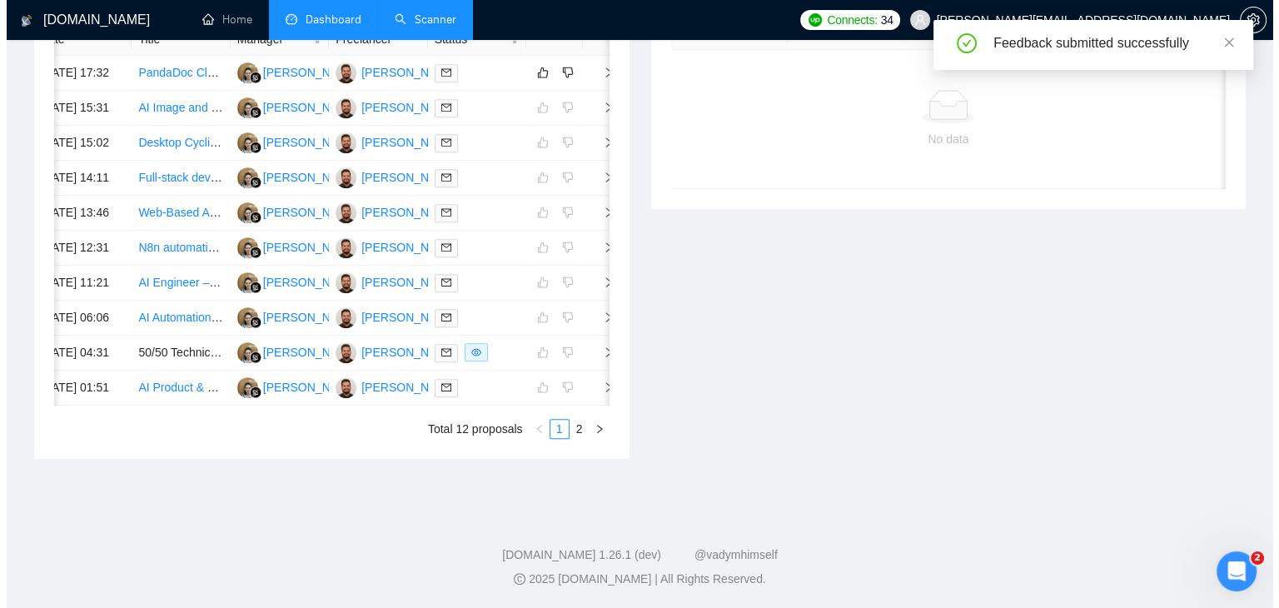
scroll to position [650, 0]
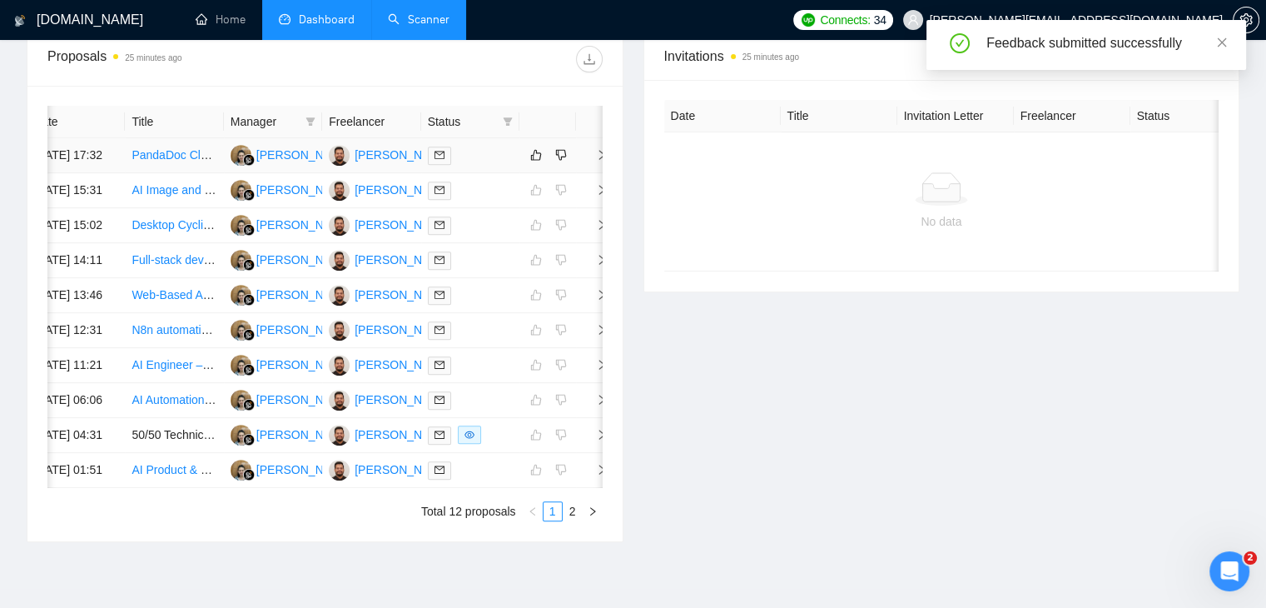
click at [594, 170] on td at bounding box center [592, 155] width 33 height 35
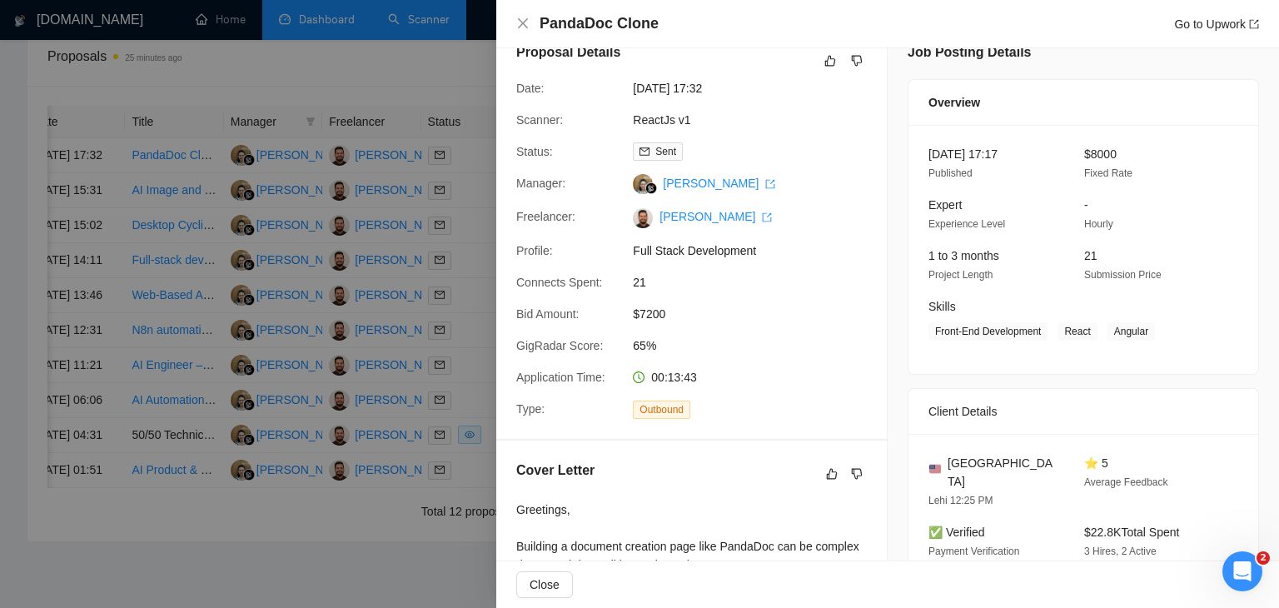
scroll to position [0, 0]
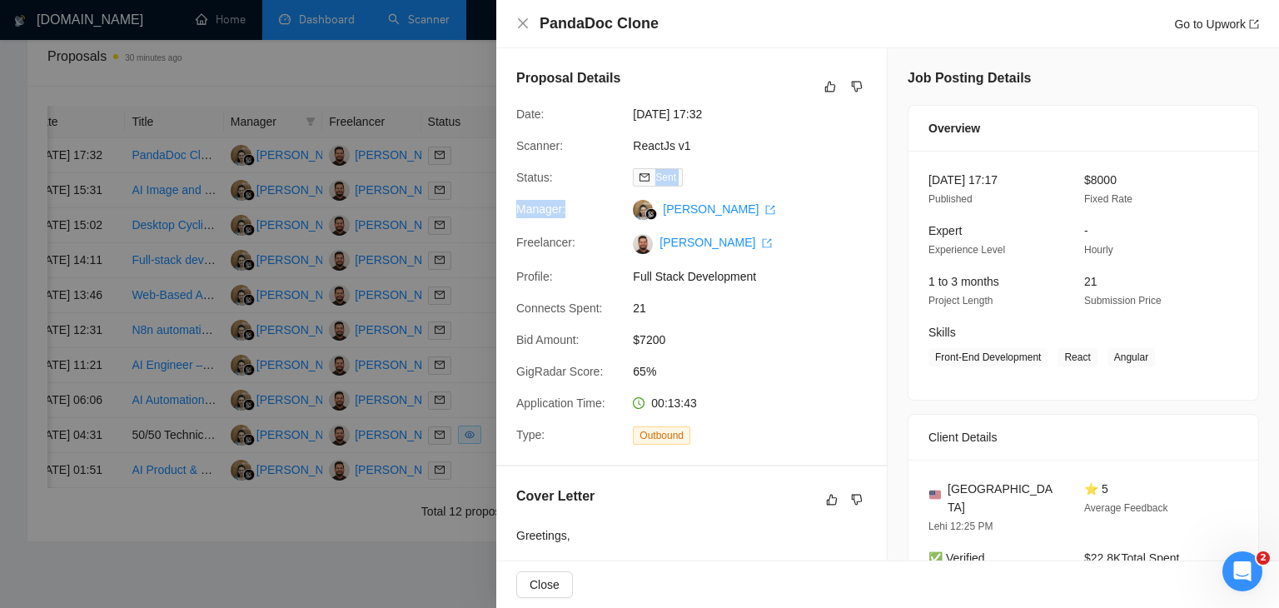
drag, startPoint x: 594, startPoint y: 187, endPoint x: 584, endPoint y: 184, distance: 9.7
click at [591, 184] on div "Proposal Details Date: 13 Oct, 2025 17:32 Scanner: ReactJs v1 Status: Sent Mana…" at bounding box center [691, 256] width 390 height 416
click at [585, 157] on div "Proposal Details Date: 13 Oct, 2025 17:32 Scanner: ReactJs v1 Status: Sent Mana…" at bounding box center [691, 256] width 390 height 416
click at [820, 93] on button "button" at bounding box center [830, 87] width 20 height 20
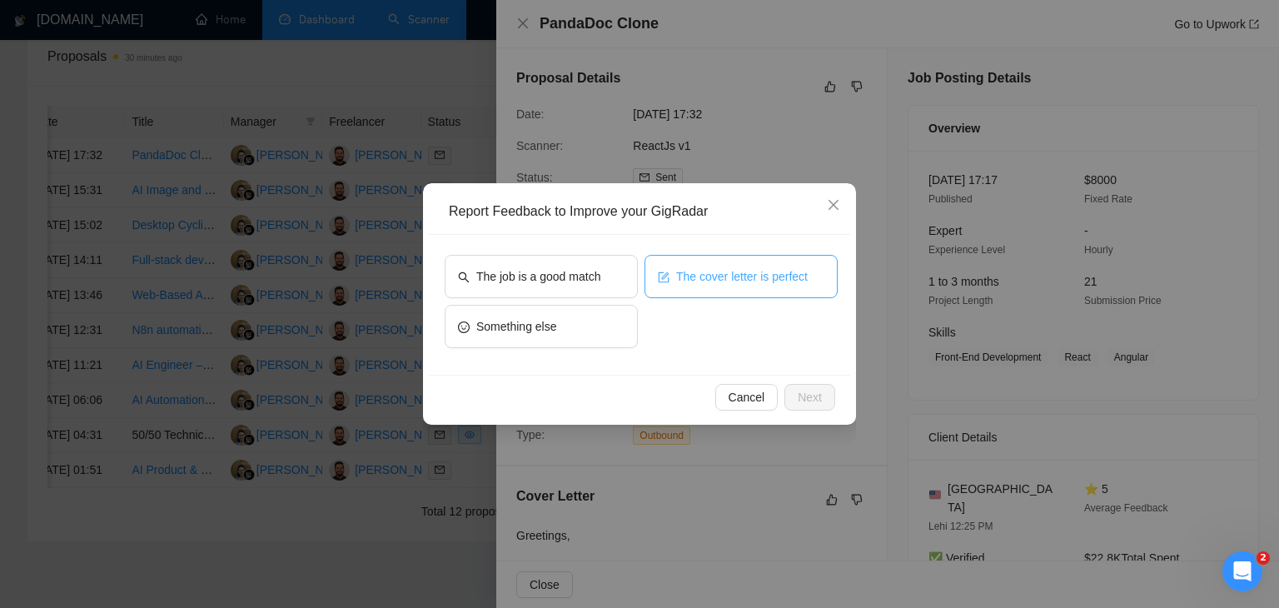
click at [705, 267] on span "The cover letter is perfect" at bounding box center [742, 276] width 132 height 18
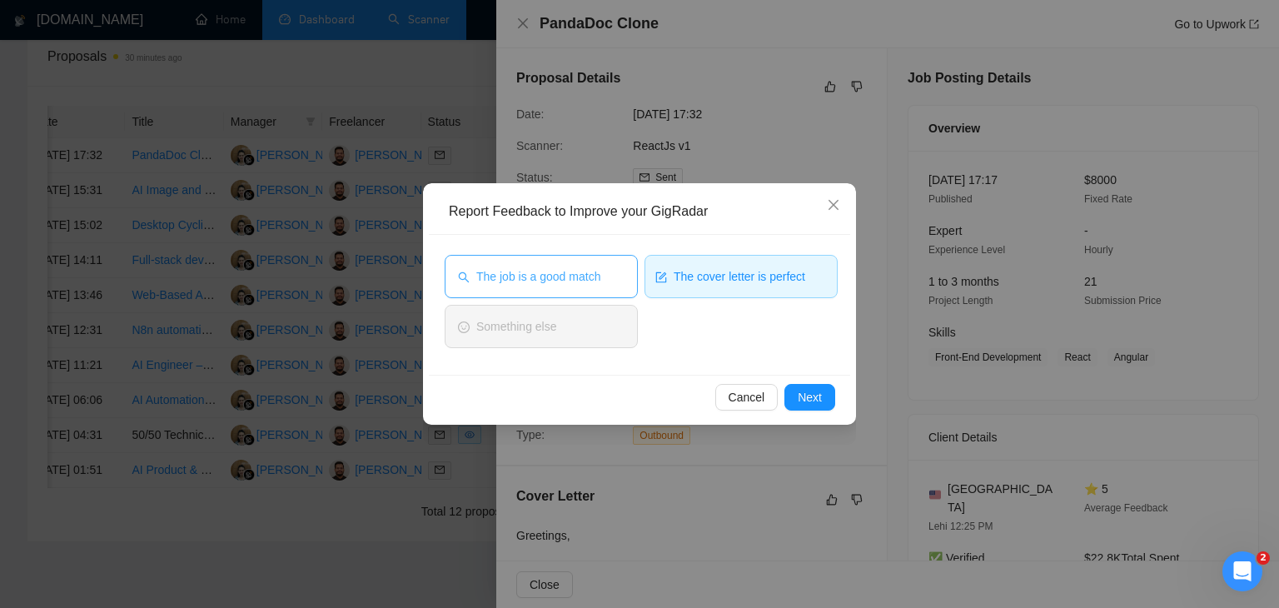
click at [594, 274] on span "The job is a good match" at bounding box center [538, 276] width 124 height 18
click at [826, 402] on button "Next" at bounding box center [809, 397] width 51 height 27
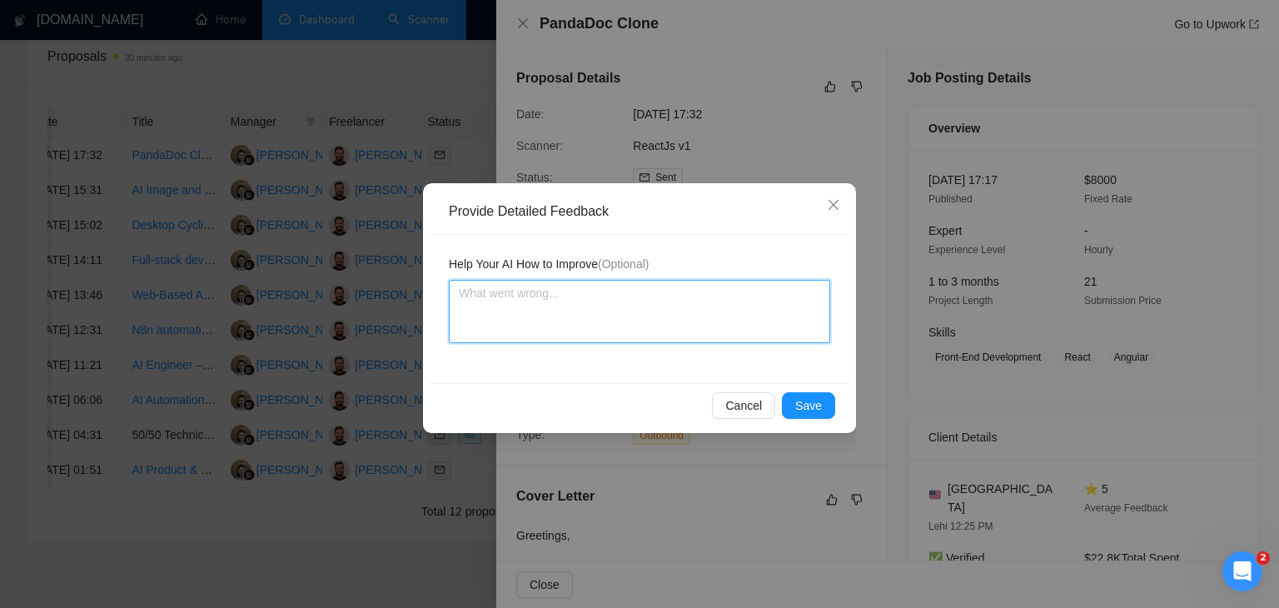
click at [566, 325] on textarea at bounding box center [639, 311] width 381 height 63
paste textarea "Cover letter is according to my instructions Job is also a very good match"
type textarea "Cover letter is according to my instructions Job is also a very good match"
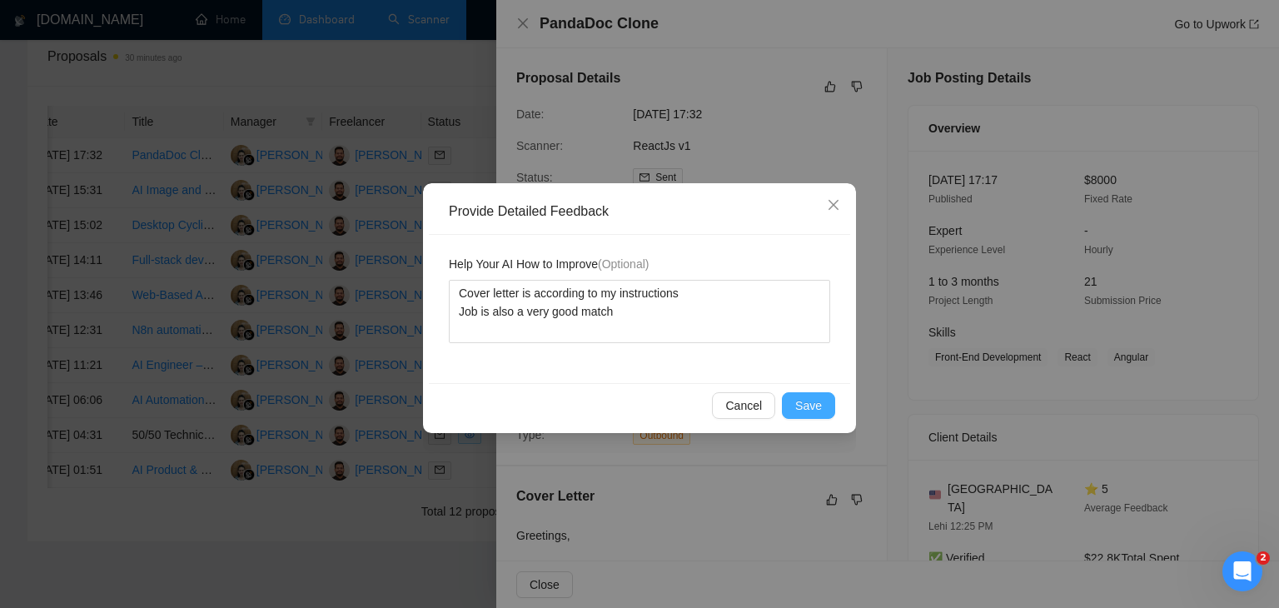
click at [799, 399] on span "Save" at bounding box center [808, 405] width 27 height 18
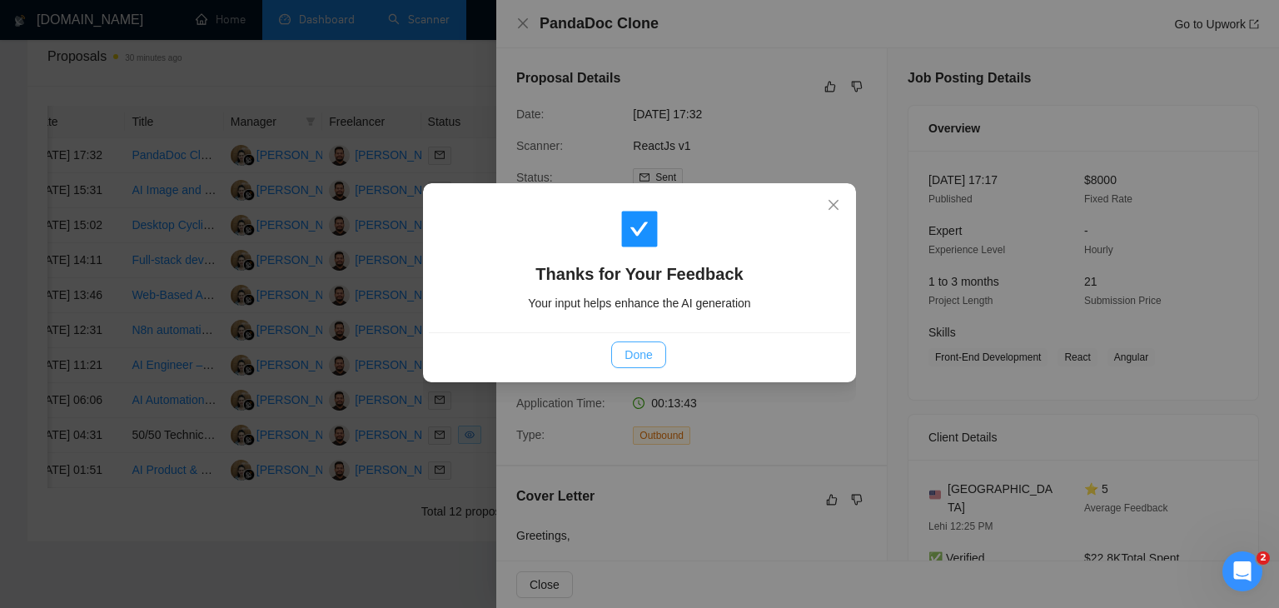
click at [653, 360] on button "Done" at bounding box center [638, 354] width 54 height 27
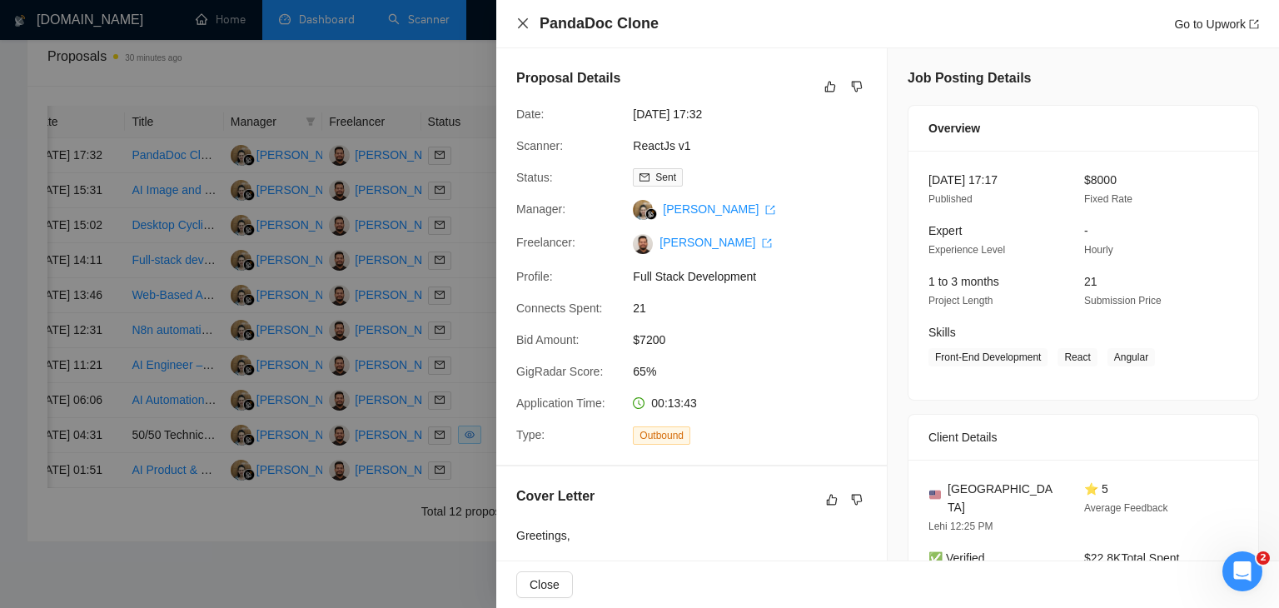
click at [526, 28] on icon "close" at bounding box center [523, 23] width 10 height 10
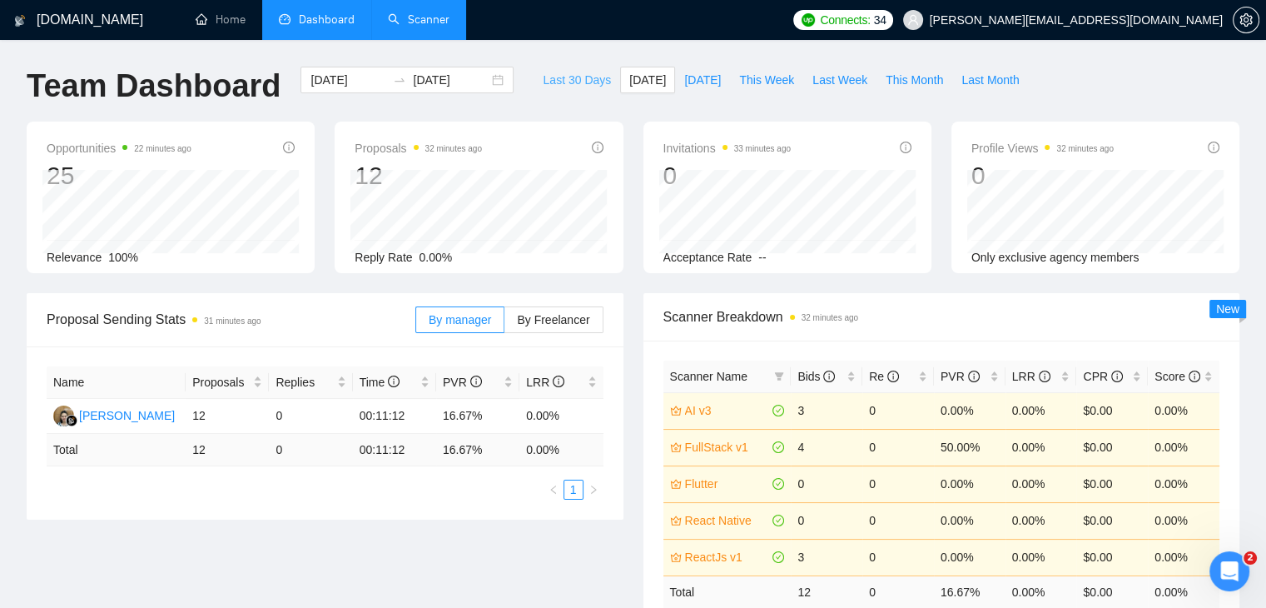
click at [549, 79] on span "Last 30 Days" at bounding box center [577, 80] width 68 height 18
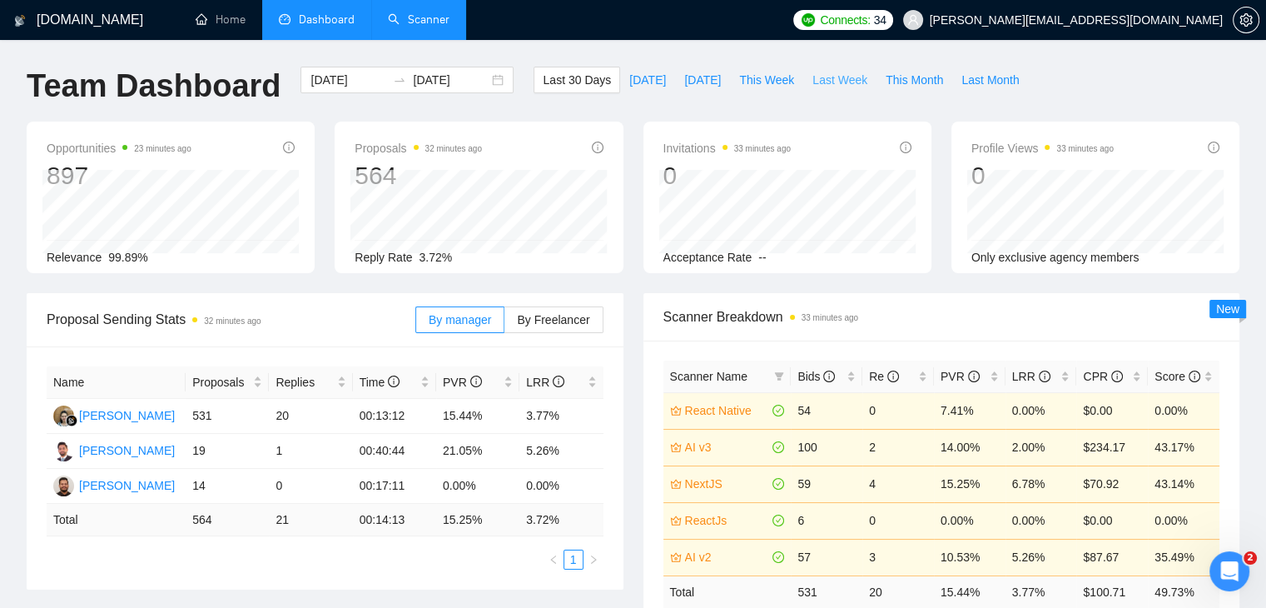
click at [813, 79] on span "Last Week" at bounding box center [840, 80] width 55 height 18
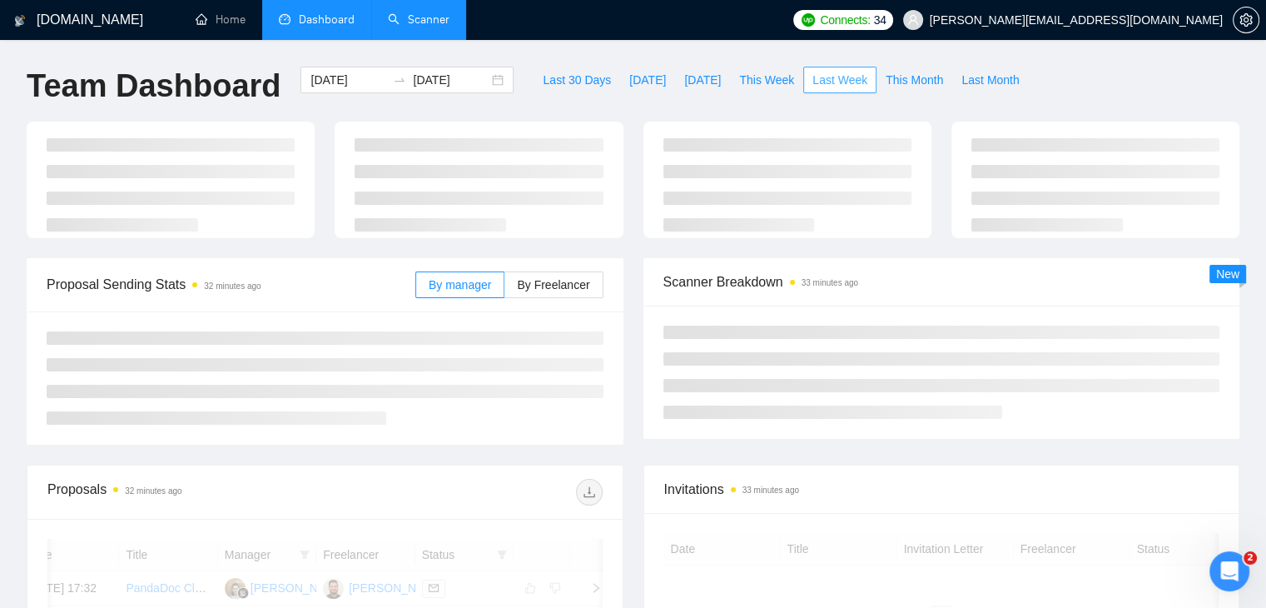
type input "2025-10-06"
type input "2025-10-12"
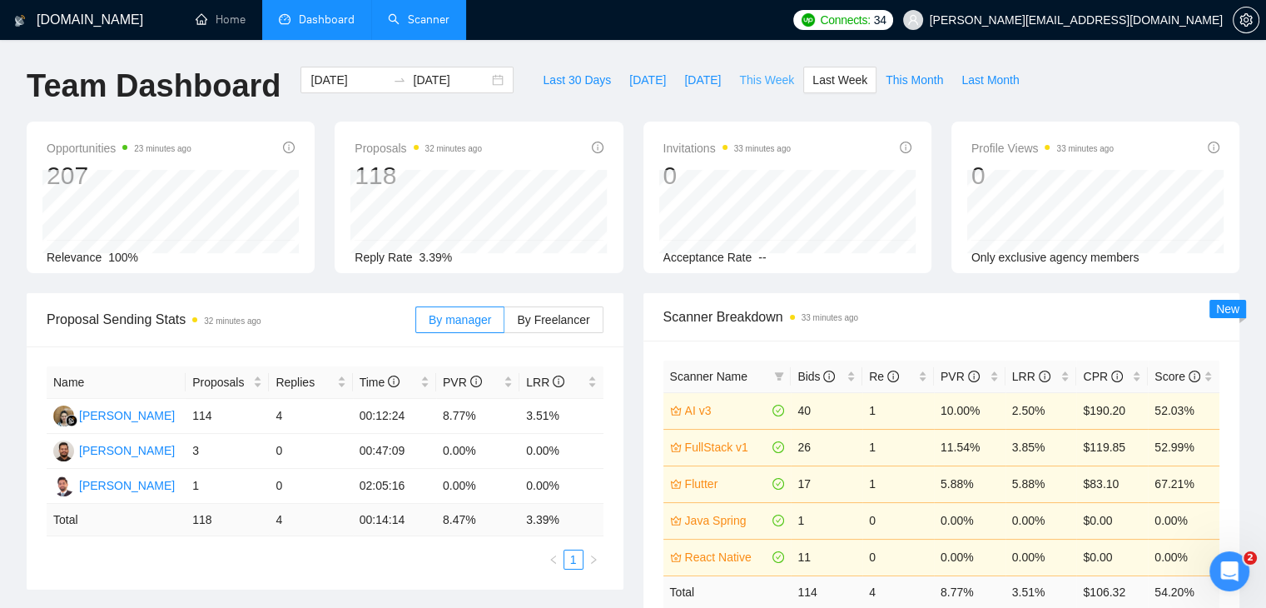
click at [760, 87] on span "This Week" at bounding box center [766, 80] width 55 height 18
type input "[DATE]"
type input "2025-10-19"
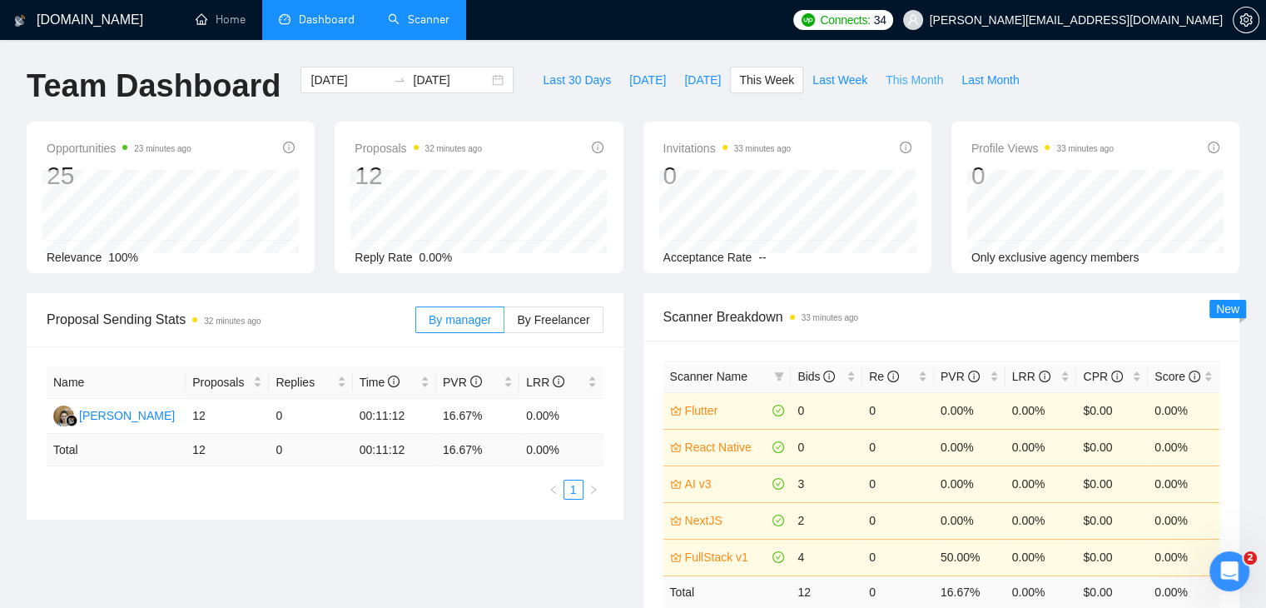
click at [887, 80] on span "This Month" at bounding box center [914, 80] width 57 height 18
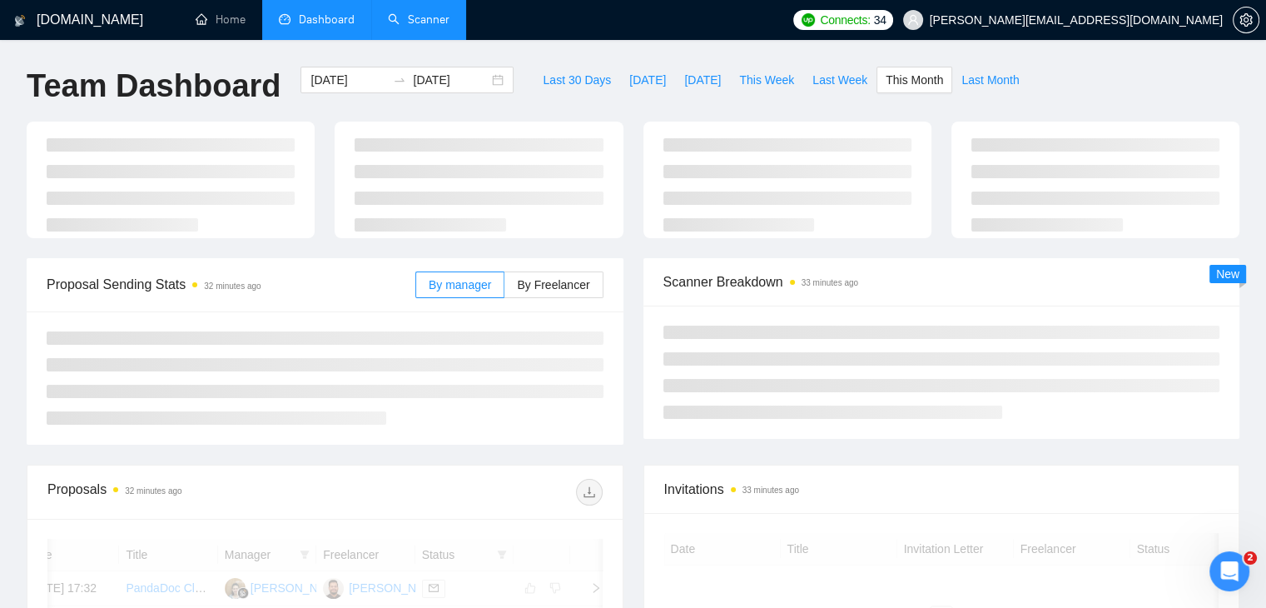
type input "2025-10-01"
type input "2025-10-31"
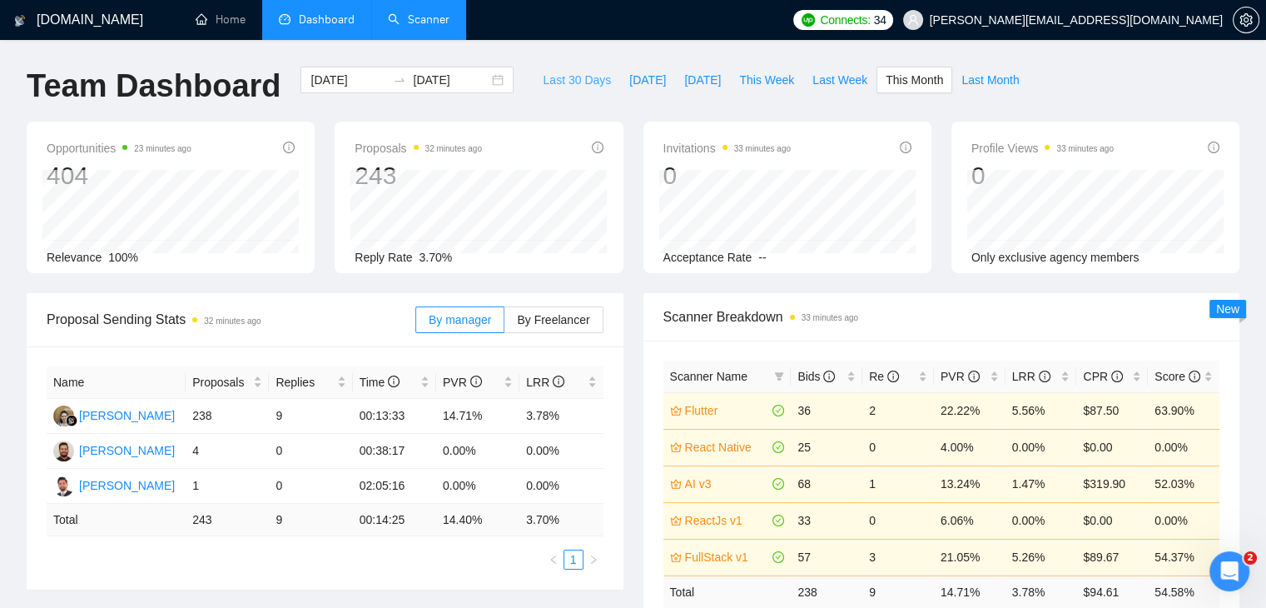
click at [587, 87] on span "Last 30 Days" at bounding box center [577, 80] width 68 height 18
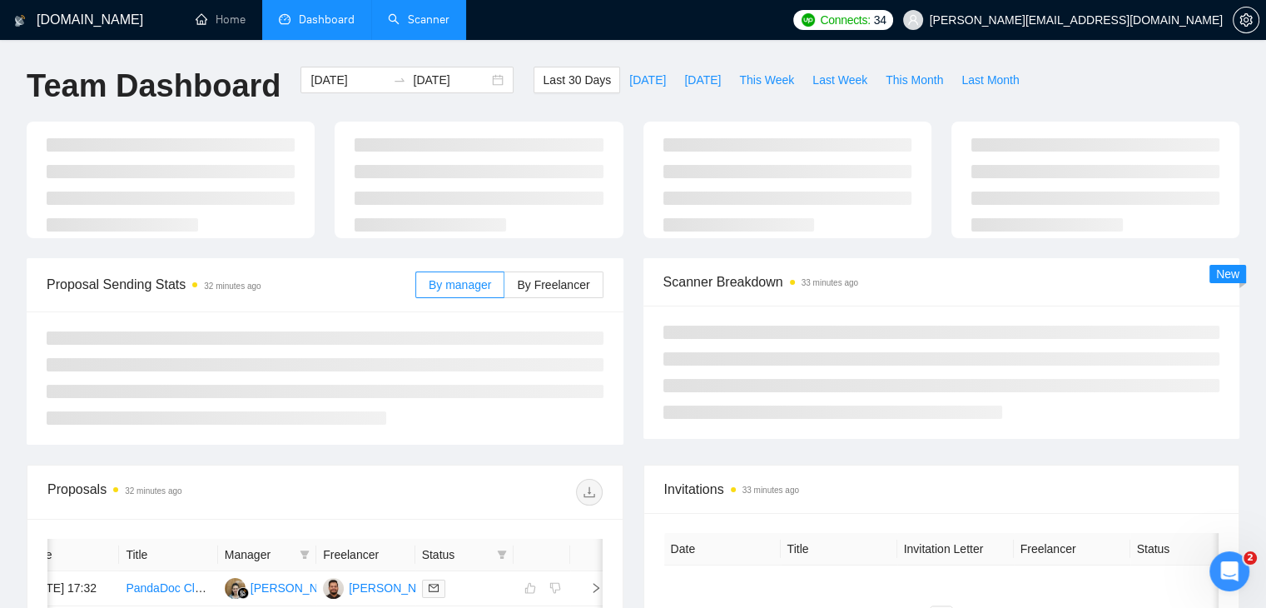
type input "[DATE]"
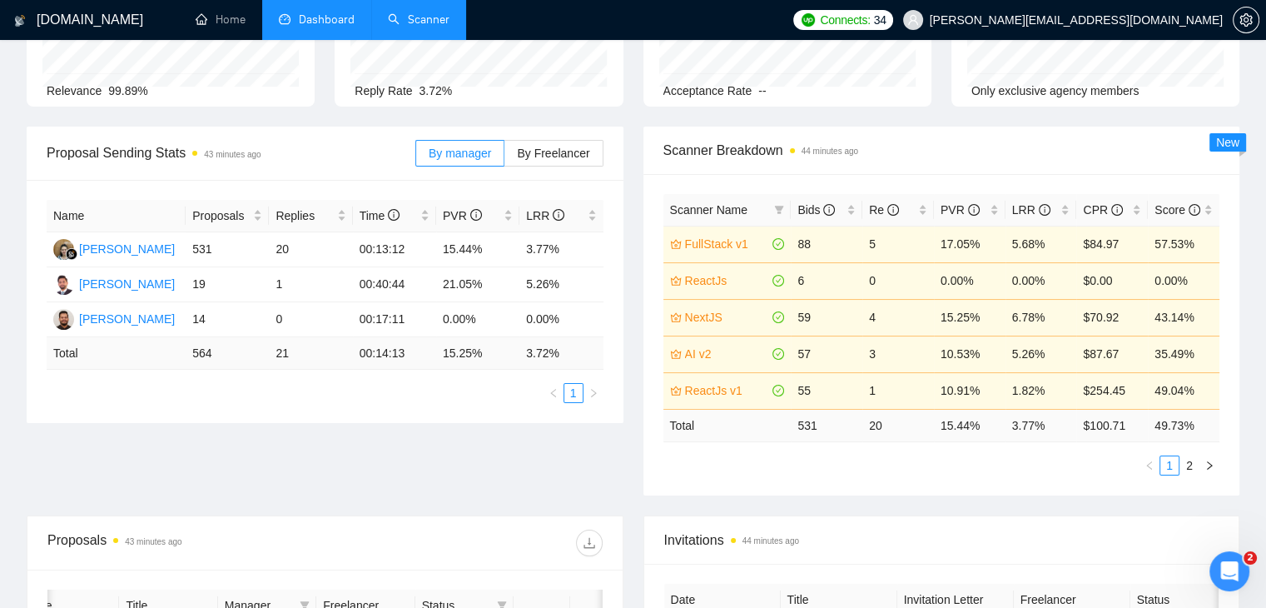
scroll to position [250, 0]
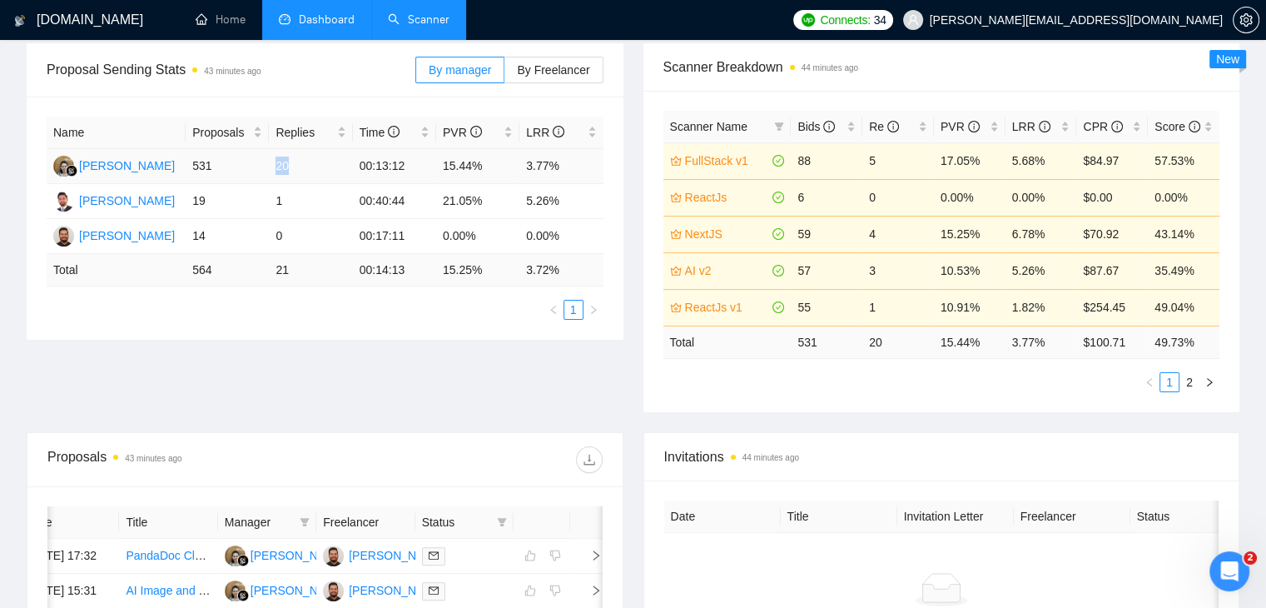
drag, startPoint x: 302, startPoint y: 161, endPoint x: 270, endPoint y: 164, distance: 32.6
click at [270, 164] on td "20" at bounding box center [310, 166] width 83 height 35
click at [313, 207] on td "1" at bounding box center [310, 201] width 83 height 35
drag, startPoint x: 313, startPoint y: 207, endPoint x: 195, endPoint y: 172, distance: 123.3
click at [195, 172] on tbody "Endang Susilowati 531 20 00:13:12 15.44% 3.77% Faizan Muhammad 19 1 00:40:44 21…" at bounding box center [325, 201] width 557 height 105
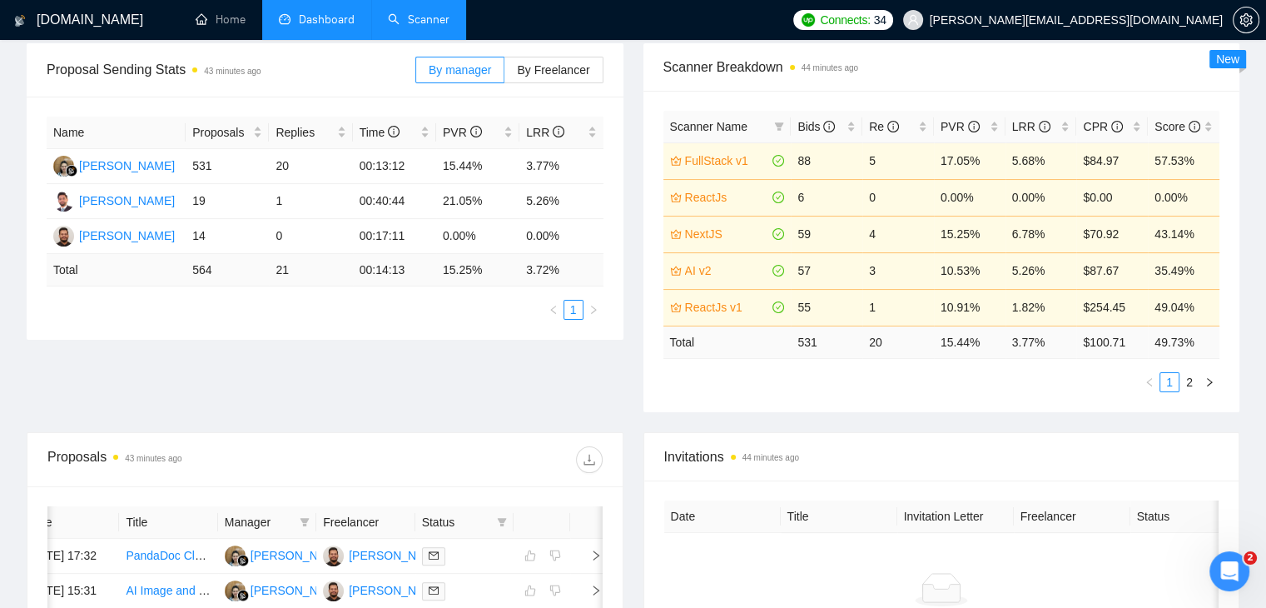
click at [317, 307] on ul "1" at bounding box center [325, 310] width 557 height 20
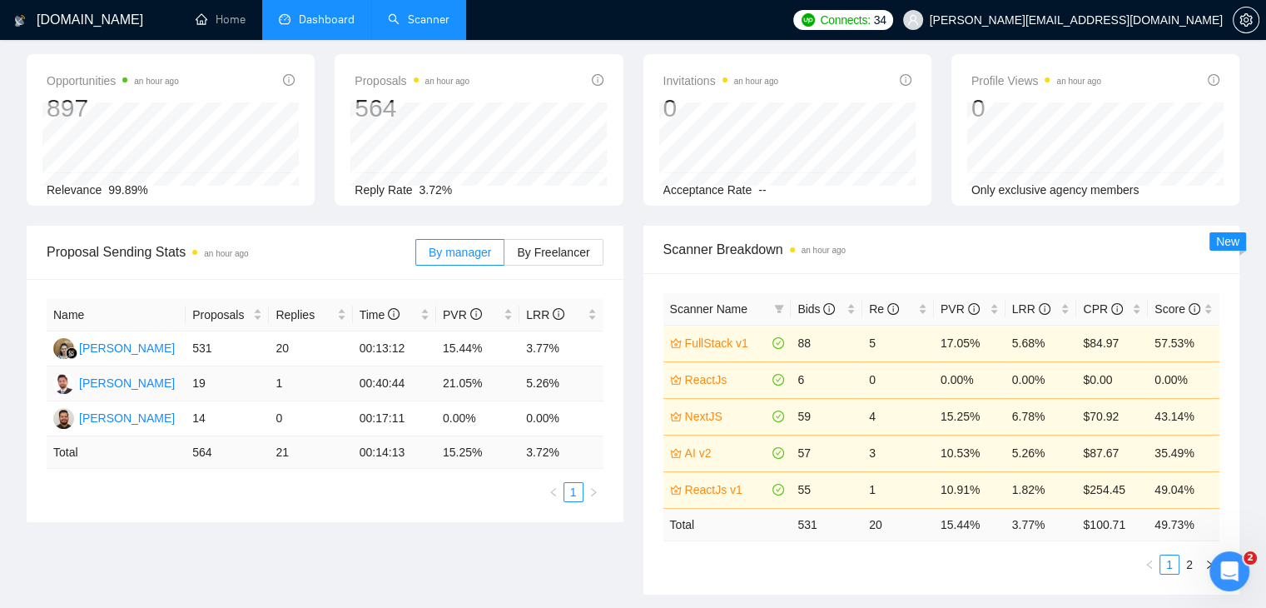
scroll to position [0, 0]
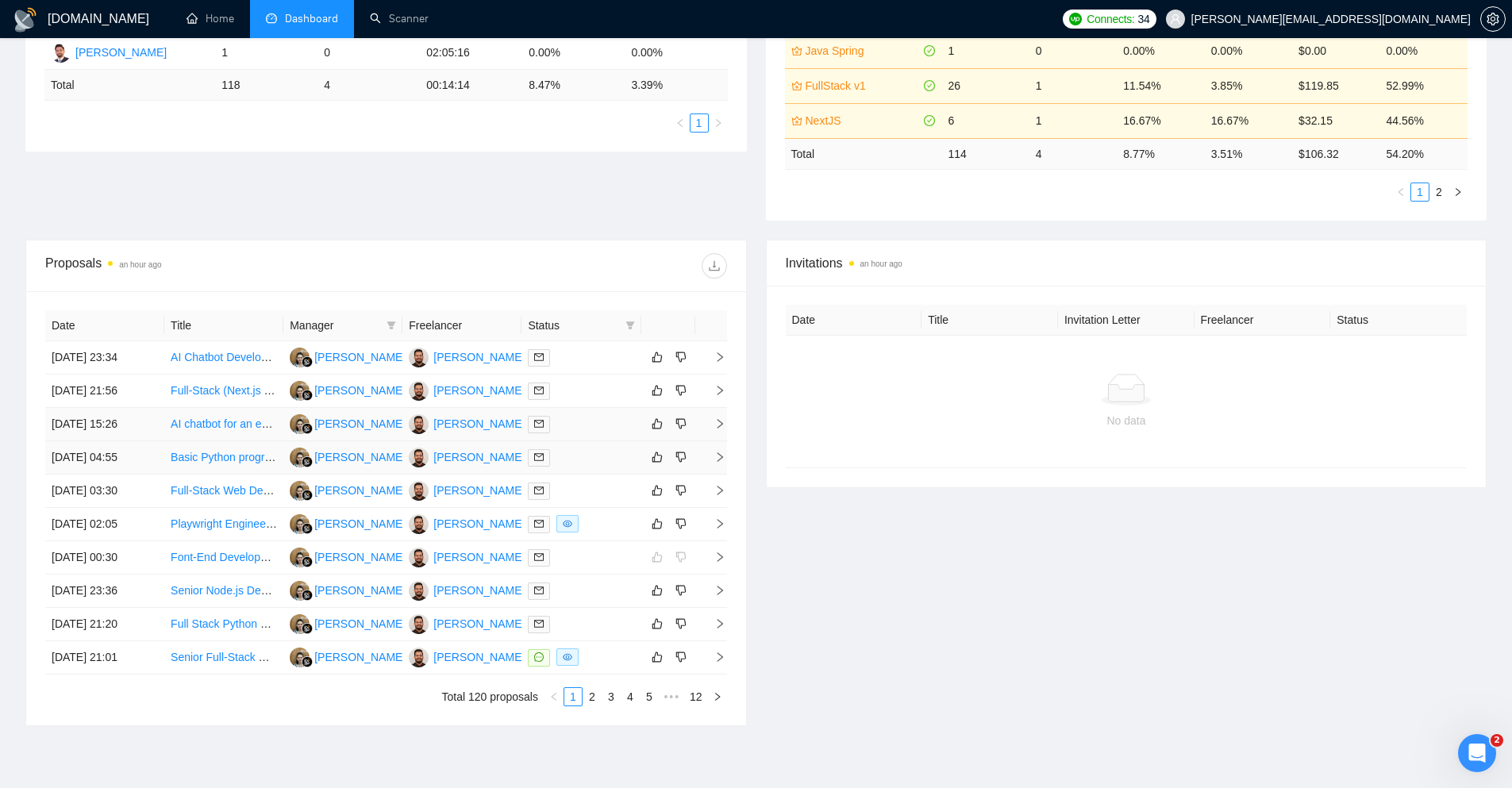
scroll to position [490, 0]
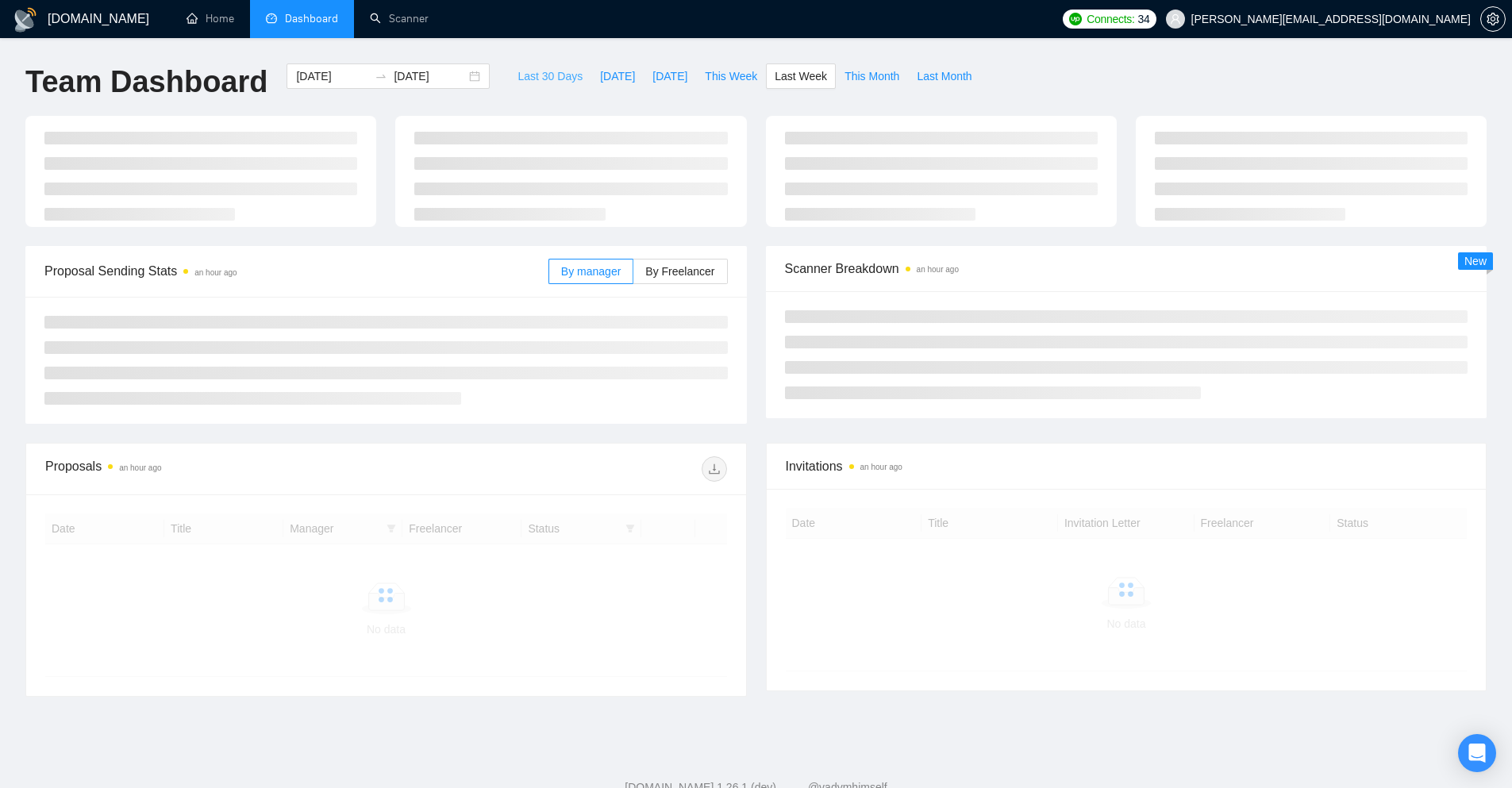
click at [531, 83] on span "Last 30 Days" at bounding box center [550, 76] width 65 height 17
type input "[DATE]"
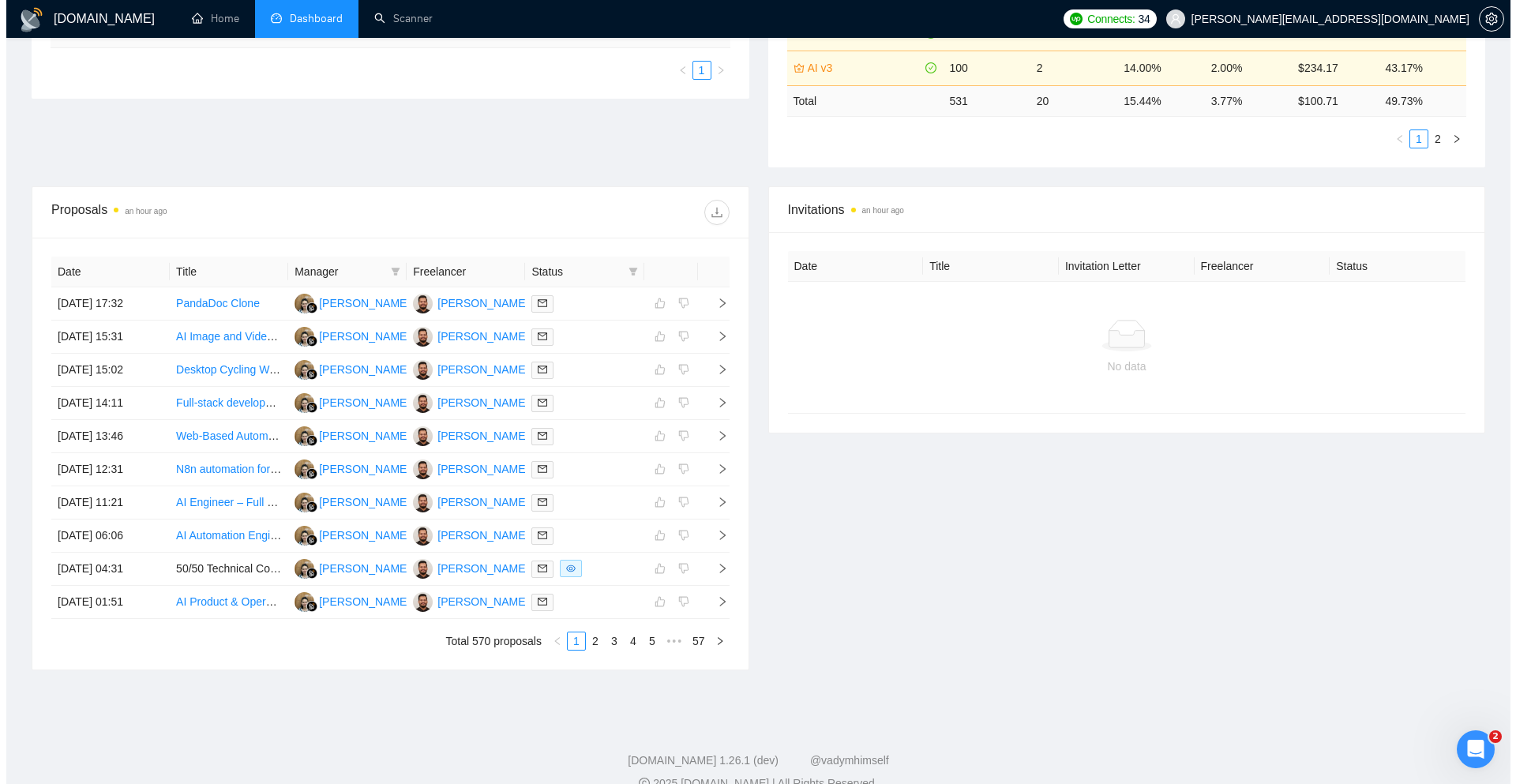
scroll to position [487, 0]
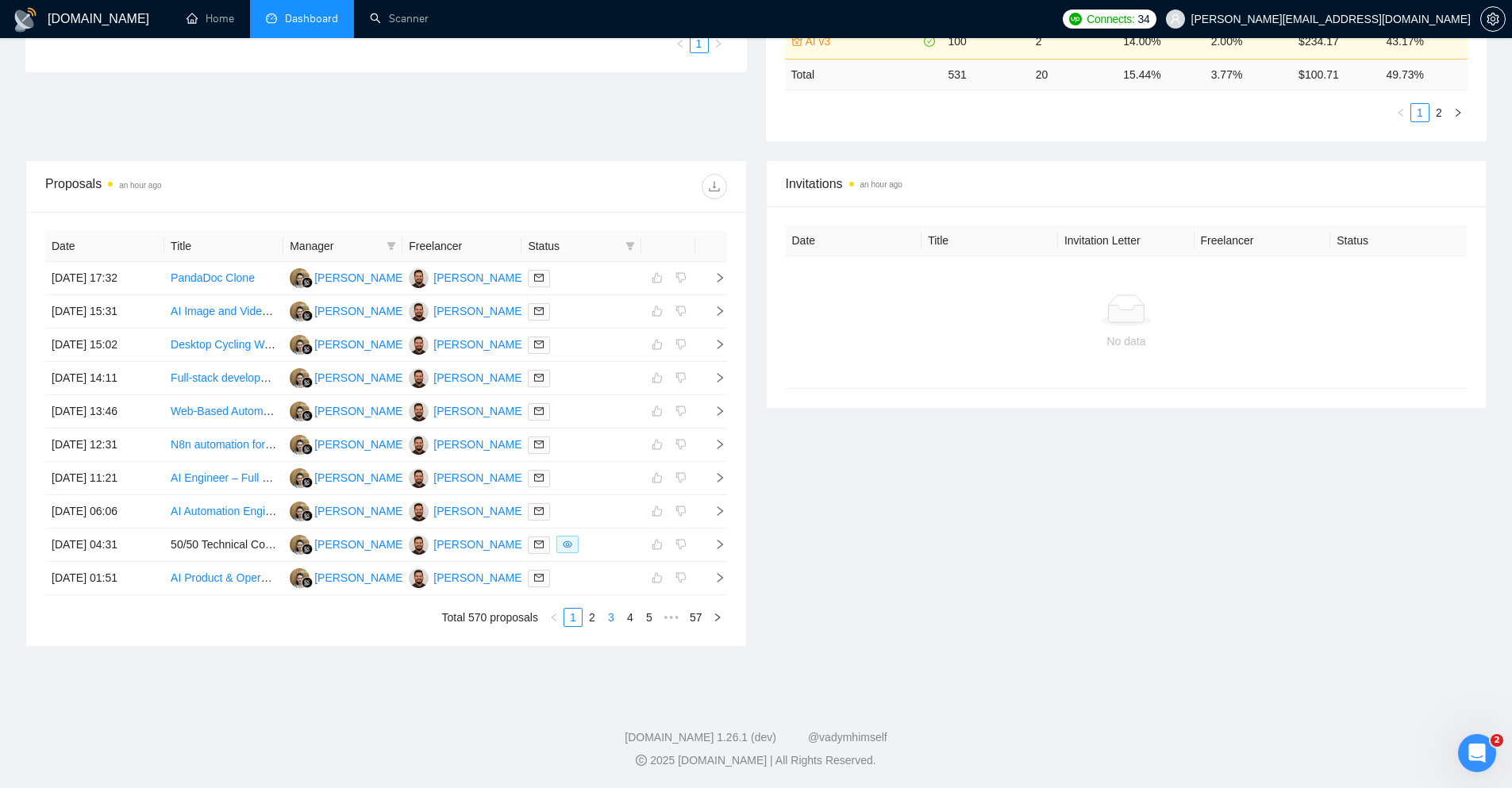
click at [616, 620] on link "3" at bounding box center [611, 617] width 17 height 17
click at [719, 434] on td at bounding box center [710, 445] width 31 height 33
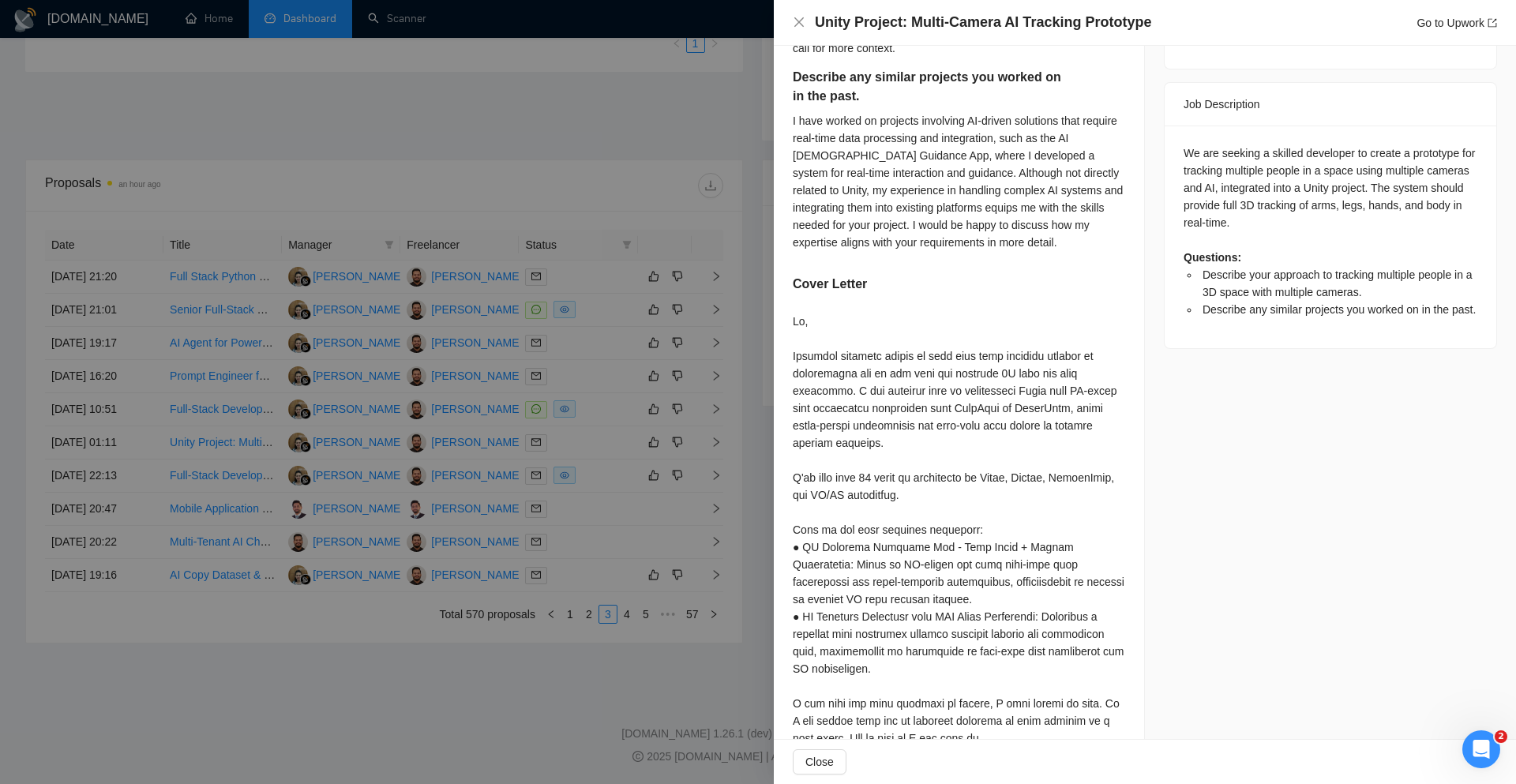
scroll to position [689, 0]
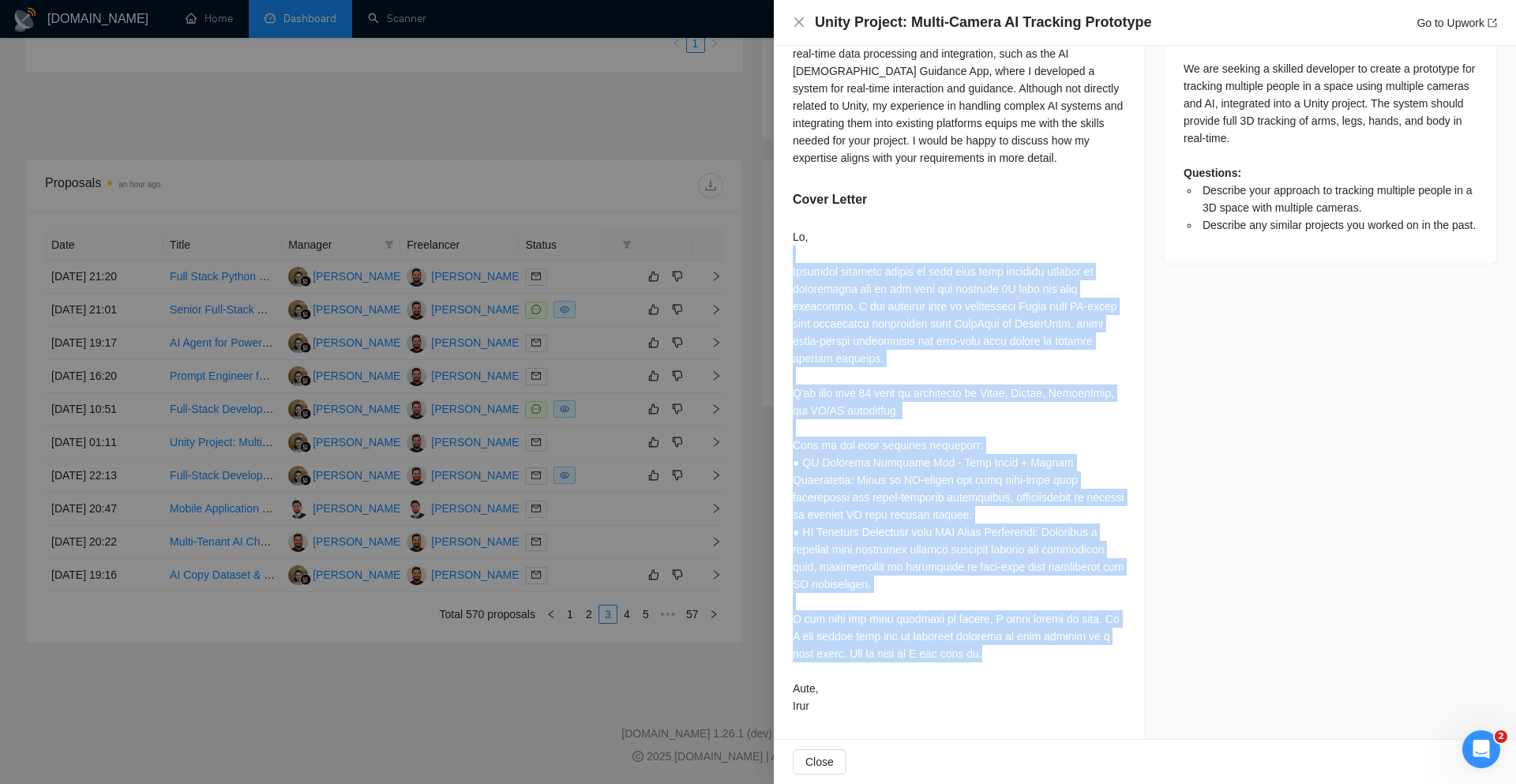
drag, startPoint x: 795, startPoint y: 260, endPoint x: 995, endPoint y: 653, distance: 441.0
click at [995, 653] on div at bounding box center [959, 471] width 333 height 486
drag, startPoint x: 1019, startPoint y: 654, endPoint x: 783, endPoint y: 242, distance: 474.8
click at [783, 242] on div "Describe your approach to tracking multiple people in a 3D space with multiple …" at bounding box center [959, 246] width 370 height 987
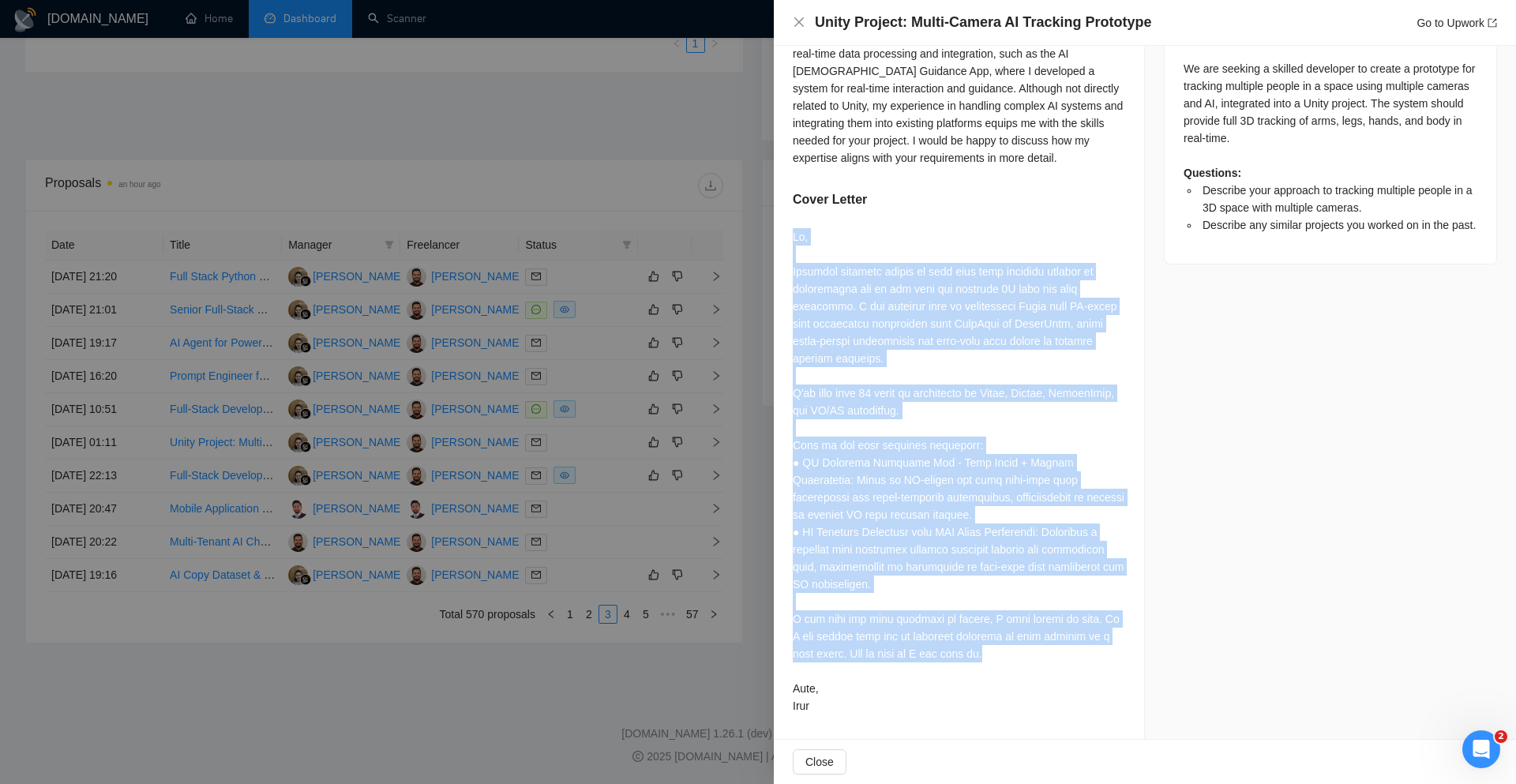
click at [813, 329] on div at bounding box center [959, 471] width 333 height 486
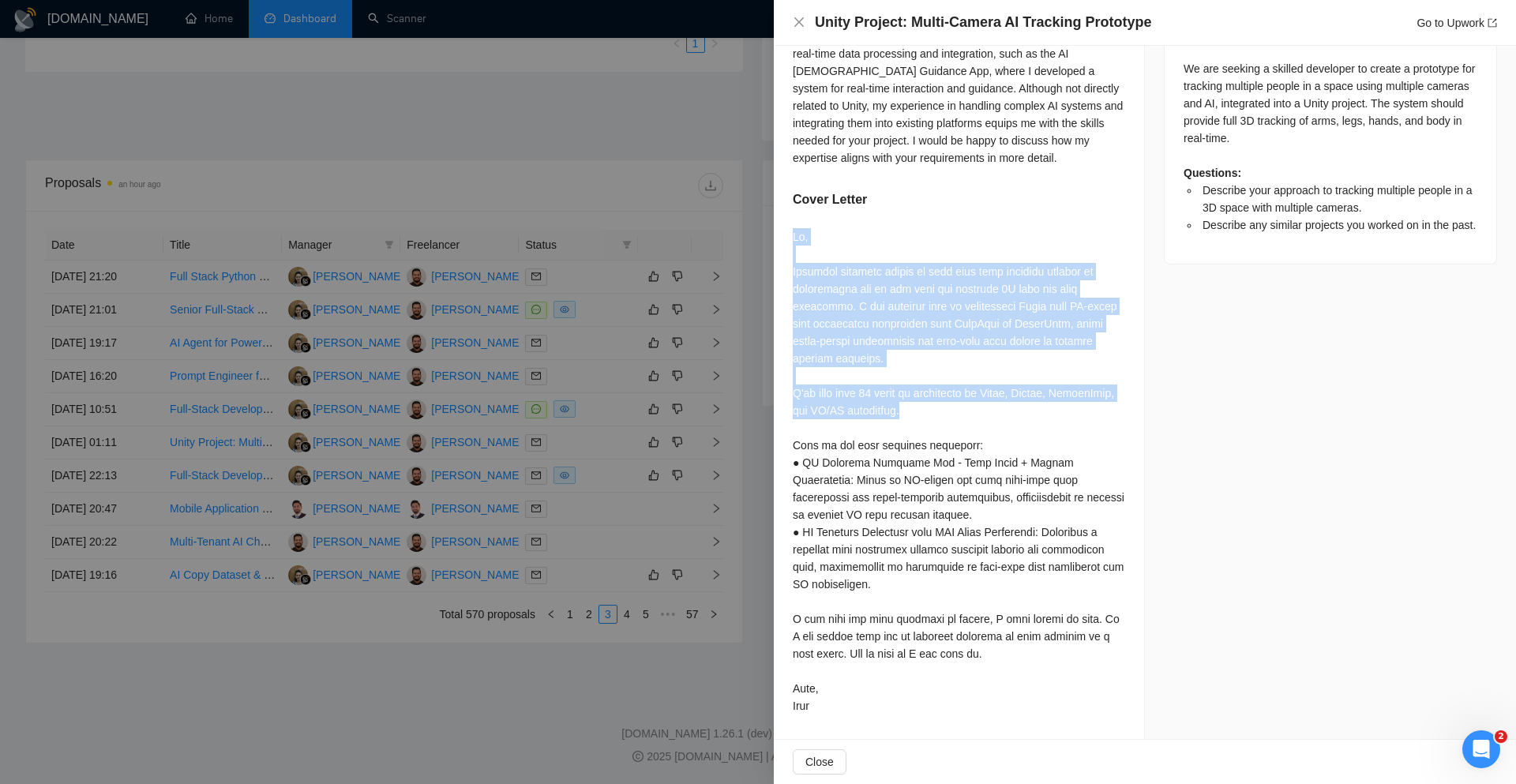
drag, startPoint x: 907, startPoint y: 410, endPoint x: 787, endPoint y: 237, distance: 210.5
click at [787, 237] on div "Describe your approach to tracking multiple people in a 3D space with multiple …" at bounding box center [959, 246] width 370 height 987
click at [800, 299] on div at bounding box center [959, 471] width 333 height 486
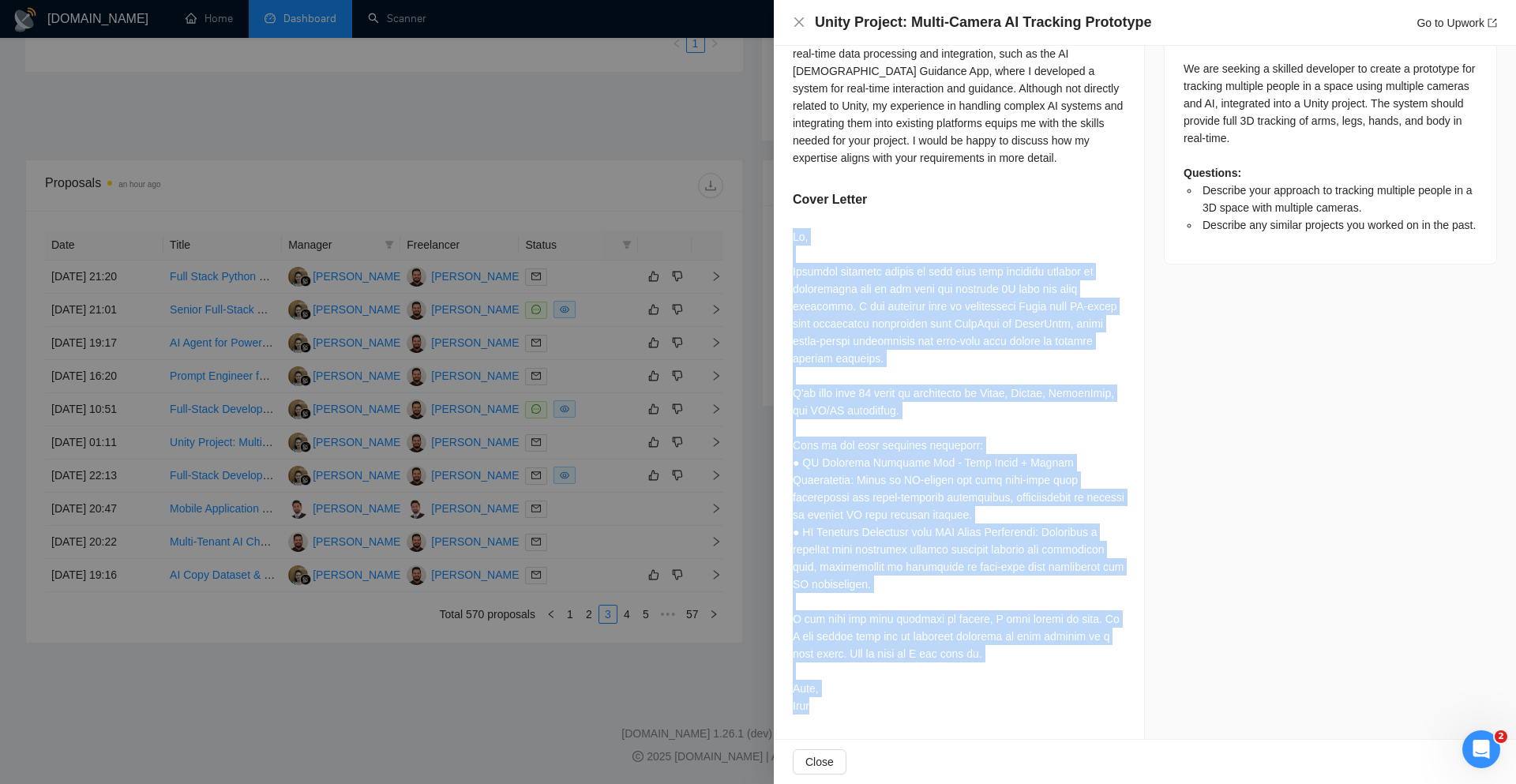
drag, startPoint x: 784, startPoint y: 233, endPoint x: 821, endPoint y: 707, distance: 475.4
click at [821, 707] on div "Describe your approach to tracking multiple people in a 3D space with multiple …" at bounding box center [959, 246] width 370 height 987
click at [822, 708] on div at bounding box center [959, 471] width 333 height 486
click at [824, 705] on div at bounding box center [959, 471] width 333 height 486
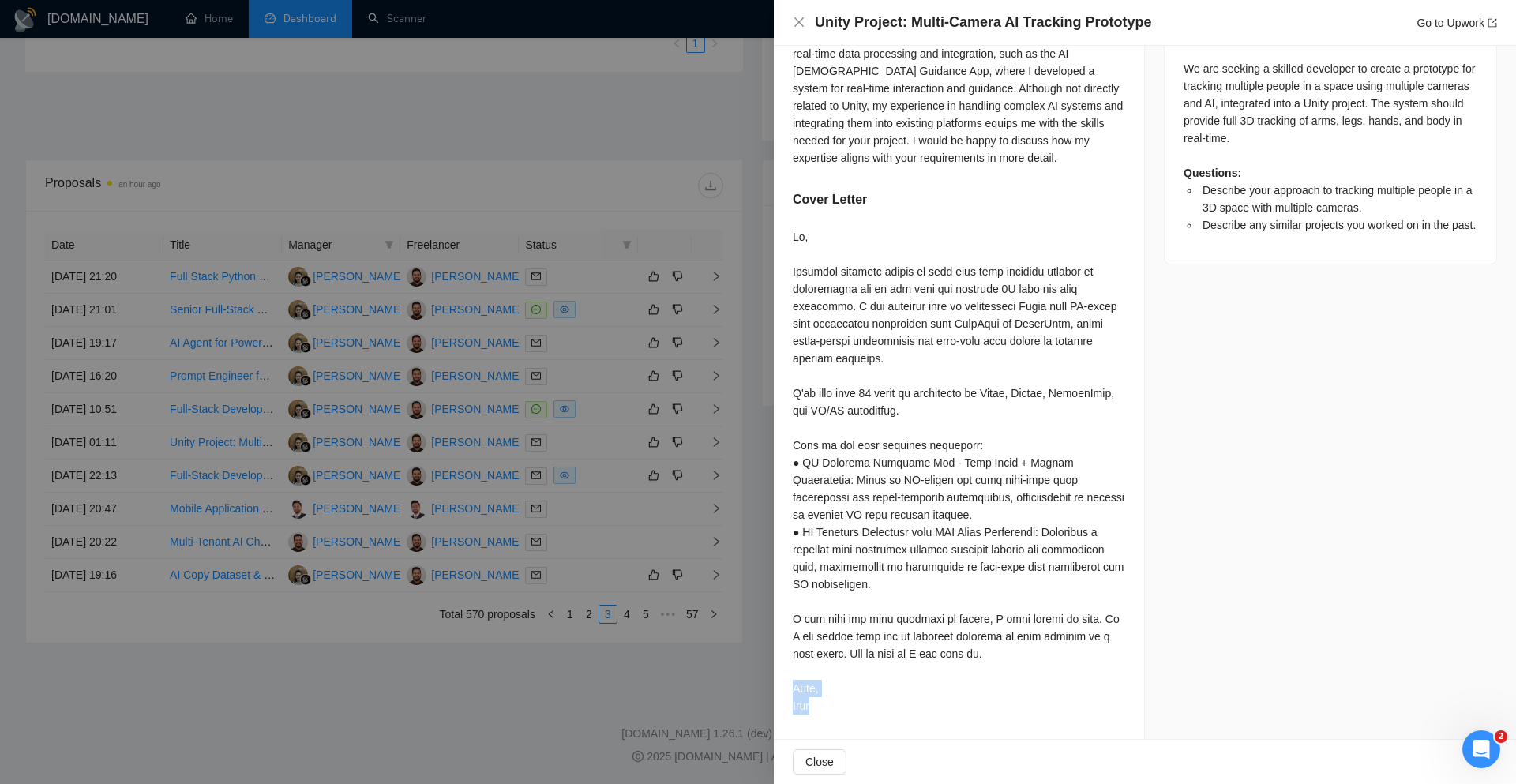
drag, startPoint x: 825, startPoint y: 704, endPoint x: 795, endPoint y: 696, distance: 31.0
click at [795, 696] on div at bounding box center [959, 471] width 333 height 486
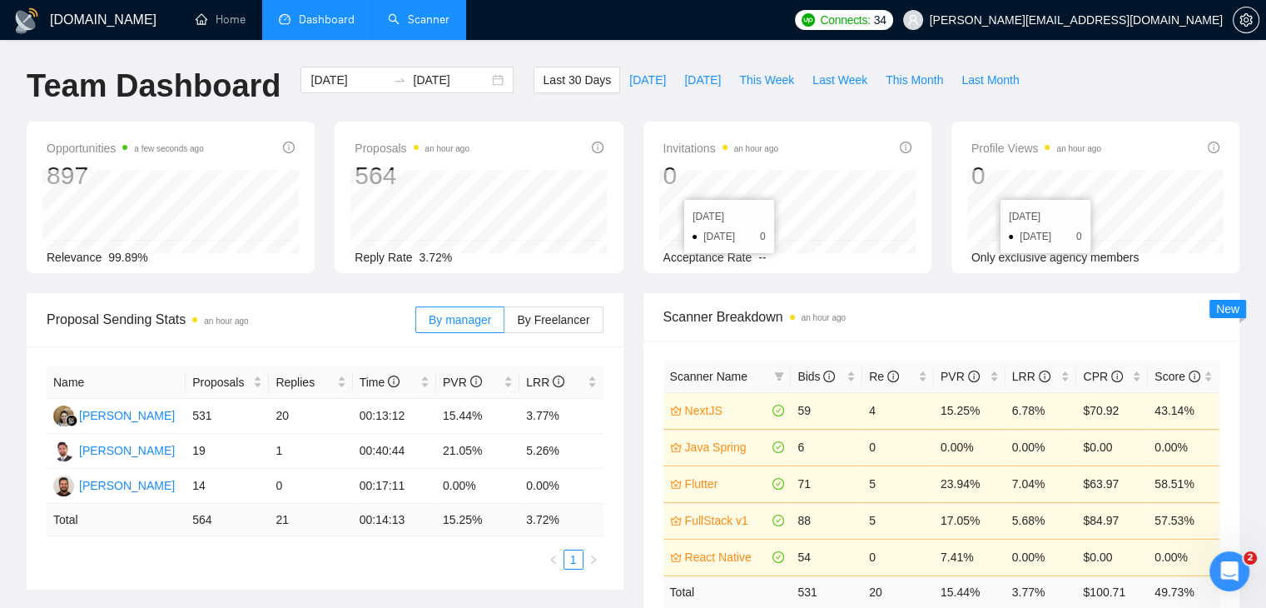
click at [391, 17] on link "Scanner" at bounding box center [419, 19] width 62 height 14
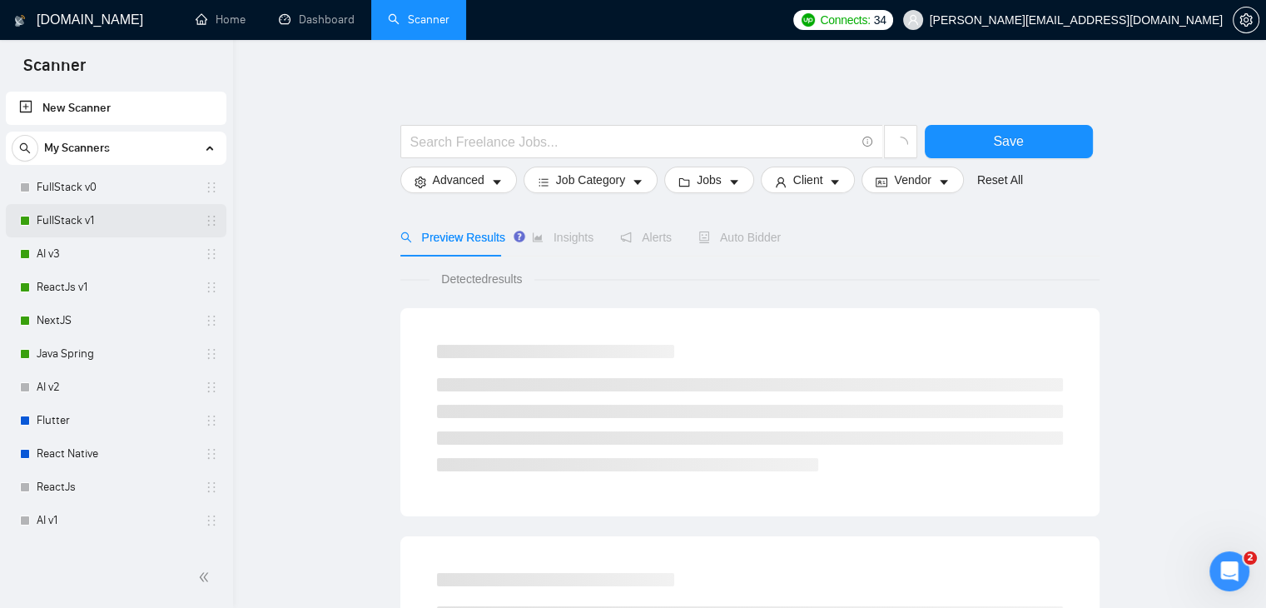
scroll to position [83, 0]
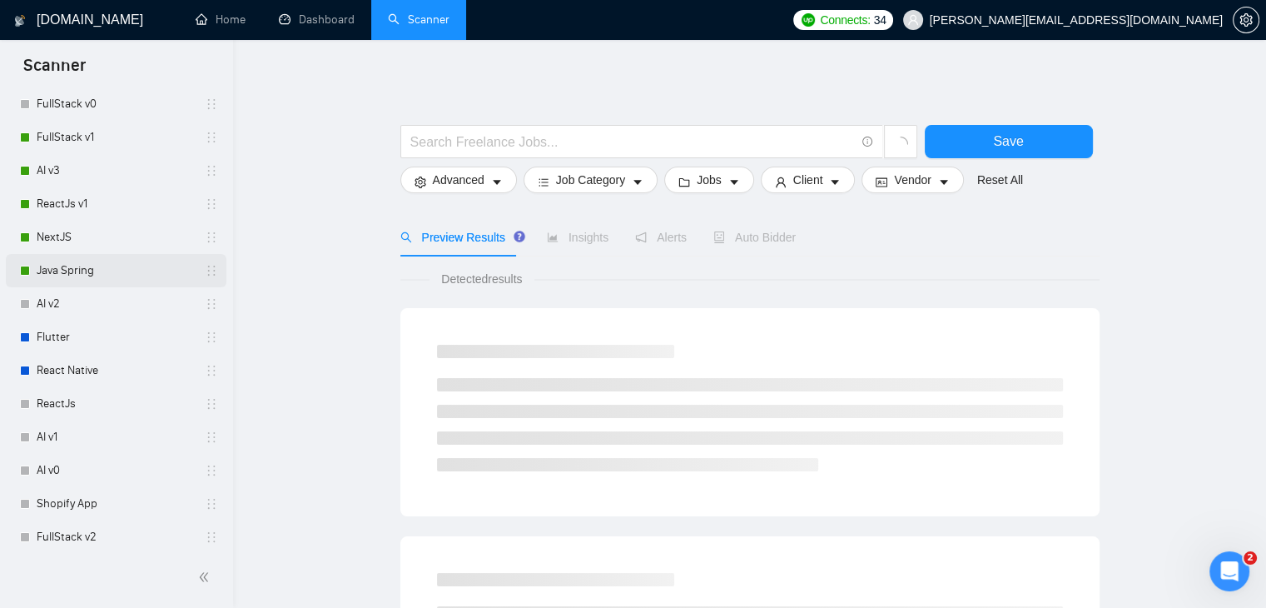
click at [94, 269] on link "Java Spring" at bounding box center [116, 270] width 158 height 33
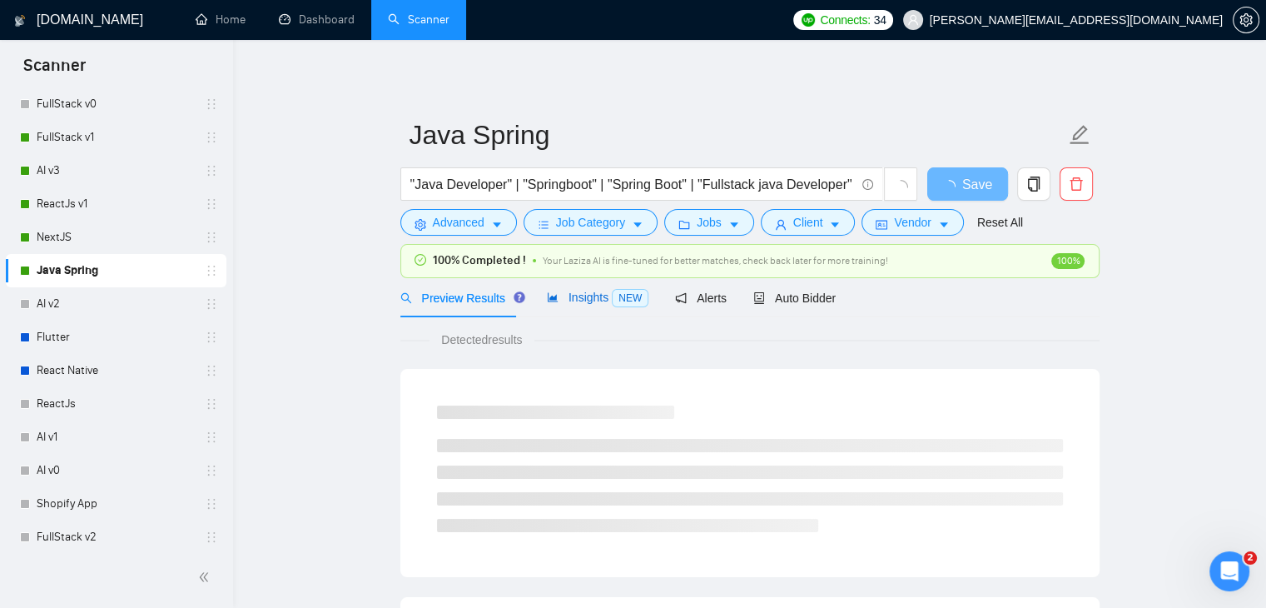
click at [556, 303] on span "Insights NEW" at bounding box center [598, 297] width 102 height 13
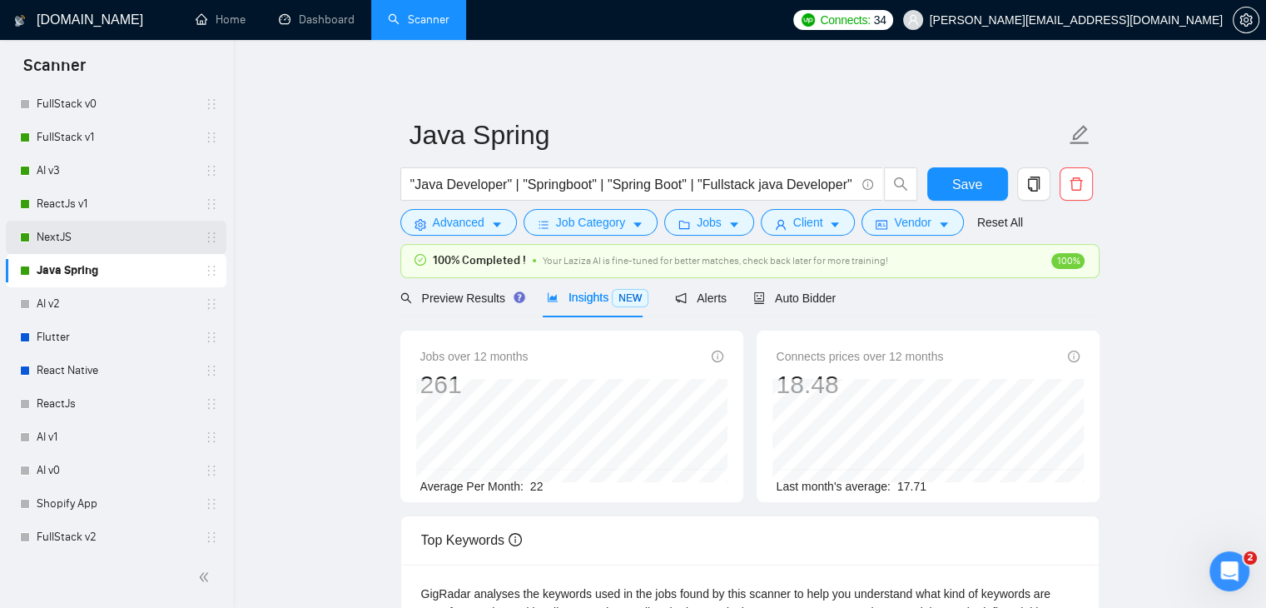
click at [116, 245] on link "NextJS" at bounding box center [116, 237] width 158 height 33
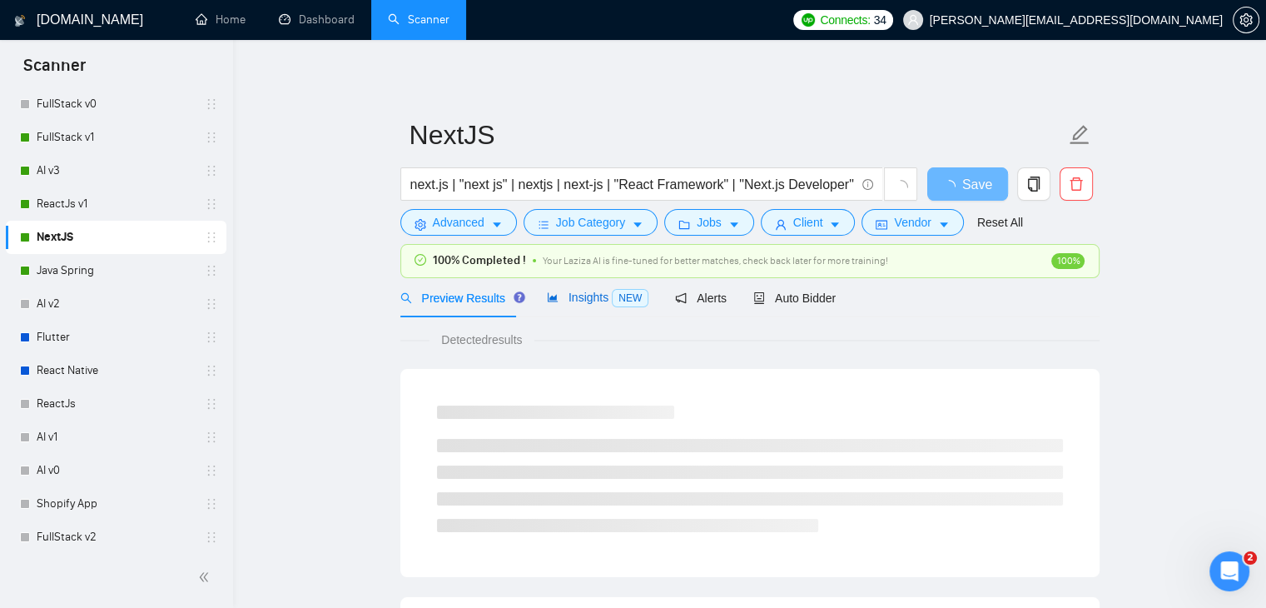
click at [592, 294] on span "Insights NEW" at bounding box center [598, 297] width 102 height 13
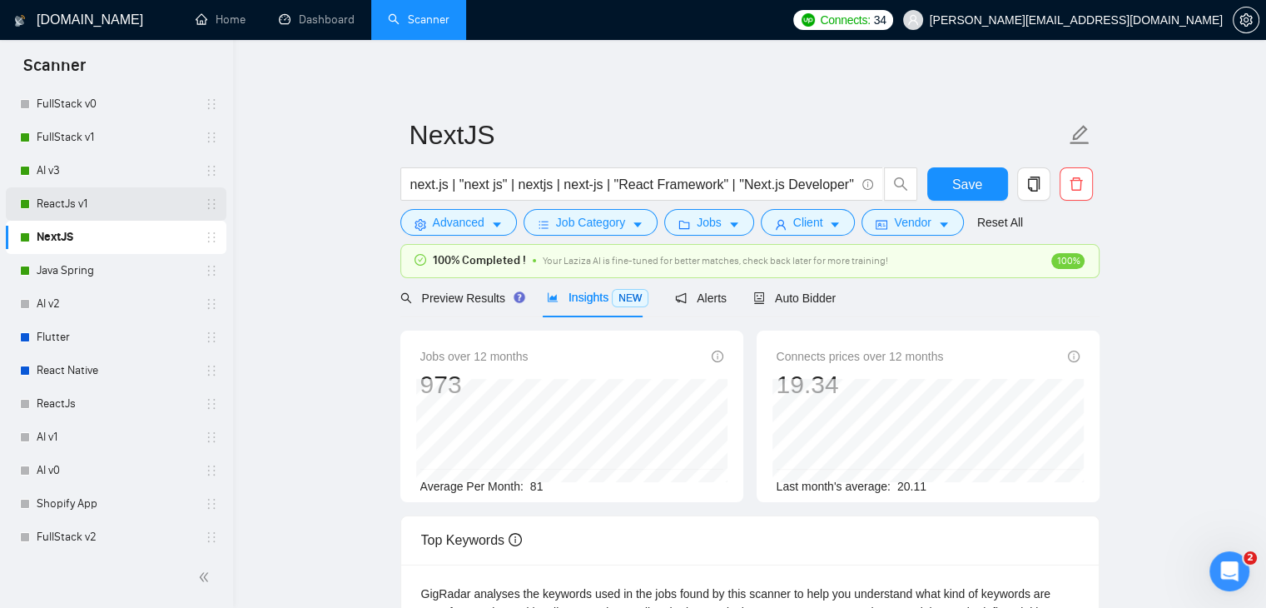
click at [43, 205] on link "ReactJs v1" at bounding box center [116, 203] width 158 height 33
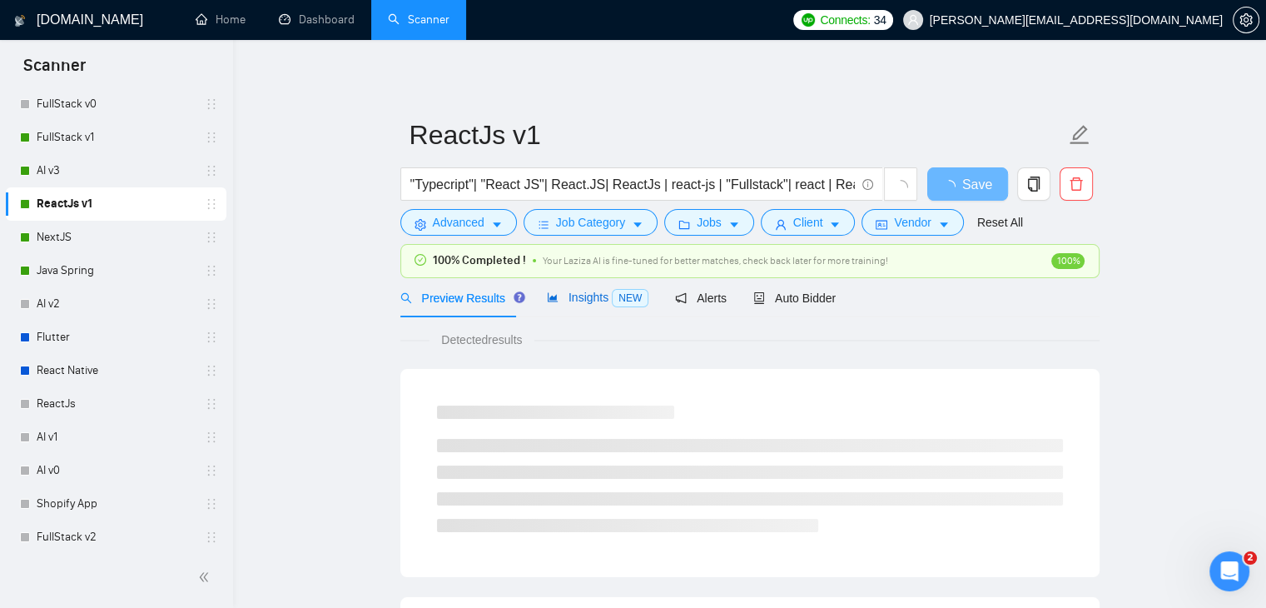
click at [579, 304] on span "Insights NEW" at bounding box center [598, 297] width 102 height 13
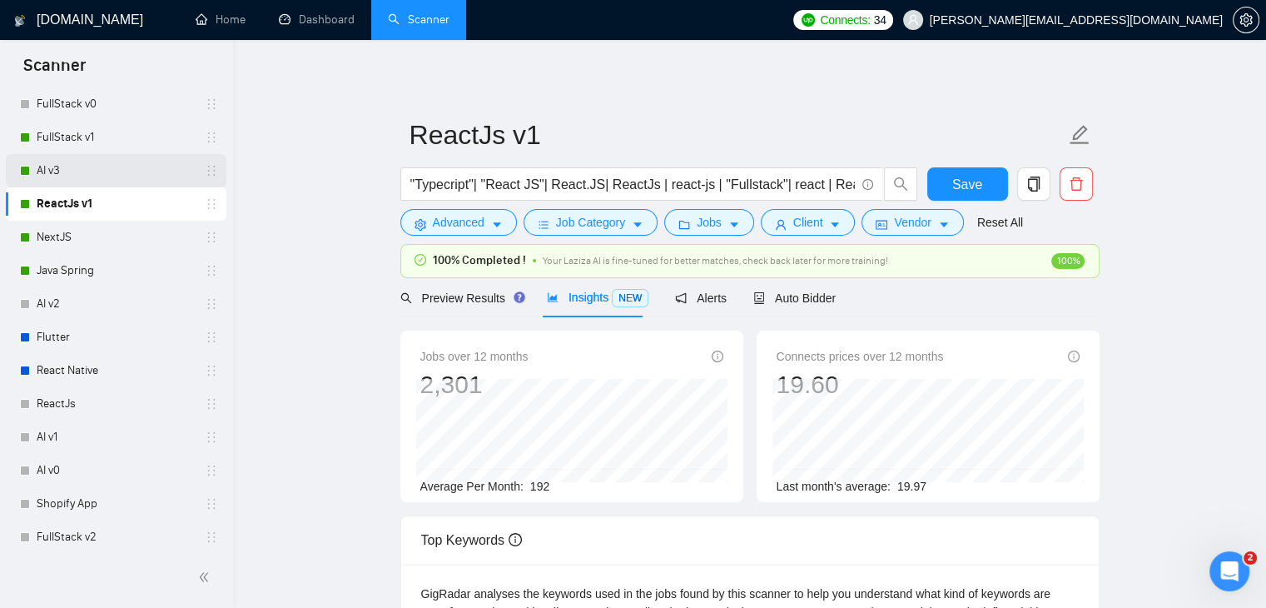
click at [90, 178] on link "AI v3" at bounding box center [116, 170] width 158 height 33
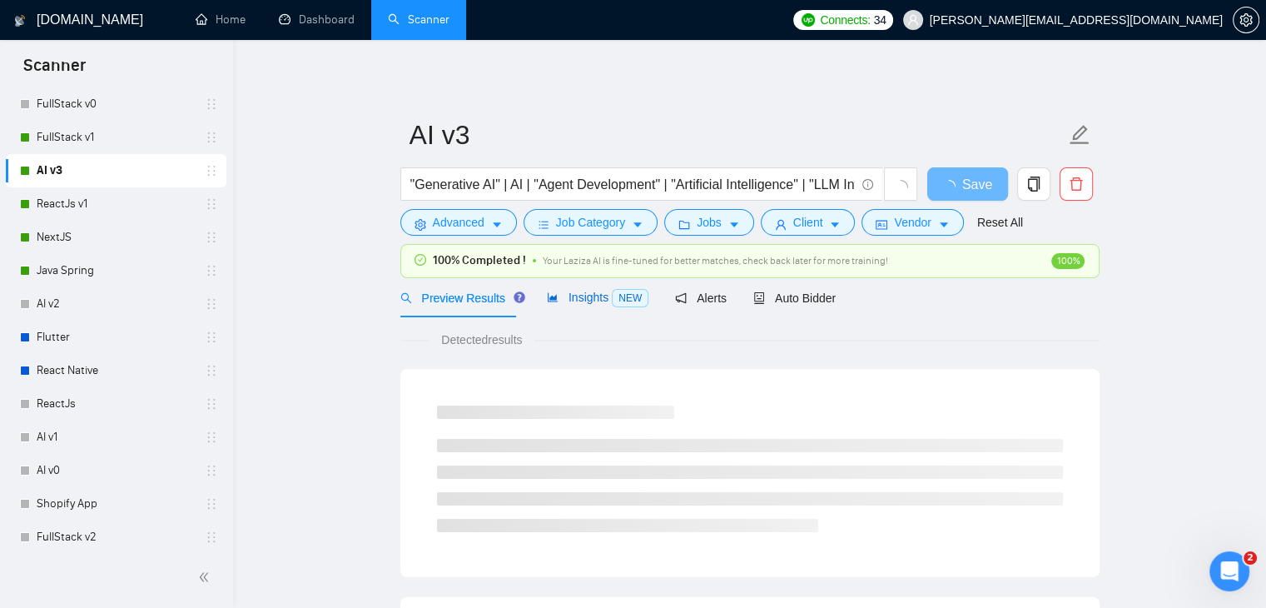
click at [583, 296] on span "Insights NEW" at bounding box center [598, 297] width 102 height 13
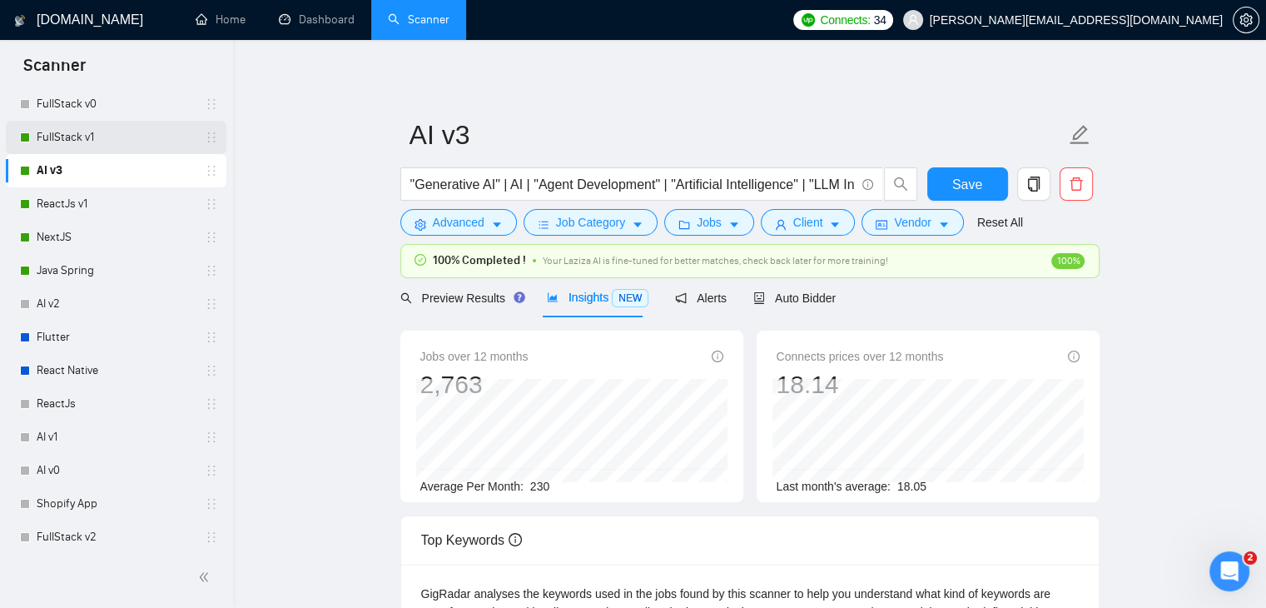
click at [34, 146] on div "FullStack v1" at bounding box center [119, 137] width 198 height 33
click at [73, 143] on link "FullStack v1" at bounding box center [116, 137] width 158 height 33
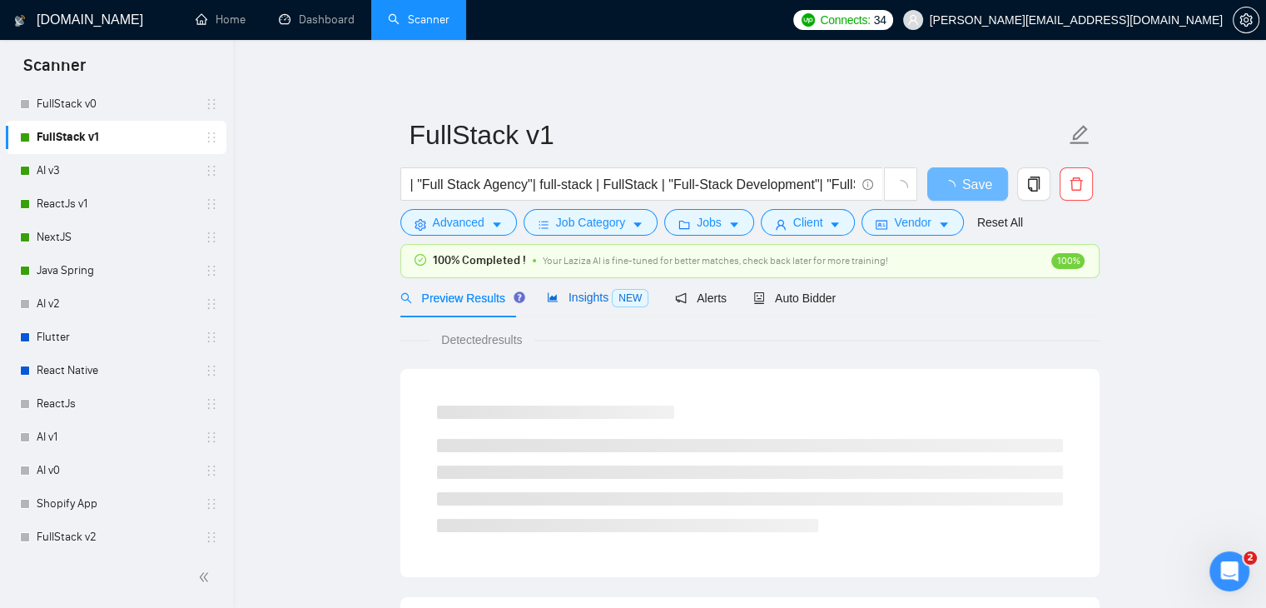
click at [569, 301] on span "Insights NEW" at bounding box center [598, 297] width 102 height 13
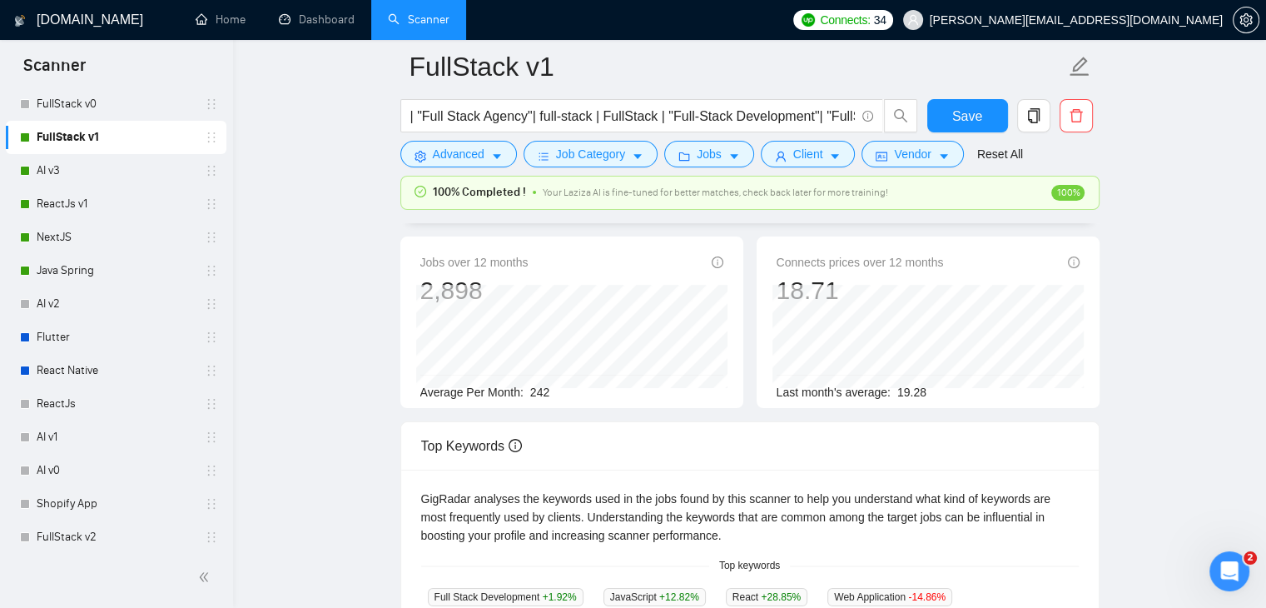
scroll to position [83, 0]
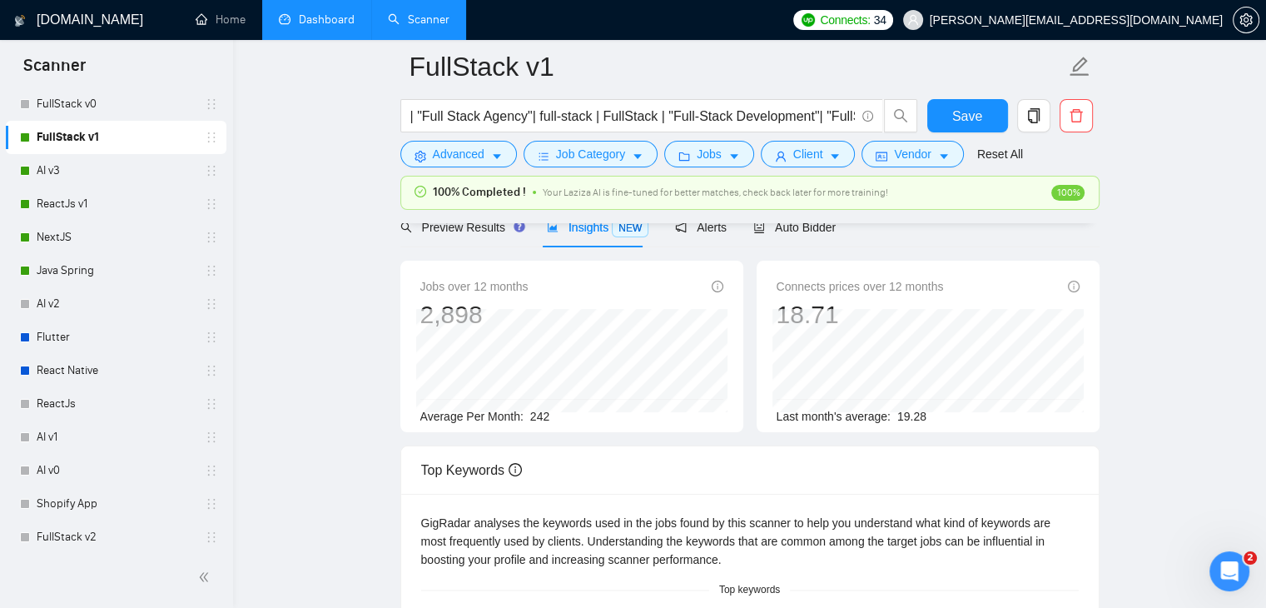
click at [299, 12] on link "Dashboard" at bounding box center [317, 19] width 76 height 14
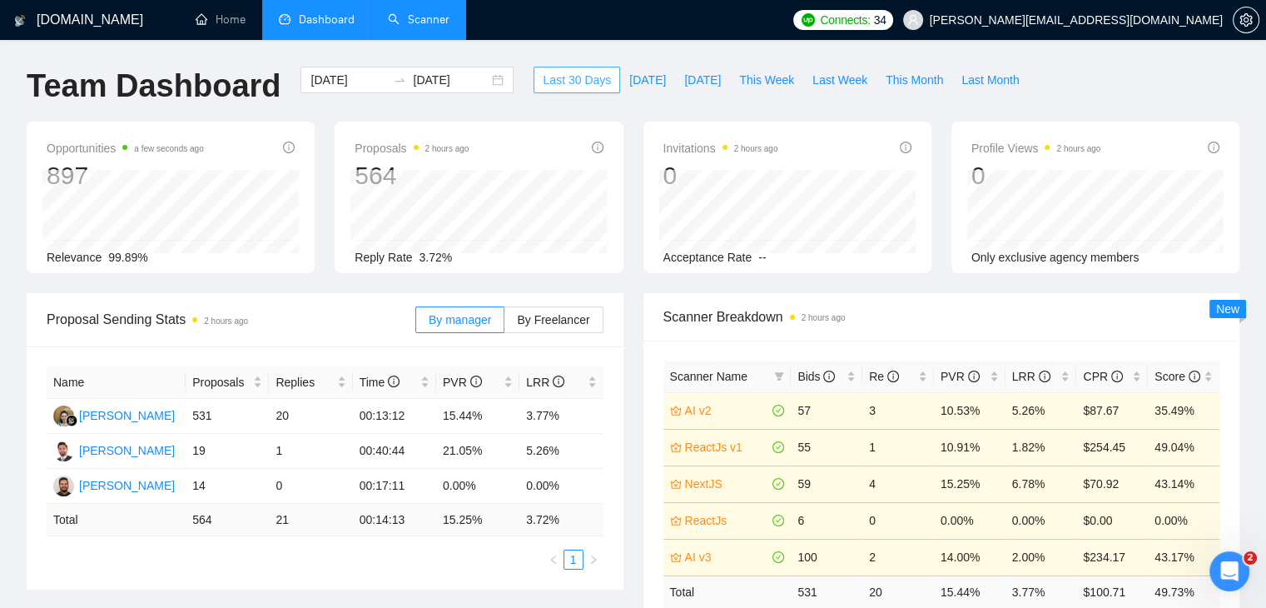
click at [564, 91] on button "Last 30 Days" at bounding box center [577, 80] width 87 height 27
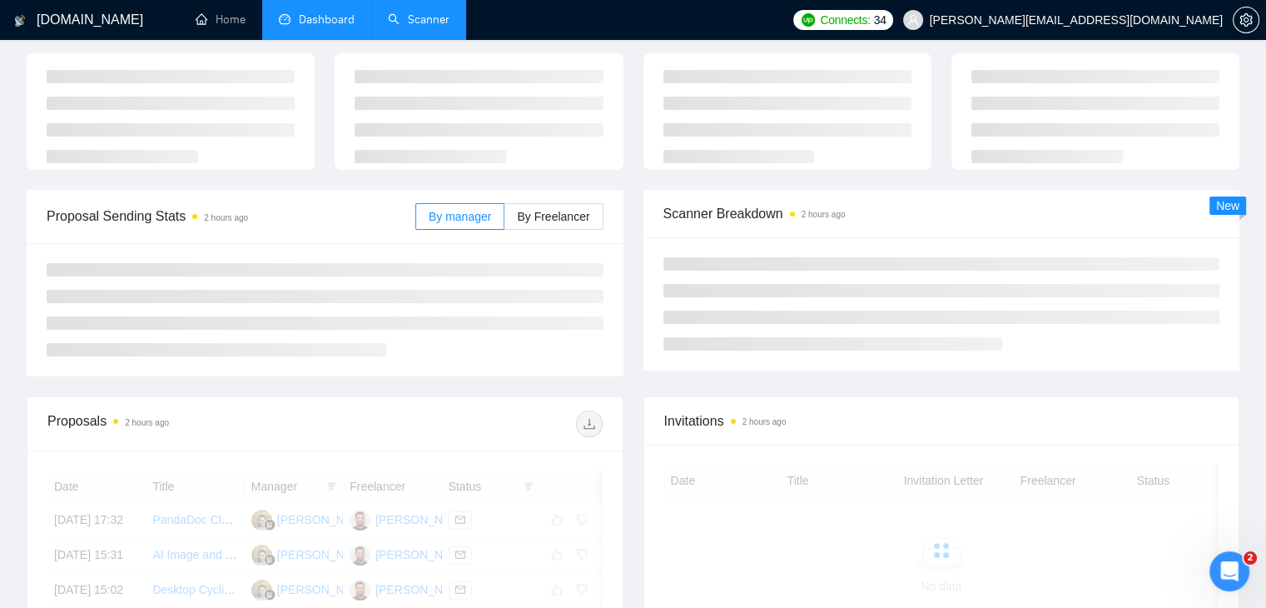
scroll to position [83, 0]
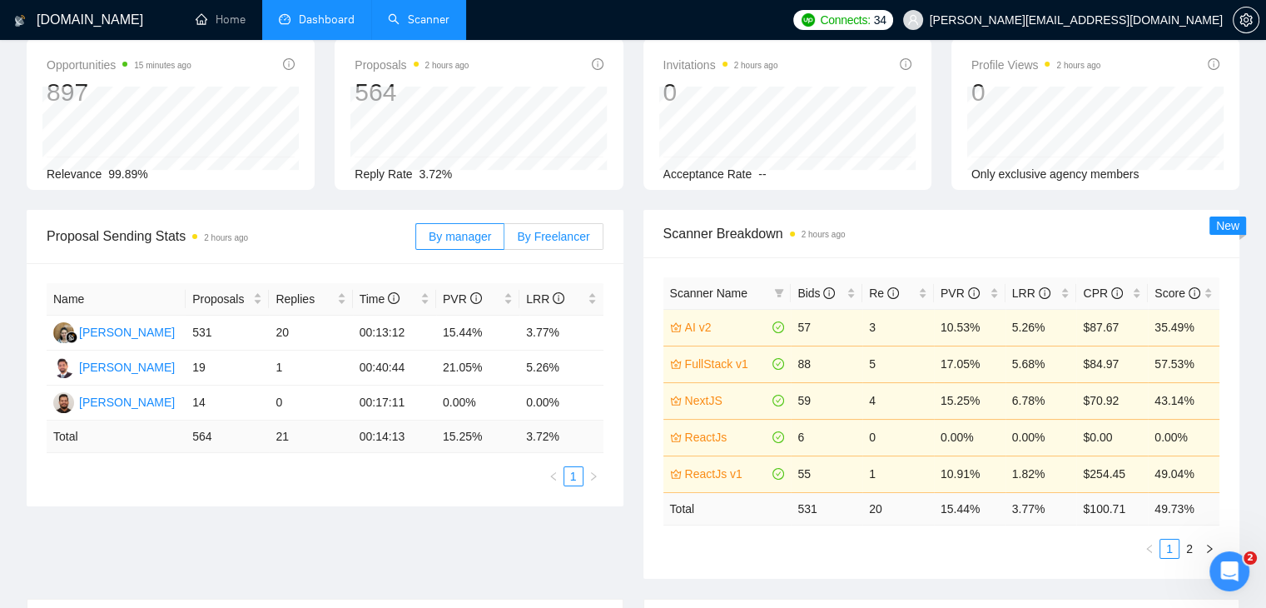
click at [529, 237] on span "By Freelancer" at bounding box center [553, 236] width 72 height 13
click at [505, 241] on input "By Freelancer" at bounding box center [505, 241] width 0 height 0
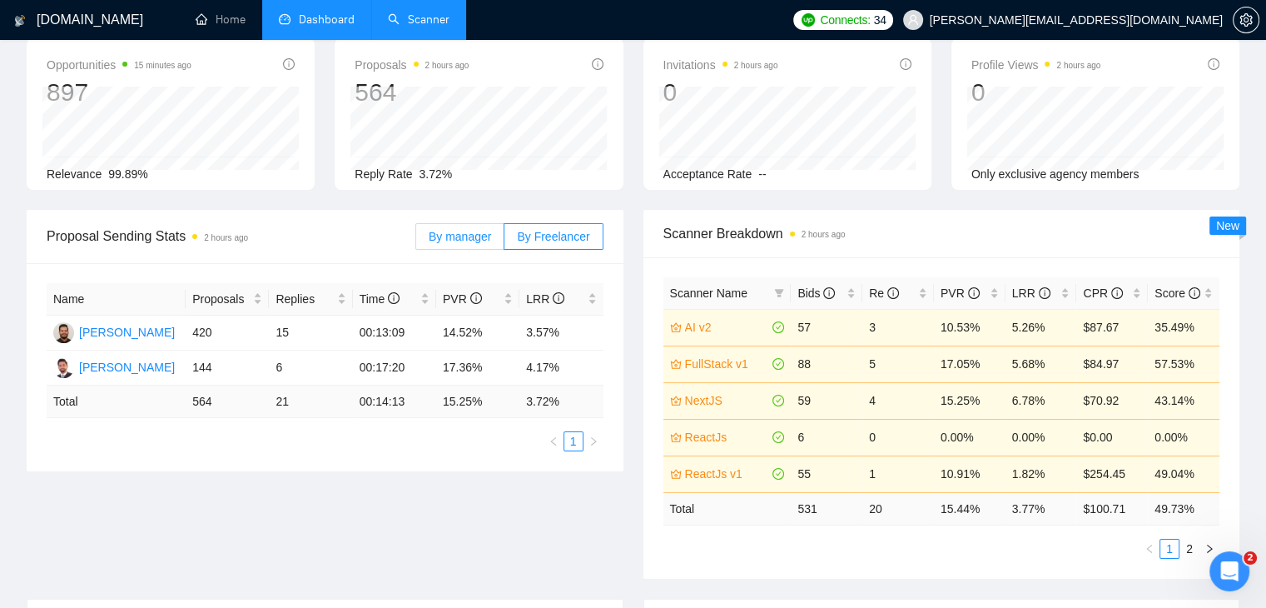
click at [460, 233] on span "By manager" at bounding box center [460, 236] width 62 height 13
click at [416, 241] on input "By manager" at bounding box center [416, 241] width 0 height 0
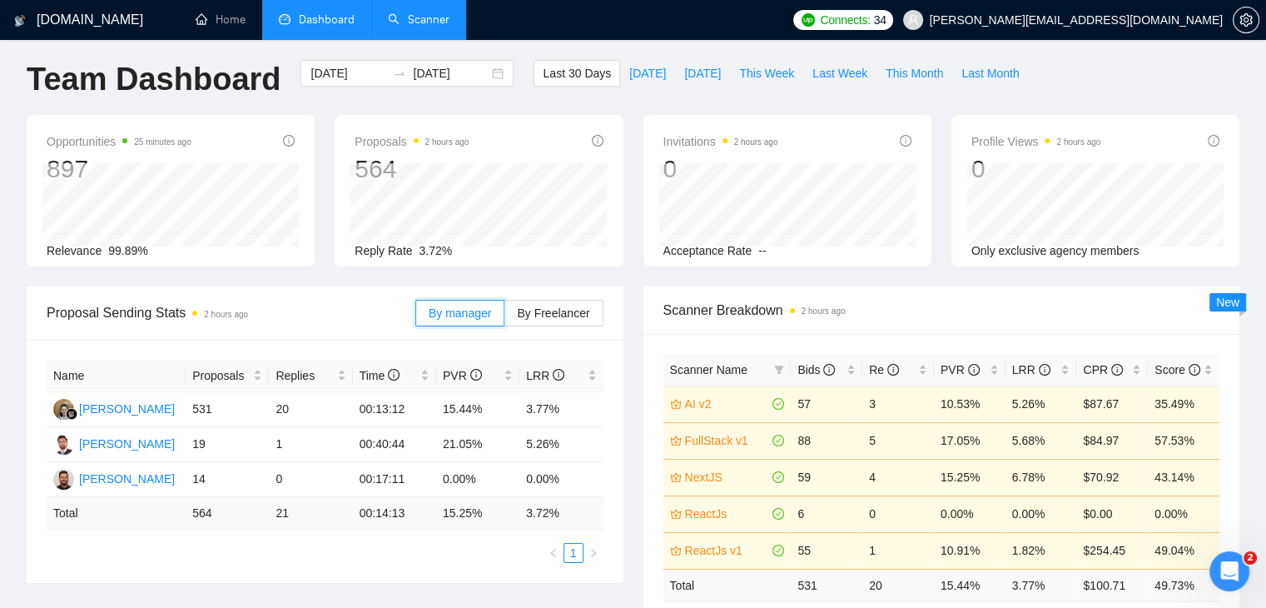
scroll to position [0, 0]
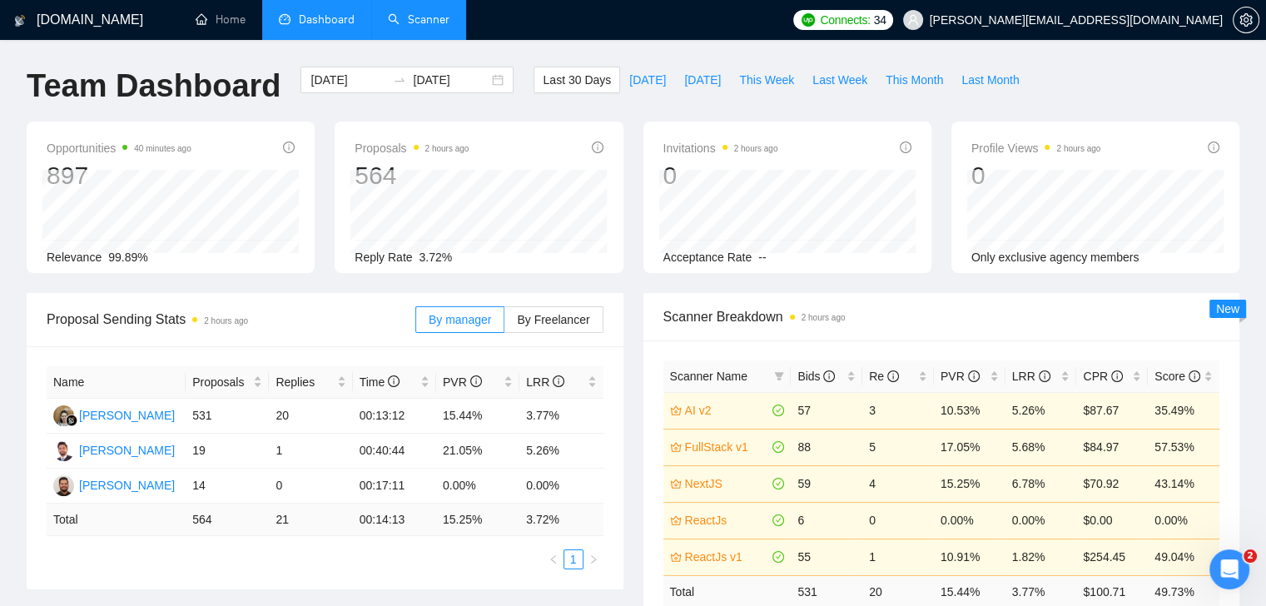
click at [396, 373] on div "Time" at bounding box center [395, 382] width 70 height 18
click at [117, 564] on ul "1" at bounding box center [325, 559] width 557 height 20
click at [644, 309] on div "Scanner Breakdown 3 hours ago" at bounding box center [942, 317] width 597 height 48
click at [787, 574] on td "ReactJs v1" at bounding box center [728, 557] width 128 height 37
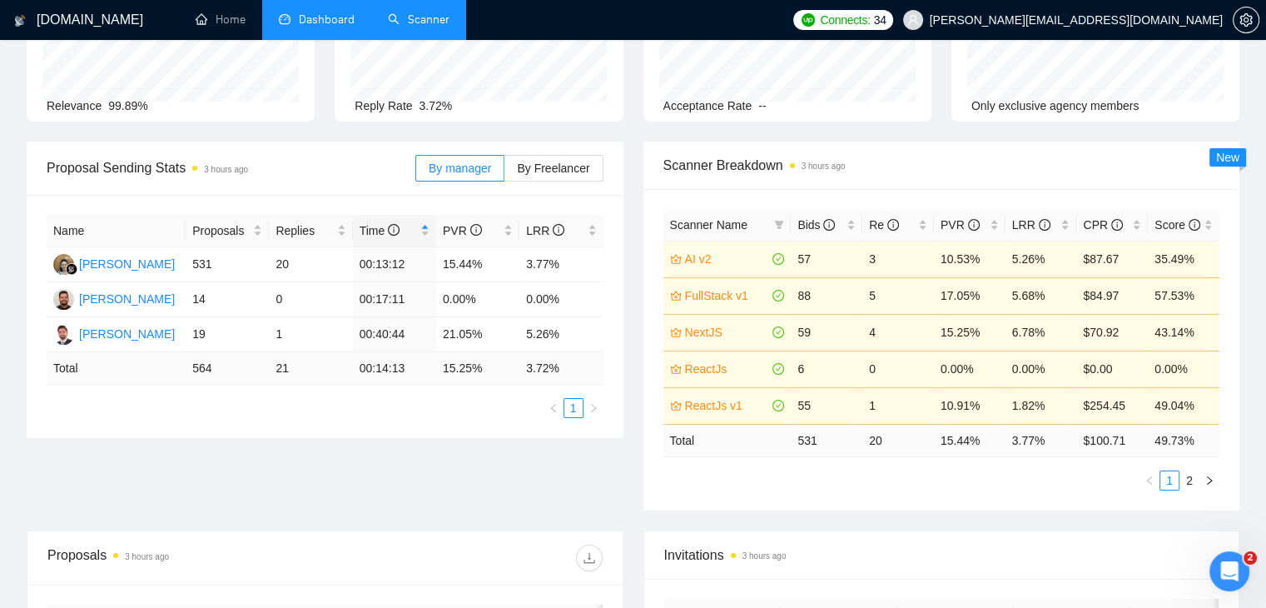
scroll to position [151, 0]
click at [429, 12] on link "Scanner" at bounding box center [419, 19] width 62 height 14
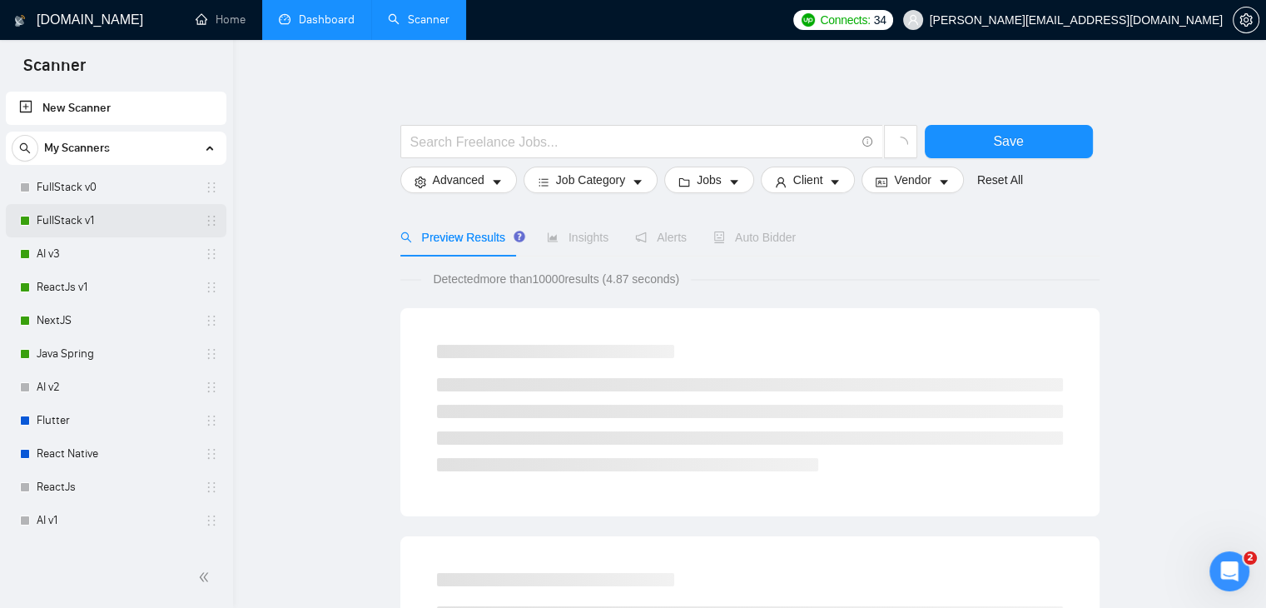
click at [118, 226] on link "FullStack v1" at bounding box center [116, 220] width 158 height 33
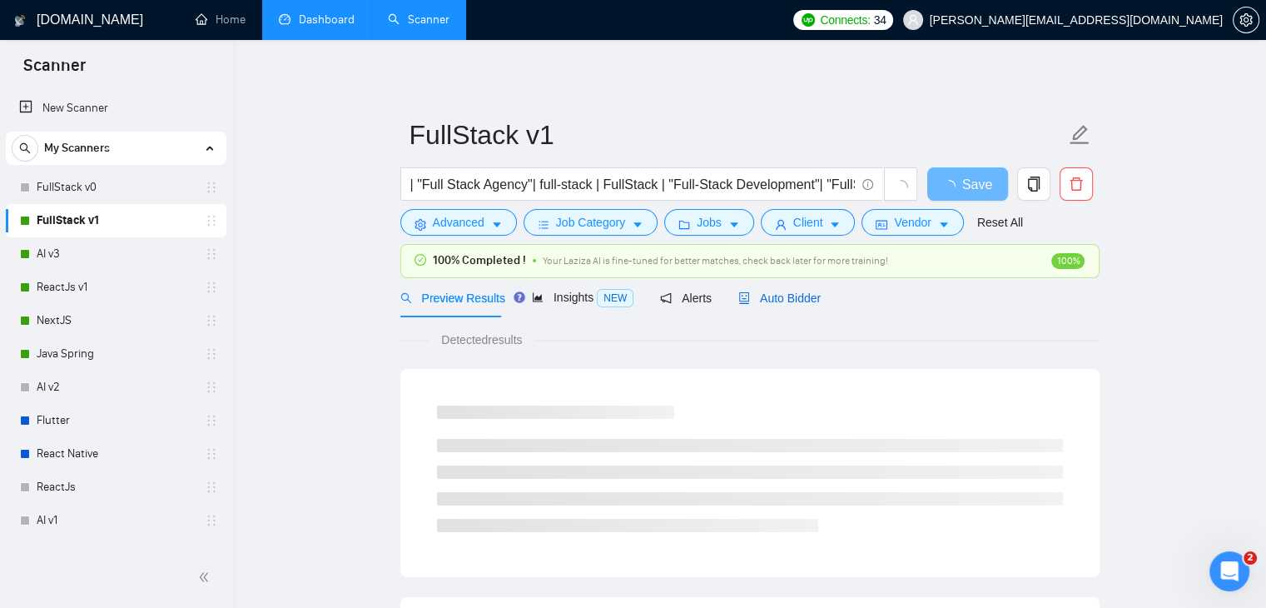
click at [771, 297] on span "Auto Bidder" at bounding box center [779, 297] width 82 height 13
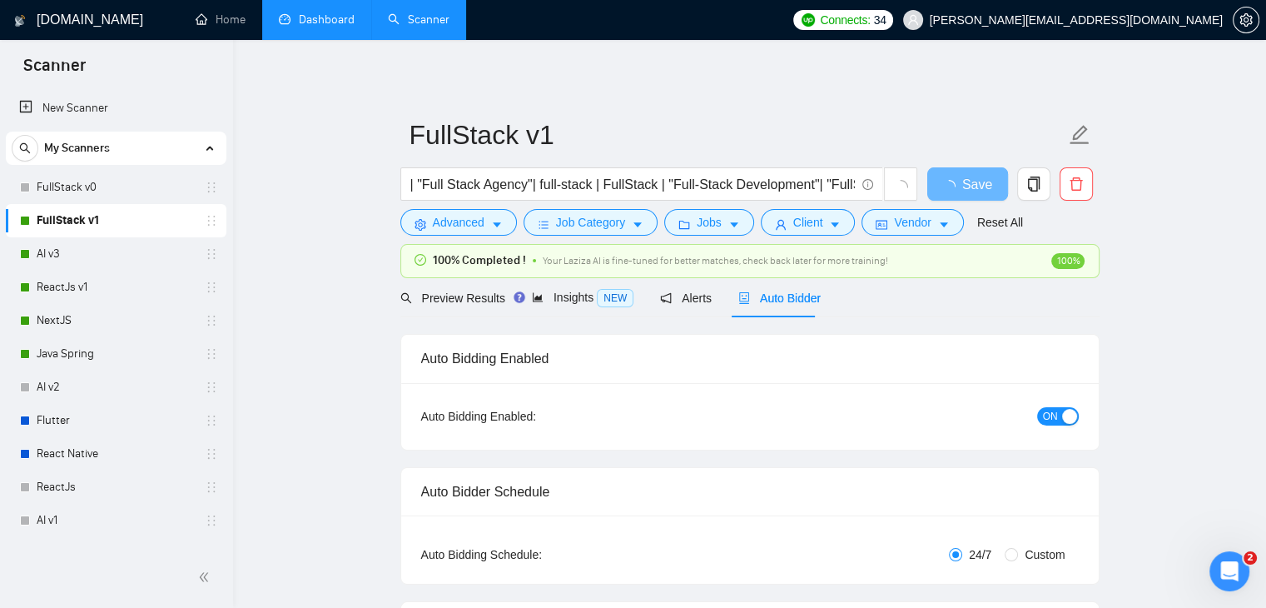
checkbox input "true"
click at [1053, 417] on span "ON" at bounding box center [1050, 416] width 15 height 18
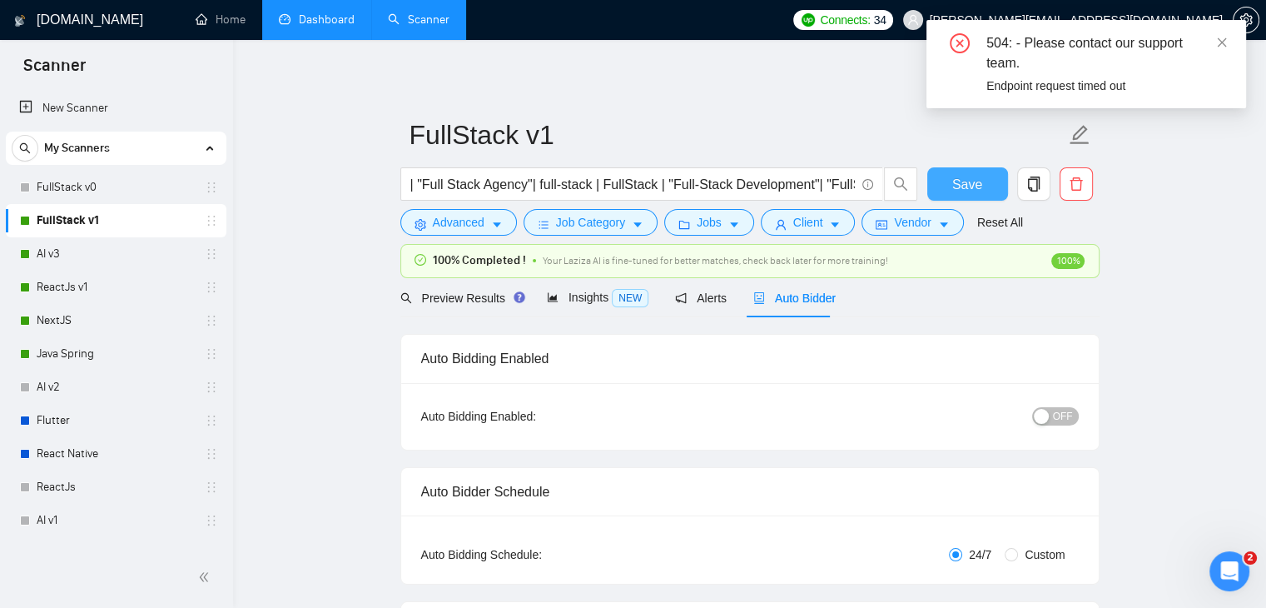
click at [977, 186] on span "Save" at bounding box center [967, 184] width 30 height 21
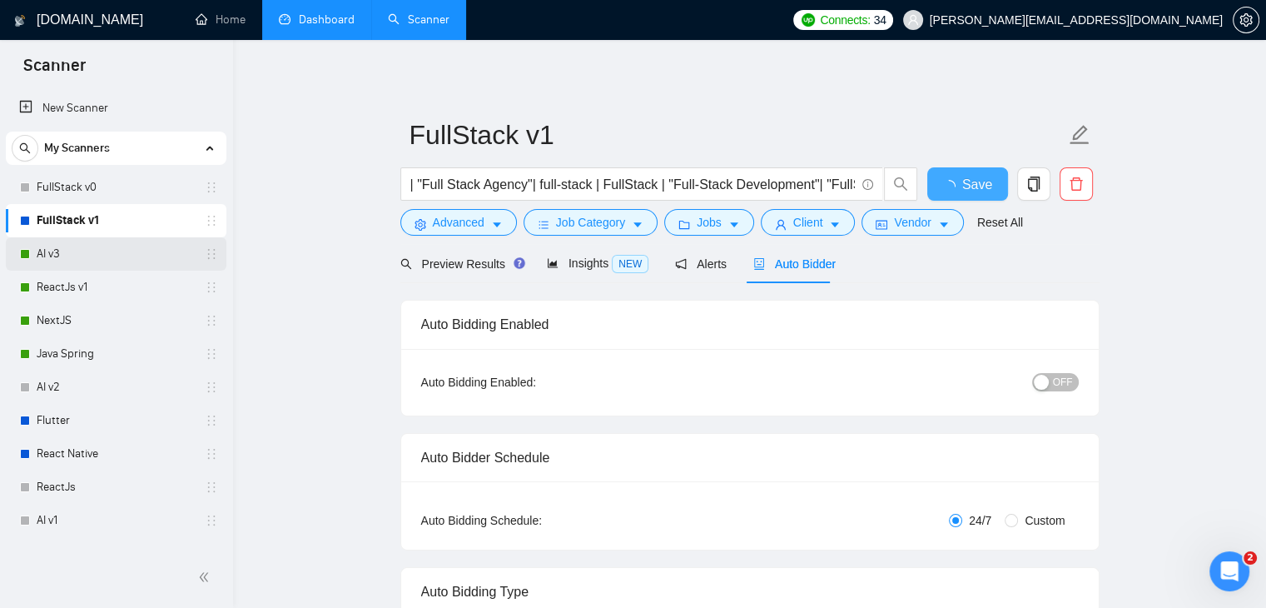
checkbox input "true"
click at [98, 260] on link "AI v3" at bounding box center [116, 253] width 158 height 33
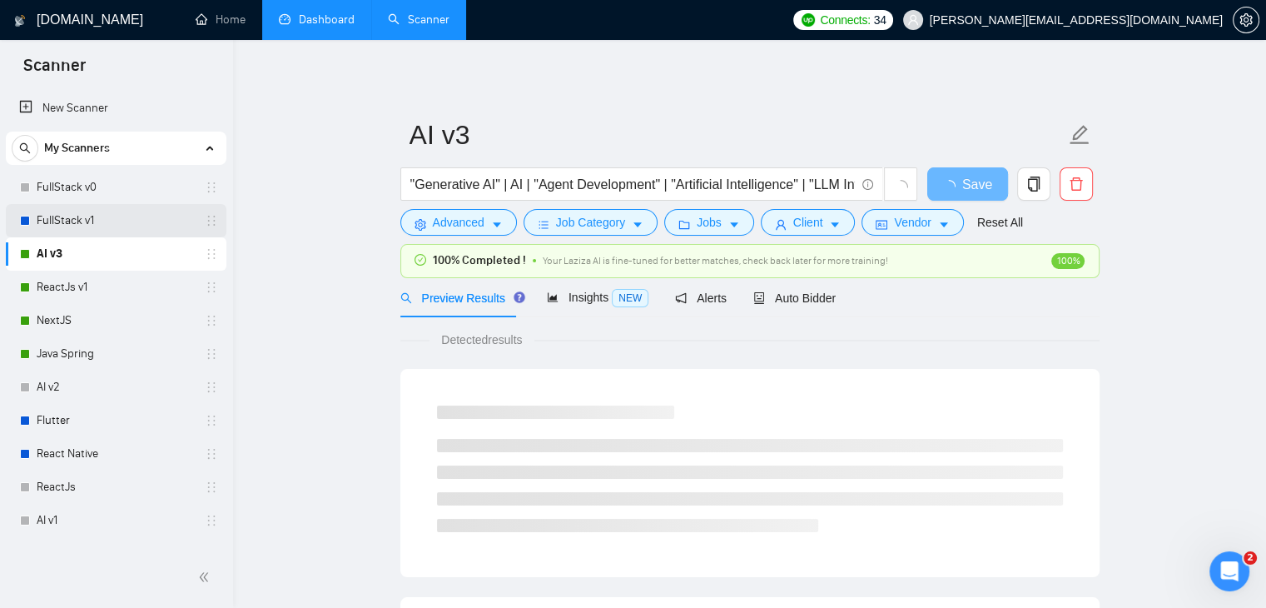
click at [80, 224] on link "FullStack v1" at bounding box center [116, 220] width 158 height 33
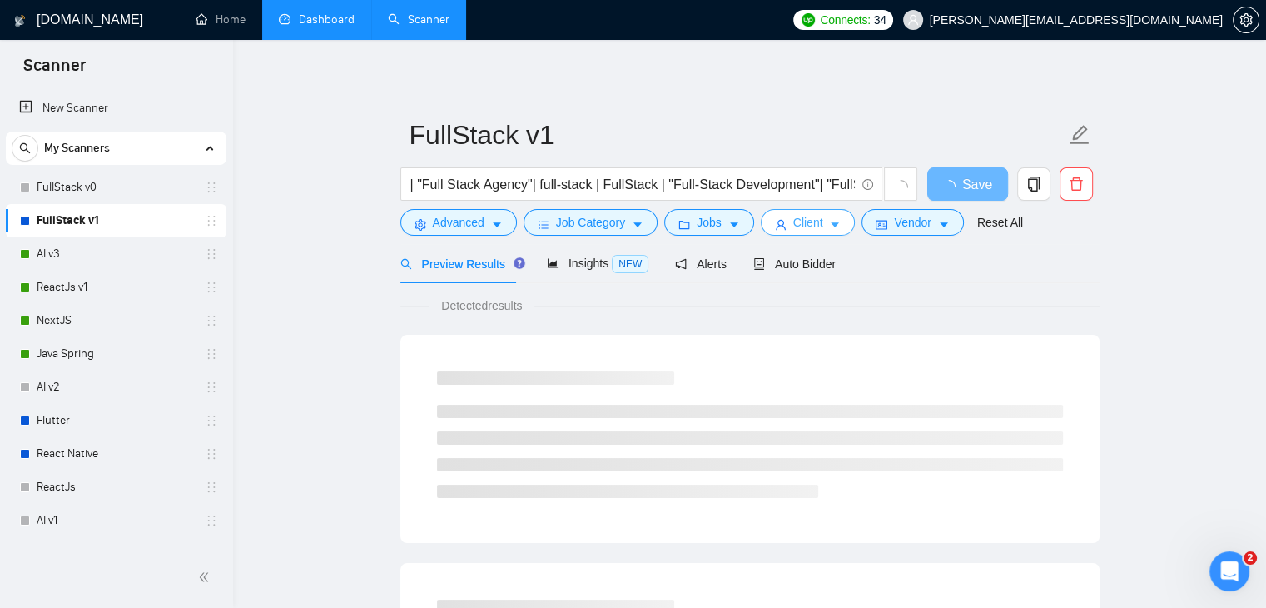
click at [808, 217] on span "Client" at bounding box center [808, 222] width 30 height 18
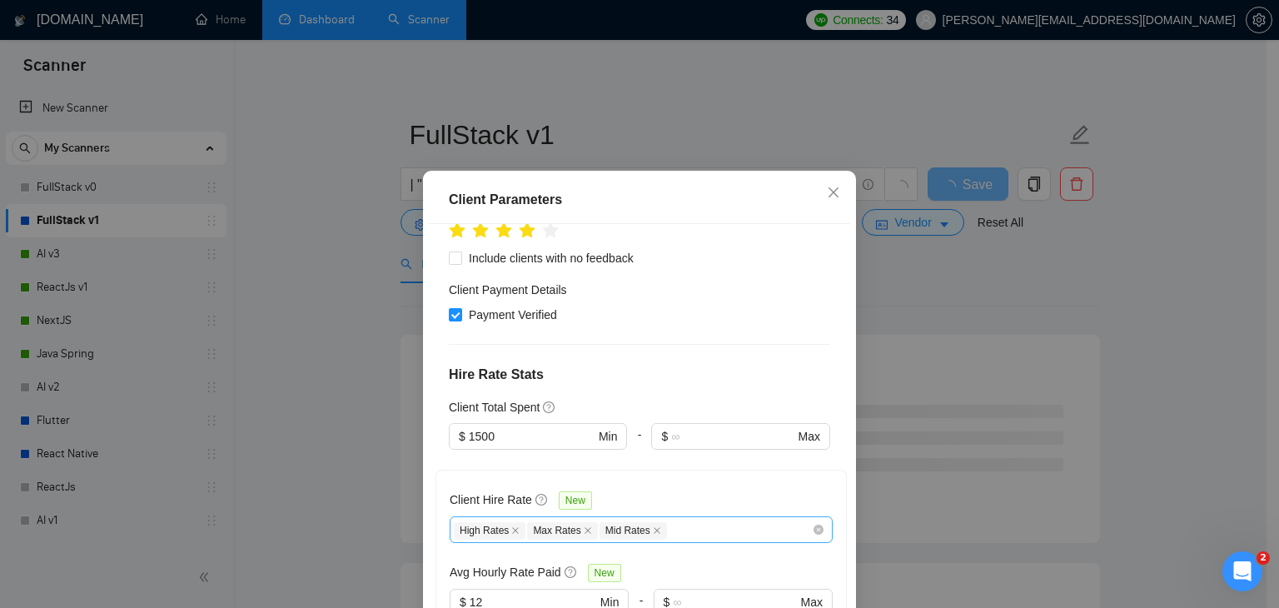
scroll to position [583, 0]
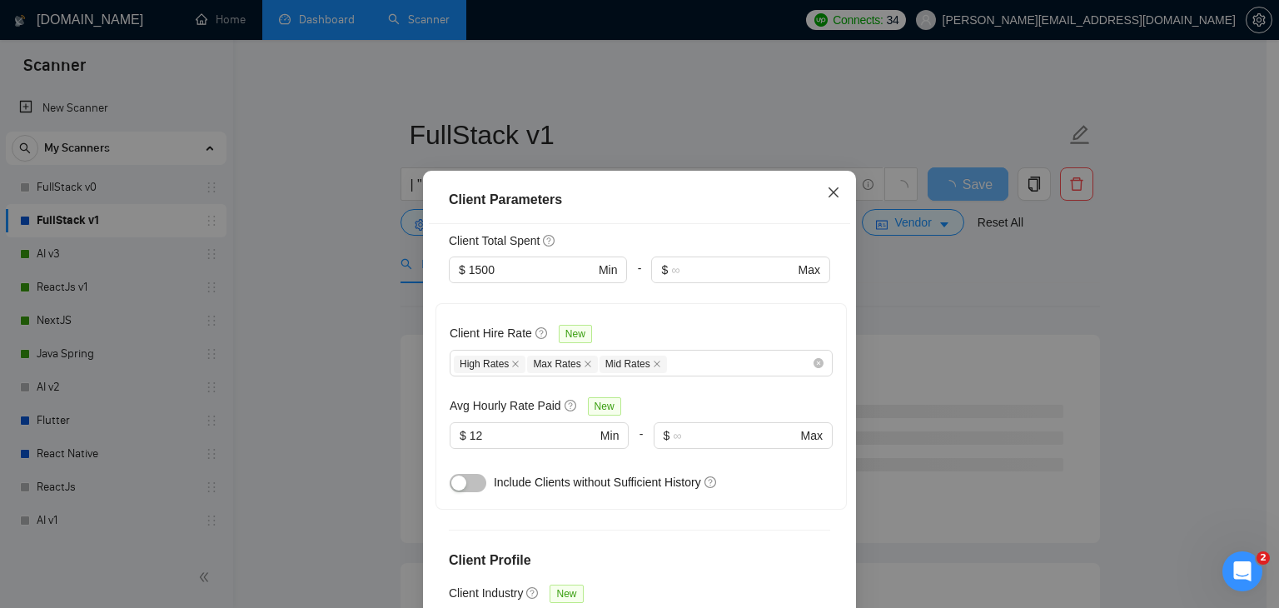
click at [827, 197] on icon "close" at bounding box center [833, 192] width 13 height 13
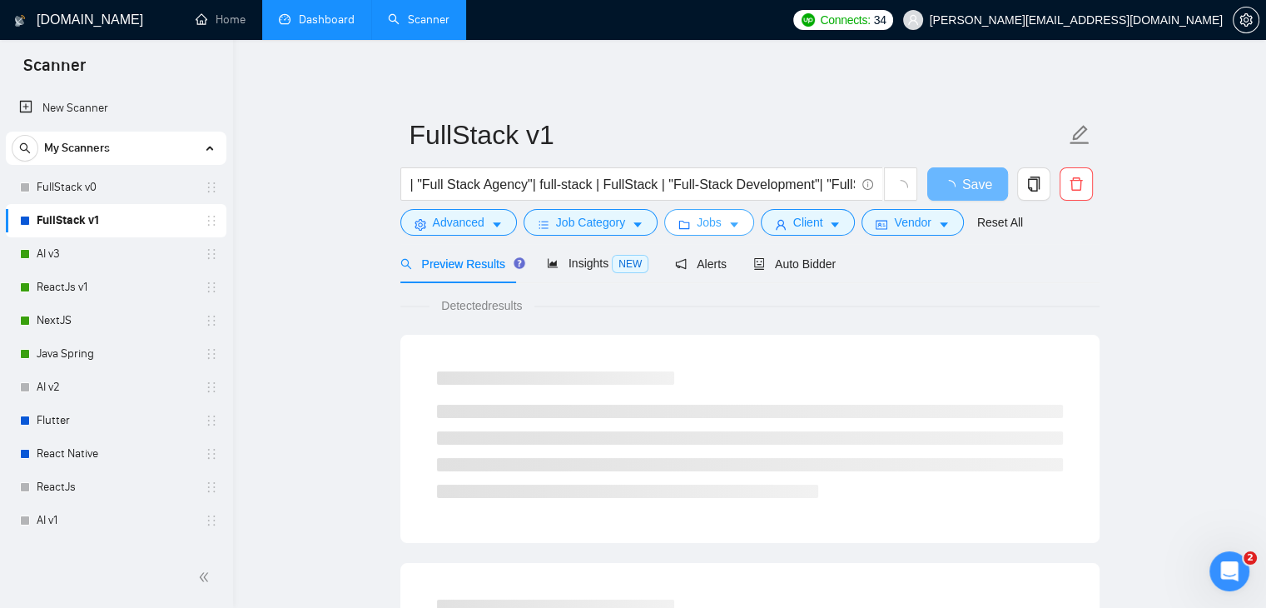
click at [718, 223] on button "Jobs" at bounding box center [709, 222] width 90 height 27
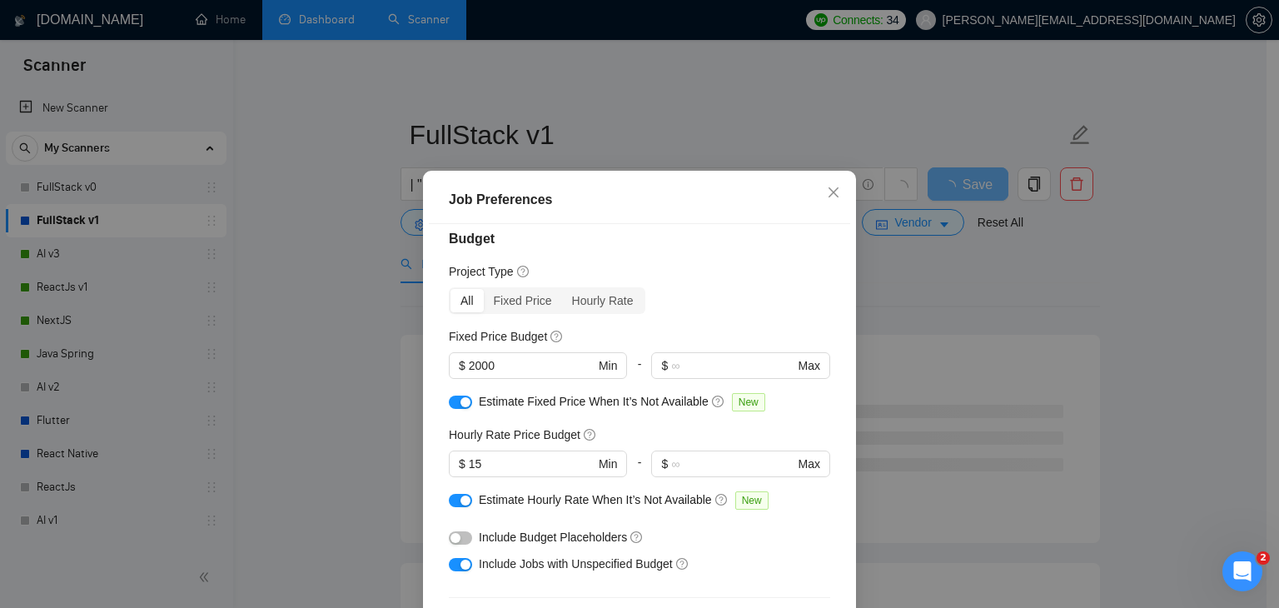
scroll to position [13, 0]
click at [827, 189] on icon "close" at bounding box center [833, 192] width 13 height 13
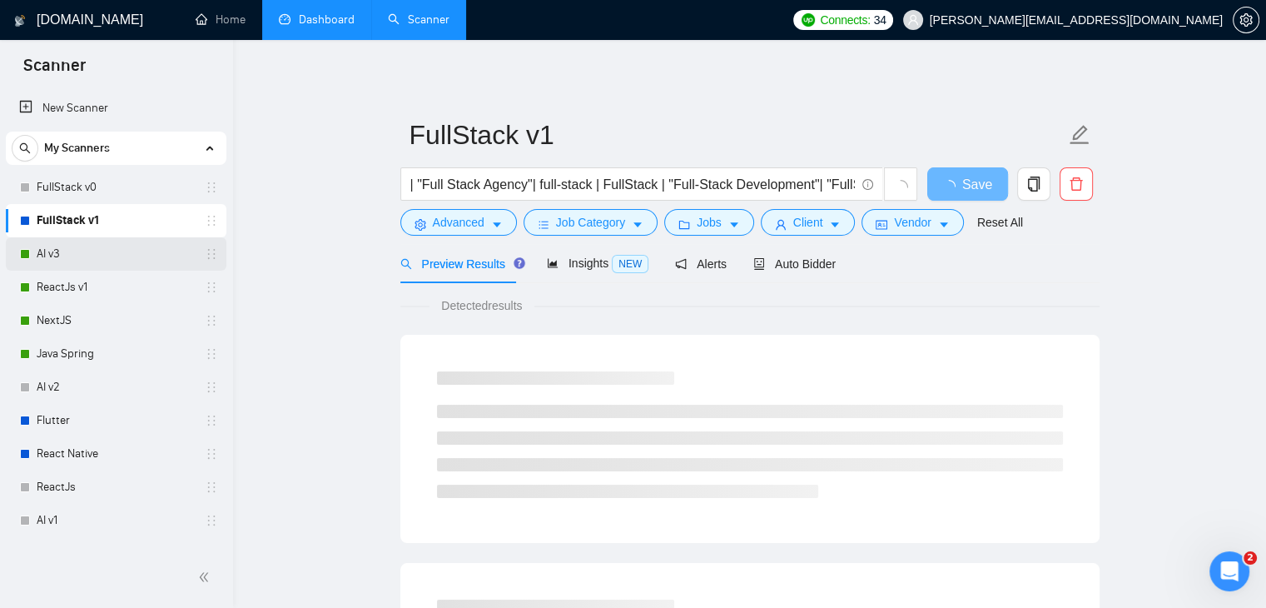
click at [52, 246] on link "AI v3" at bounding box center [116, 253] width 158 height 33
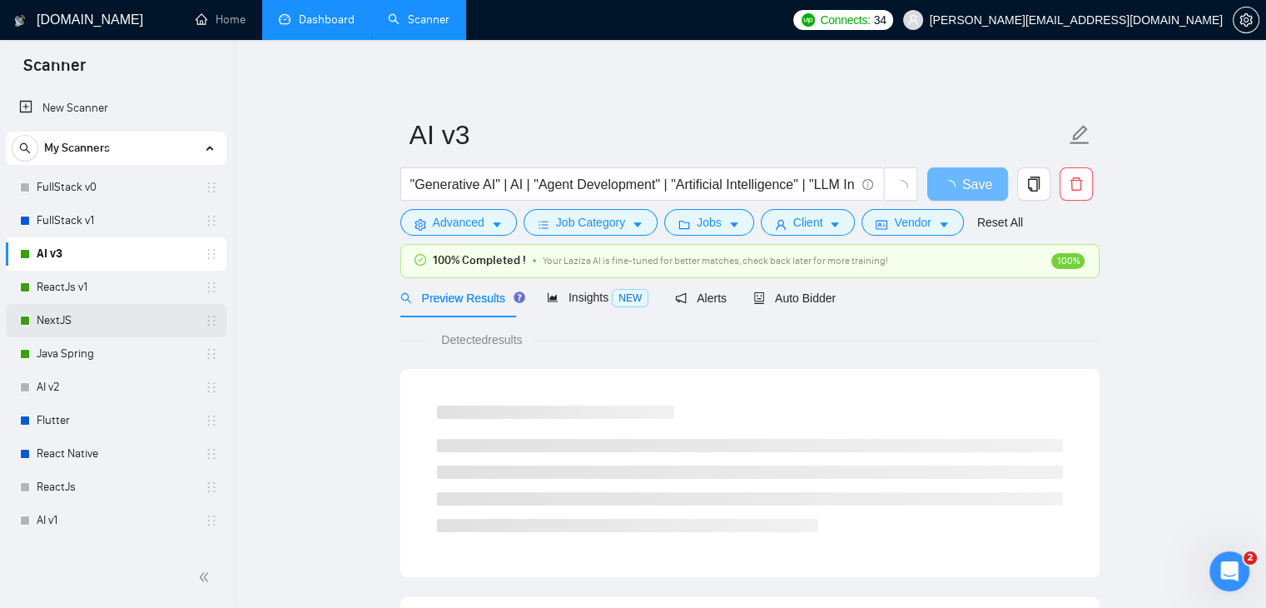
click at [37, 323] on link "NextJS" at bounding box center [116, 320] width 158 height 33
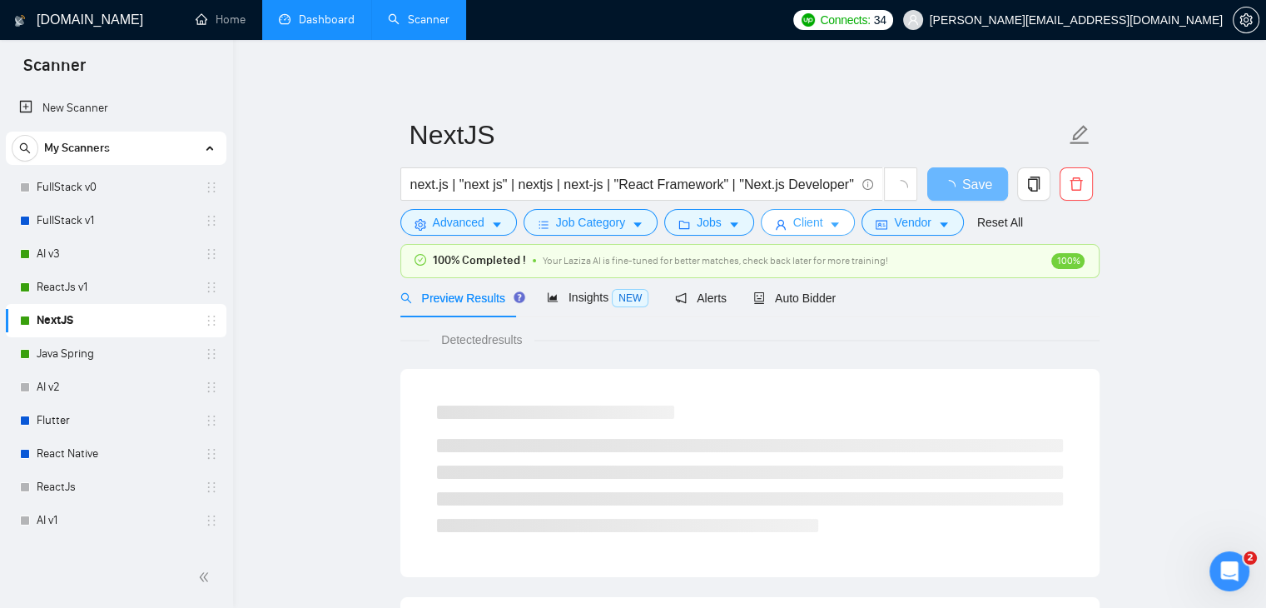
click at [836, 231] on button "Client" at bounding box center [808, 222] width 95 height 27
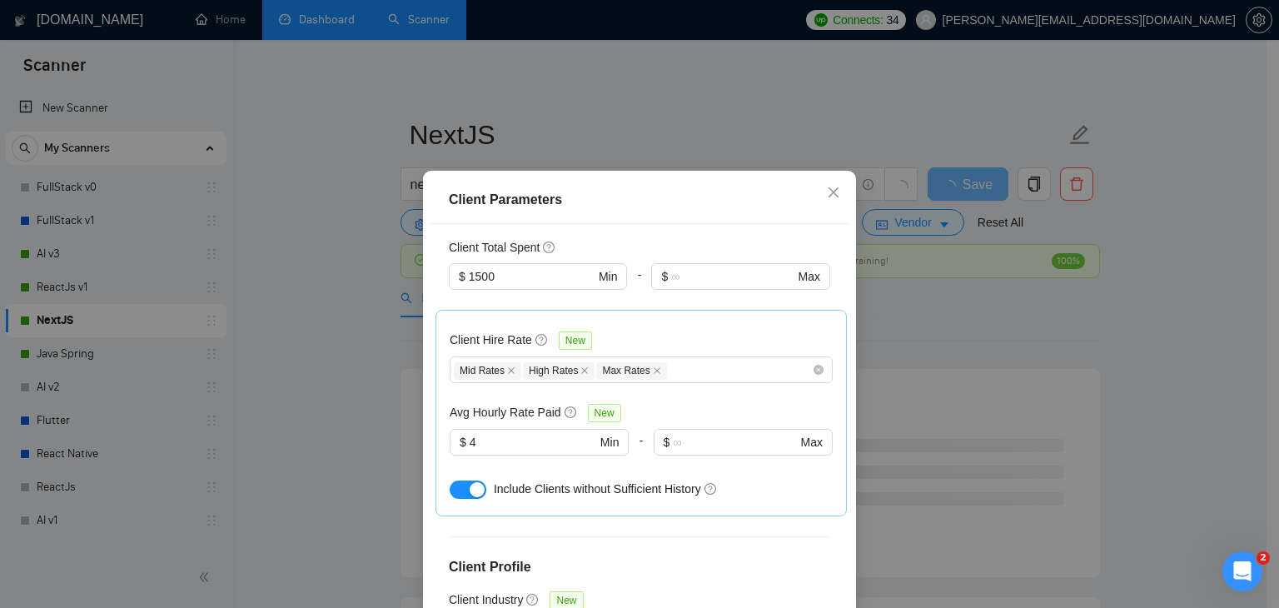
scroll to position [636, 0]
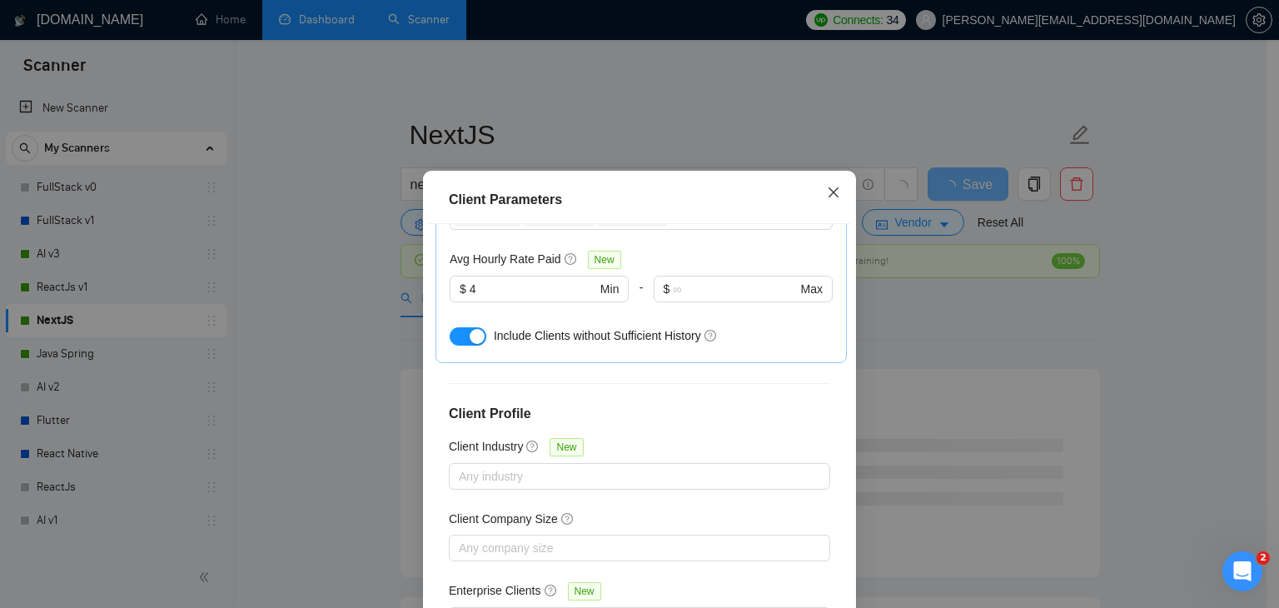
click at [827, 191] on icon "close" at bounding box center [833, 192] width 13 height 13
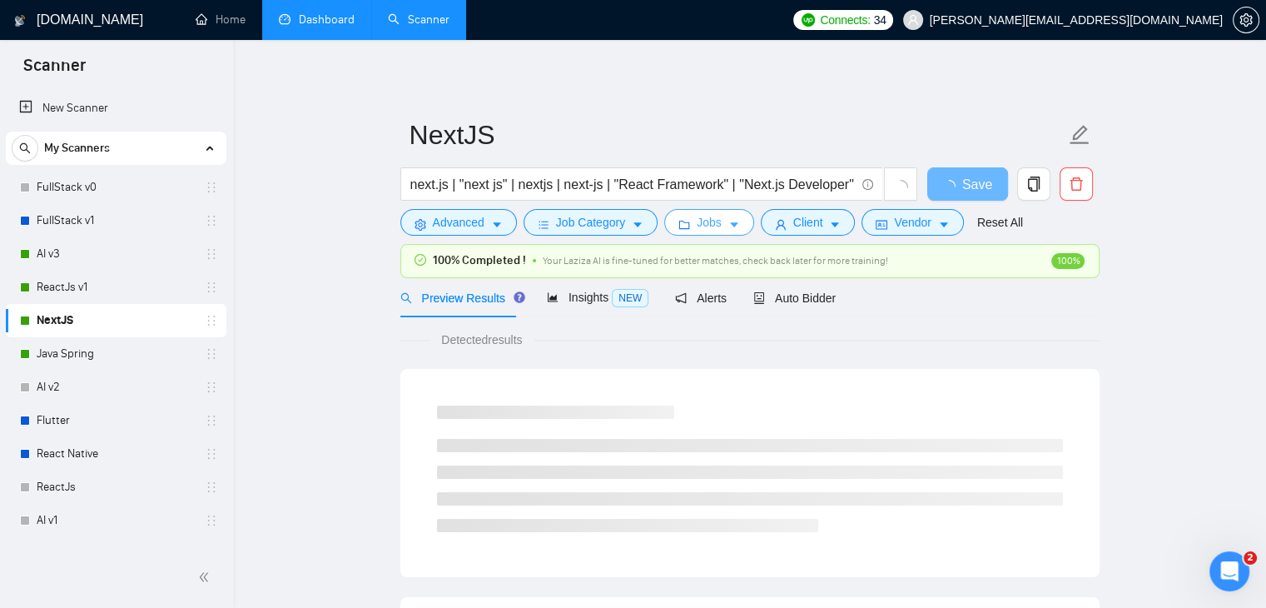
click at [712, 217] on span "Jobs" at bounding box center [709, 222] width 25 height 18
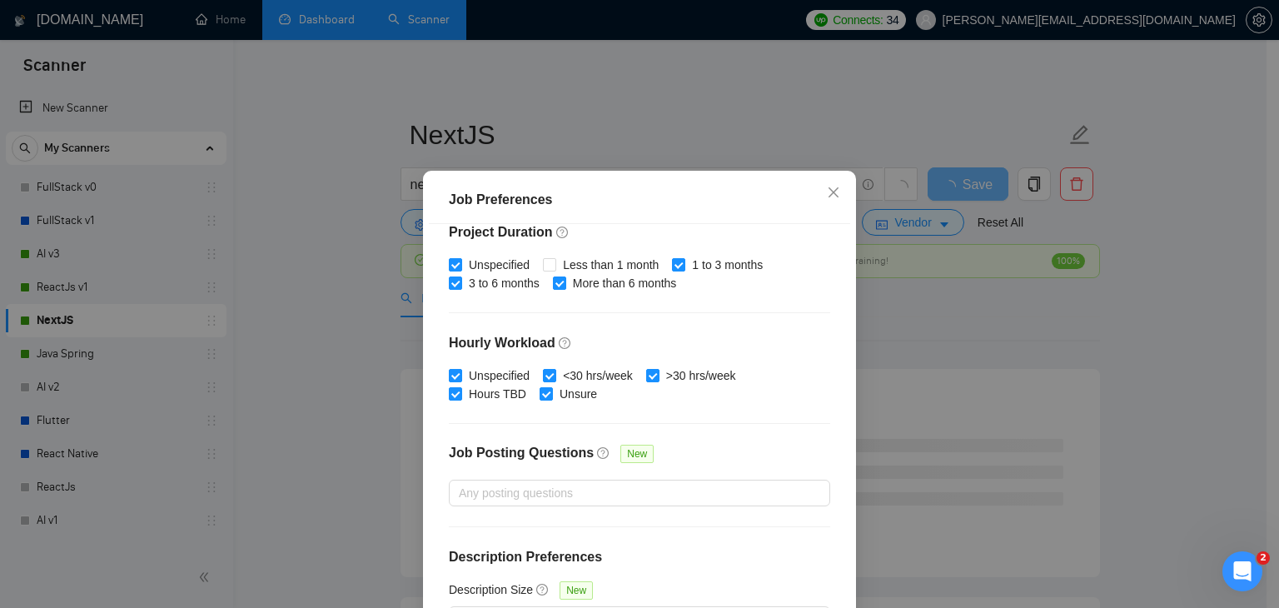
scroll to position [513, 0]
click at [544, 263] on input "Less than 1 month" at bounding box center [549, 262] width 12 height 12
checkbox input "true"
click at [827, 191] on icon "close" at bounding box center [833, 192] width 13 height 13
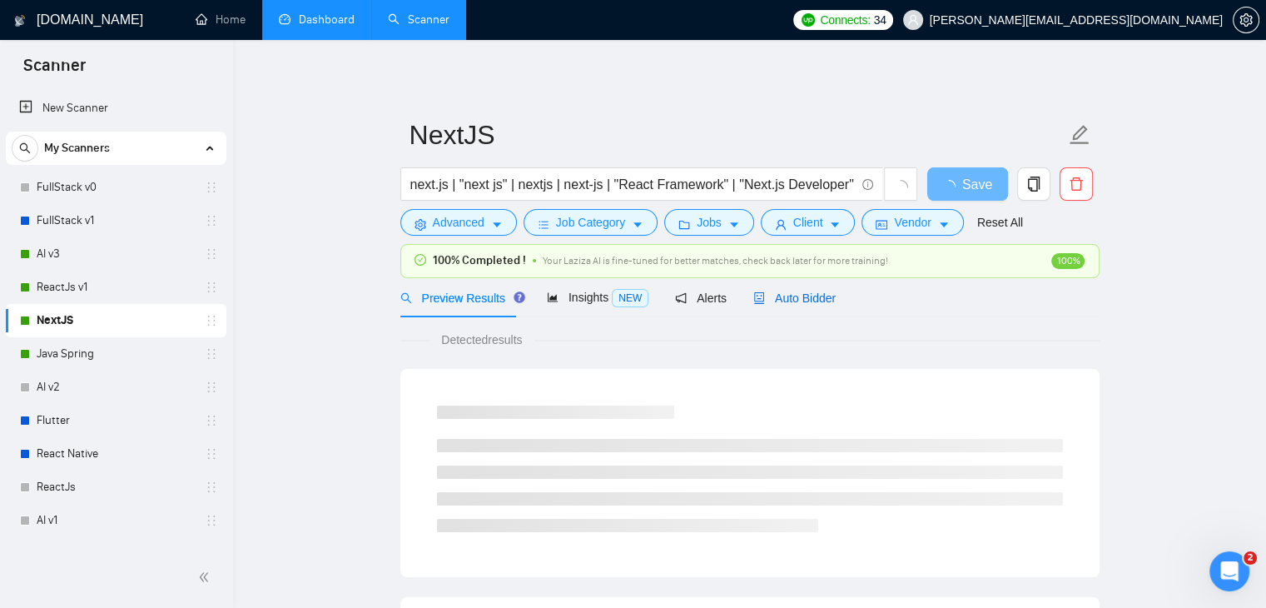
click at [763, 302] on span "Auto Bidder" at bounding box center [794, 297] width 82 height 13
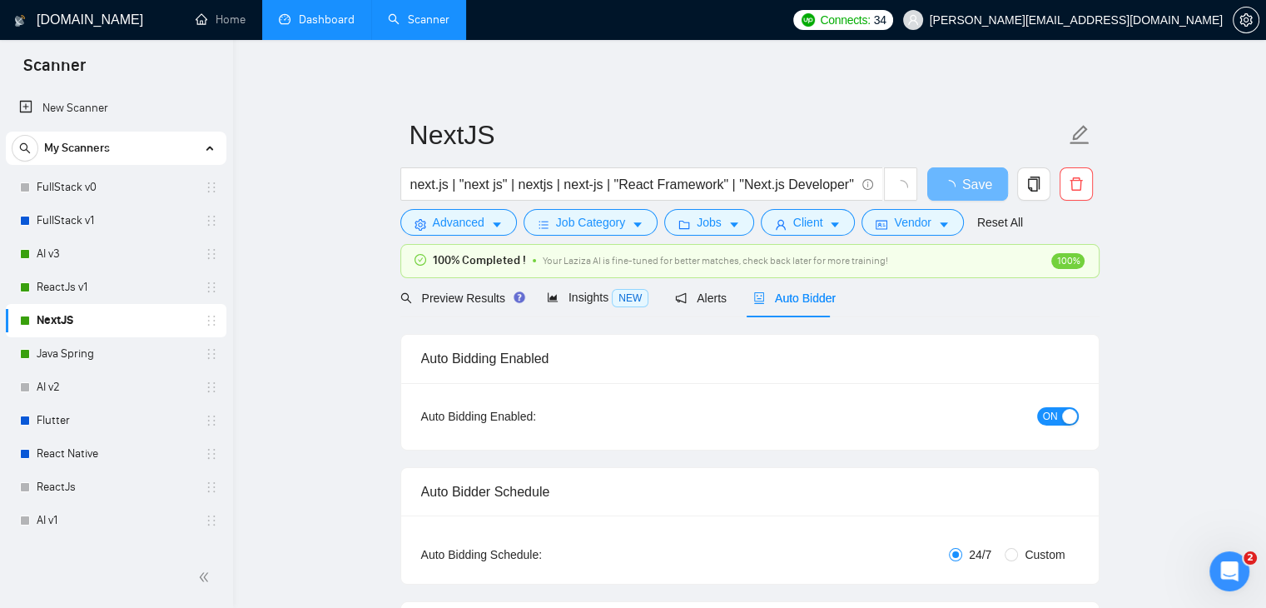
checkbox input "true"
click at [1056, 417] on span "ON" at bounding box center [1050, 416] width 15 height 18
click at [956, 177] on span "Save" at bounding box center [967, 184] width 30 height 21
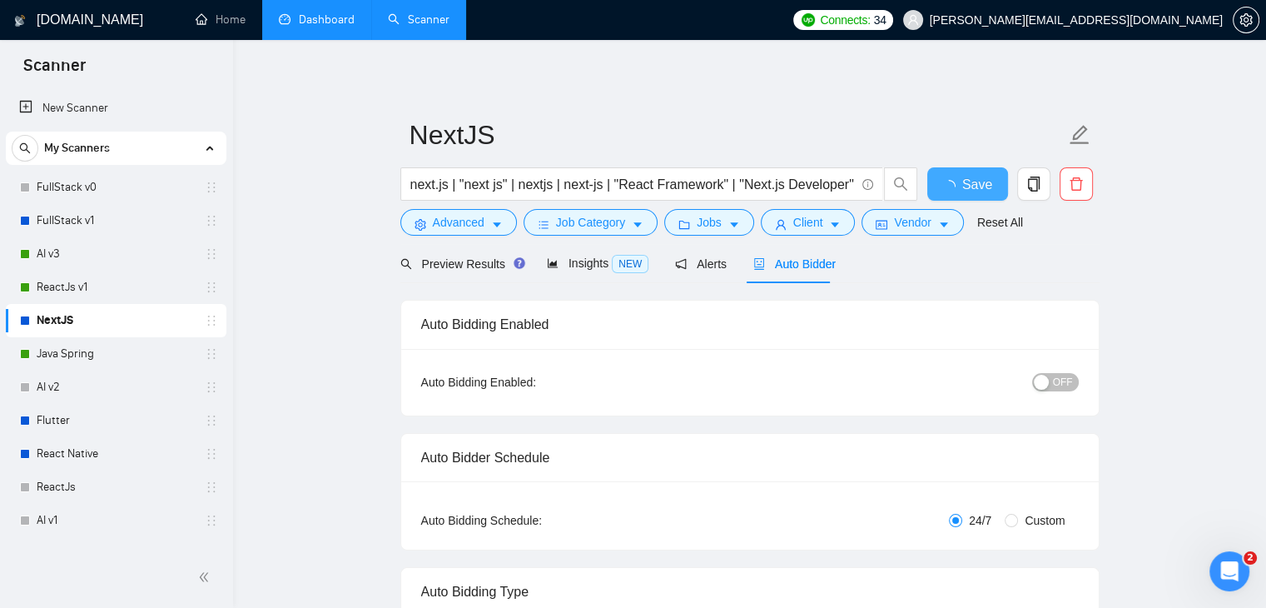
checkbox input "true"
click at [119, 349] on link "Java Spring" at bounding box center [116, 353] width 158 height 33
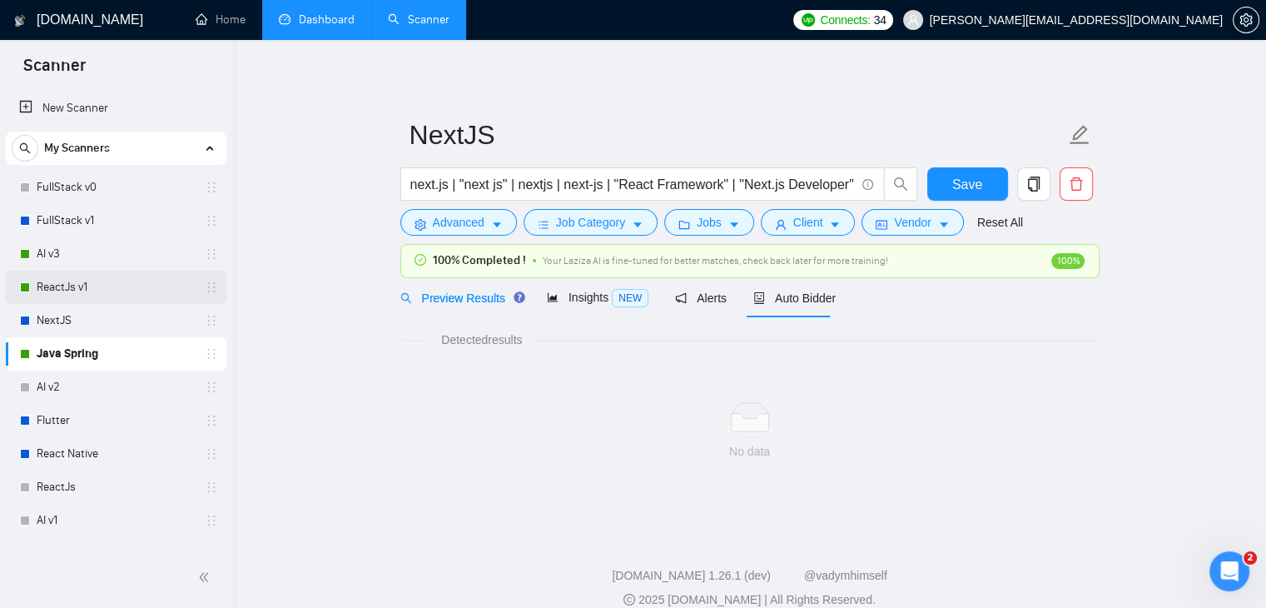
click at [130, 286] on link "ReactJs v1" at bounding box center [116, 287] width 158 height 33
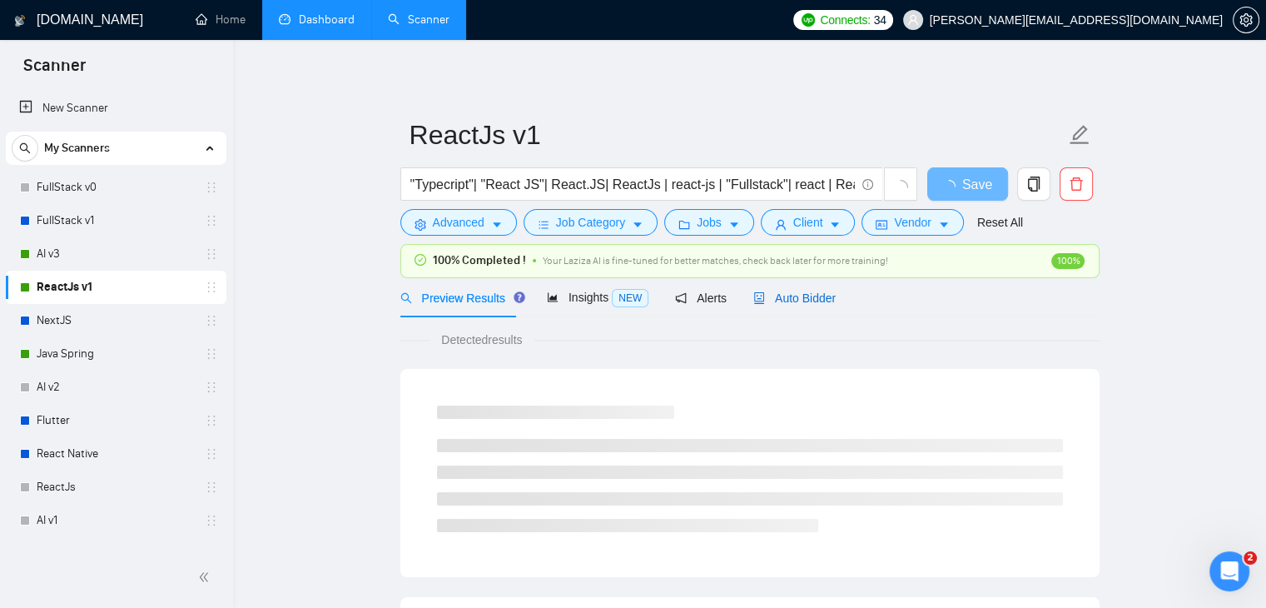
click at [809, 294] on span "Auto Bidder" at bounding box center [794, 297] width 82 height 13
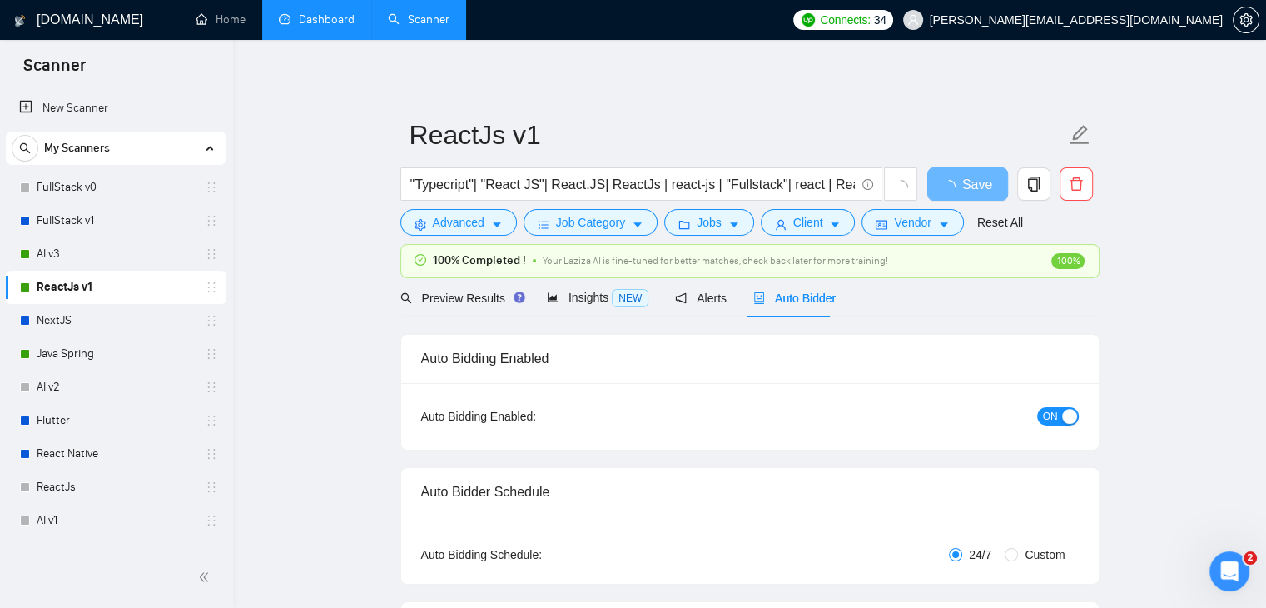
checkbox input "true"
click at [730, 224] on icon "caret-down" at bounding box center [734, 225] width 8 height 5
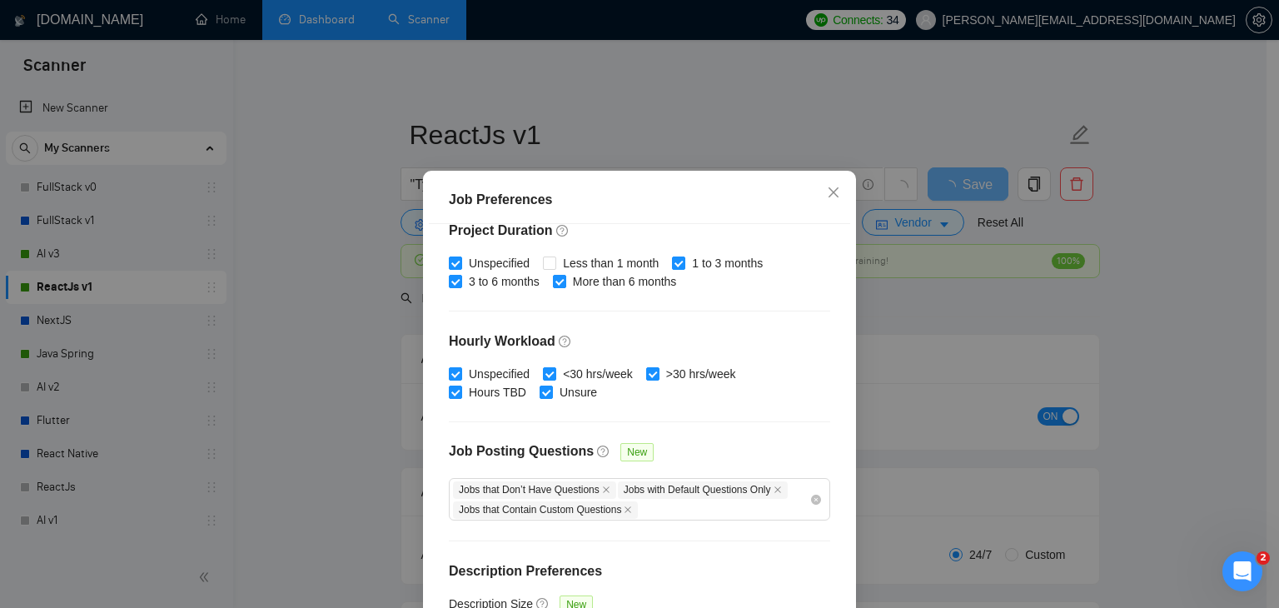
click at [535, 263] on div "Unspecified Less than 1 month 1 to 3 months 3 to 6 months More than 6 months" at bounding box center [639, 272] width 381 height 37
click at [543, 260] on input "Less than 1 month" at bounding box center [549, 262] width 12 height 12
checkbox input "true"
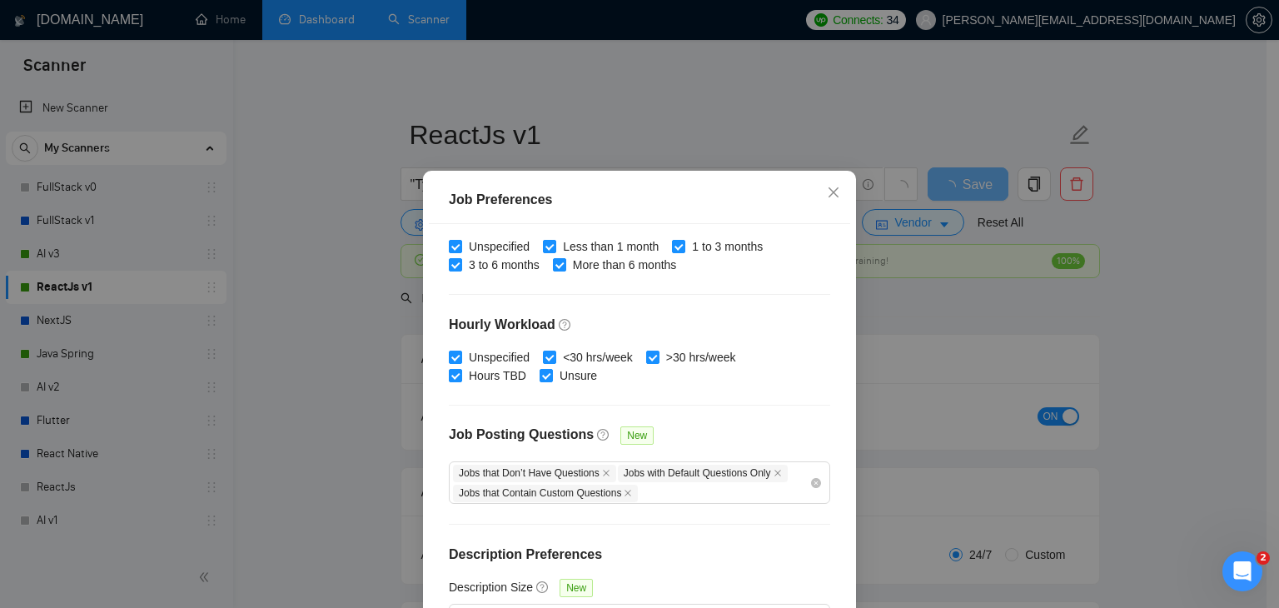
scroll to position [114, 0]
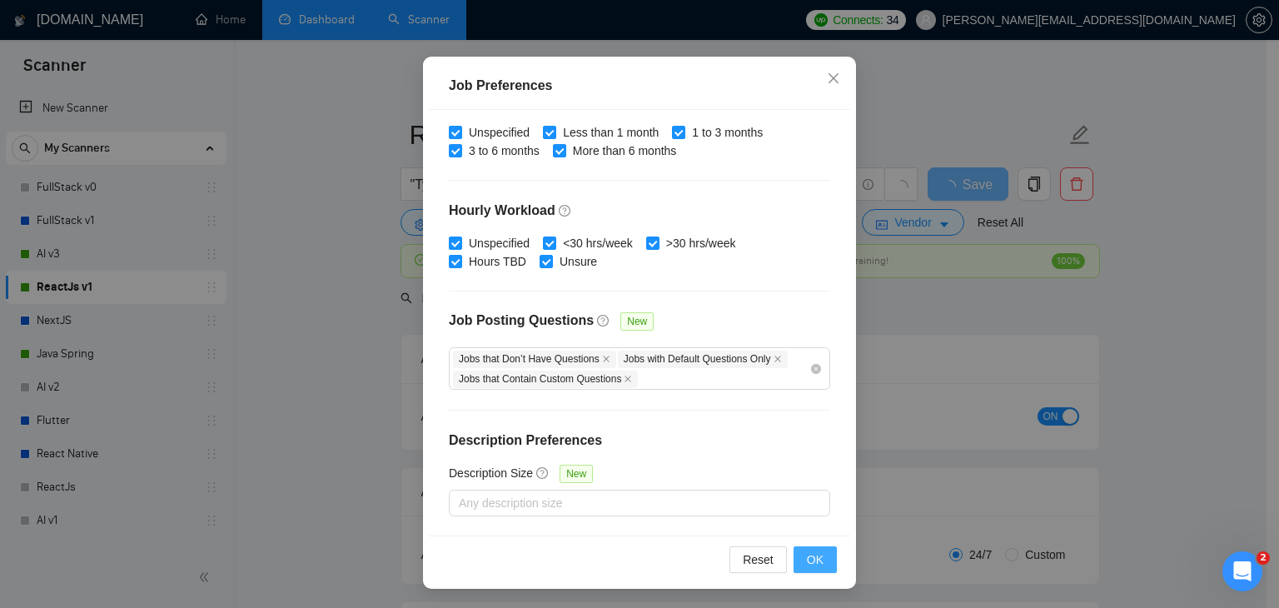
click at [795, 547] on button "OK" at bounding box center [814, 559] width 43 height 27
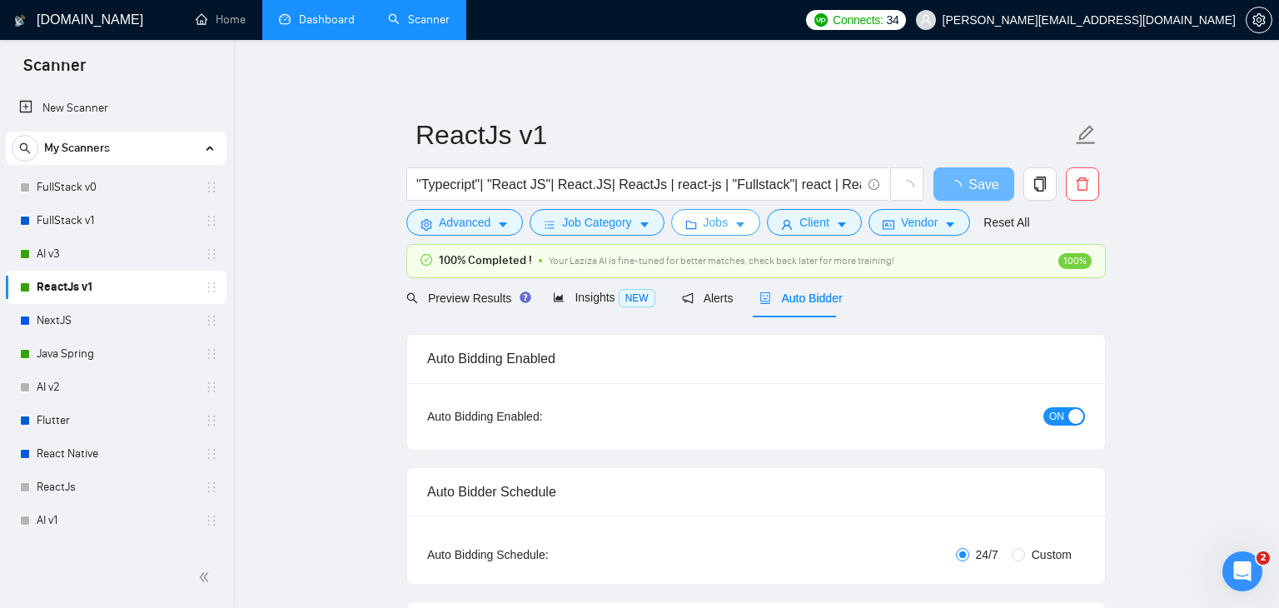
scroll to position [0, 0]
click at [1067, 415] on div "button" at bounding box center [1069, 416] width 15 height 15
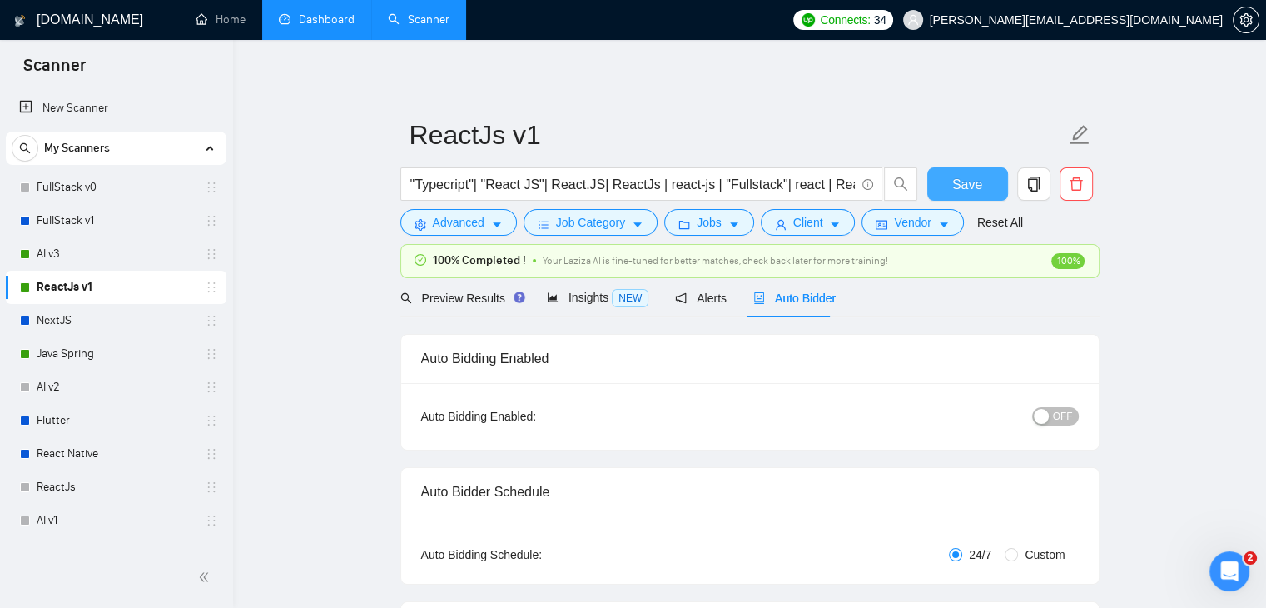
click at [964, 182] on span "Save" at bounding box center [967, 184] width 30 height 21
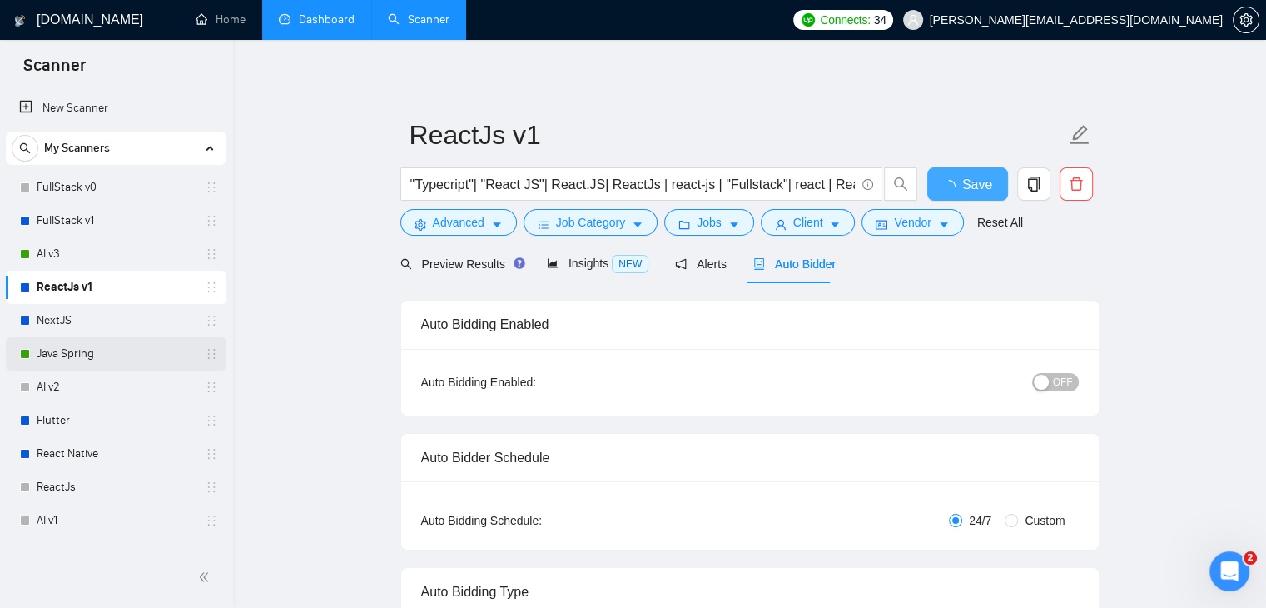
checkbox input "true"
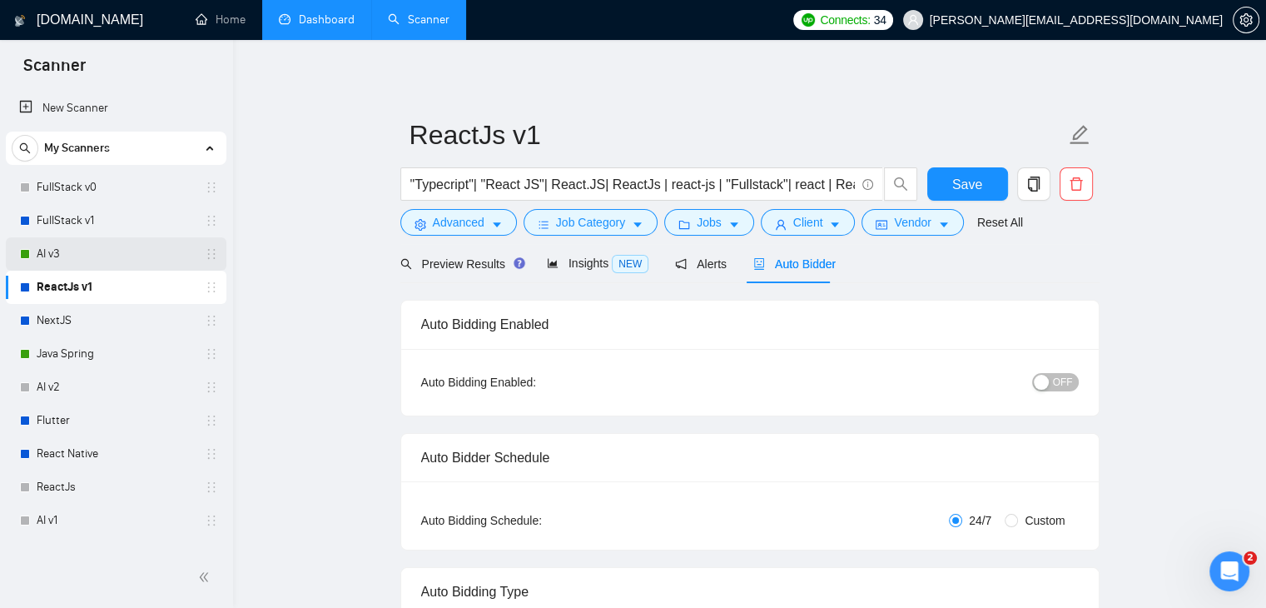
click at [75, 249] on link "AI v3" at bounding box center [116, 253] width 158 height 33
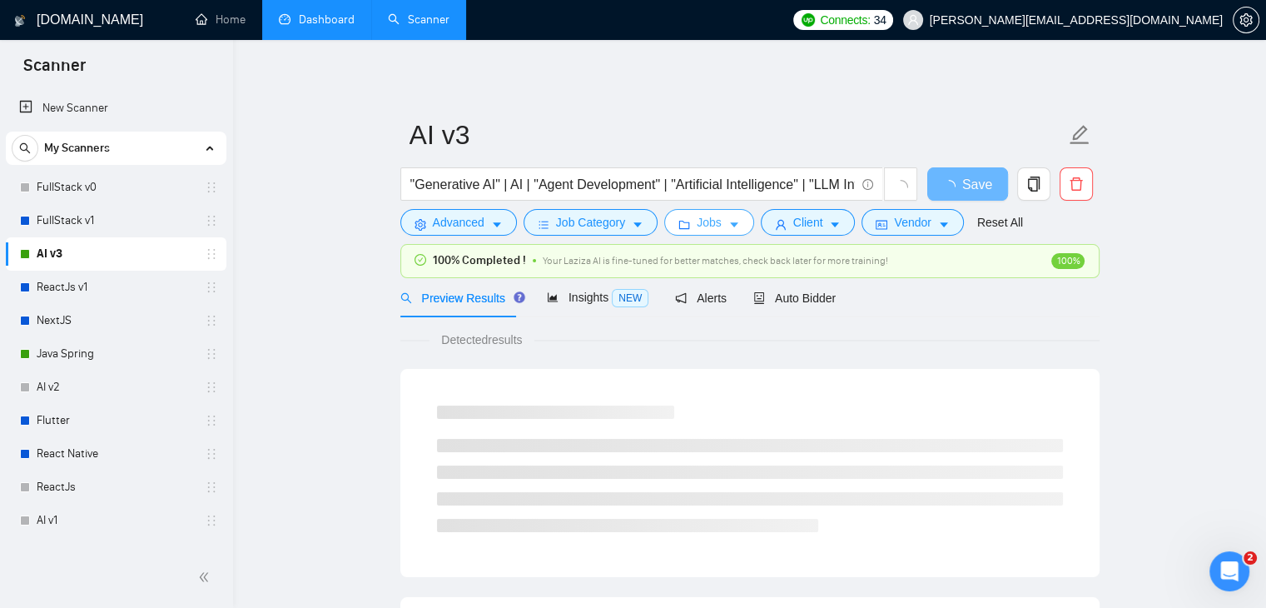
click at [728, 228] on icon "caret-down" at bounding box center [734, 225] width 12 height 12
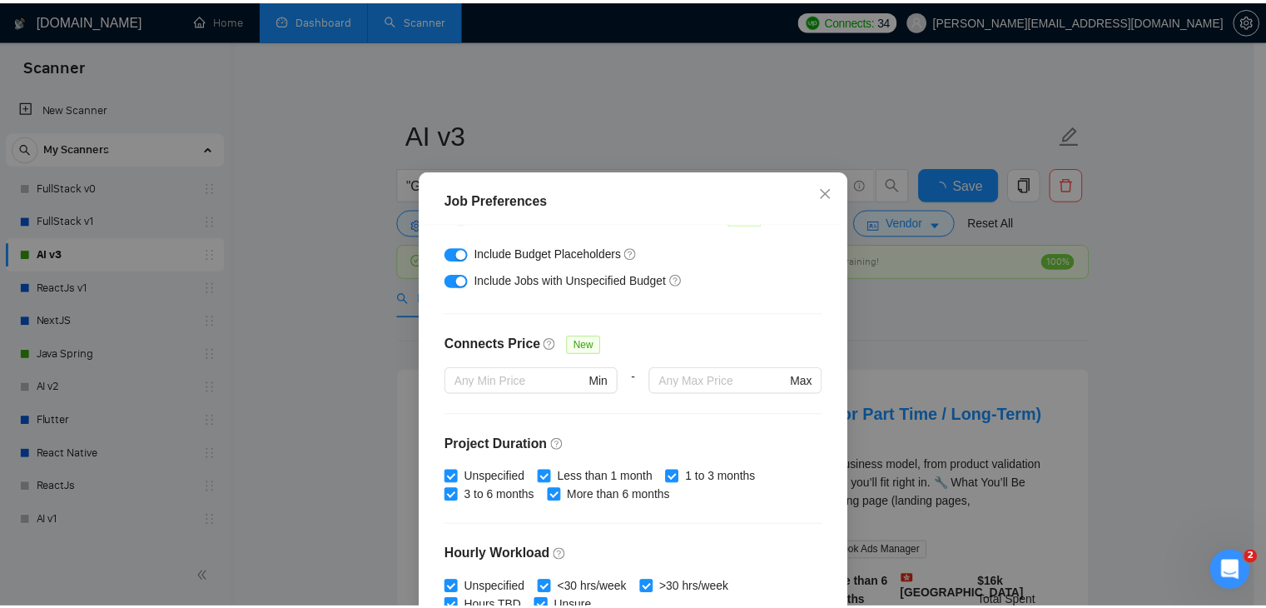
scroll to position [513, 0]
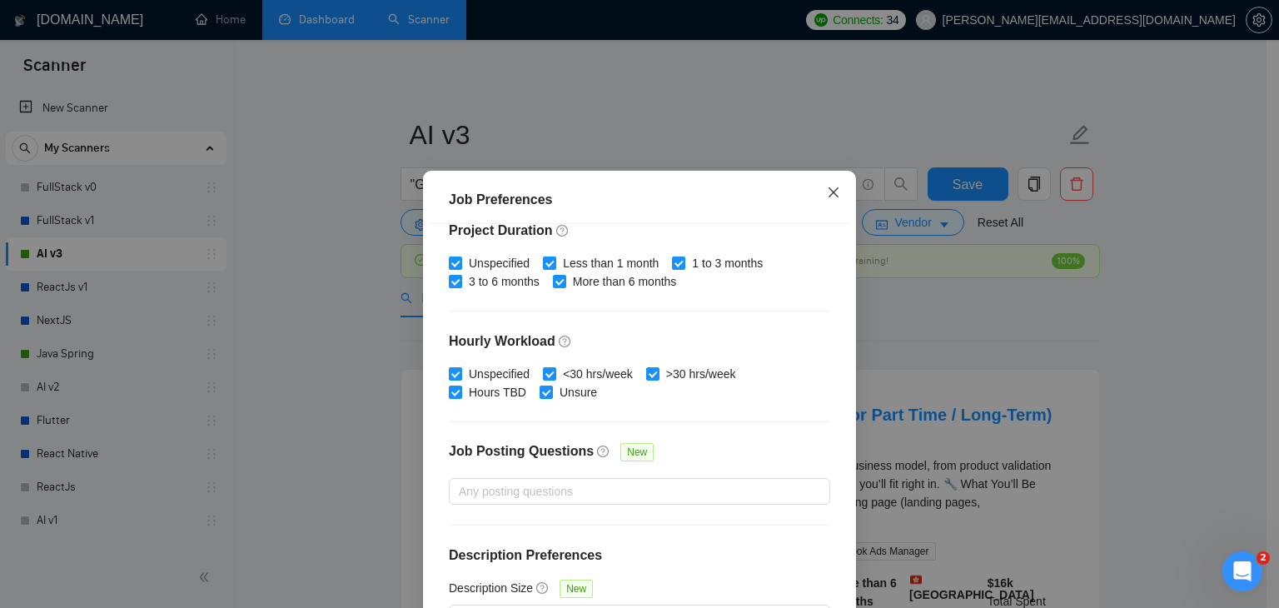
click at [827, 194] on icon "close" at bounding box center [833, 192] width 13 height 13
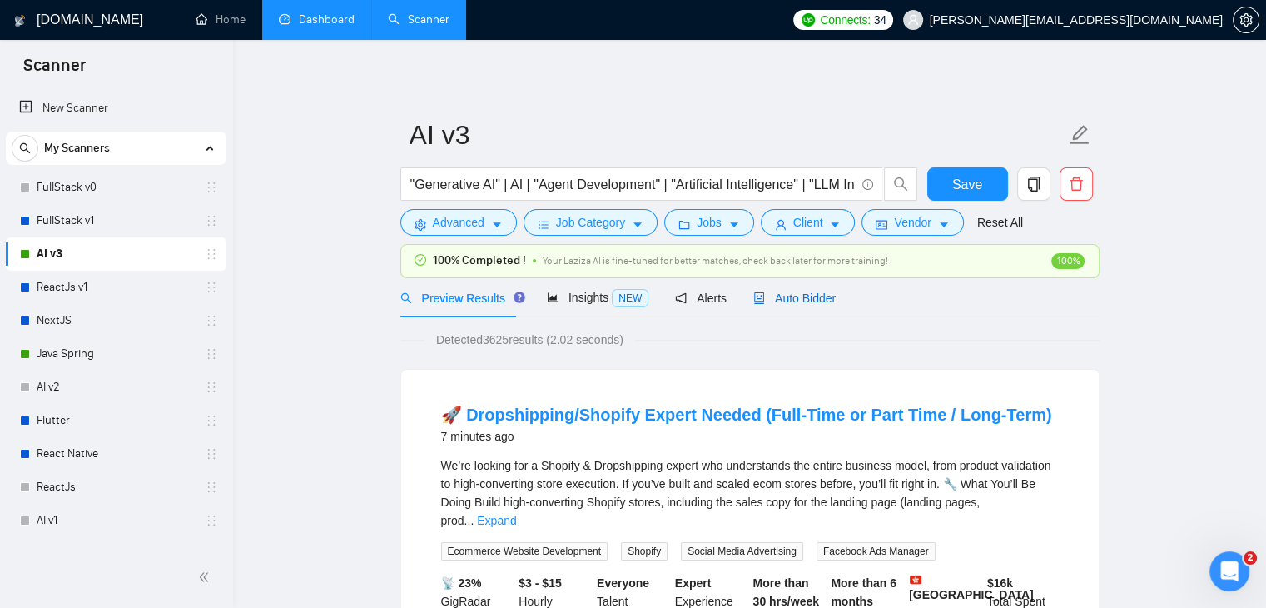
click at [796, 299] on span "Auto Bidder" at bounding box center [794, 297] width 82 height 13
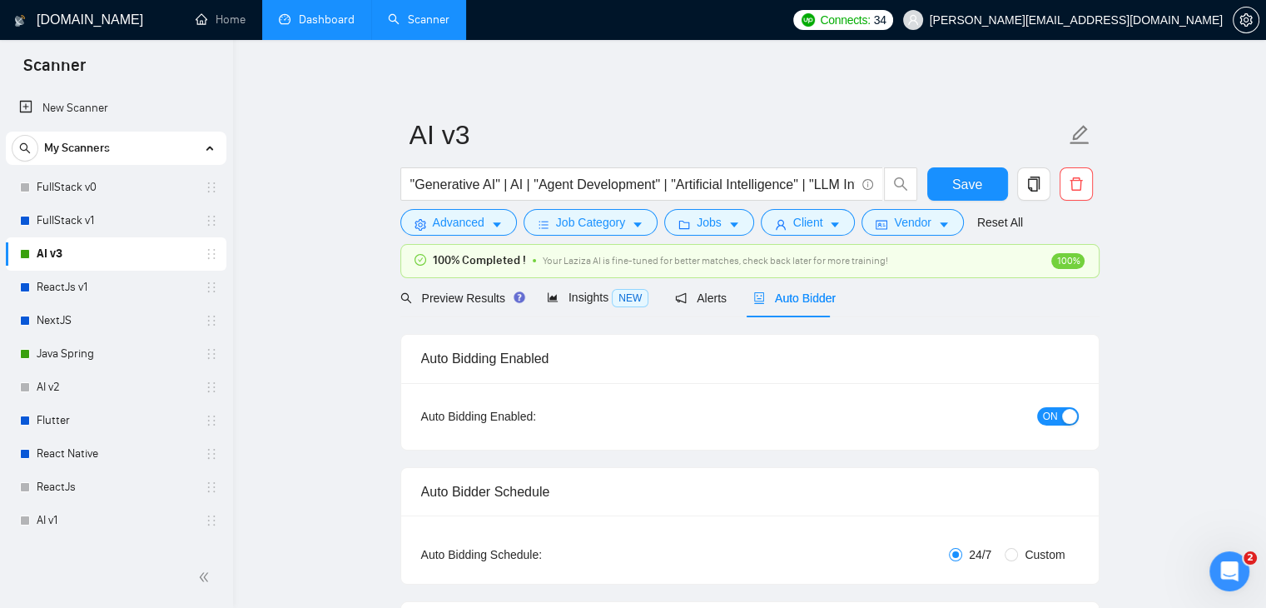
checkbox input "true"
click at [1058, 412] on button "ON" at bounding box center [1058, 416] width 42 height 18
click at [980, 163] on form "AI v3 "Generative AI" | AI | "Agent Development" | "Artificial Intelligence" | …" at bounding box center [749, 176] width 699 height 136
click at [967, 184] on span "Save" at bounding box center [967, 184] width 30 height 21
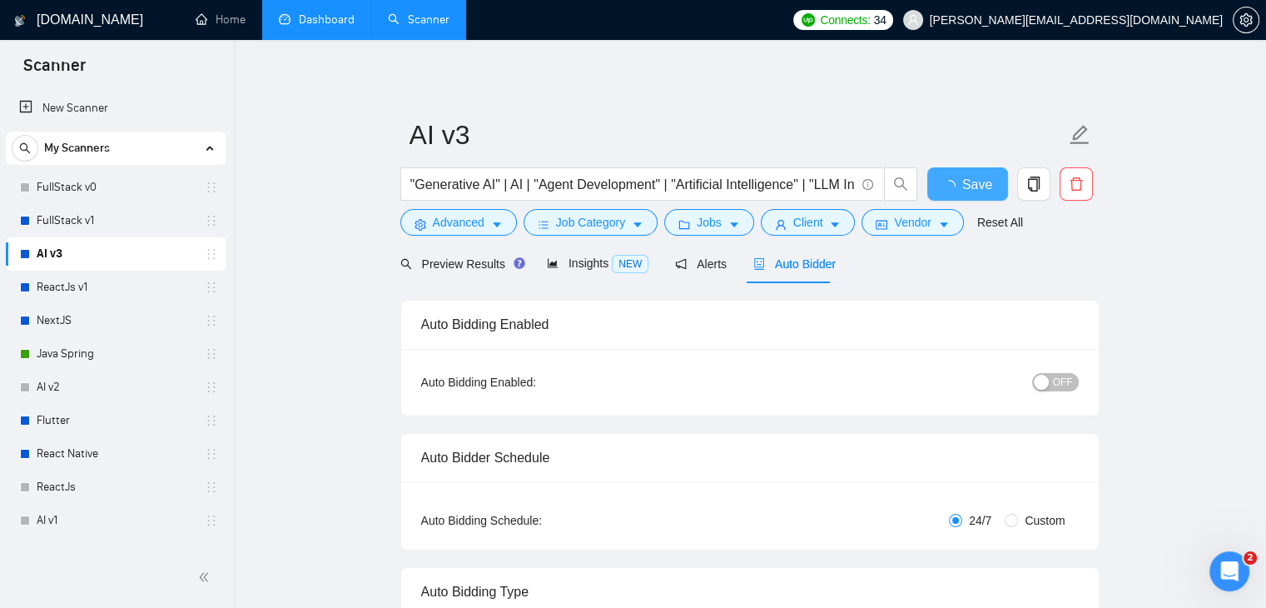
checkbox input "true"
click at [91, 359] on link "Java Spring" at bounding box center [116, 353] width 158 height 33
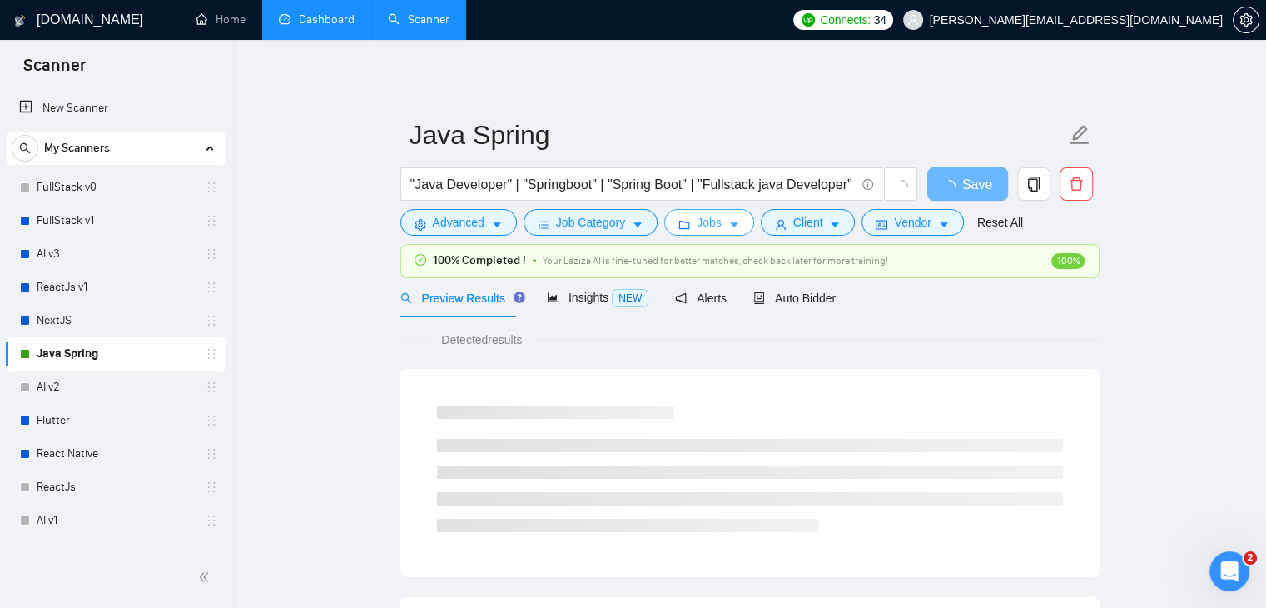
click at [706, 227] on span "Jobs" at bounding box center [709, 222] width 25 height 18
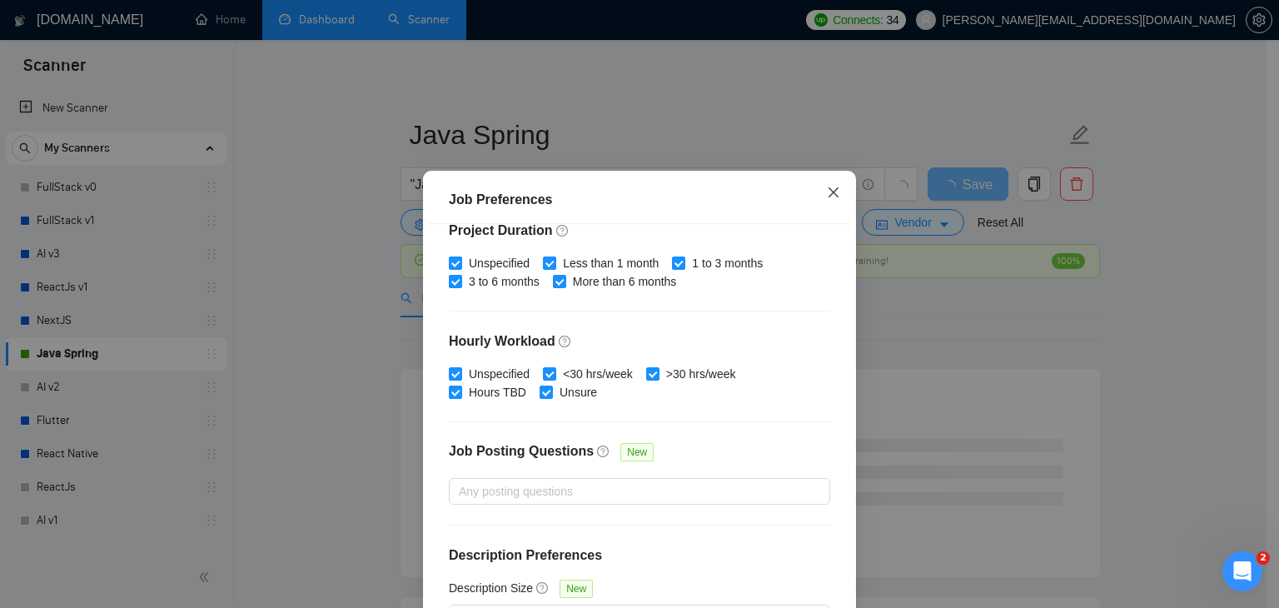
click at [827, 199] on icon "close" at bounding box center [833, 192] width 13 height 13
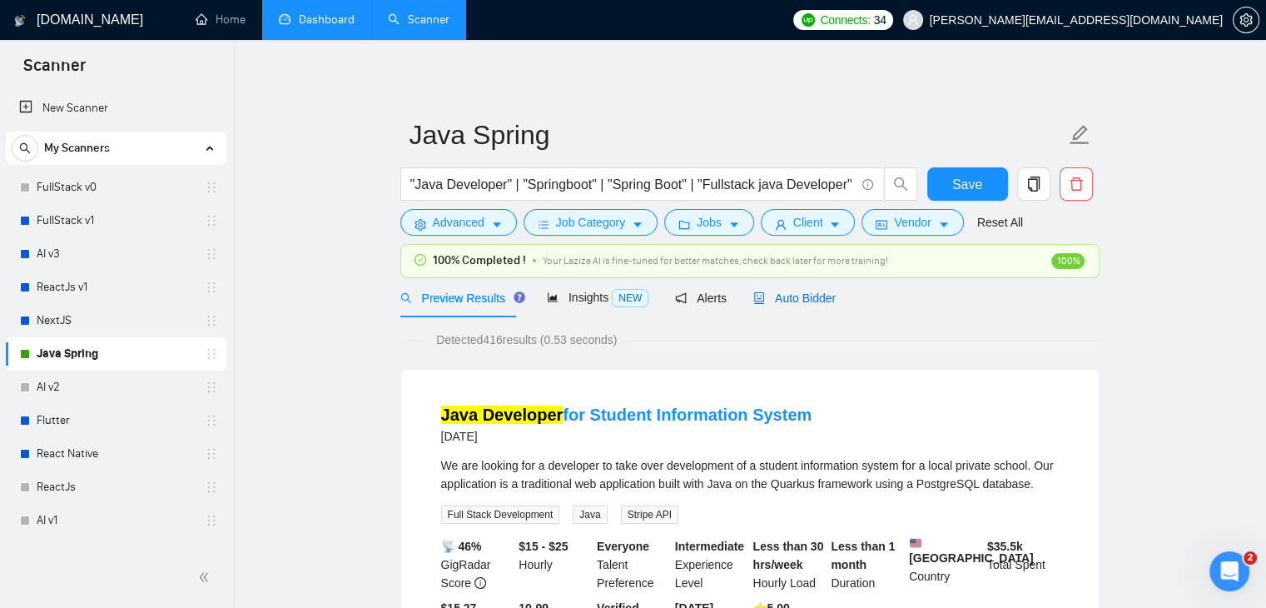
click at [794, 293] on span "Auto Bidder" at bounding box center [794, 297] width 82 height 13
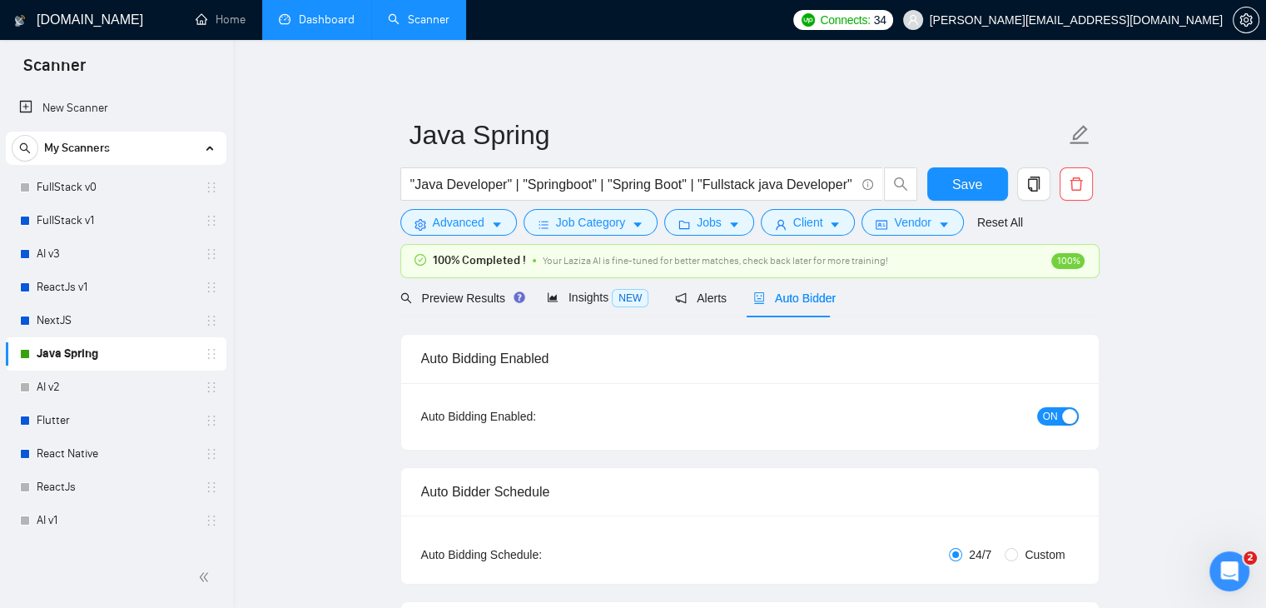
checkbox input "true"
click at [1052, 420] on span "ON" at bounding box center [1050, 416] width 15 height 18
click at [972, 181] on span "Save" at bounding box center [967, 184] width 30 height 21
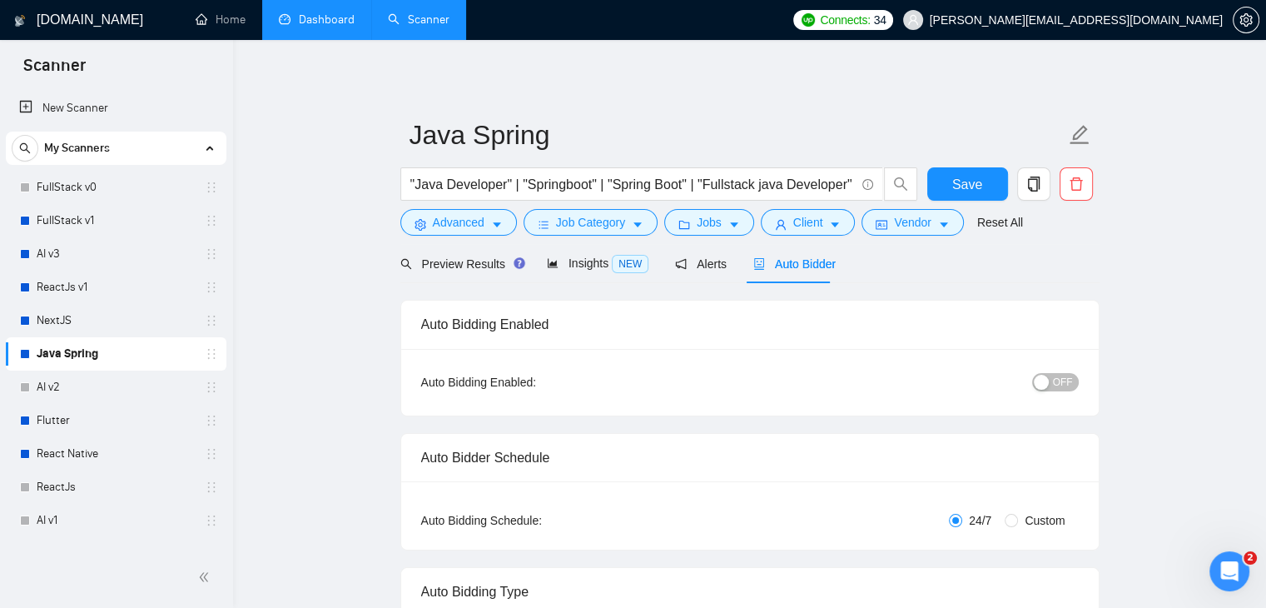
click at [306, 25] on link "Dashboard" at bounding box center [317, 19] width 76 height 14
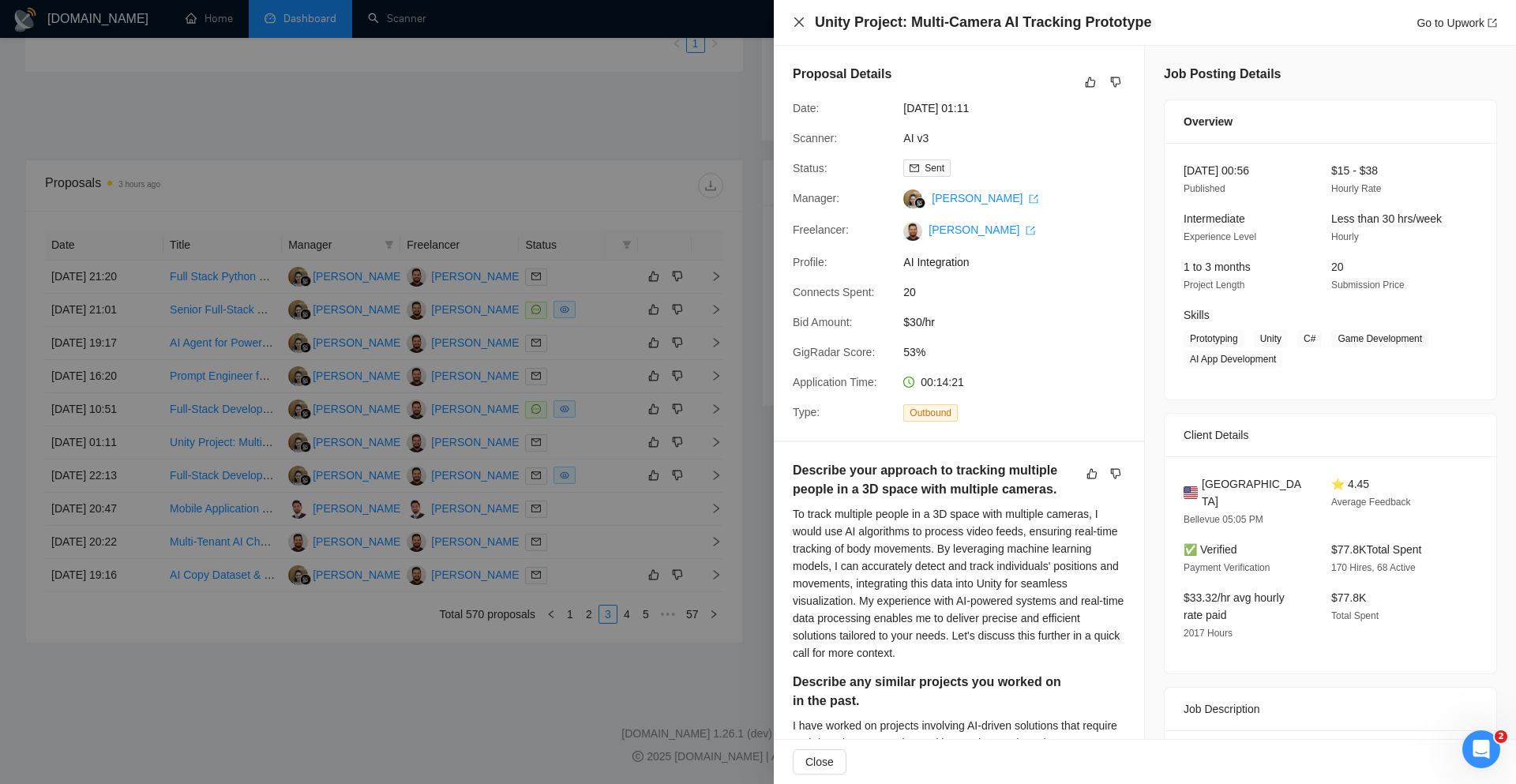
click at [802, 17] on icon "close" at bounding box center [798, 22] width 12 height 12
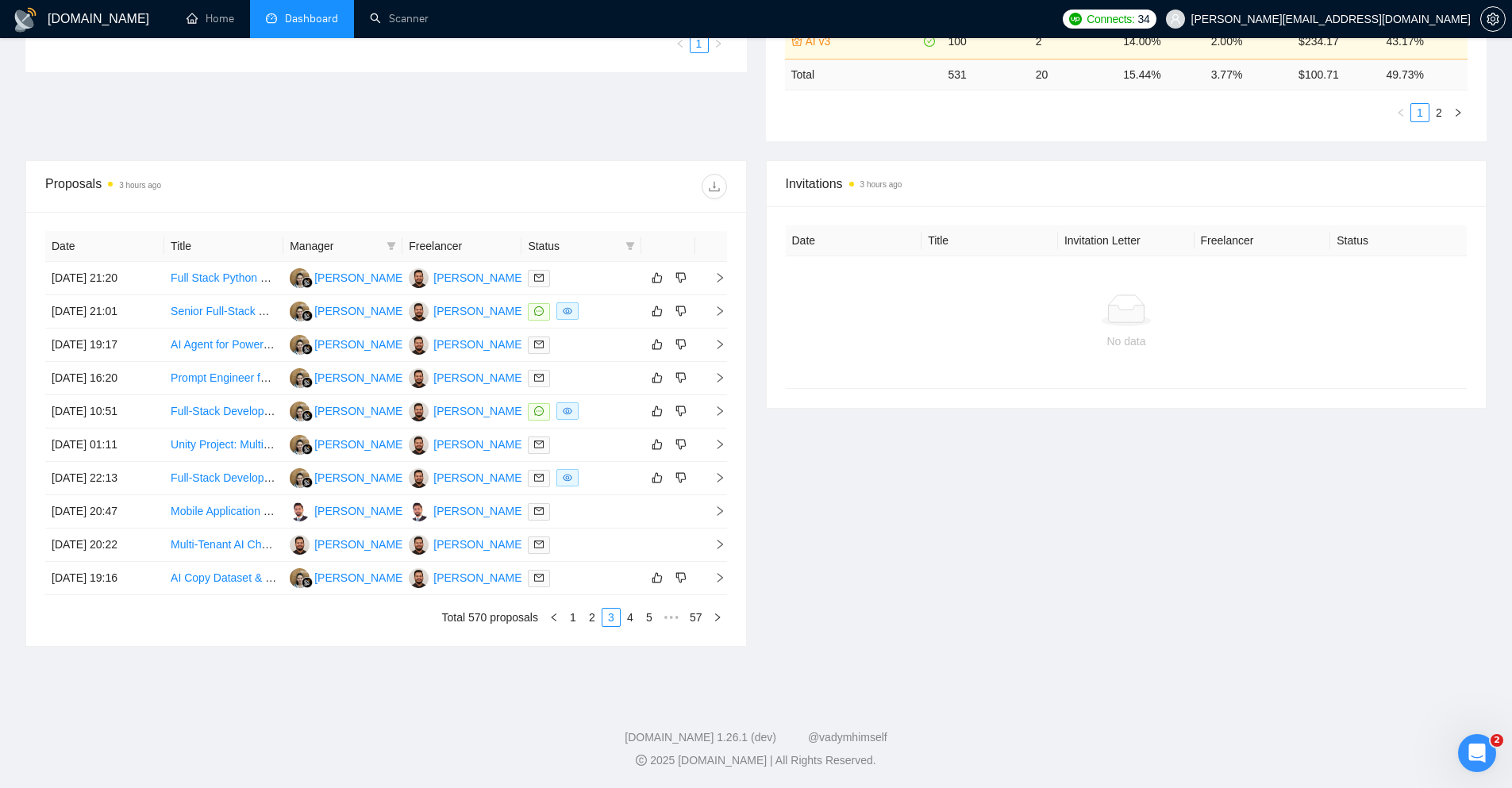
click at [1017, 317] on div at bounding box center [1127, 310] width 657 height 31
click at [481, 506] on div "[PERSON_NAME]" at bounding box center [480, 511] width 92 height 17
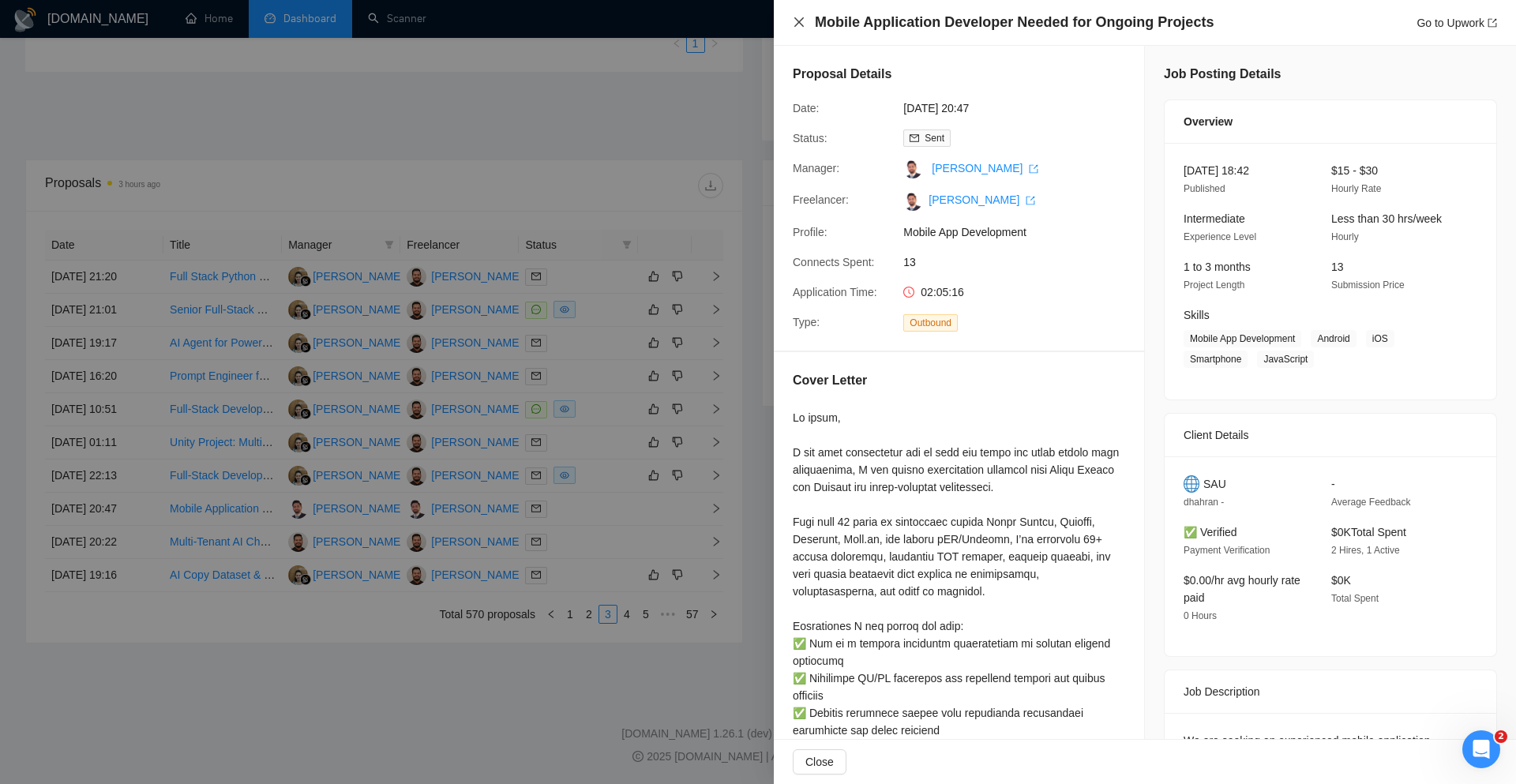
click at [798, 21] on icon "close" at bounding box center [798, 22] width 12 height 12
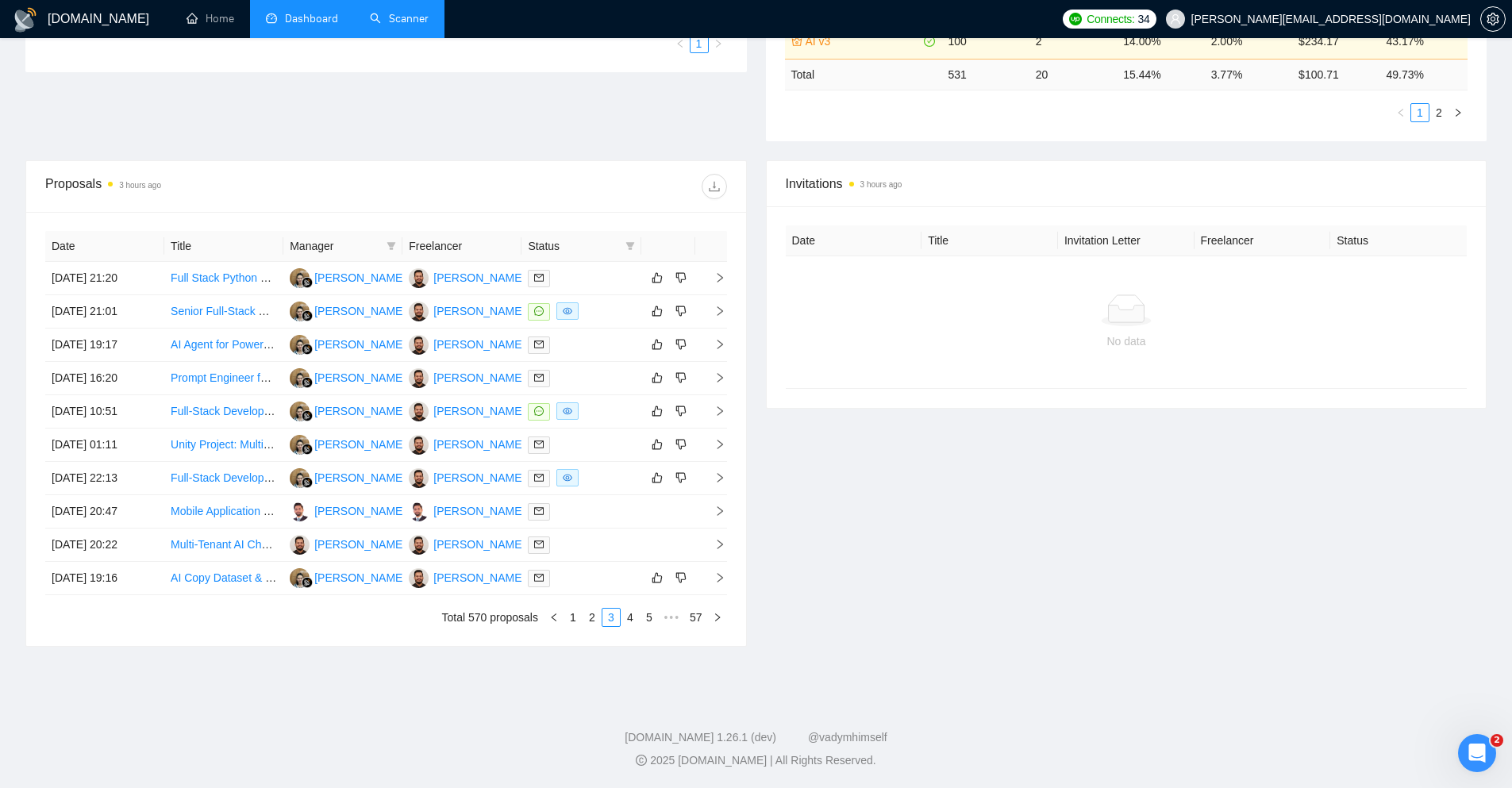
click at [396, 19] on link "Scanner" at bounding box center [399, 18] width 59 height 13
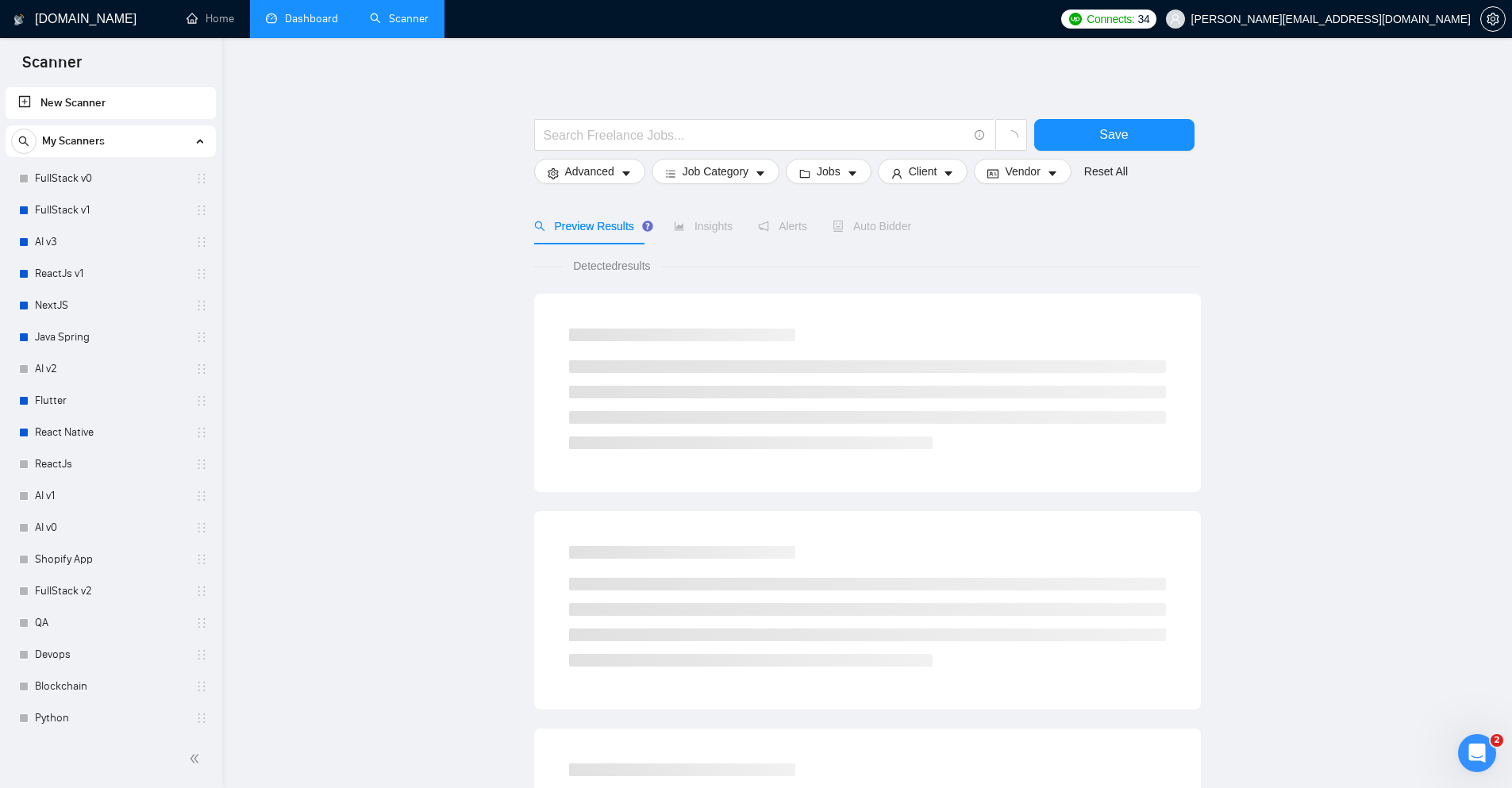
click at [296, 23] on link "Dashboard" at bounding box center [302, 18] width 72 height 13
